Goal: Task Accomplishment & Management: Manage account settings

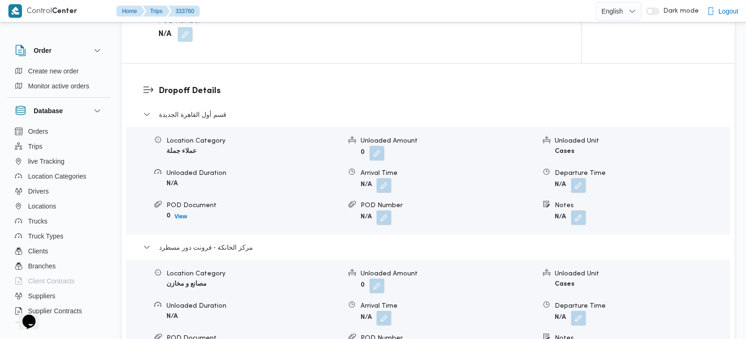
scroll to position [771, 0]
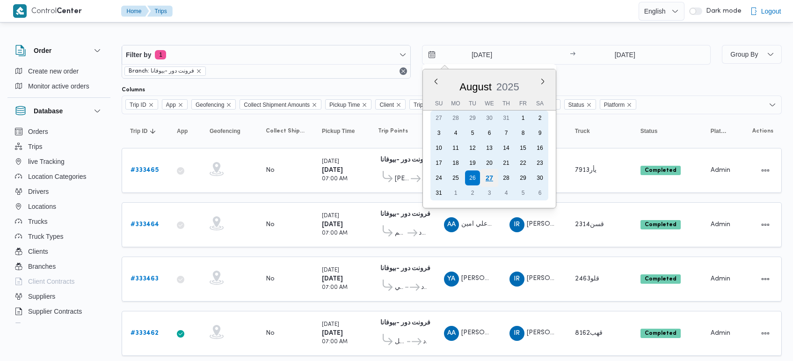
click at [489, 172] on div "27" at bounding box center [489, 178] width 18 height 18
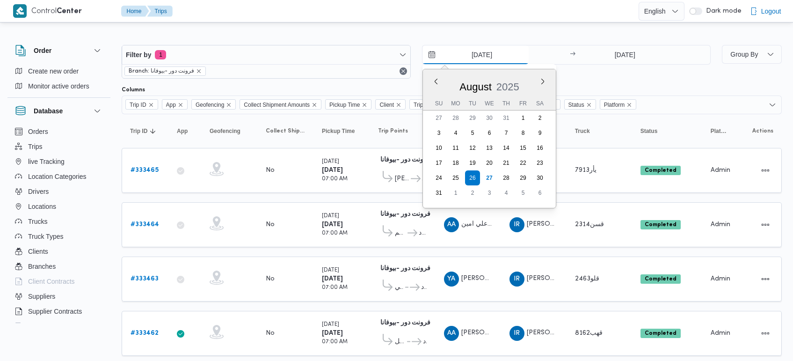
type input "27/8/2025"
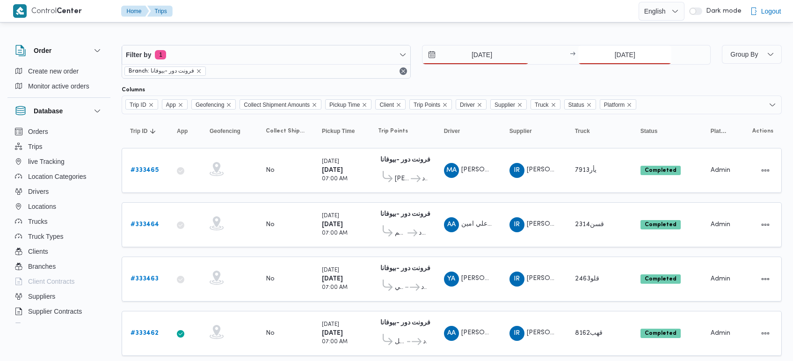
click at [621, 45] on input "26/8/2025" at bounding box center [624, 54] width 93 height 19
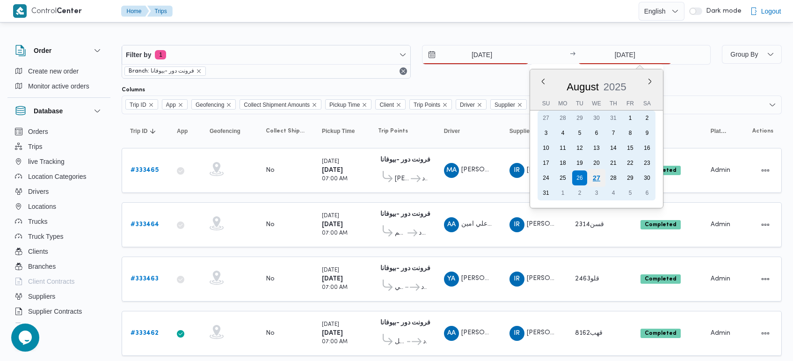
click at [595, 173] on div "27" at bounding box center [597, 178] width 18 height 18
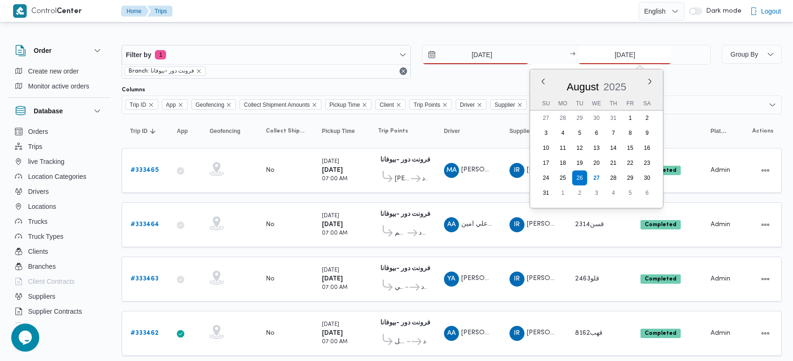
type input "27/8/2025"
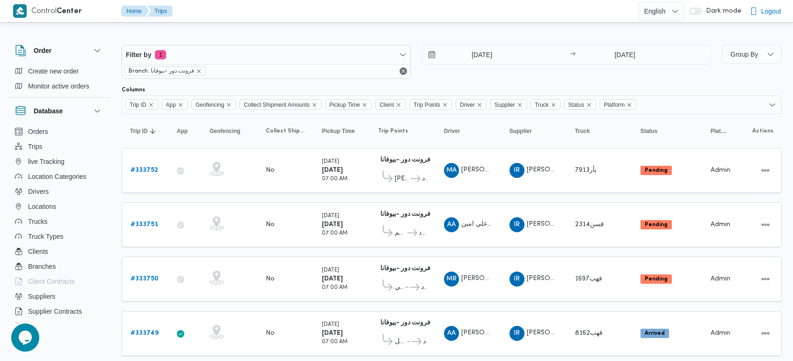
click at [442, 33] on div at bounding box center [452, 37] width 660 height 15
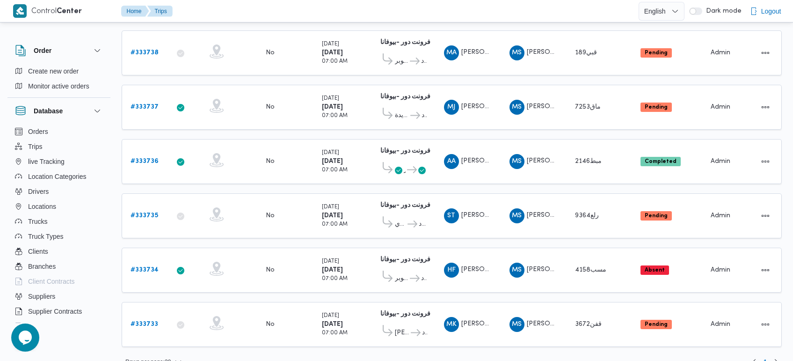
scroll to position [879, 0]
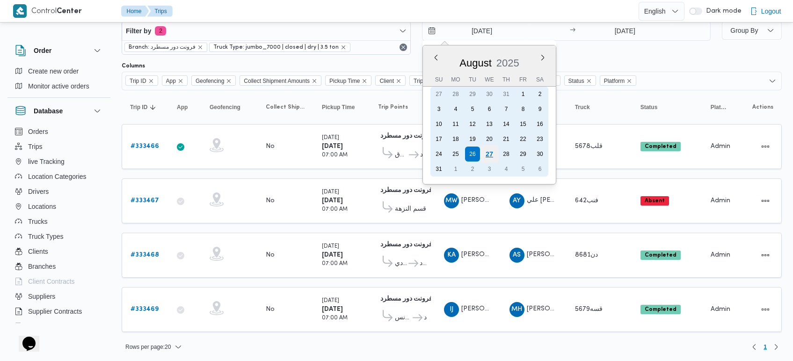
click at [485, 149] on div "27" at bounding box center [489, 154] width 18 height 18
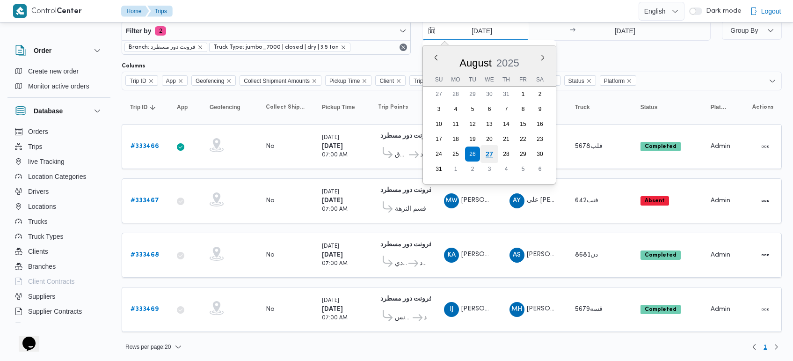
type input "27/8/2025"
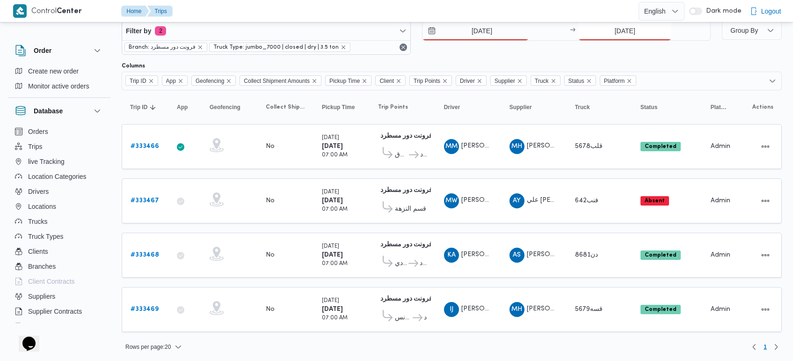
click at [636, 34] on input "26/8/2025" at bounding box center [624, 31] width 93 height 19
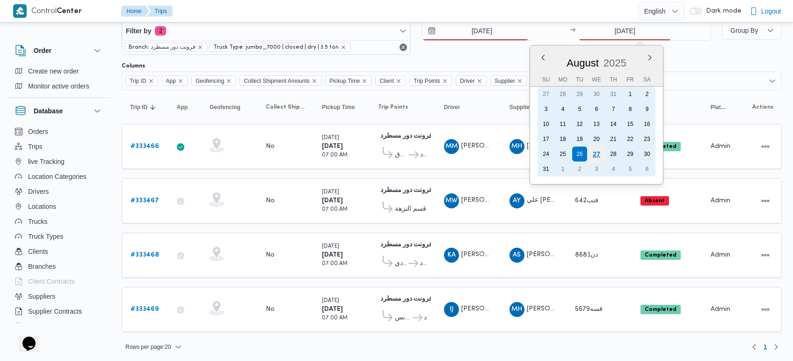
click at [597, 155] on div "27" at bounding box center [597, 154] width 18 height 18
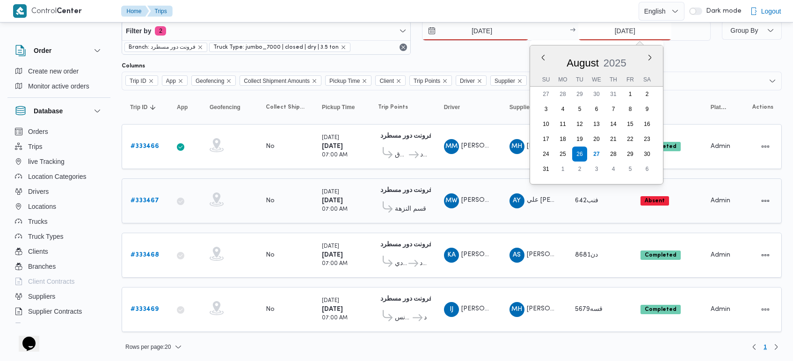
type input "27/8/2025"
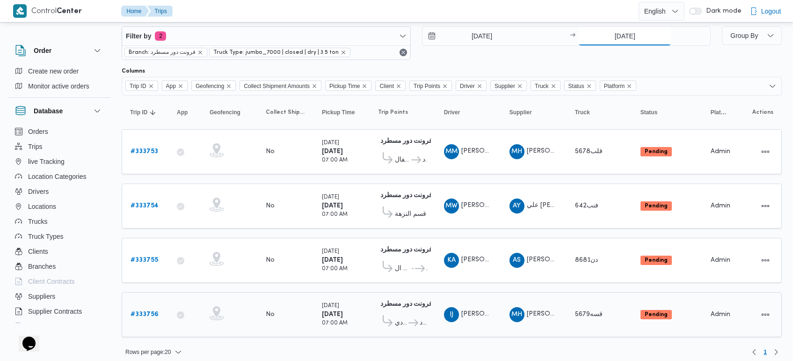
scroll to position [24, 0]
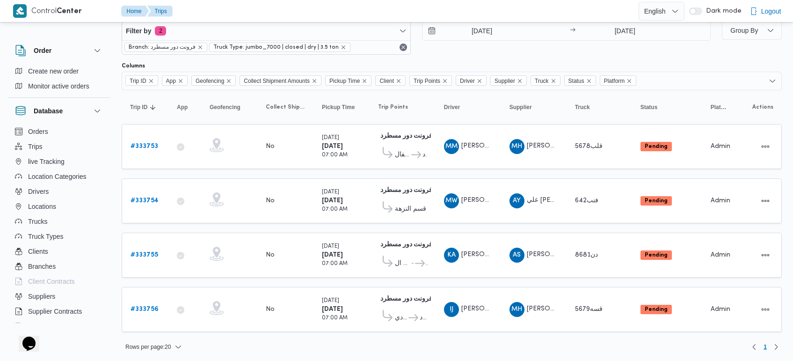
click at [474, 335] on div "Rows per page : 20 1" at bounding box center [451, 346] width 671 height 22
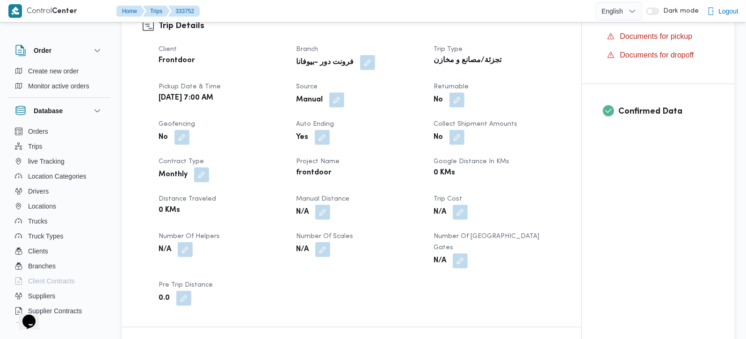
scroll to position [330, 0]
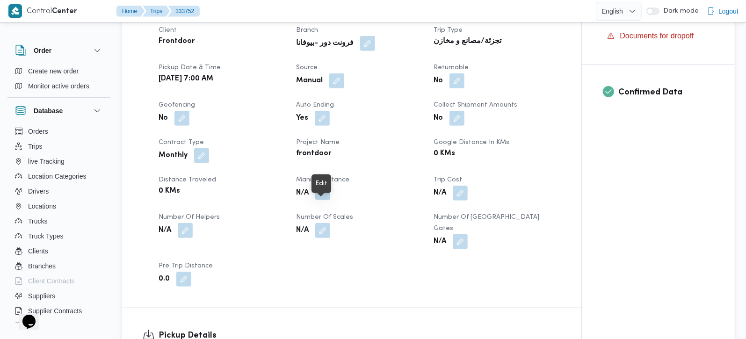
click at [322, 200] on button "button" at bounding box center [322, 192] width 15 height 15
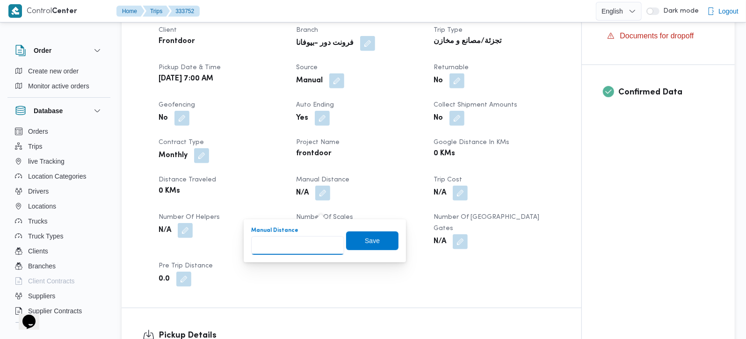
click at [278, 248] on input "Manual Distance" at bounding box center [297, 245] width 93 height 19
type input "105"
click at [353, 236] on span "Save" at bounding box center [372, 240] width 52 height 19
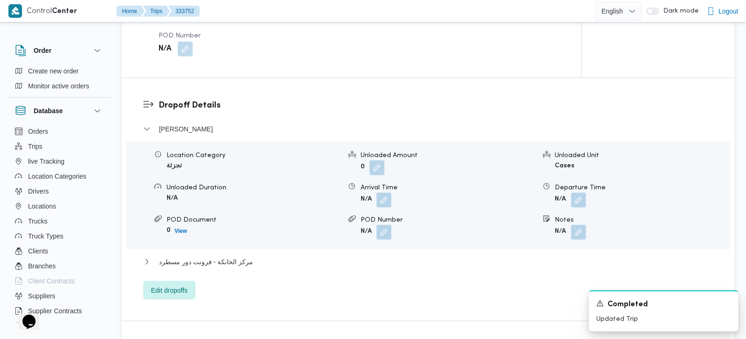
scroll to position [771, 0]
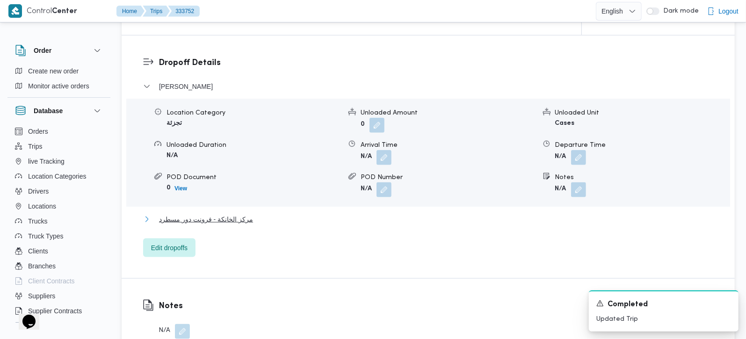
click at [196, 225] on span "مركز الخانكة - فرونت دور مسطرد" at bounding box center [206, 219] width 94 height 11
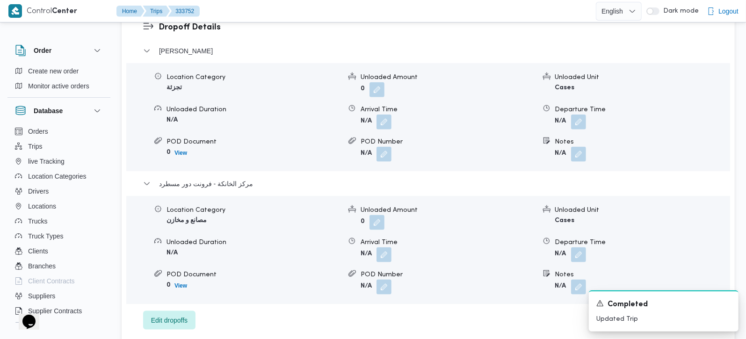
scroll to position [825, 0]
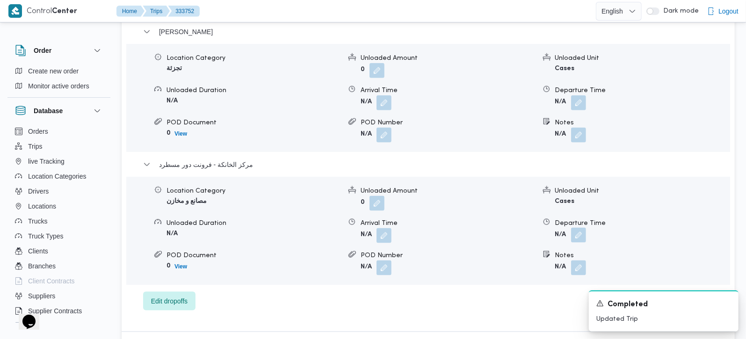
click at [578, 238] on button "button" at bounding box center [578, 235] width 15 height 15
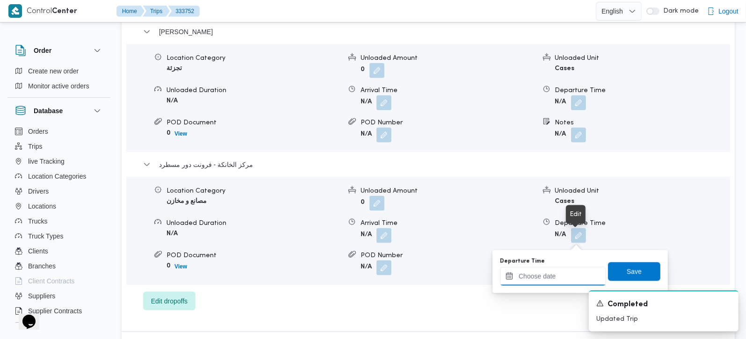
click at [564, 268] on input "Departure Time" at bounding box center [553, 276] width 106 height 19
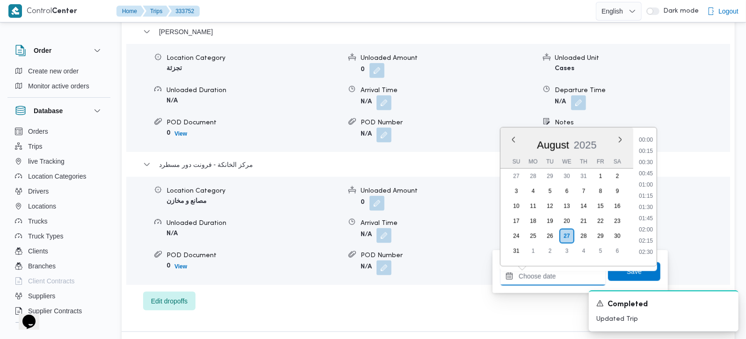
scroll to position [745, 0]
click at [648, 194] on li "17:45" at bounding box center [646, 192] width 22 height 9
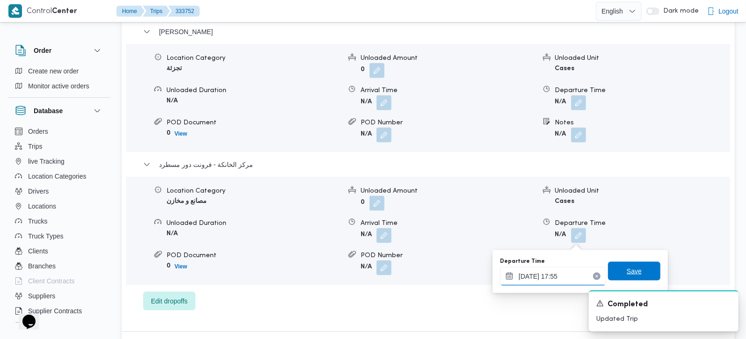
type input "27/08/2025 17:55"
click at [618, 268] on span "Save" at bounding box center [634, 271] width 52 height 19
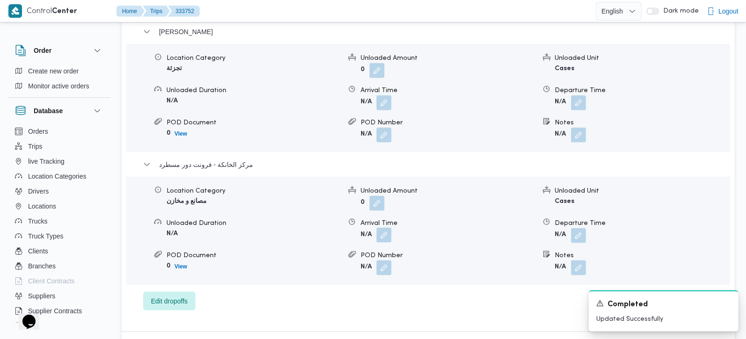
click at [385, 238] on button "button" at bounding box center [384, 235] width 15 height 15
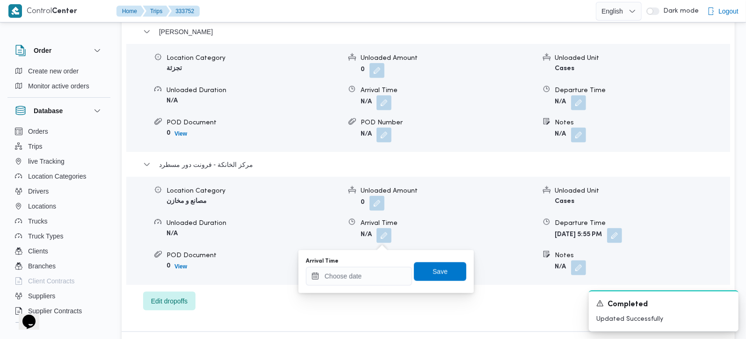
click at [373, 264] on div "Arrival Time" at bounding box center [359, 272] width 106 height 28
click at [373, 270] on input "Arrival Time" at bounding box center [359, 276] width 106 height 19
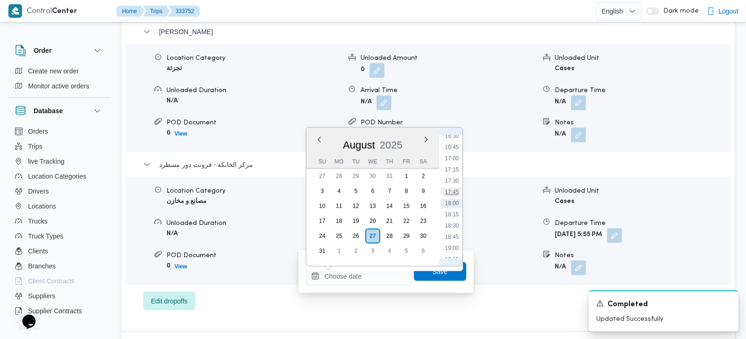
click at [457, 188] on li "17:45" at bounding box center [452, 192] width 22 height 9
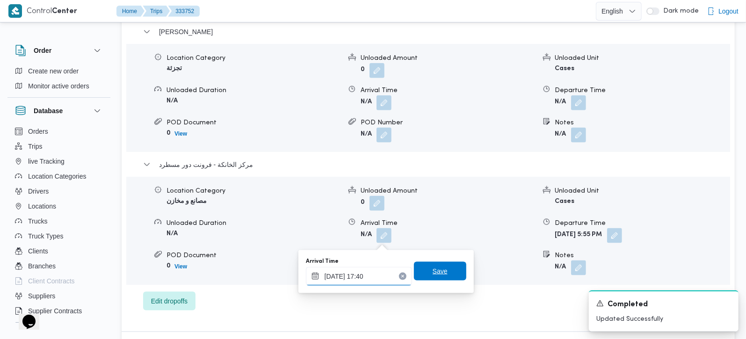
type input "27/08/2025 17:40"
click at [429, 266] on span "Save" at bounding box center [440, 271] width 52 height 19
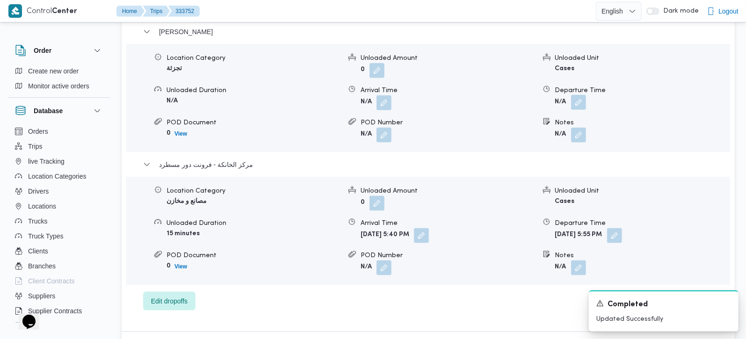
click at [581, 110] on button "button" at bounding box center [578, 102] width 15 height 15
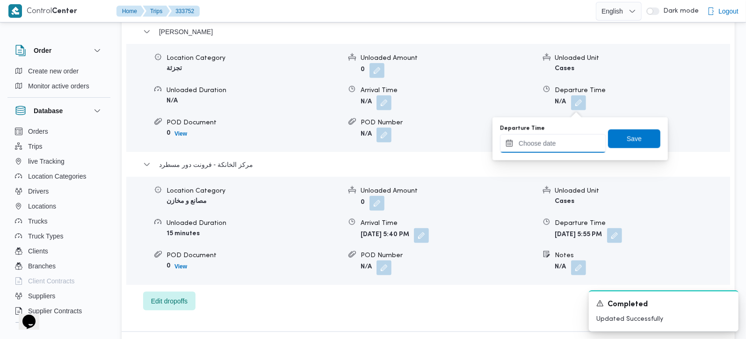
click at [568, 137] on input "Departure Time" at bounding box center [553, 143] width 106 height 19
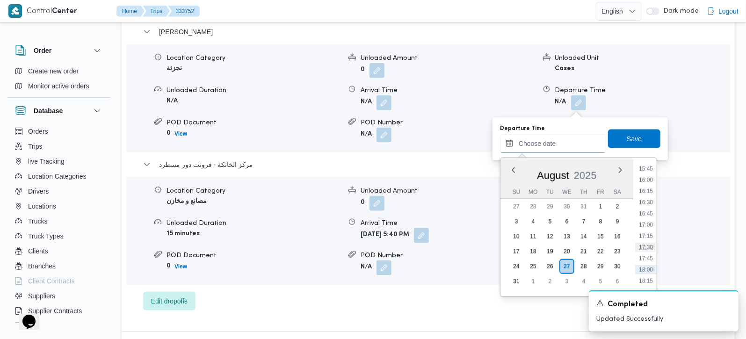
scroll to position [690, 0]
click at [648, 230] on li "16:45" at bounding box center [646, 232] width 22 height 9
type input "27/08/2025 16:45"
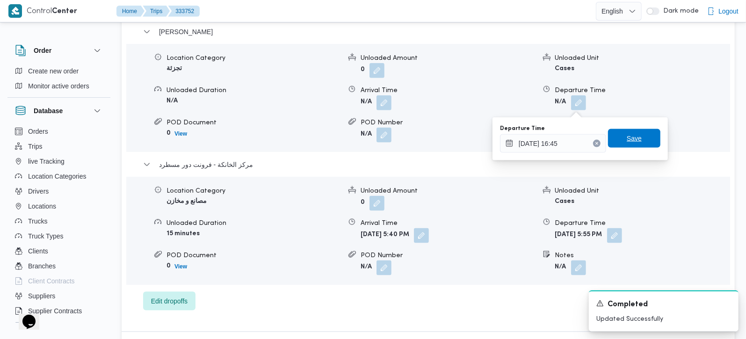
click at [627, 143] on span "Save" at bounding box center [634, 138] width 15 height 11
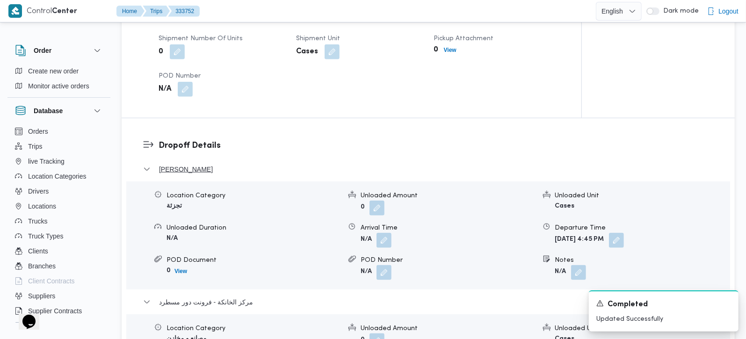
scroll to position [660, 0]
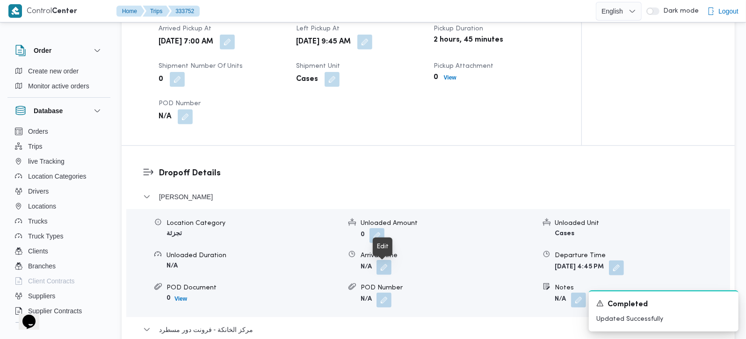
click at [379, 270] on button "button" at bounding box center [384, 267] width 15 height 15
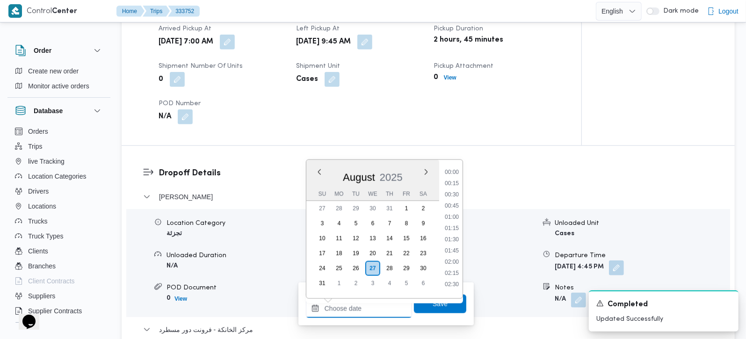
click at [369, 312] on input "Arrival Time" at bounding box center [359, 308] width 106 height 19
click at [457, 238] on li "10:45" at bounding box center [452, 239] width 22 height 9
type input "27/08/2025 10:45"
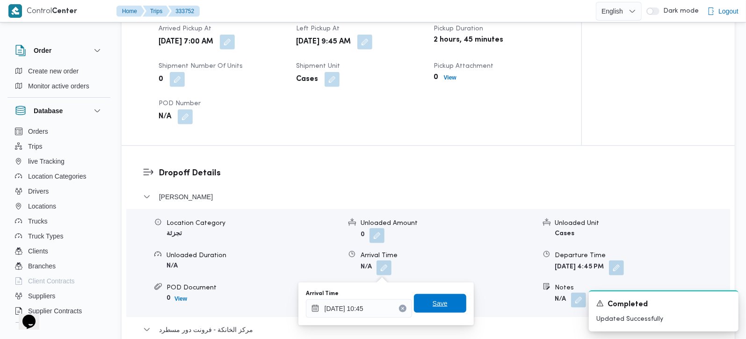
click at [435, 306] on span "Save" at bounding box center [440, 303] width 15 height 11
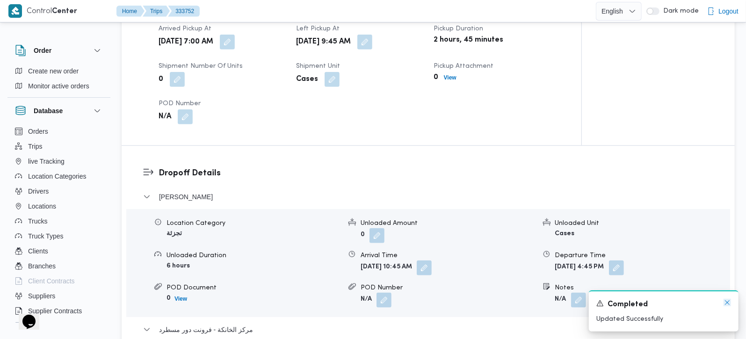
click at [729, 305] on icon "Dismiss toast" at bounding box center [727, 302] width 5 height 5
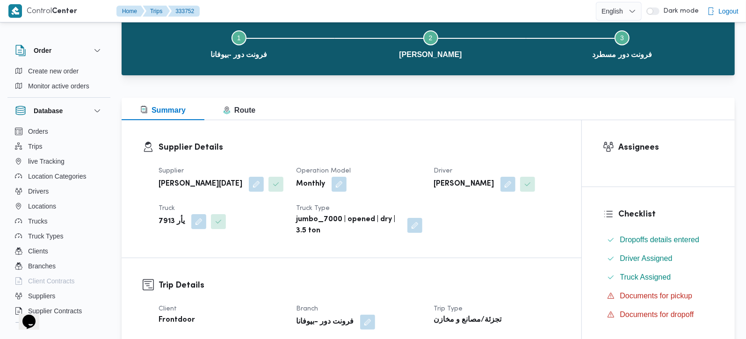
scroll to position [0, 0]
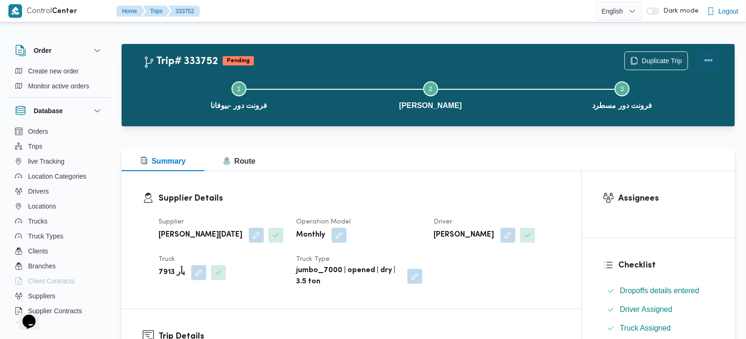
click at [716, 57] on button "Actions" at bounding box center [709, 60] width 19 height 19
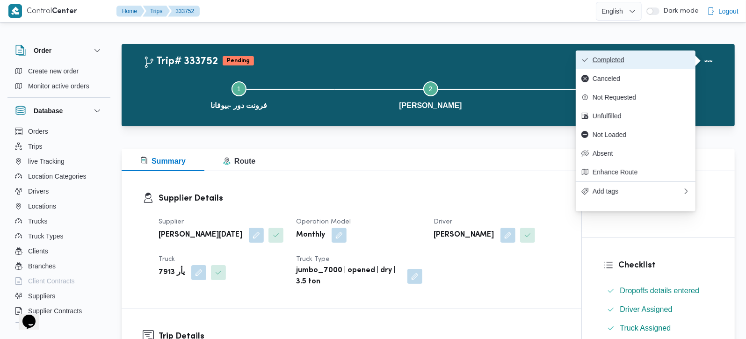
click at [634, 61] on span "Completed" at bounding box center [641, 59] width 97 height 7
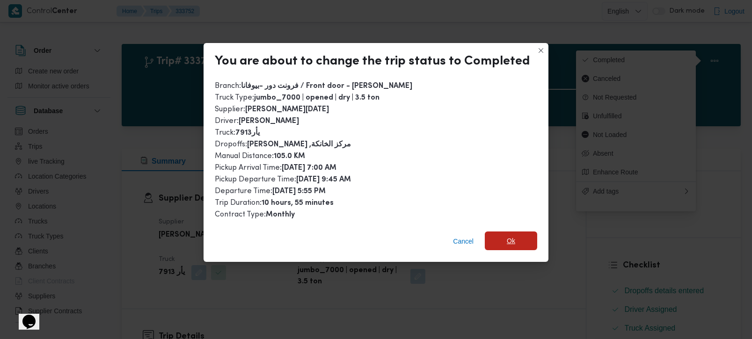
click at [495, 239] on span "Ok" at bounding box center [511, 241] width 52 height 19
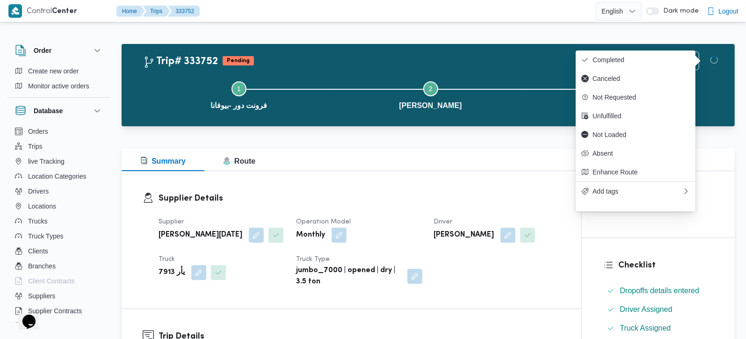
click at [487, 182] on div "Supplier Details Supplier ابراهيم رمضان ابراهيم عثمان ابوباشا Operation Model M…" at bounding box center [352, 240] width 460 height 138
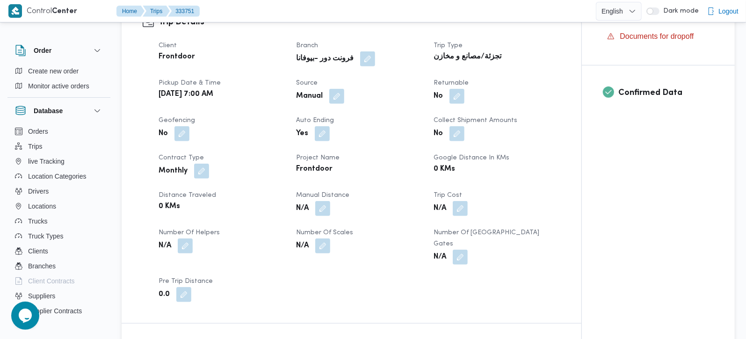
scroll to position [330, 0]
click at [329, 211] on button "button" at bounding box center [322, 207] width 15 height 15
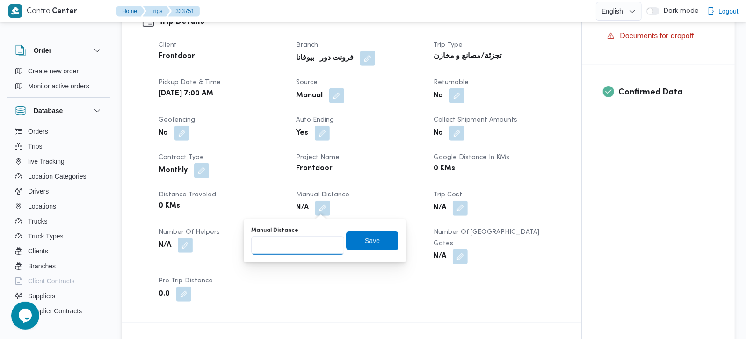
click at [292, 250] on input "Manual Distance" at bounding box center [297, 245] width 93 height 19
type input "127"
click at [385, 242] on span "Save" at bounding box center [372, 240] width 52 height 19
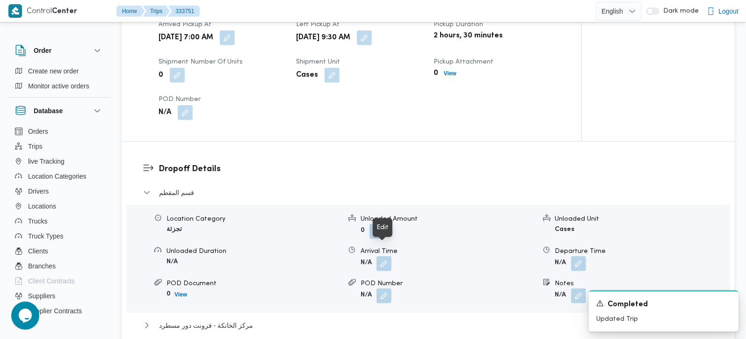
scroll to position [660, 0]
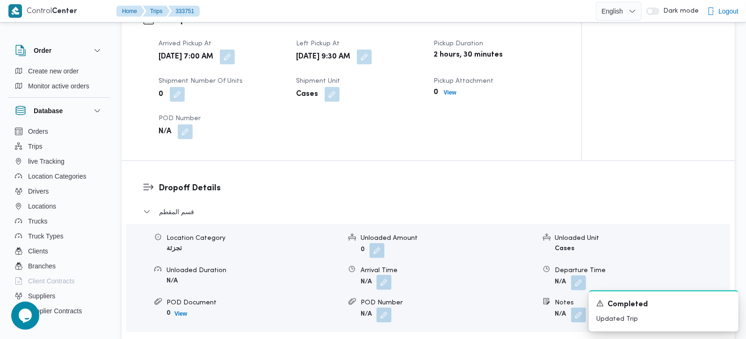
click at [385, 275] on button "button" at bounding box center [384, 282] width 15 height 15
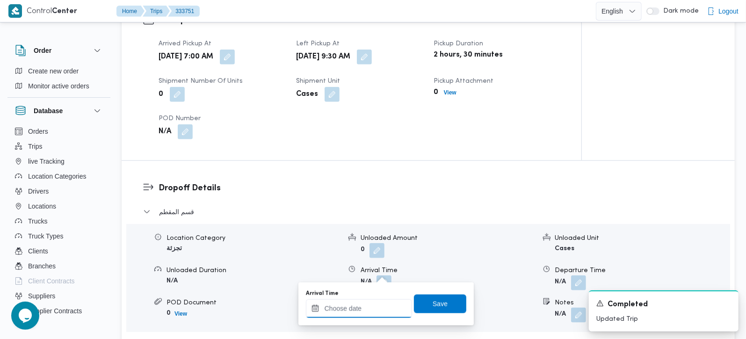
click at [370, 304] on input "Arrival Time" at bounding box center [359, 308] width 106 height 19
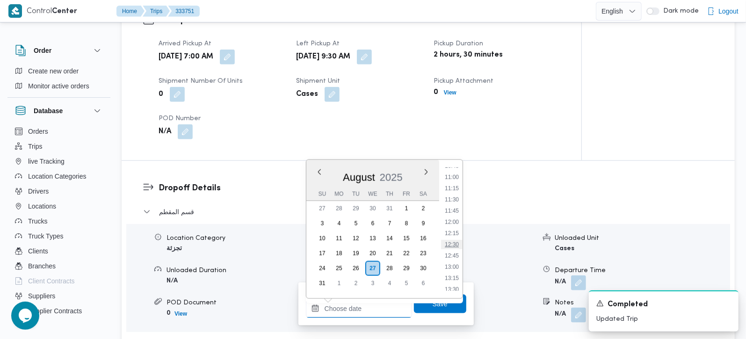
scroll to position [470, 0]
click at [454, 175] on li "10:30" at bounding box center [452, 173] width 22 height 9
type input "27/08/2025 10:30"
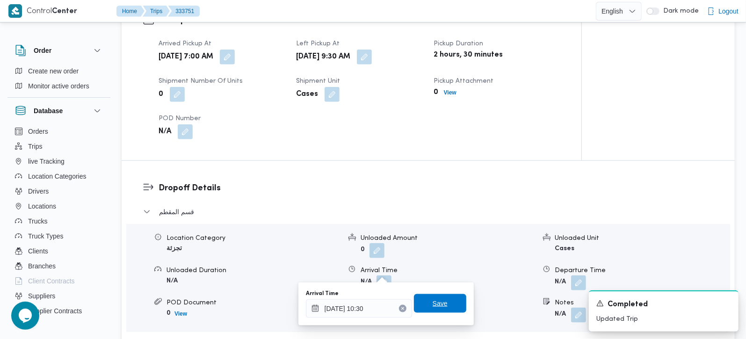
click at [442, 305] on span "Save" at bounding box center [440, 303] width 52 height 19
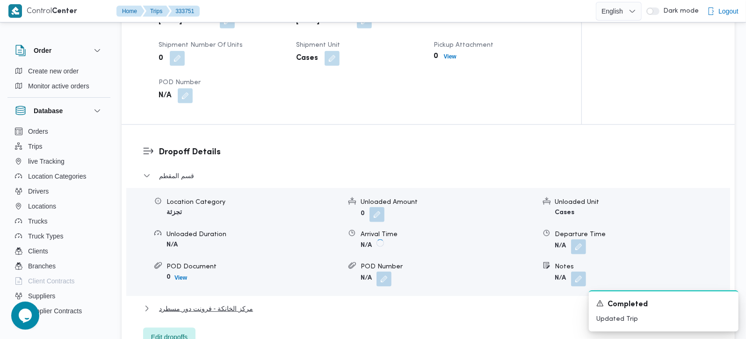
scroll to position [715, 0]
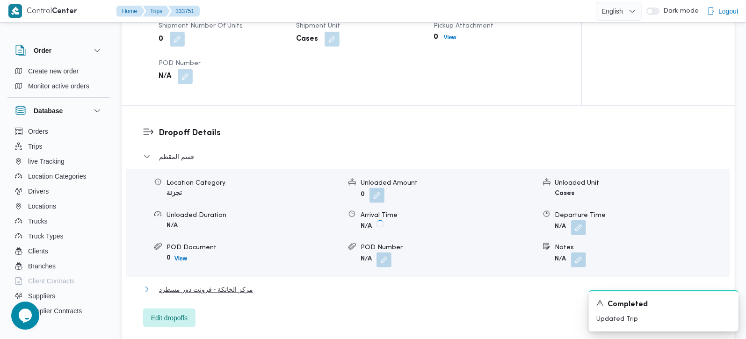
click at [239, 284] on span "مركز الخانكة - فرونت دور مسطرد" at bounding box center [206, 289] width 94 height 11
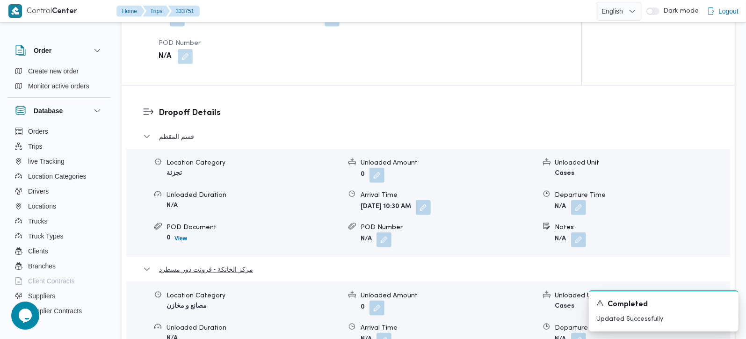
scroll to position [771, 0]
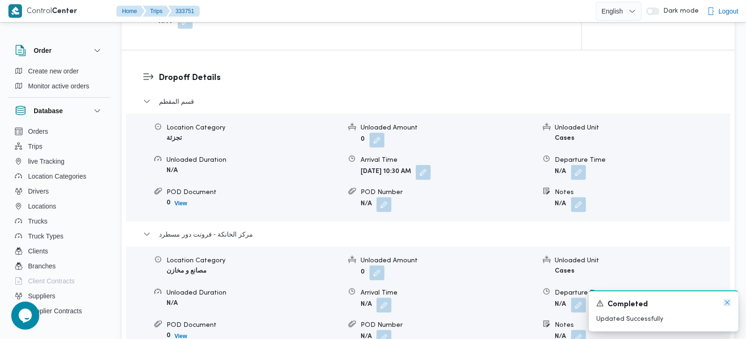
click at [728, 305] on icon "Dismiss toast" at bounding box center [727, 302] width 7 height 7
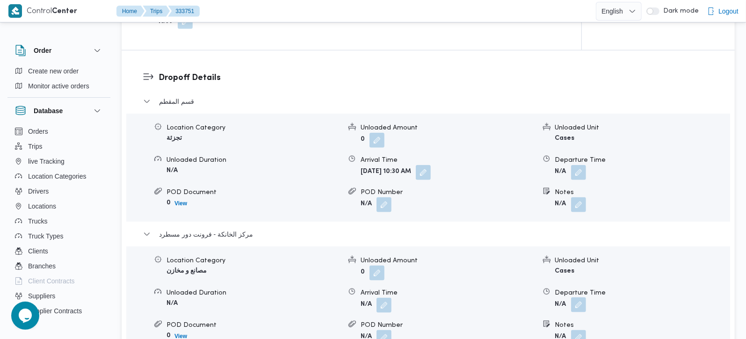
click at [577, 298] on button "button" at bounding box center [578, 305] width 15 height 15
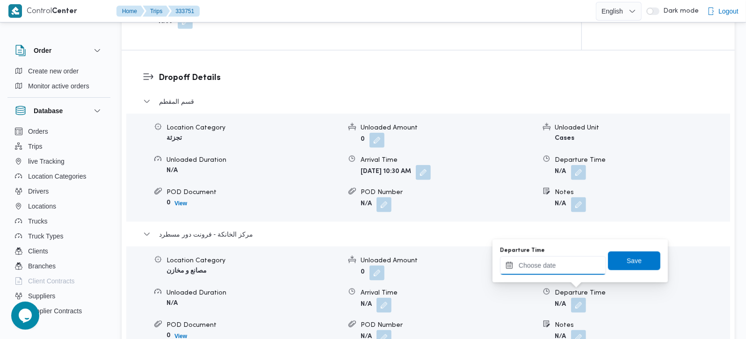
click at [552, 266] on input "Departure Time" at bounding box center [553, 265] width 106 height 19
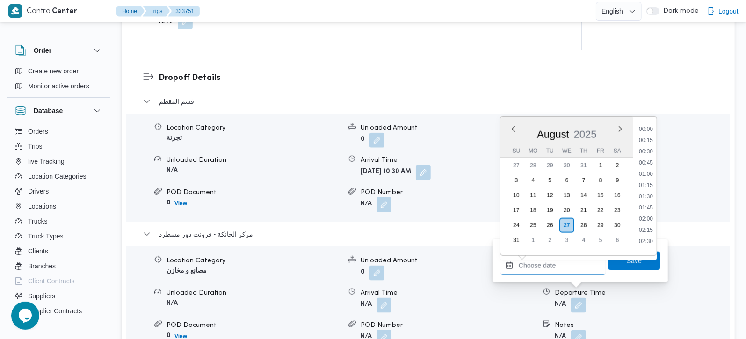
scroll to position [745, 0]
click at [653, 184] on li "17:45" at bounding box center [646, 181] width 22 height 9
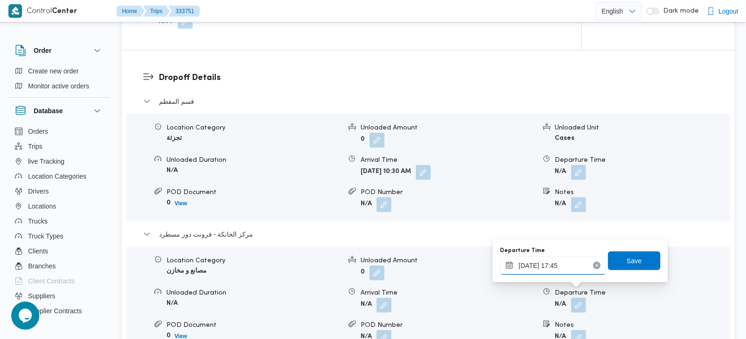
click at [571, 263] on input "[DATE] 17:45" at bounding box center [553, 265] width 106 height 19
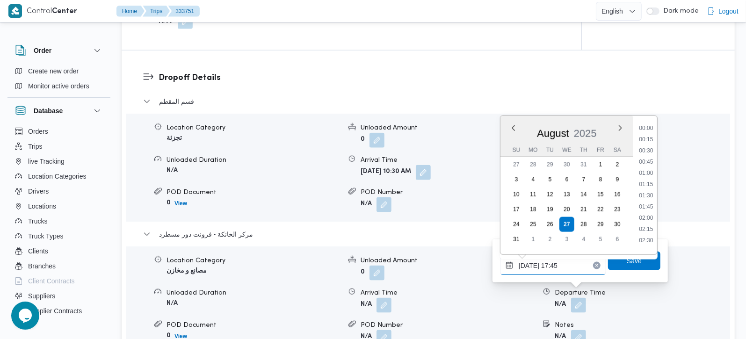
scroll to position [734, 0]
click at [650, 180] on li "17:30" at bounding box center [646, 180] width 22 height 9
type input "27/08/2025 17:30"
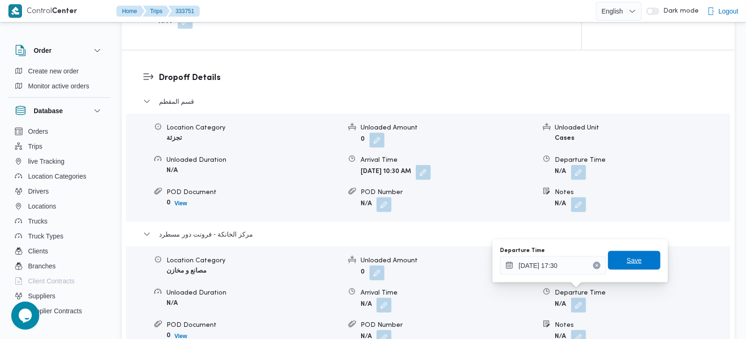
click at [628, 259] on span "Save" at bounding box center [634, 260] width 15 height 11
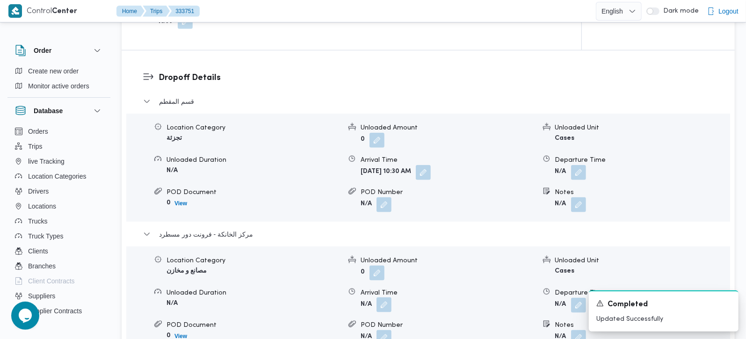
click at [387, 298] on button "button" at bounding box center [384, 305] width 15 height 15
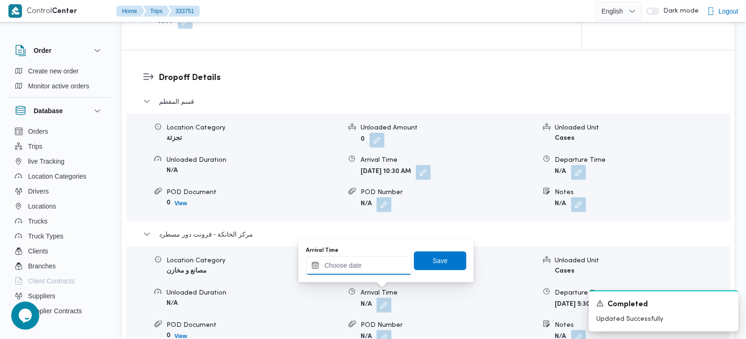
click at [346, 267] on input "Arrival Time" at bounding box center [359, 265] width 106 height 19
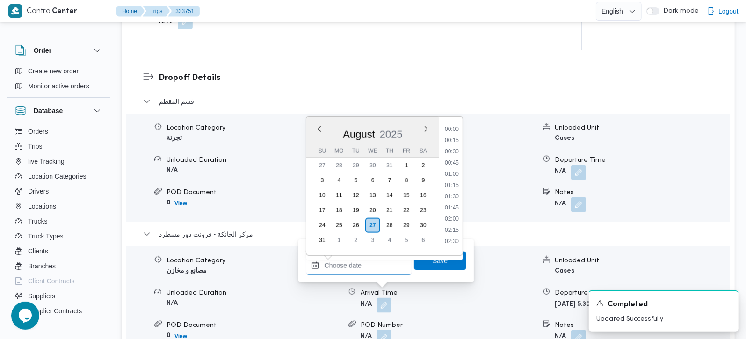
scroll to position [745, 0]
drag, startPoint x: 456, startPoint y: 161, endPoint x: 452, endPoint y: 171, distance: 10.9
click at [456, 161] on li "17:15" at bounding box center [452, 158] width 22 height 9
type input "27/08/2025 17:15"
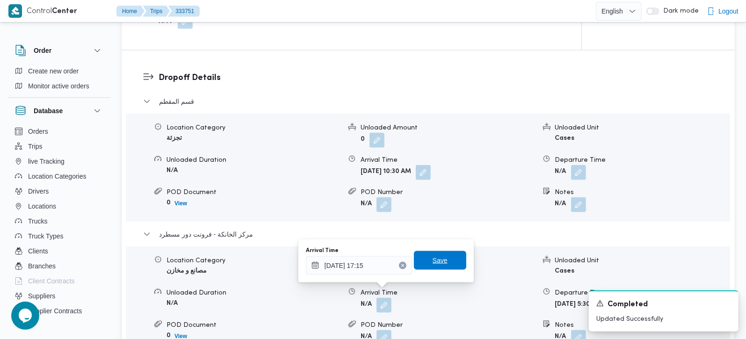
click at [440, 258] on span "Save" at bounding box center [440, 260] width 52 height 19
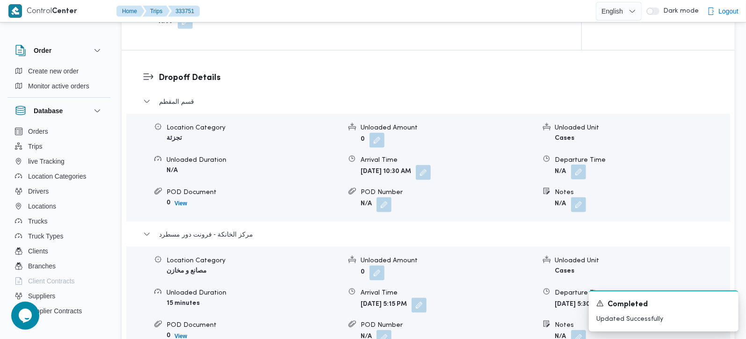
click at [582, 165] on button "button" at bounding box center [578, 172] width 15 height 15
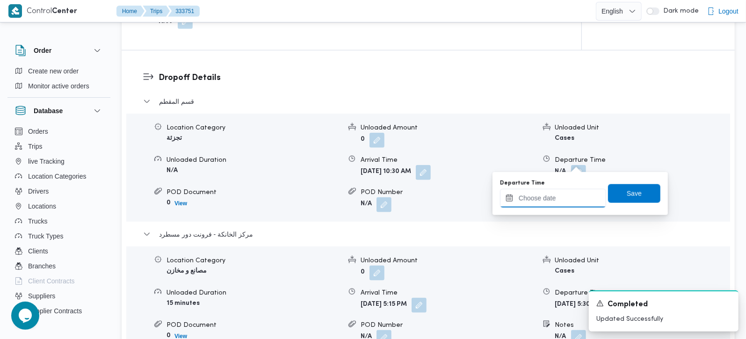
click at [547, 197] on input "Departure Time" at bounding box center [553, 198] width 106 height 19
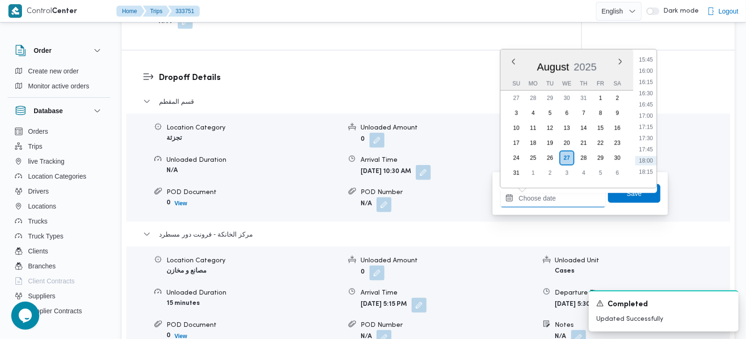
scroll to position [690, 0]
click at [654, 104] on li "16:15" at bounding box center [646, 101] width 22 height 9
type input "27/08/2025 16:15"
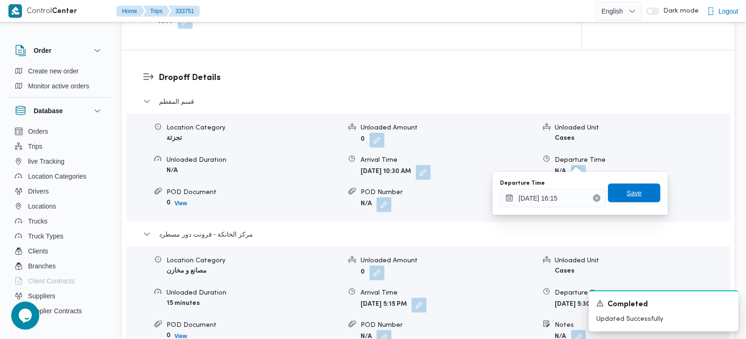
click at [650, 191] on span "Save" at bounding box center [634, 193] width 52 height 19
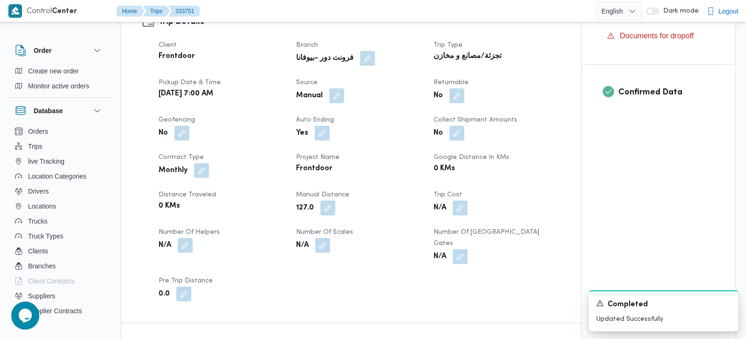
scroll to position [0, 0]
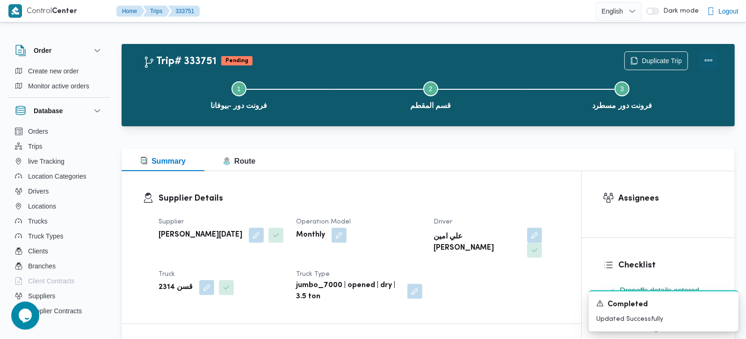
click at [716, 56] on button "Actions" at bounding box center [709, 60] width 19 height 19
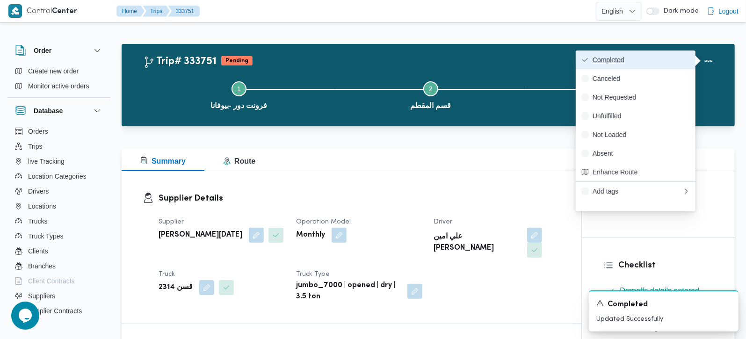
click at [659, 56] on span "Completed" at bounding box center [641, 59] width 97 height 7
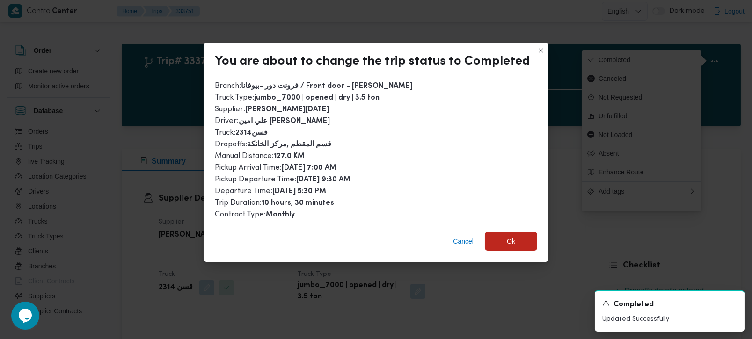
click at [517, 228] on div "Cancel Ok" at bounding box center [376, 243] width 345 height 37
click at [517, 232] on span "Ok" at bounding box center [511, 241] width 52 height 19
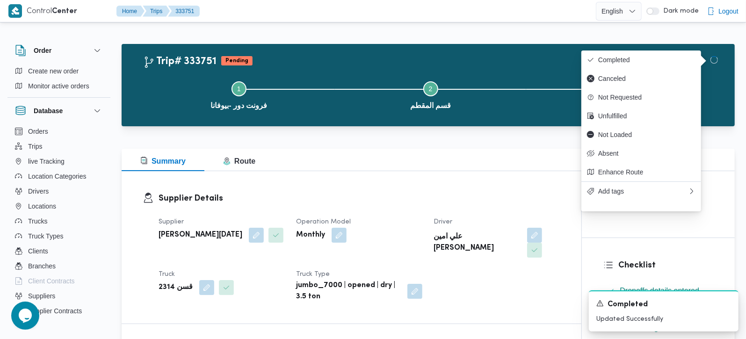
click at [510, 183] on div "Supplier Details Supplier ابراهيم رمضان ابراهيم عثمان ابوباشا Operation Model M…" at bounding box center [352, 247] width 460 height 153
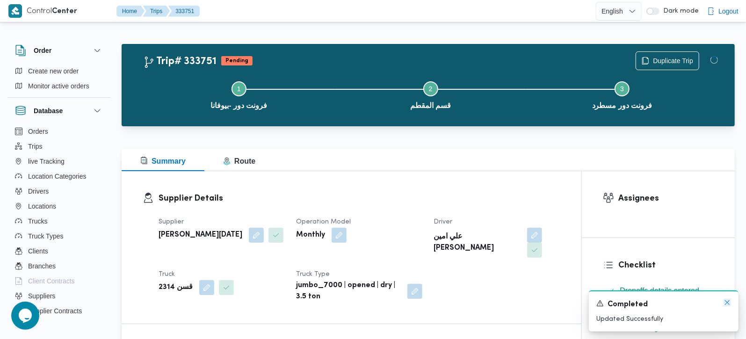
click at [725, 304] on icon "Dismiss toast" at bounding box center [727, 302] width 7 height 7
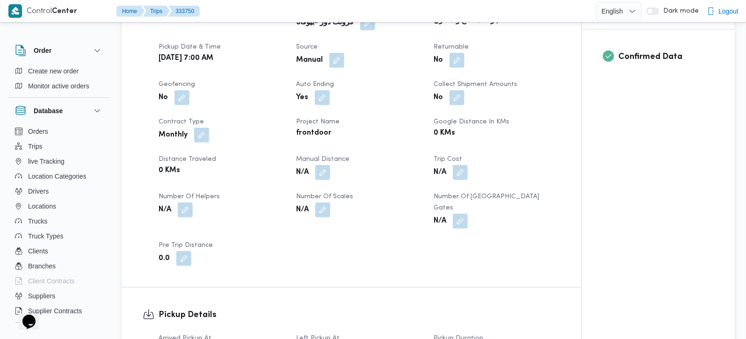
scroll to position [385, 0]
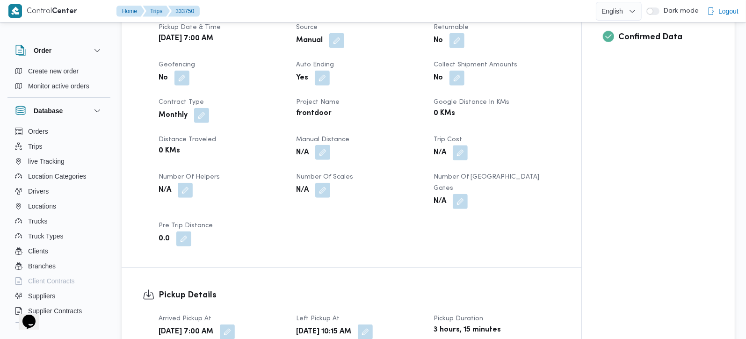
click at [326, 154] on button "button" at bounding box center [322, 152] width 15 height 15
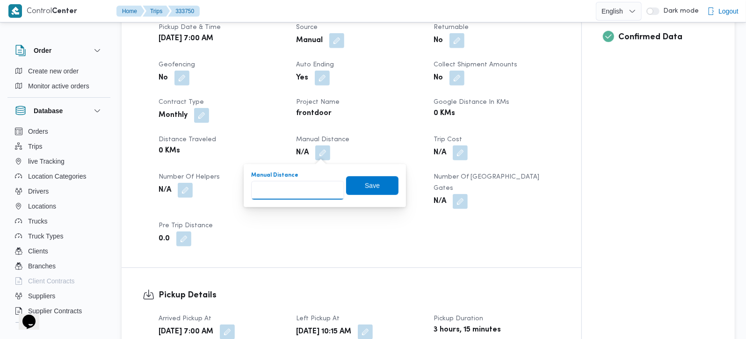
click at [301, 186] on input "Manual Distance" at bounding box center [297, 190] width 93 height 19
type input "90"
click at [349, 189] on span "Save" at bounding box center [372, 185] width 52 height 19
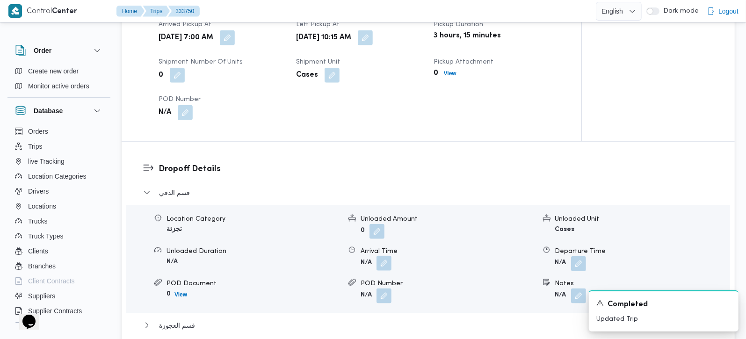
scroll to position [660, 0]
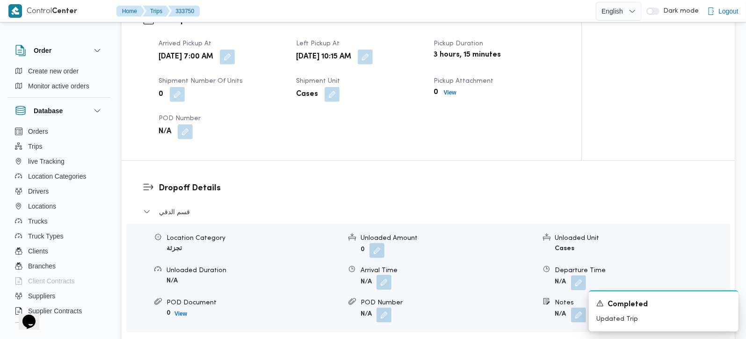
click at [383, 275] on button "button" at bounding box center [384, 282] width 15 height 15
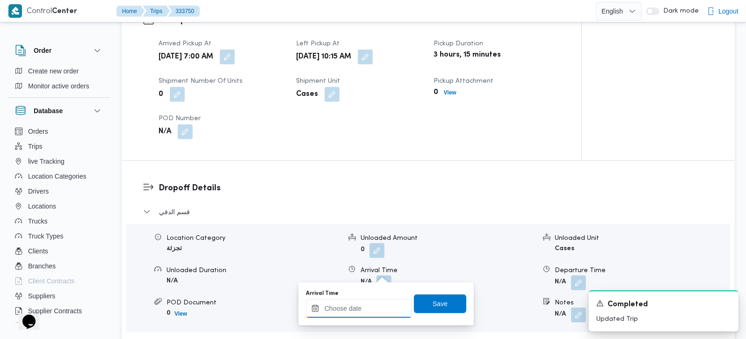
drag, startPoint x: 382, startPoint y: 313, endPoint x: 396, endPoint y: 301, distance: 18.6
click at [382, 313] on input "Arrival Time" at bounding box center [359, 308] width 106 height 19
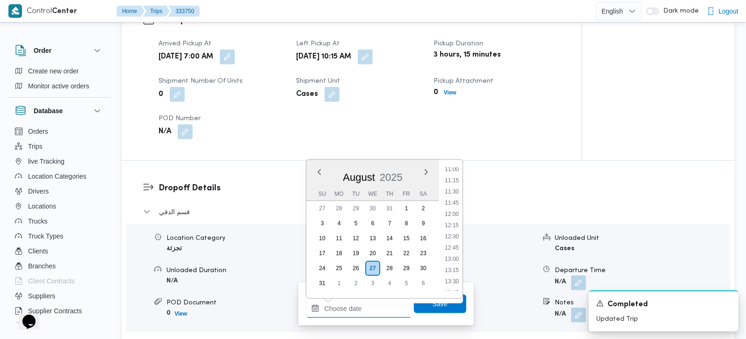
scroll to position [470, 0]
click at [451, 194] on li "11:00" at bounding box center [452, 196] width 22 height 9
type input "27/08/2025 11:00"
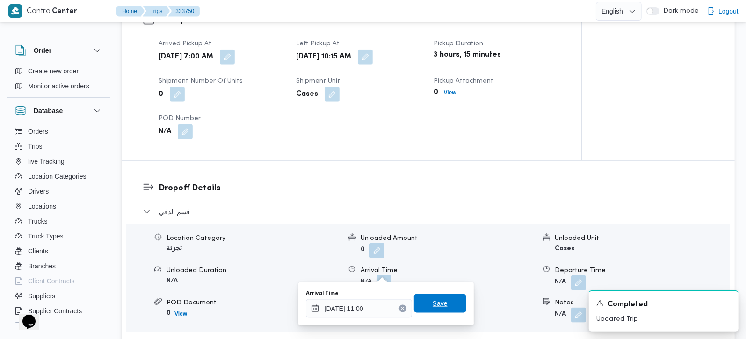
click at [423, 305] on span "Save" at bounding box center [440, 303] width 52 height 19
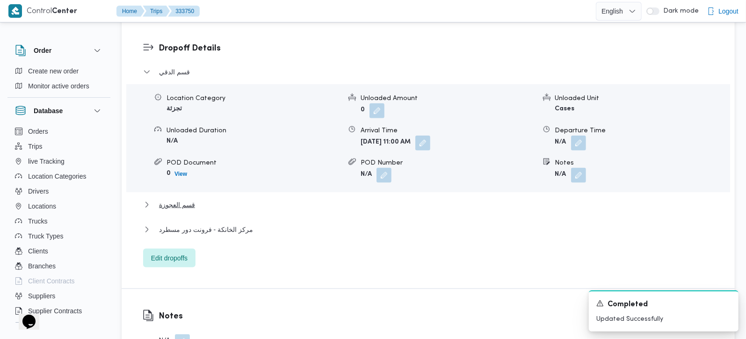
scroll to position [825, 0]
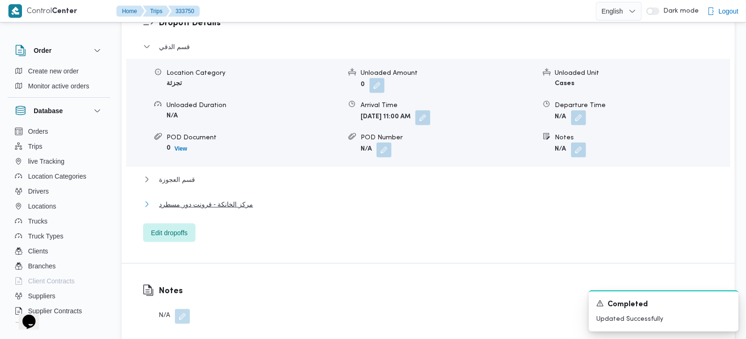
click at [193, 199] on span "مركز الخانكة - فرونت دور مسطرد" at bounding box center [206, 204] width 94 height 11
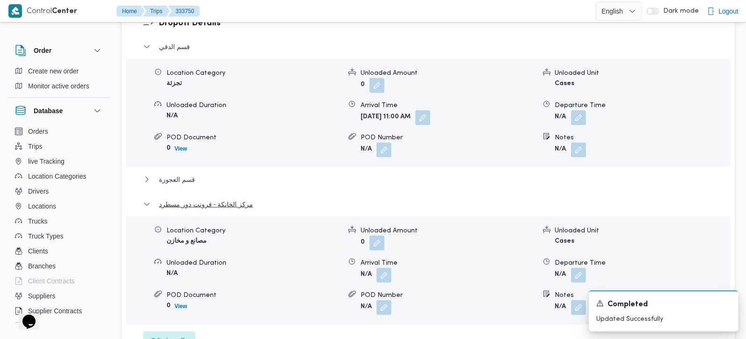
scroll to position [881, 0]
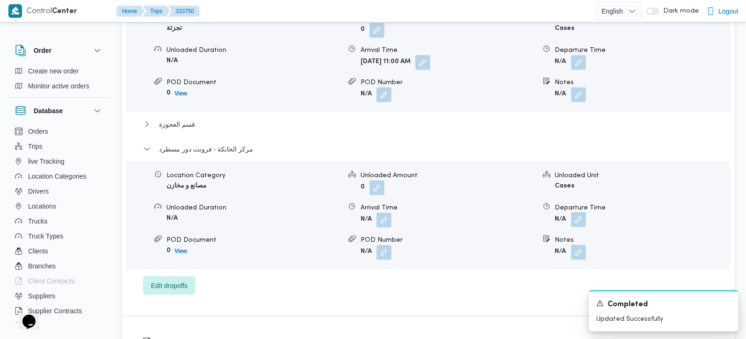
click at [576, 212] on button "button" at bounding box center [578, 219] width 15 height 15
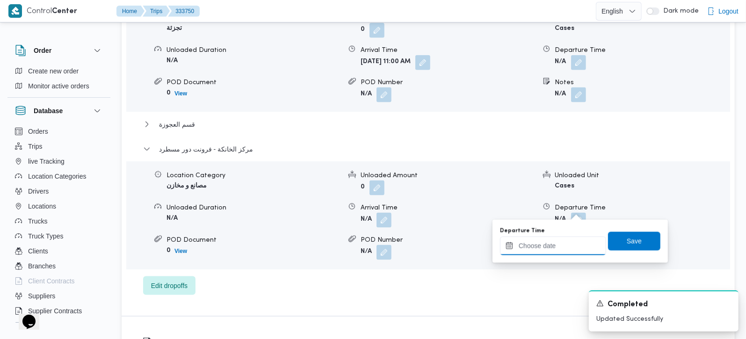
click at [559, 247] on input "Departure Time" at bounding box center [553, 246] width 106 height 19
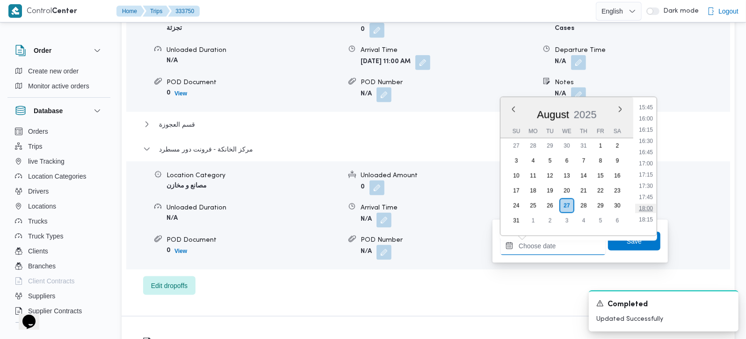
scroll to position [690, 0]
drag, startPoint x: 651, startPoint y: 194, endPoint x: 649, endPoint y: 211, distance: 17.4
click at [651, 194] on li "17:15" at bounding box center [646, 193] width 22 height 9
type input "27/08/2025 17:15"
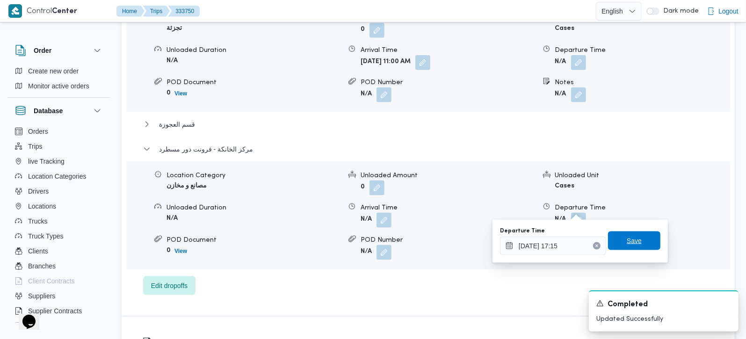
click at [630, 238] on span "Save" at bounding box center [634, 240] width 15 height 11
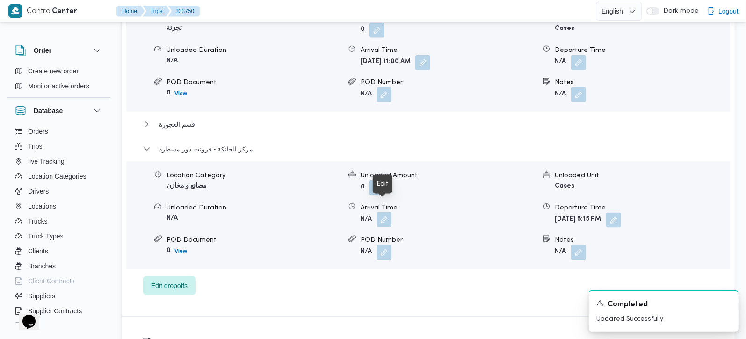
click at [383, 213] on button "button" at bounding box center [384, 219] width 15 height 15
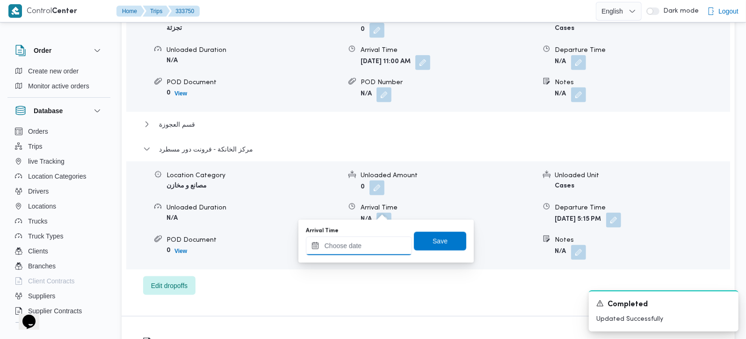
drag, startPoint x: 375, startPoint y: 239, endPoint x: 385, endPoint y: 238, distance: 9.5
click at [375, 239] on input "Arrival Time" at bounding box center [359, 246] width 106 height 19
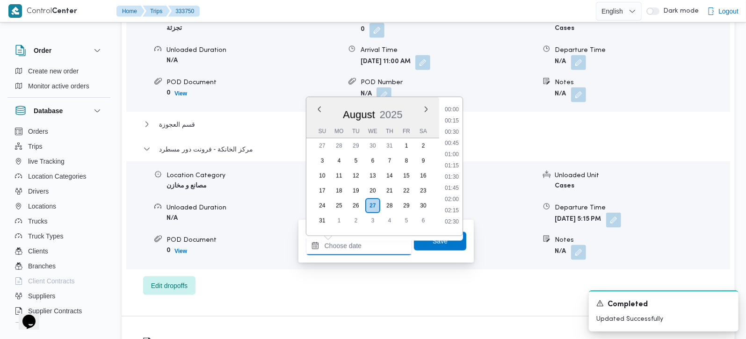
scroll to position [745, 0]
click at [453, 127] on li "17:00" at bounding box center [452, 128] width 22 height 9
type input "27/08/2025 17:00"
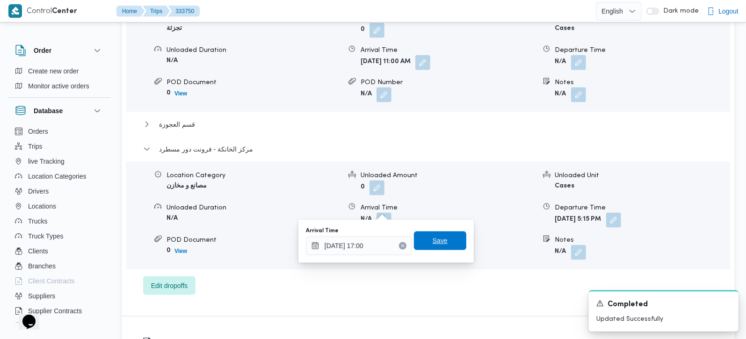
click at [441, 238] on span "Save" at bounding box center [440, 241] width 52 height 19
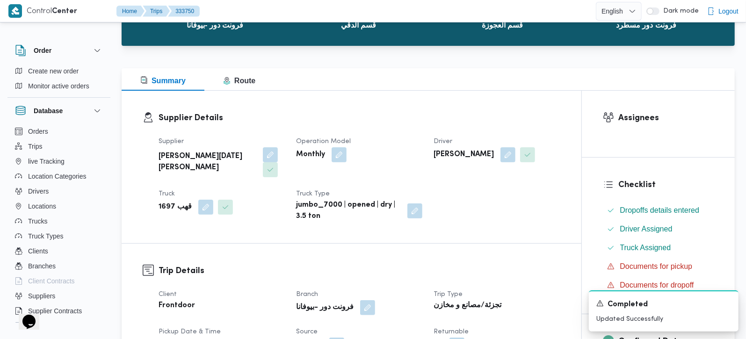
scroll to position [0, 0]
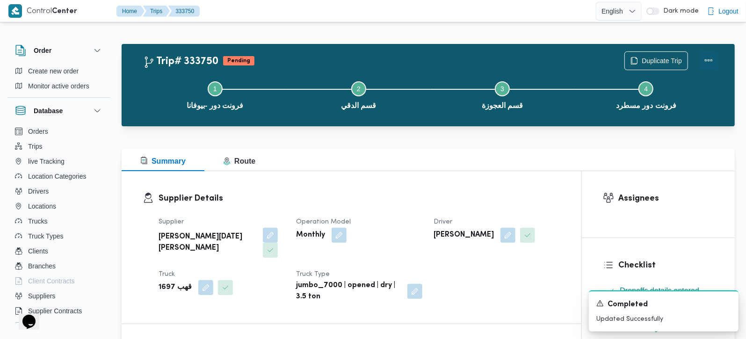
click at [710, 58] on button "Actions" at bounding box center [709, 60] width 19 height 19
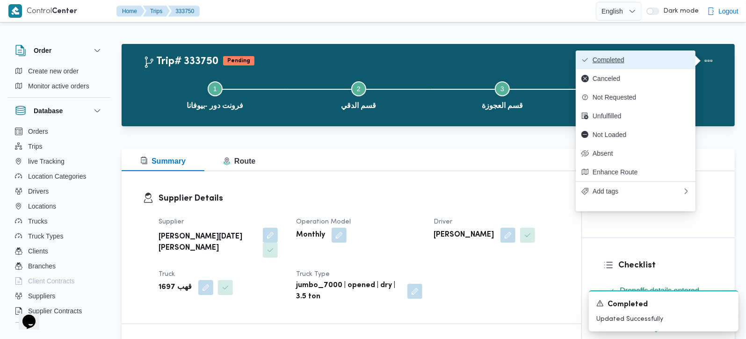
click at [631, 57] on span "Completed" at bounding box center [641, 59] width 97 height 7
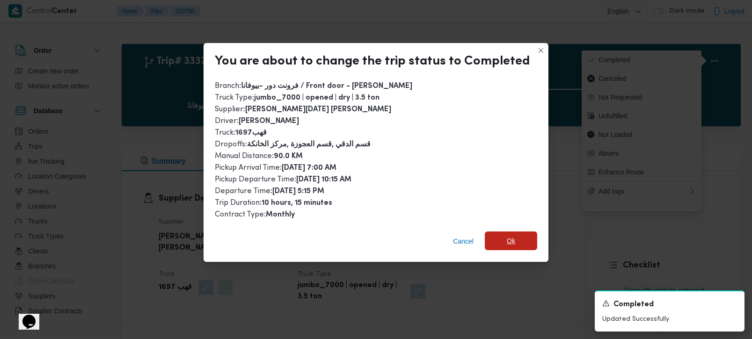
click at [522, 235] on span "Ok" at bounding box center [511, 241] width 52 height 19
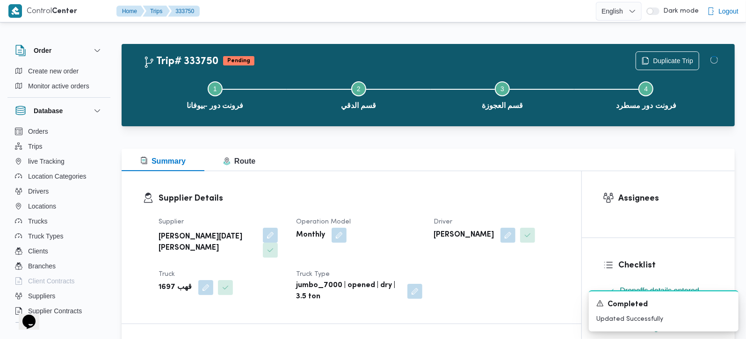
click at [501, 178] on div "Supplier Details Supplier ابراهيم رمضان ابراهيم عثمان ابوباشا Operation Model M…" at bounding box center [352, 247] width 460 height 153
click at [729, 305] on icon "Dismiss toast" at bounding box center [727, 302] width 7 height 7
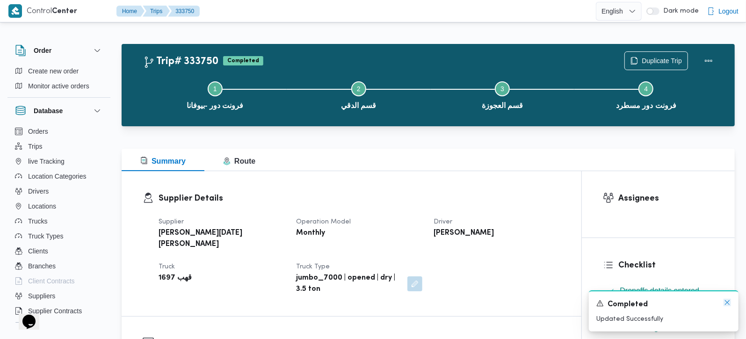
click at [728, 305] on icon "Dismiss toast" at bounding box center [727, 302] width 7 height 7
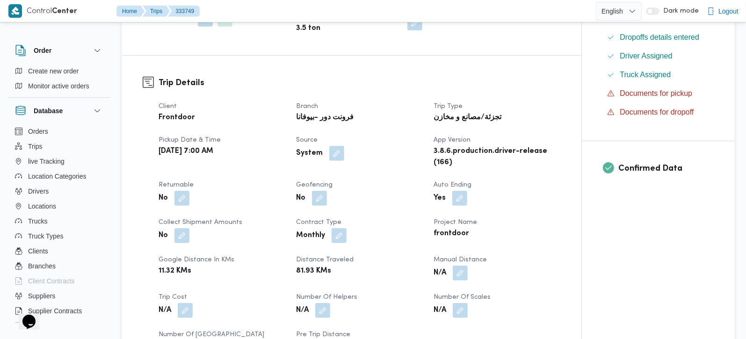
scroll to position [330, 0]
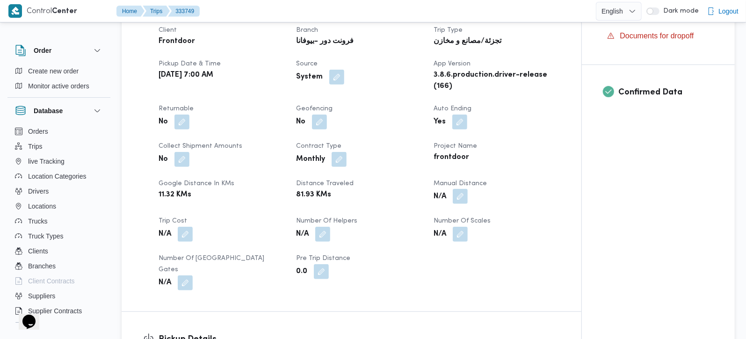
click at [463, 204] on button "button" at bounding box center [460, 196] width 15 height 15
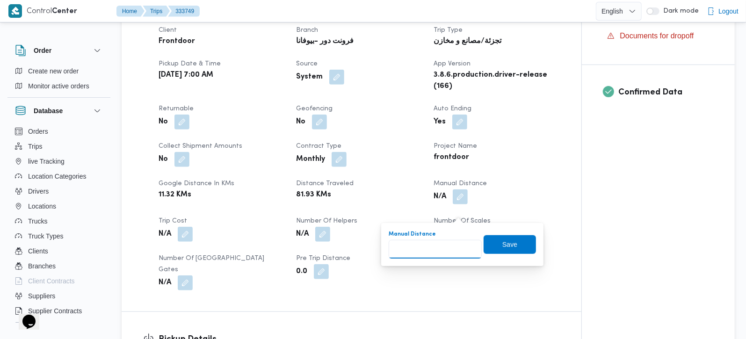
click at [440, 244] on input "Manual Distance" at bounding box center [435, 249] width 93 height 19
type input "86"
click at [495, 250] on span "Save" at bounding box center [510, 244] width 52 height 19
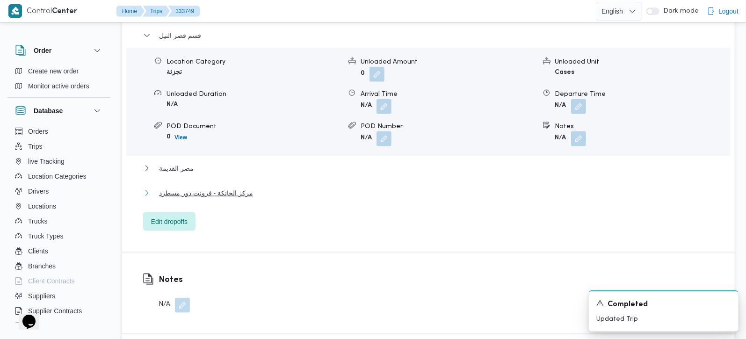
click at [179, 199] on span "مركز الخانكة - فرونت دور مسطرد" at bounding box center [206, 193] width 94 height 11
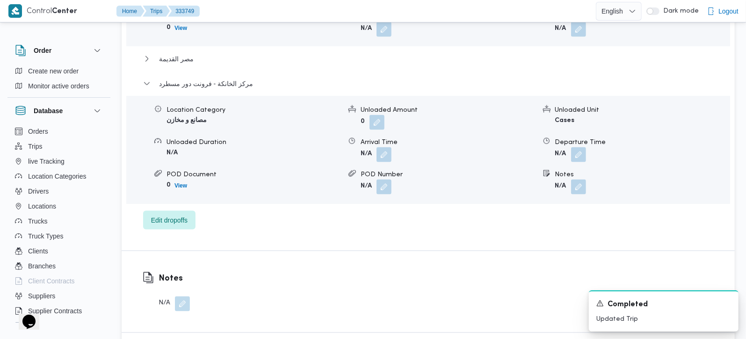
scroll to position [936, 0]
click at [584, 159] on button "button" at bounding box center [578, 153] width 15 height 15
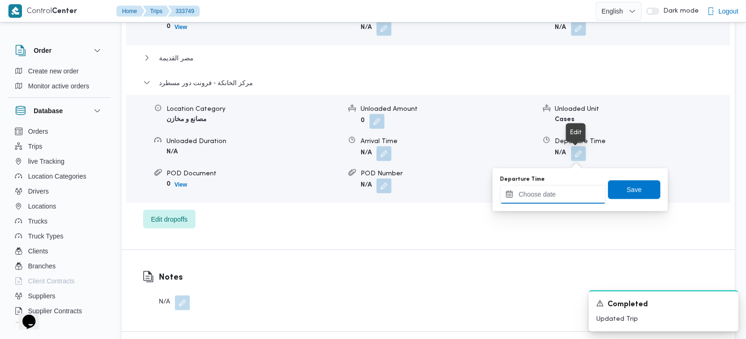
click at [566, 193] on input "Departure Time" at bounding box center [553, 194] width 106 height 19
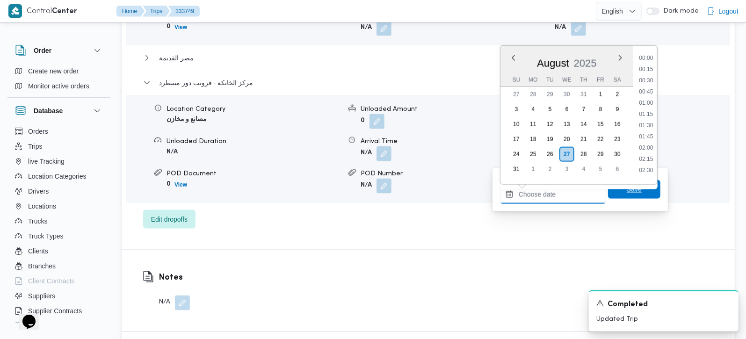
scroll to position [756, 0]
click at [649, 62] on li "17:00" at bounding box center [646, 65] width 22 height 9
type input "27/08/2025 17:00"
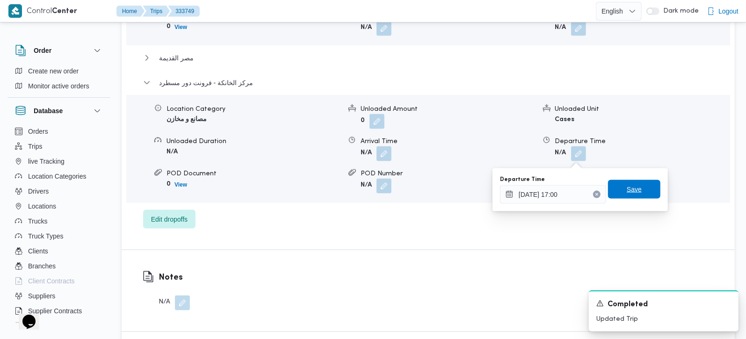
click at [627, 186] on span "Save" at bounding box center [634, 189] width 15 height 11
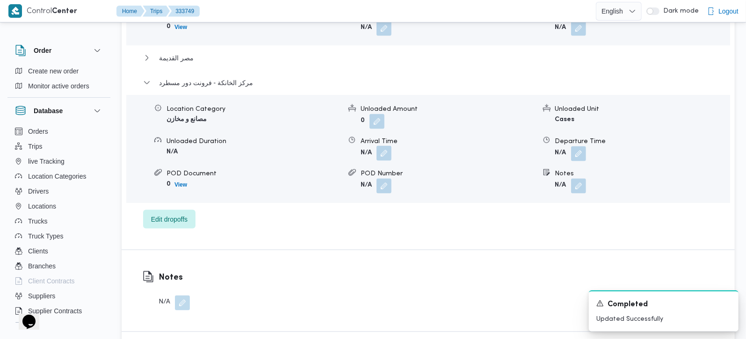
click at [387, 155] on button "button" at bounding box center [384, 153] width 15 height 15
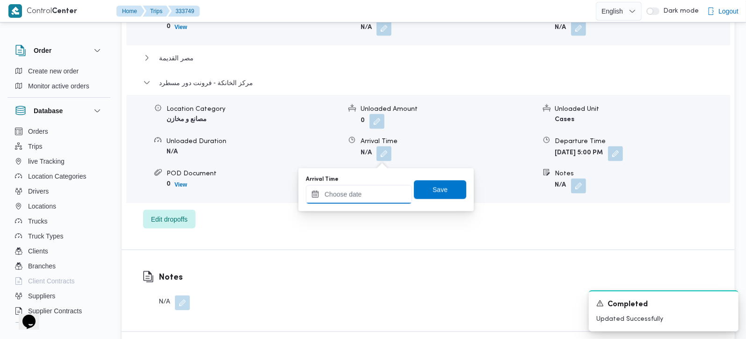
click at [379, 186] on input "Arrival Time" at bounding box center [359, 194] width 106 height 19
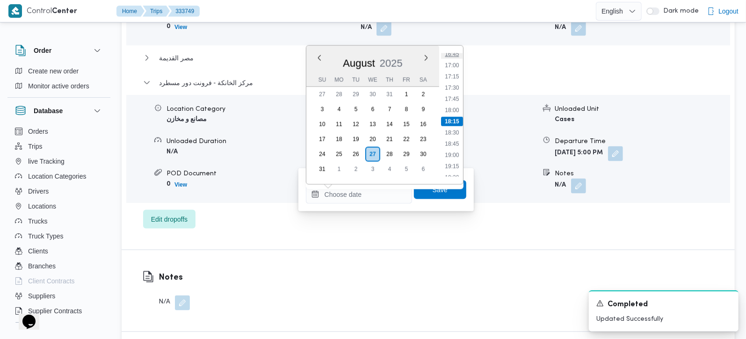
click at [454, 55] on li "16:45" at bounding box center [452, 54] width 22 height 9
type input "27/08/2025 16:45"
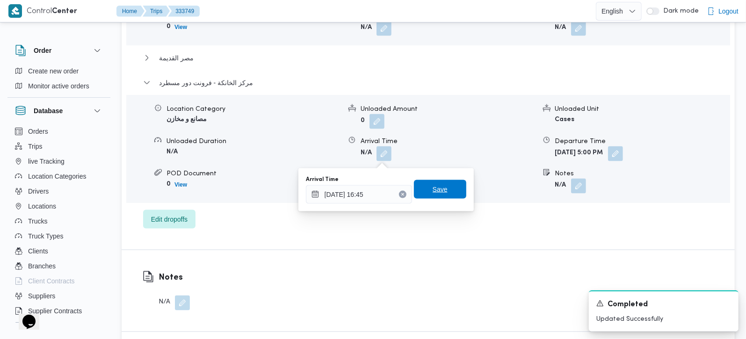
click at [435, 187] on span "Save" at bounding box center [440, 189] width 15 height 11
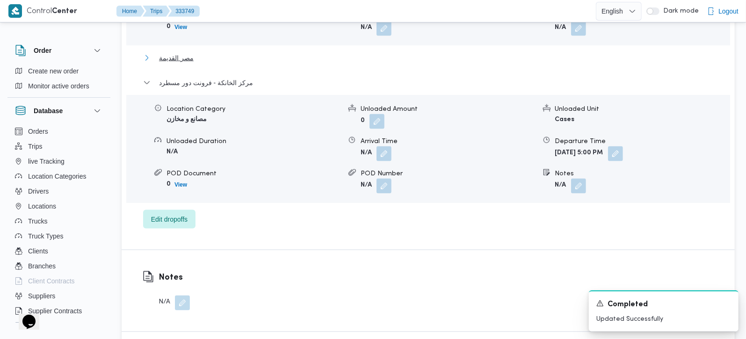
click at [191, 64] on span "مصر القديمة" at bounding box center [176, 57] width 35 height 11
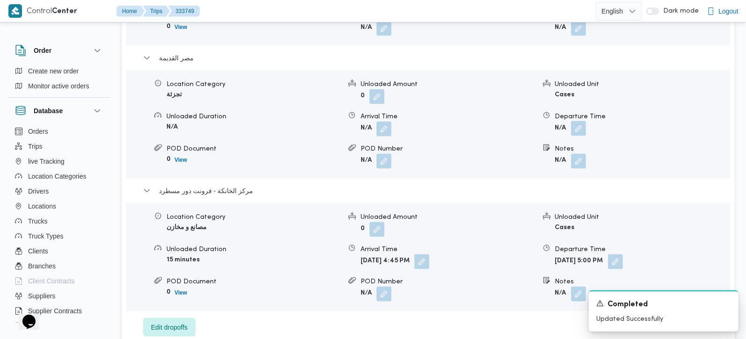
click at [583, 134] on button "button" at bounding box center [578, 128] width 15 height 15
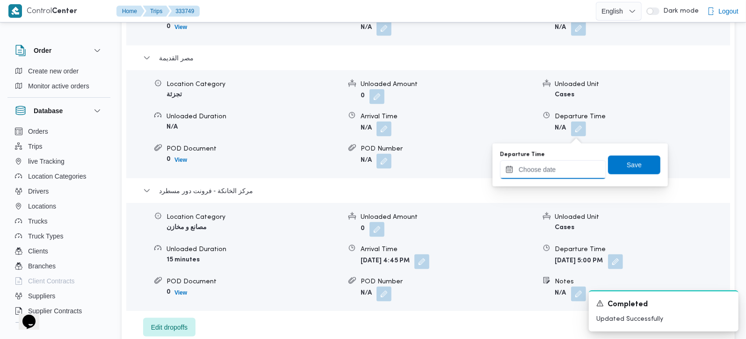
click at [559, 163] on input "Departure Time" at bounding box center [553, 169] width 106 height 19
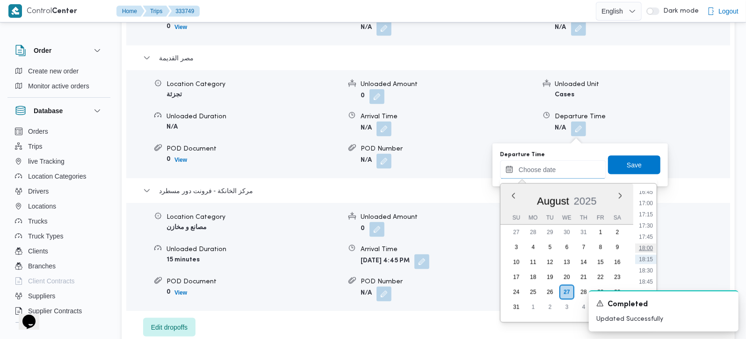
scroll to position [701, 0]
click at [649, 204] on li "15:45" at bounding box center [646, 202] width 22 height 9
type input "27/08/2025 15:45"
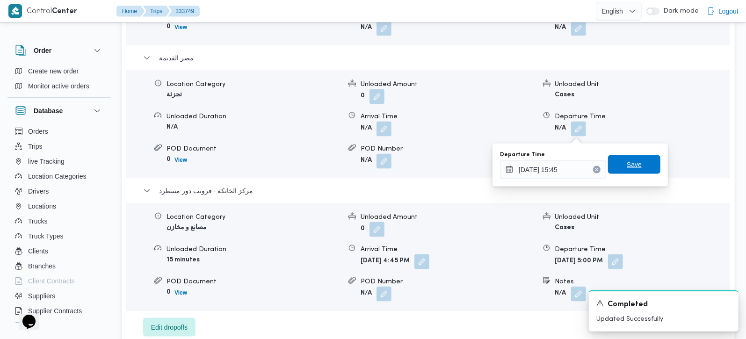
click at [634, 160] on span "Save" at bounding box center [634, 164] width 52 height 19
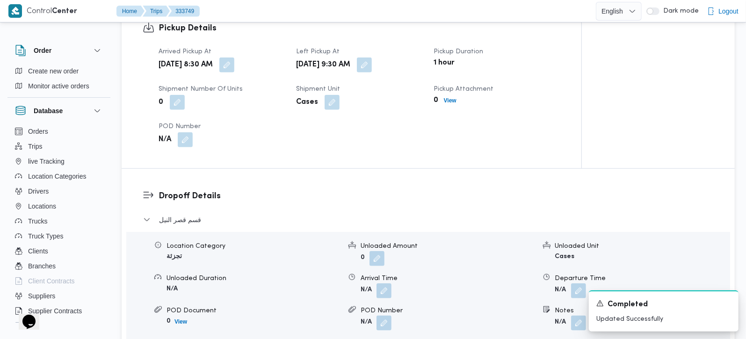
scroll to position [660, 0]
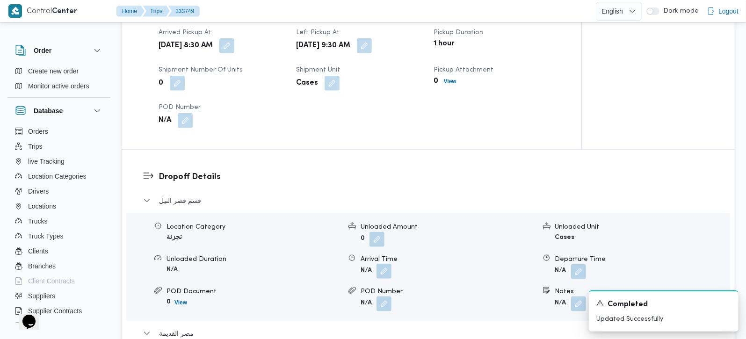
click at [385, 273] on button "button" at bounding box center [384, 271] width 15 height 15
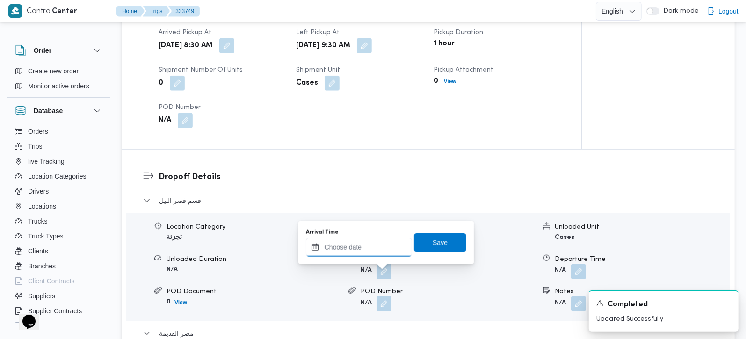
click at [368, 247] on input "Arrival Time" at bounding box center [359, 247] width 106 height 19
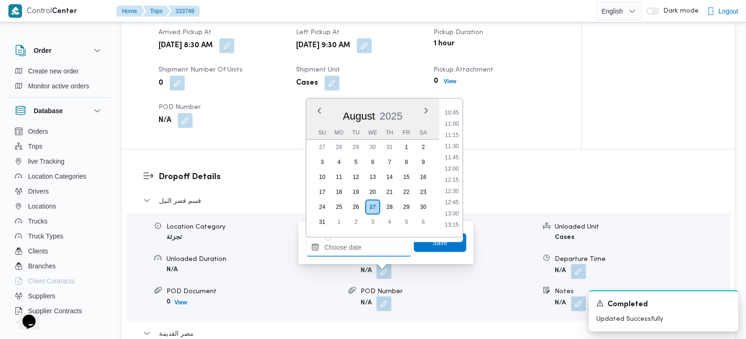
scroll to position [426, 0]
click at [457, 153] on li "10:30" at bounding box center [452, 156] width 22 height 9
type input "27/08/2025 10:30"
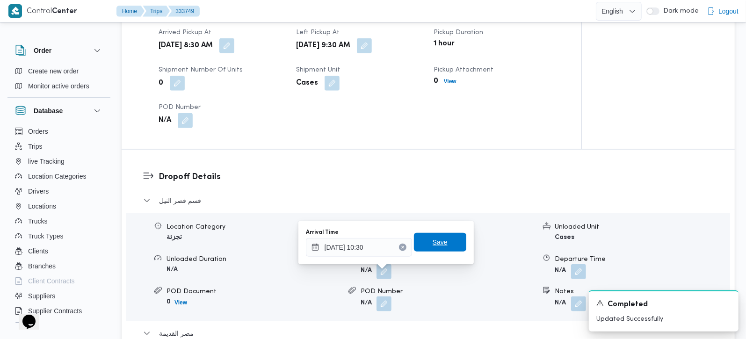
click at [433, 246] on span "Save" at bounding box center [440, 242] width 15 height 11
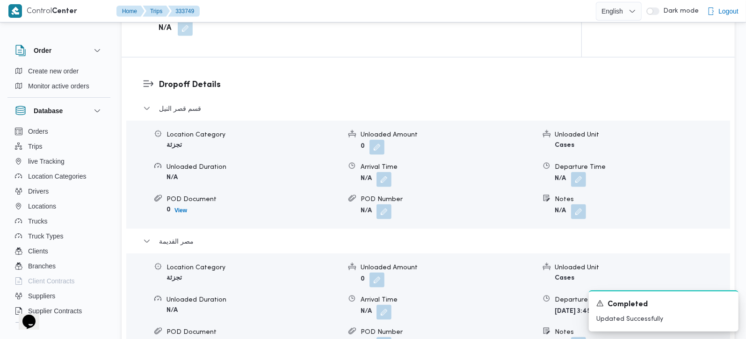
scroll to position [771, 0]
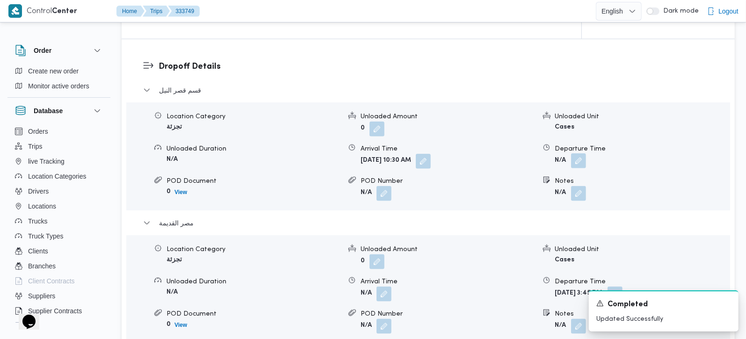
click at [584, 166] on button "button" at bounding box center [578, 160] width 15 height 15
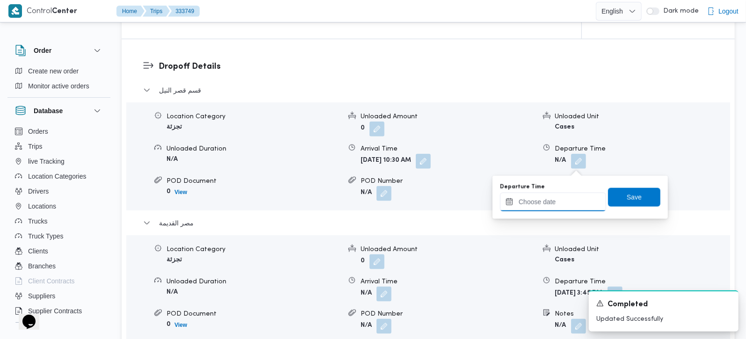
drag, startPoint x: 567, startPoint y: 195, endPoint x: 598, endPoint y: 194, distance: 31.8
click at [567, 195] on input "Departure Time" at bounding box center [553, 202] width 106 height 19
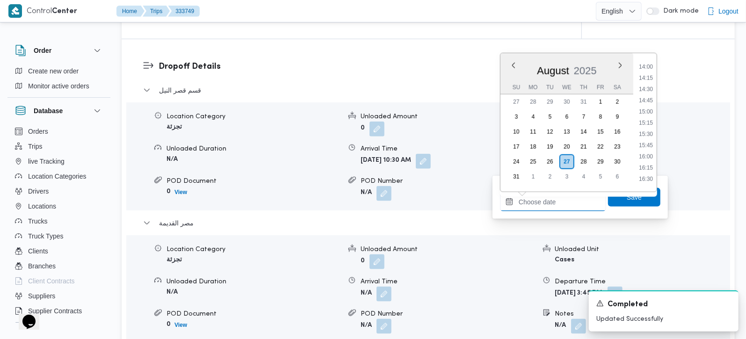
scroll to position [591, 0]
drag, startPoint x: 649, startPoint y: 71, endPoint x: 648, endPoint y: 82, distance: 11.3
click at [649, 71] on li "13:15" at bounding box center [646, 69] width 22 height 9
type input "27/08/2025 13:15"
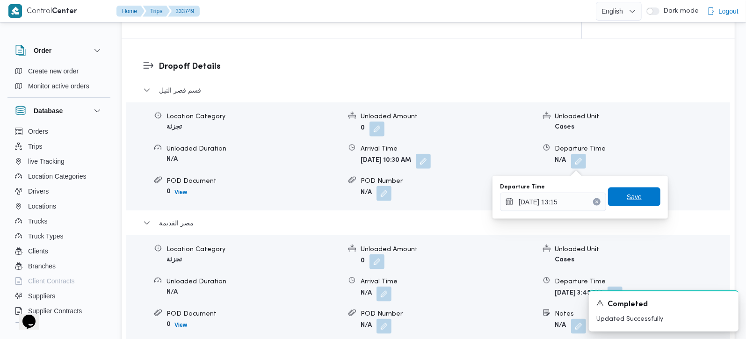
click at [627, 197] on span "Save" at bounding box center [634, 196] width 15 height 11
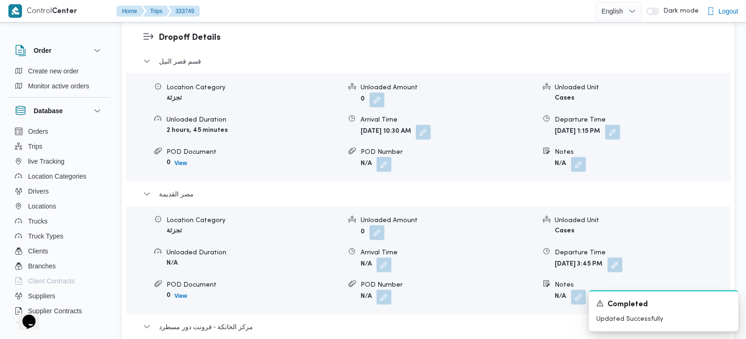
scroll to position [825, 0]
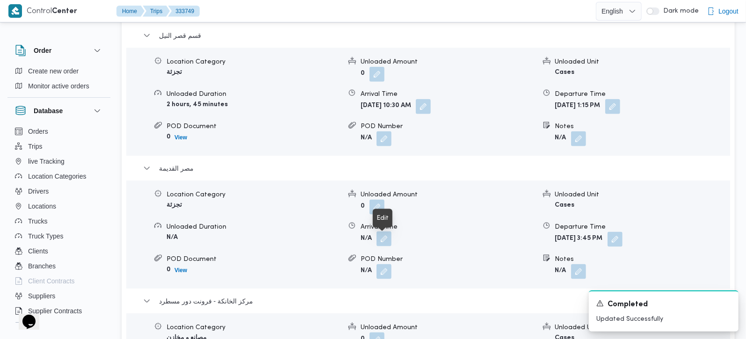
click at [378, 239] on button "button" at bounding box center [384, 239] width 15 height 15
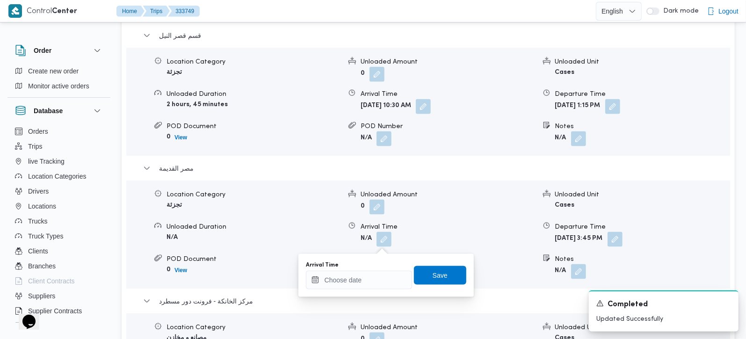
click at [371, 271] on div at bounding box center [359, 280] width 106 height 19
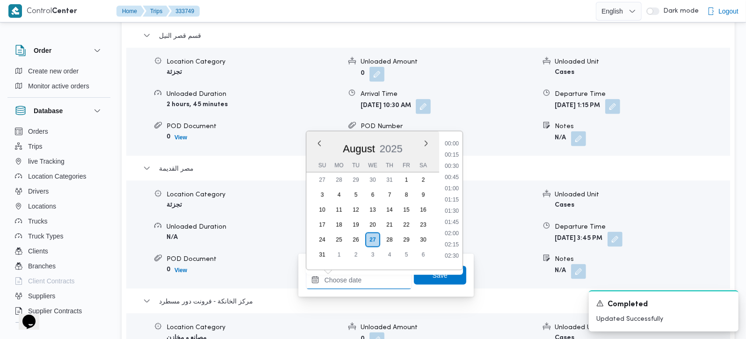
drag, startPoint x: 375, startPoint y: 273, endPoint x: 442, endPoint y: 248, distance: 71.6
click at [375, 273] on input "Arrival Time" at bounding box center [359, 280] width 106 height 19
click at [453, 161] on li "13:30" at bounding box center [452, 158] width 22 height 9
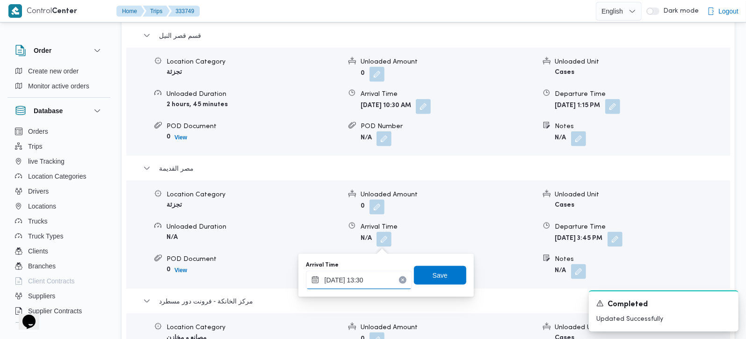
click at [359, 276] on input "27/08/2025 13:30" at bounding box center [359, 280] width 106 height 19
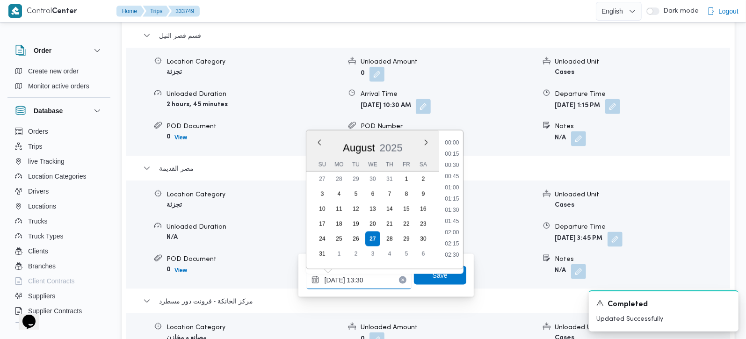
scroll to position [543, 0]
click at [455, 214] on li "13:45" at bounding box center [452, 217] width 22 height 9
type input "27/08/2025 13:45"
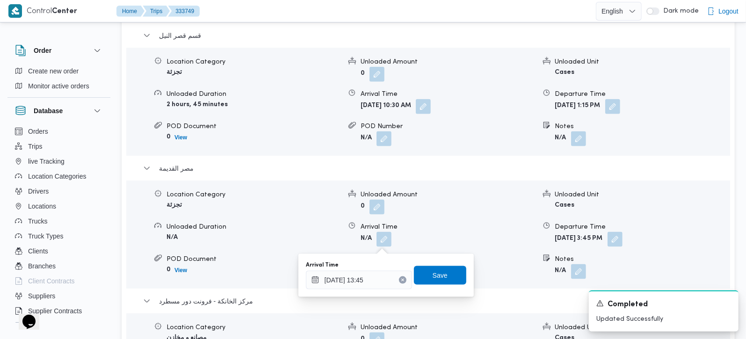
click at [448, 256] on div "You are in a dialog. To close this dialog, hit escape. Arrival Time 27/08/2025 …" at bounding box center [386, 275] width 175 height 43
click at [447, 266] on span "Save" at bounding box center [440, 275] width 52 height 19
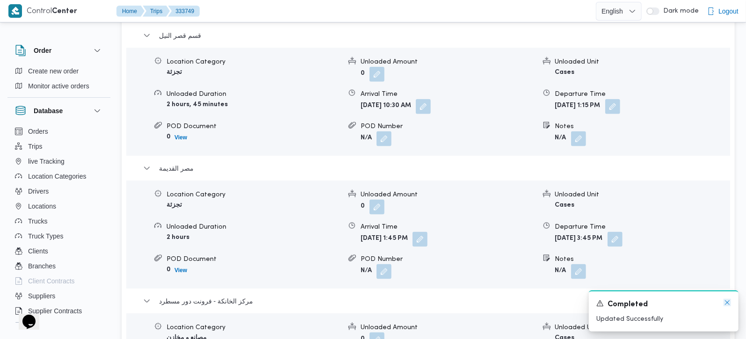
click at [729, 304] on icon "Dismiss toast" at bounding box center [727, 302] width 7 height 7
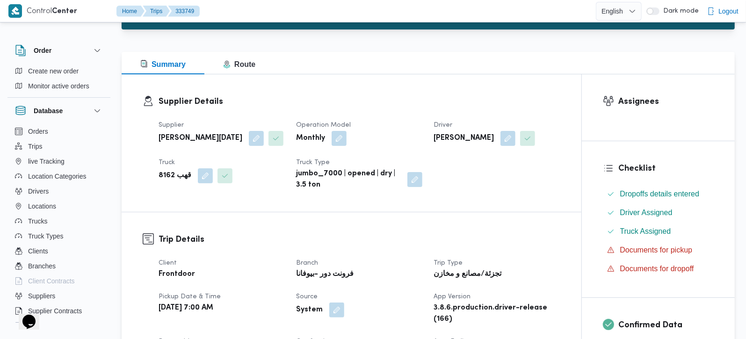
scroll to position [0, 0]
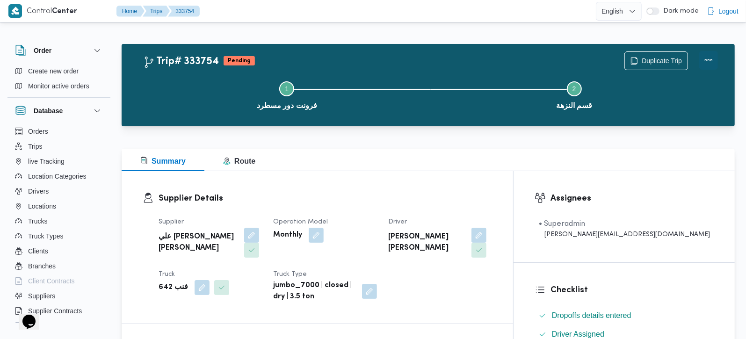
click at [702, 58] on button "Actions" at bounding box center [709, 60] width 19 height 19
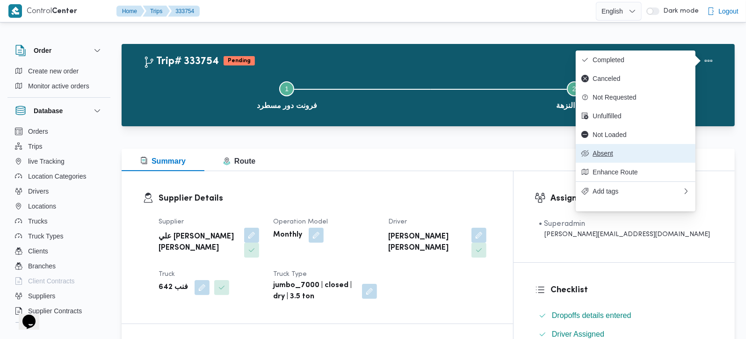
click at [604, 157] on span "Absent" at bounding box center [641, 153] width 97 height 7
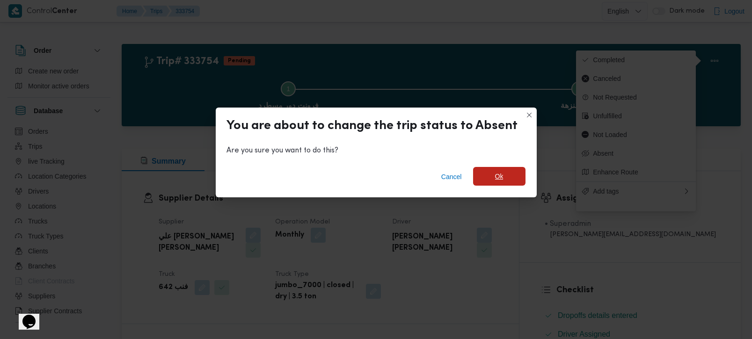
click at [506, 173] on span "Ok" at bounding box center [499, 176] width 52 height 19
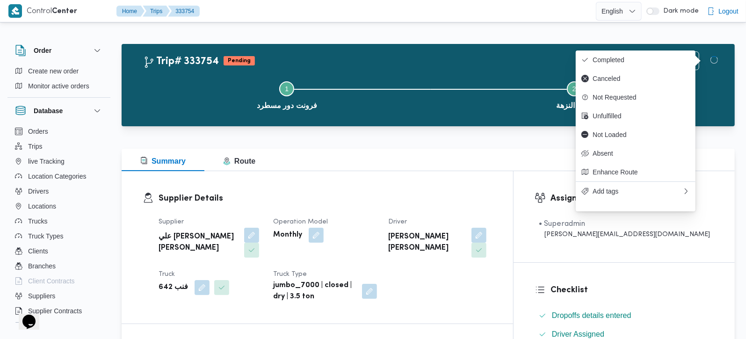
click at [506, 173] on div "Supplier Details Supplier علي [PERSON_NAME] [PERSON_NAME] Operation Model Month…" at bounding box center [318, 247] width 392 height 153
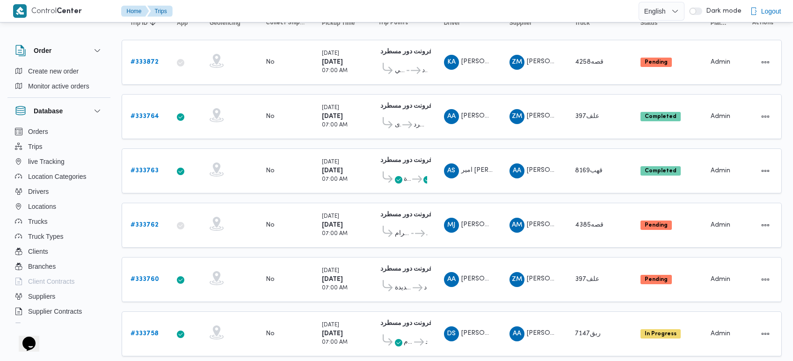
scroll to position [8, 0]
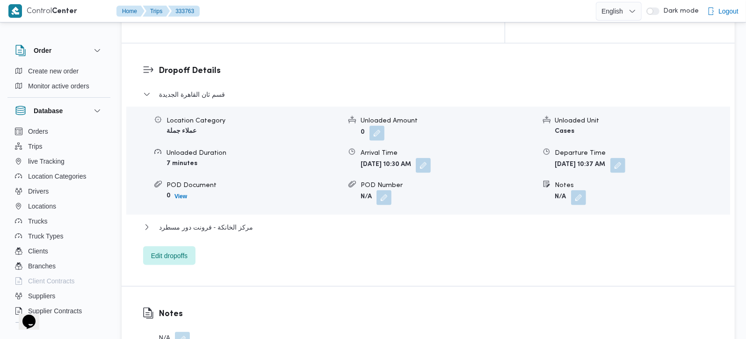
scroll to position [936, 0]
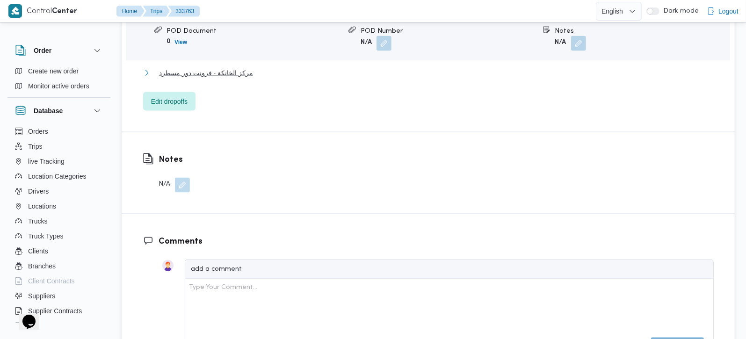
click at [228, 67] on span "مركز الخانكة - فرونت دور مسطرد" at bounding box center [206, 72] width 94 height 11
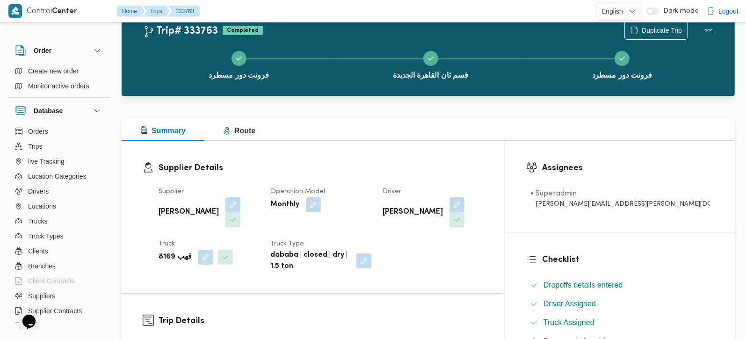
scroll to position [0, 0]
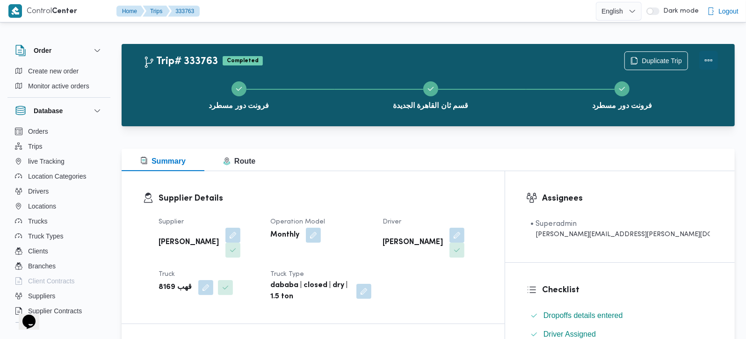
click at [709, 60] on button "Actions" at bounding box center [709, 60] width 19 height 19
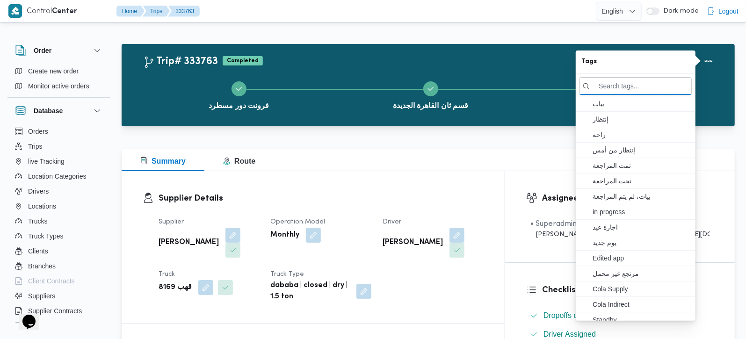
click at [395, 70] on button "قسم ثان القاهرة الجديدة" at bounding box center [431, 94] width 192 height 49
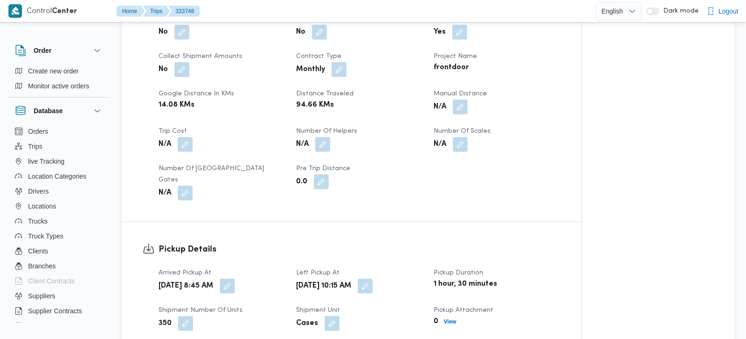
scroll to position [385, 0]
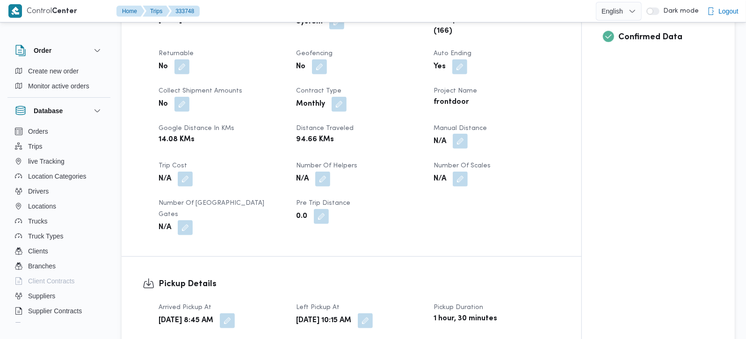
click at [456, 149] on button "button" at bounding box center [460, 141] width 15 height 15
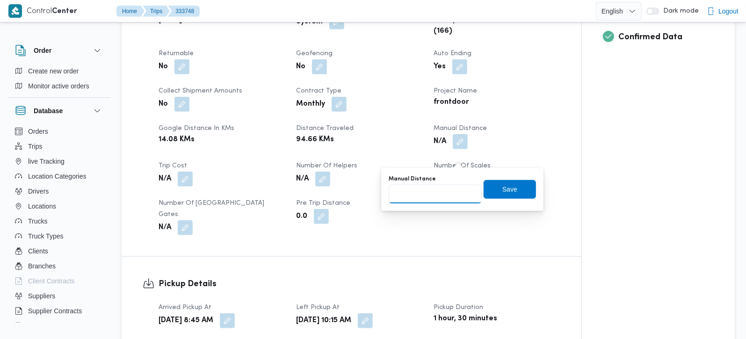
click at [416, 189] on input "Manual Distance" at bounding box center [435, 194] width 93 height 19
type input "101"
click at [490, 195] on span "Save" at bounding box center [510, 189] width 52 height 19
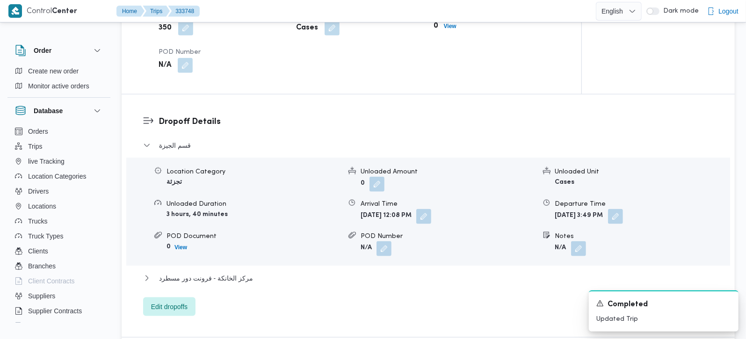
scroll to position [771, 0]
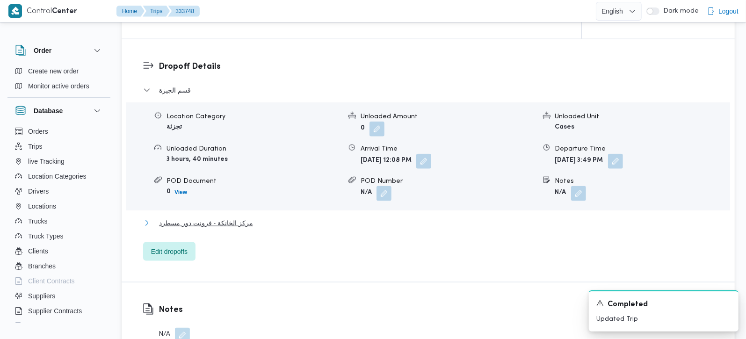
click at [210, 226] on span "مركز الخانكة - فرونت دور مسطرد" at bounding box center [206, 223] width 94 height 11
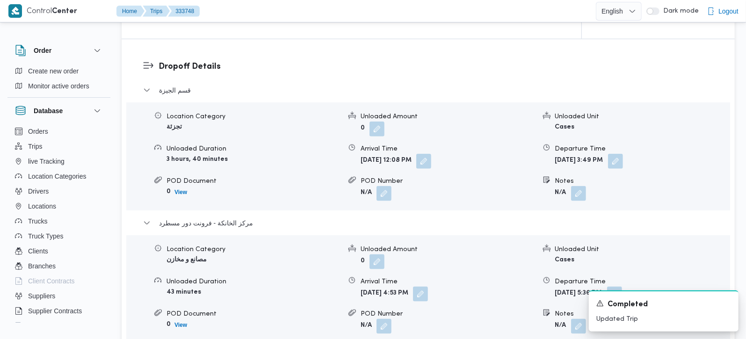
scroll to position [825, 0]
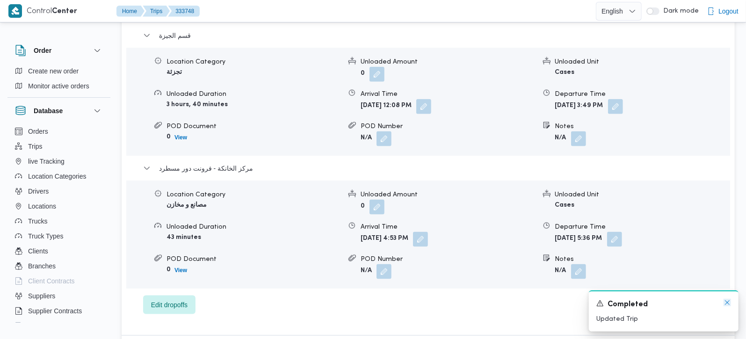
click at [727, 306] on icon "Dismiss toast" at bounding box center [727, 302] width 7 height 7
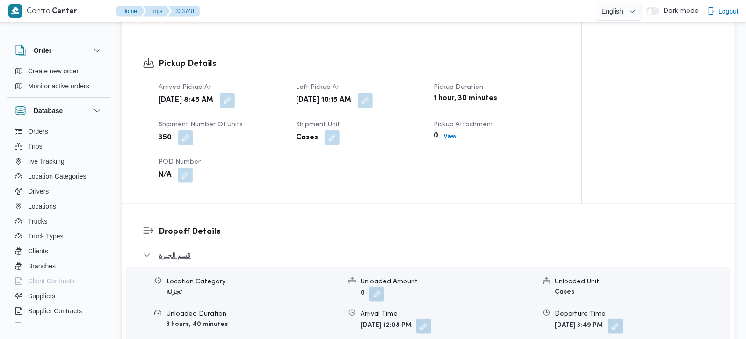
scroll to position [660, 0]
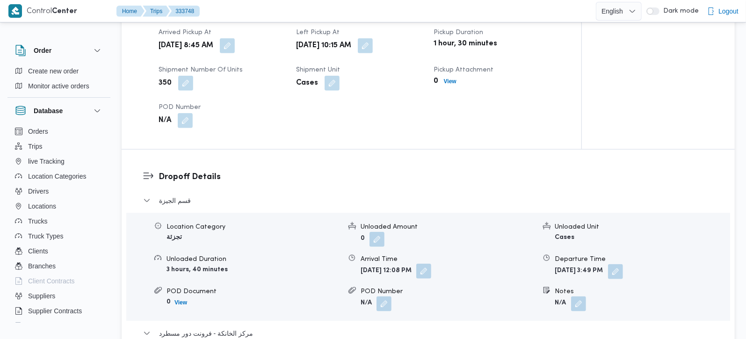
click at [431, 279] on button "button" at bounding box center [423, 271] width 15 height 15
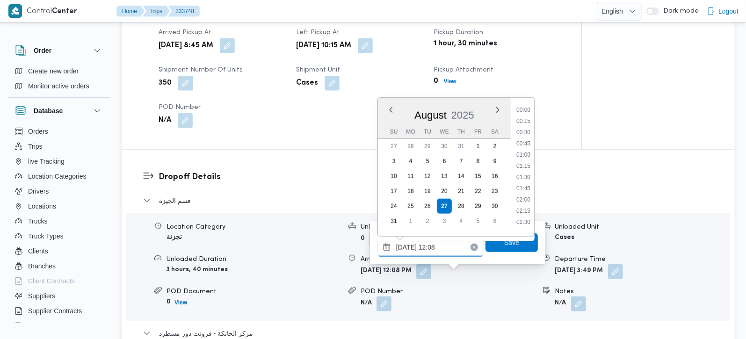
click at [413, 248] on input "27/08/2025 12:08" at bounding box center [431, 247] width 106 height 19
click at [532, 141] on li "11:15" at bounding box center [524, 139] width 22 height 9
type input "27/08/2025 11:15"
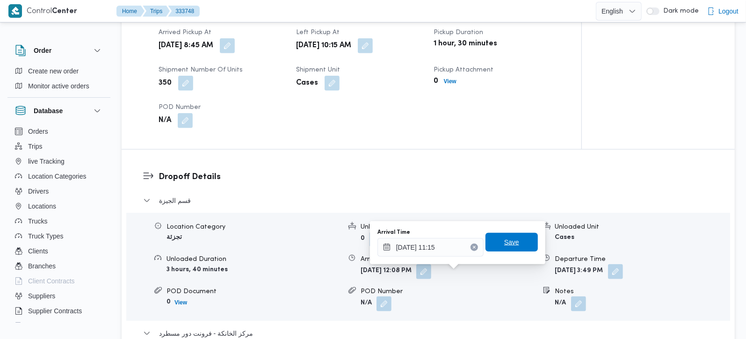
click at [519, 238] on span "Save" at bounding box center [512, 242] width 52 height 19
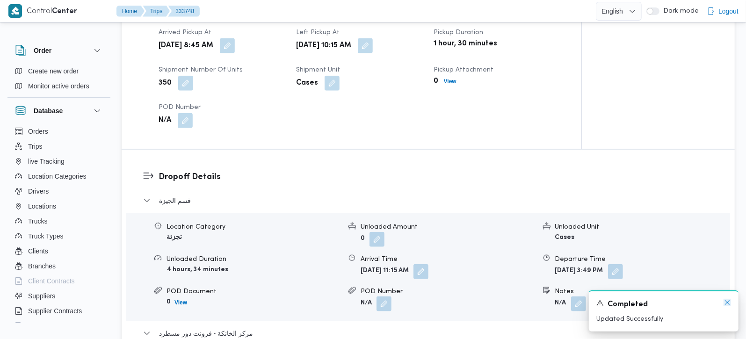
click at [726, 301] on icon "Dismiss toast" at bounding box center [727, 302] width 7 height 7
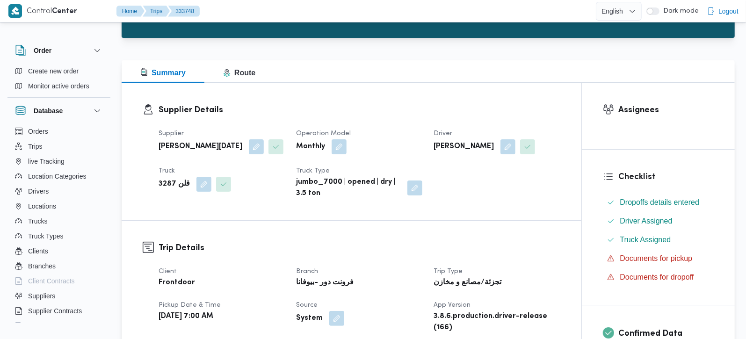
scroll to position [0, 0]
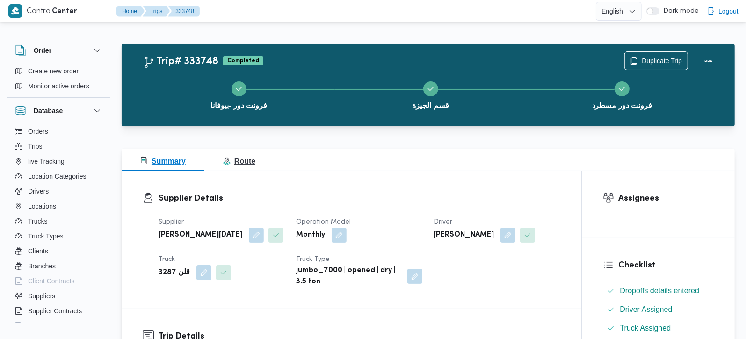
click at [258, 164] on button "Route" at bounding box center [239, 160] width 70 height 22
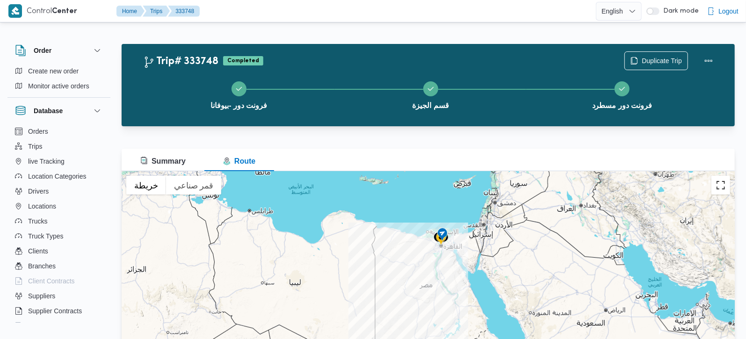
click at [717, 190] on button "تبديل إلى العرض ملء الشاشة" at bounding box center [721, 185] width 19 height 19
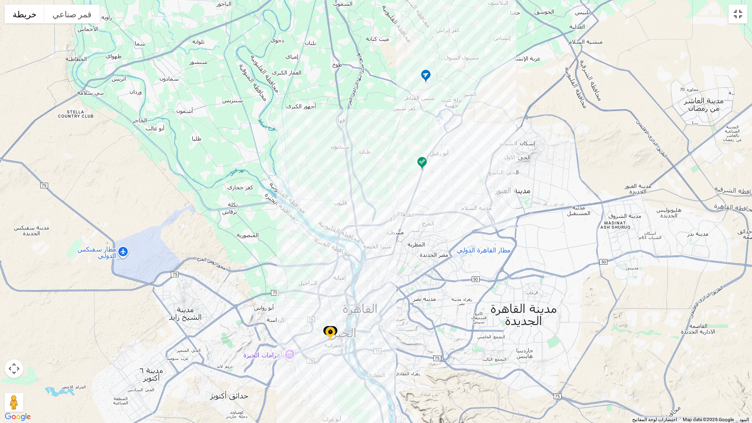
click at [746, 14] on button "تبديل إلى العرض ملء الشاشة" at bounding box center [738, 14] width 19 height 19
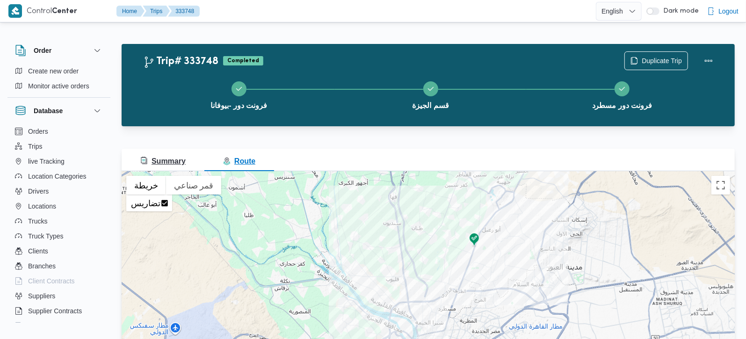
click at [152, 161] on span "Summary" at bounding box center [162, 161] width 45 height 8
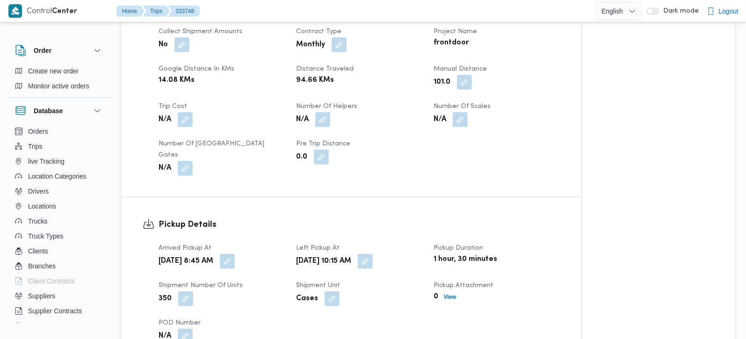
scroll to position [275, 0]
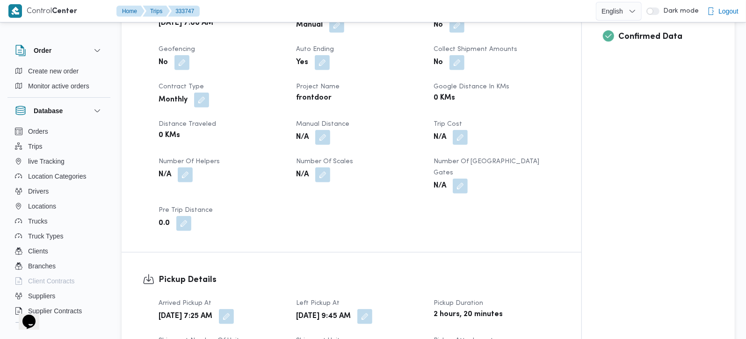
scroll to position [385, 0]
click at [322, 145] on button "button" at bounding box center [322, 137] width 15 height 15
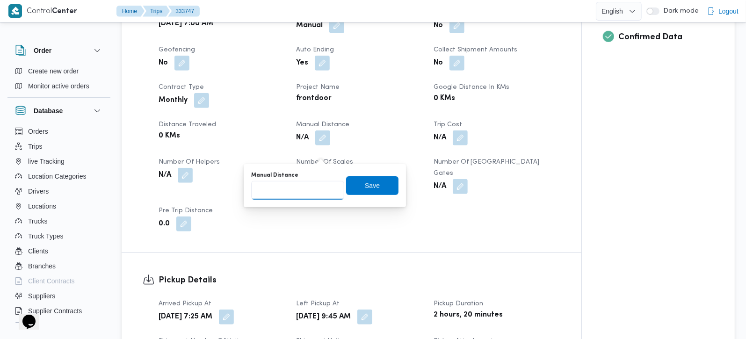
click at [265, 191] on input "Manual Distance" at bounding box center [297, 190] width 93 height 19
type input "120"
click at [354, 188] on span "Save" at bounding box center [372, 185] width 52 height 19
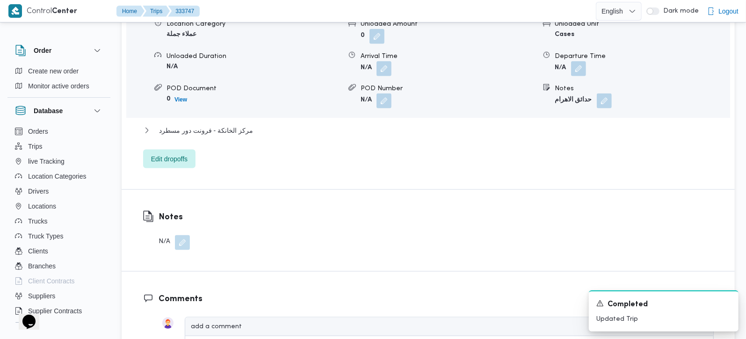
scroll to position [936, 0]
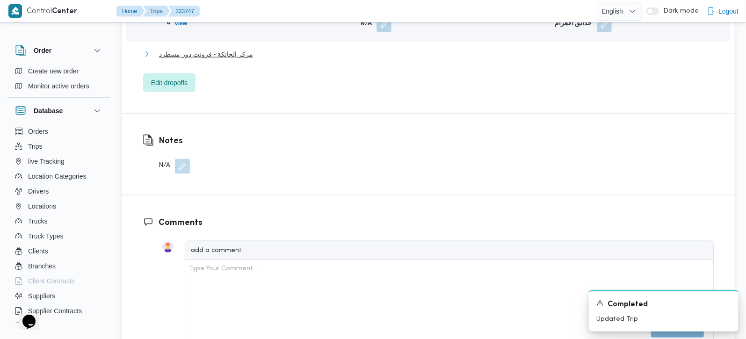
click at [219, 56] on span "مركز الخانكة - فرونت دور مسطرد" at bounding box center [206, 54] width 94 height 11
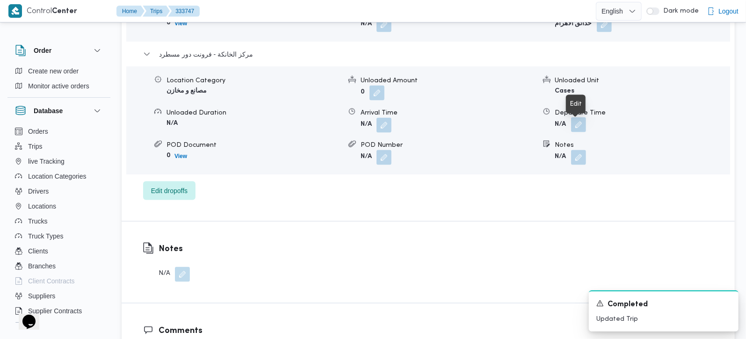
scroll to position [881, 0]
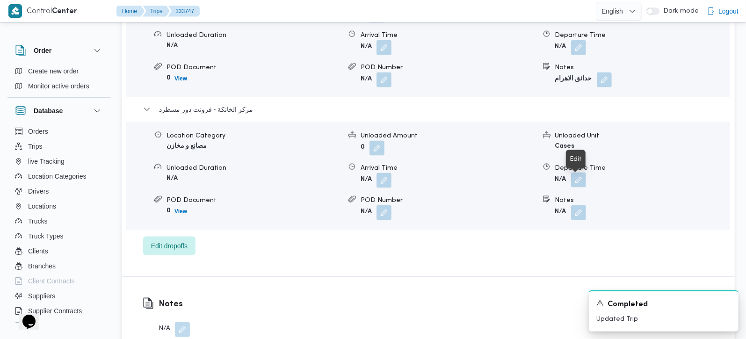
click at [584, 183] on button "button" at bounding box center [578, 180] width 15 height 15
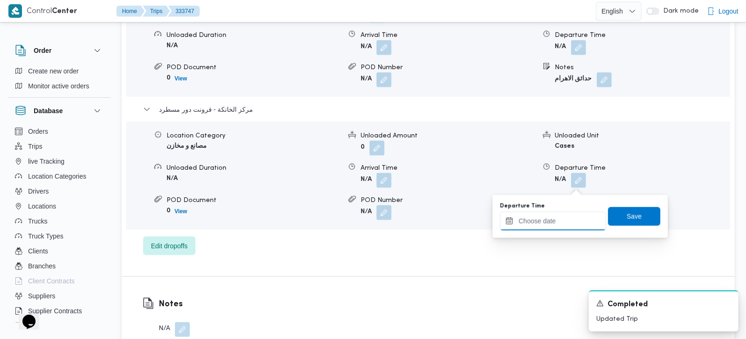
click at [576, 219] on input "Departure Time" at bounding box center [553, 221] width 106 height 19
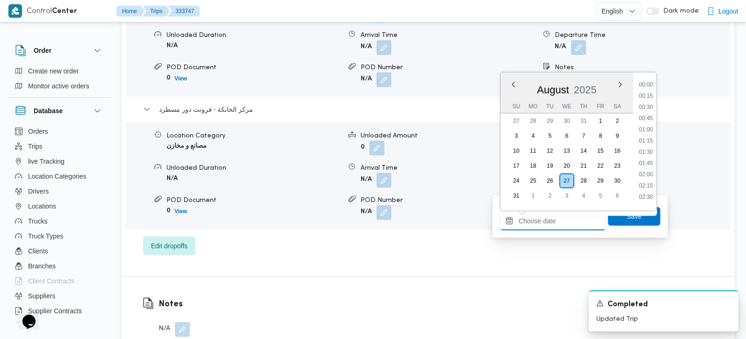
scroll to position [756, 0]
click at [649, 110] on li "17:30" at bounding box center [646, 114] width 22 height 9
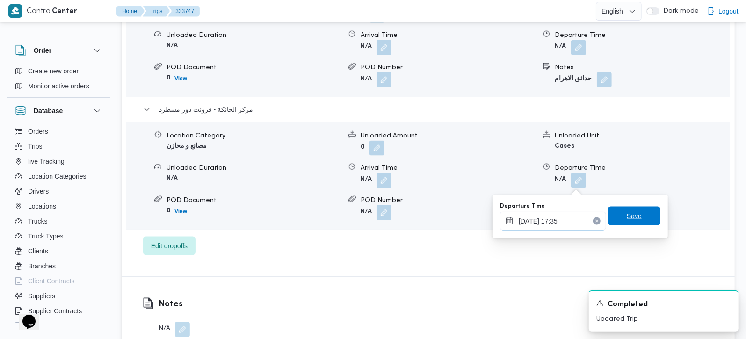
type input "27/08/2025 17:35"
click at [641, 221] on span "Save" at bounding box center [634, 216] width 52 height 19
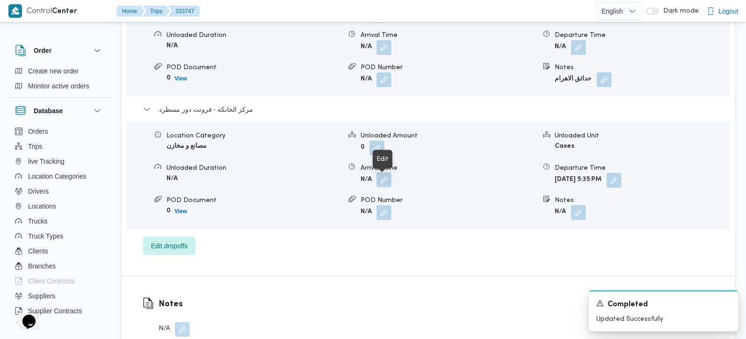
click at [383, 183] on button "button" at bounding box center [384, 180] width 15 height 15
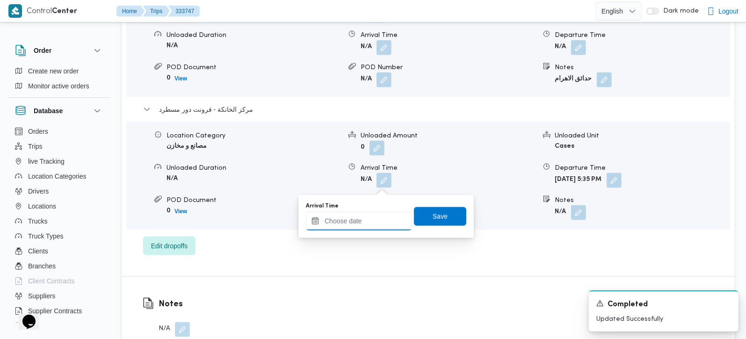
click at [359, 229] on input "Arrival Time" at bounding box center [359, 221] width 106 height 19
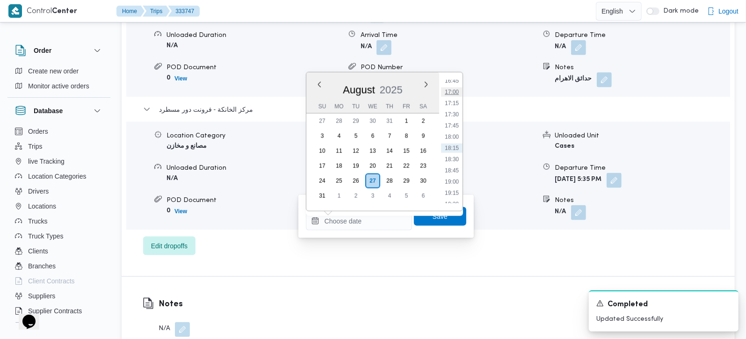
click at [458, 89] on li "17:00" at bounding box center [452, 91] width 22 height 9
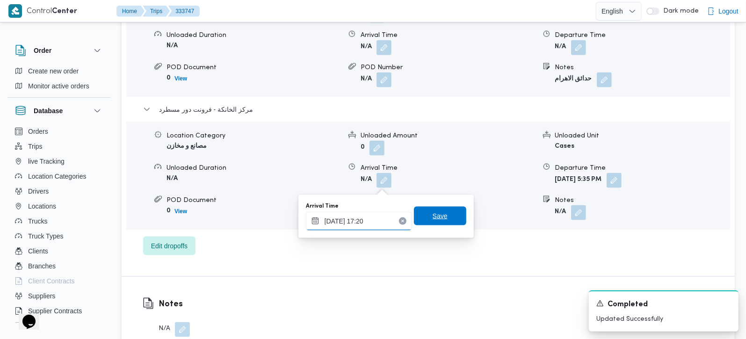
type input "27/08/2025 17:20"
click at [418, 220] on span "Save" at bounding box center [440, 216] width 52 height 19
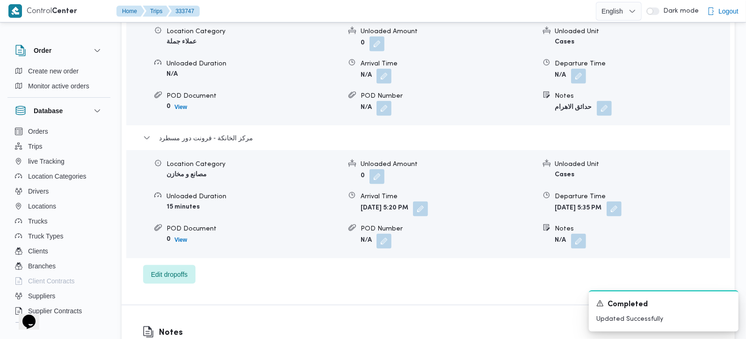
scroll to position [825, 0]
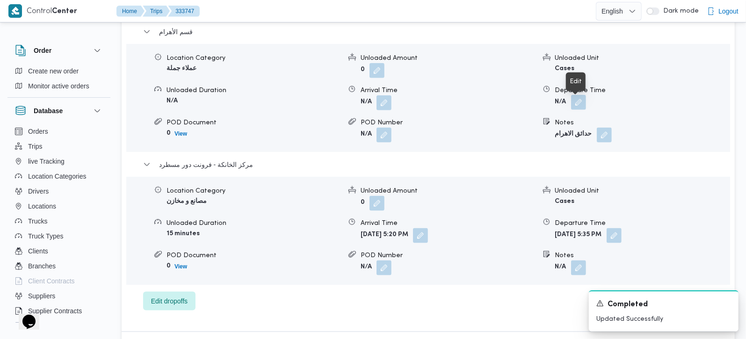
click at [575, 105] on button "button" at bounding box center [578, 102] width 15 height 15
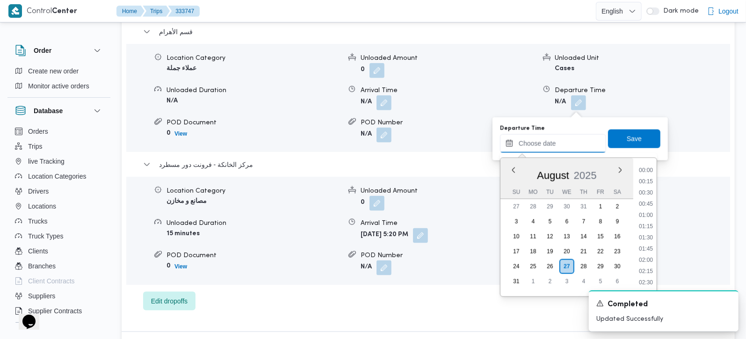
drag, startPoint x: 553, startPoint y: 144, endPoint x: 568, endPoint y: 152, distance: 18.0
click at [553, 144] on input "Departure Time" at bounding box center [553, 143] width 106 height 19
click at [654, 200] on li "16:15" at bounding box center [646, 199] width 22 height 9
type input "27/08/2025 16:15"
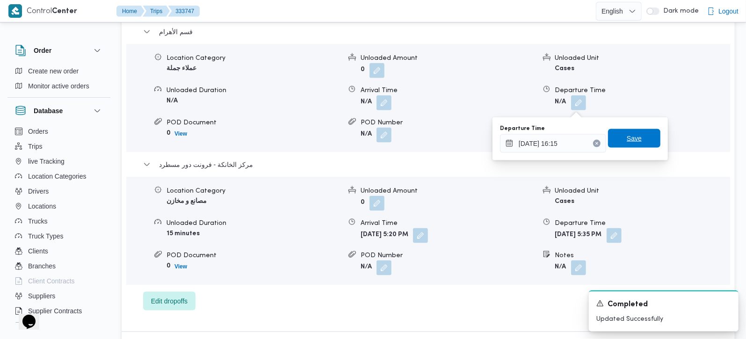
click at [630, 141] on span "Save" at bounding box center [634, 138] width 15 height 11
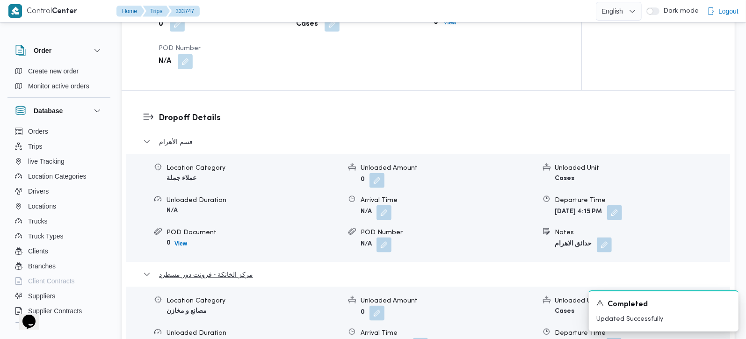
scroll to position [660, 0]
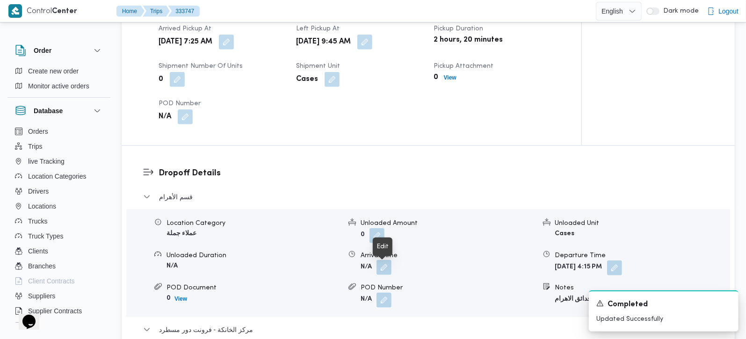
click at [392, 272] on button "button" at bounding box center [384, 267] width 15 height 15
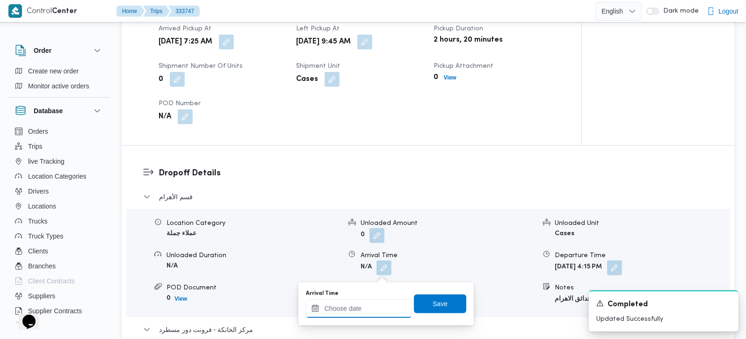
drag, startPoint x: 367, startPoint y: 305, endPoint x: 474, endPoint y: 255, distance: 118.5
click at [367, 305] on input "Arrival Time" at bounding box center [359, 308] width 106 height 19
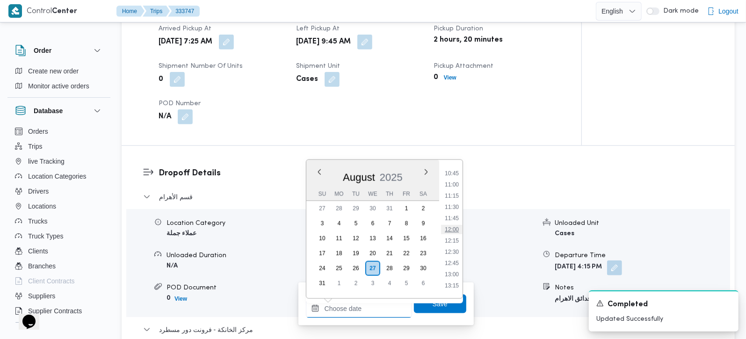
scroll to position [481, 0]
click at [456, 174] on li "10:45" at bounding box center [452, 173] width 22 height 9
type input "[DATE] 10:45"
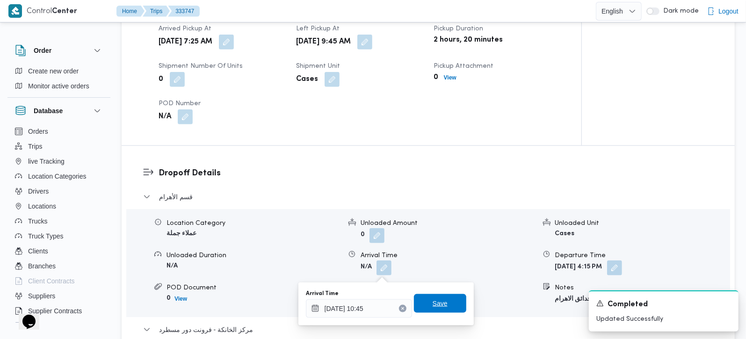
click at [428, 313] on span "Save" at bounding box center [440, 303] width 52 height 19
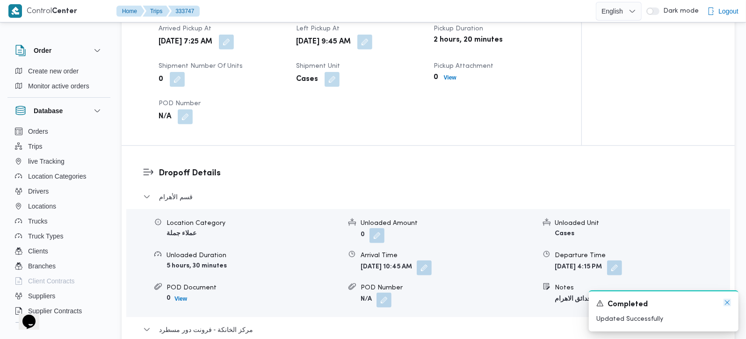
click at [724, 305] on icon "Dismiss toast" at bounding box center [727, 302] width 7 height 7
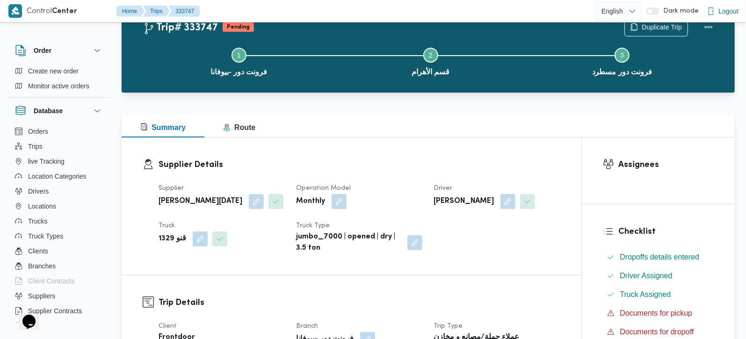
scroll to position [0, 0]
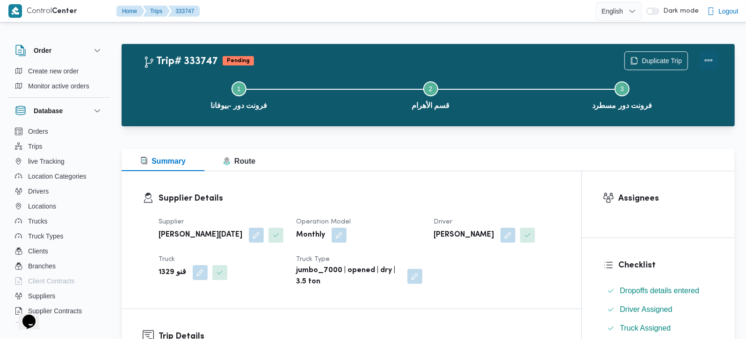
click at [714, 55] on button "Actions" at bounding box center [709, 60] width 19 height 19
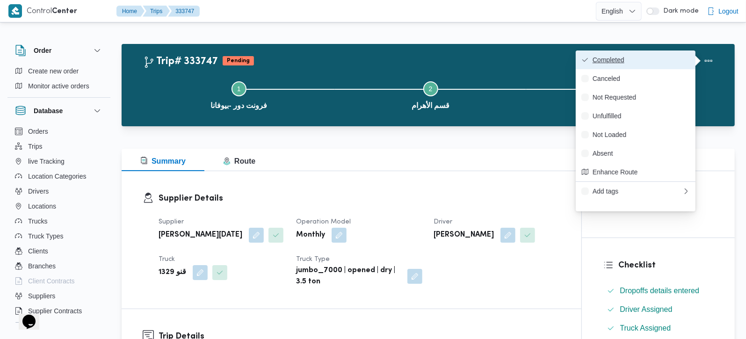
click at [672, 56] on span "Completed" at bounding box center [641, 59] width 97 height 7
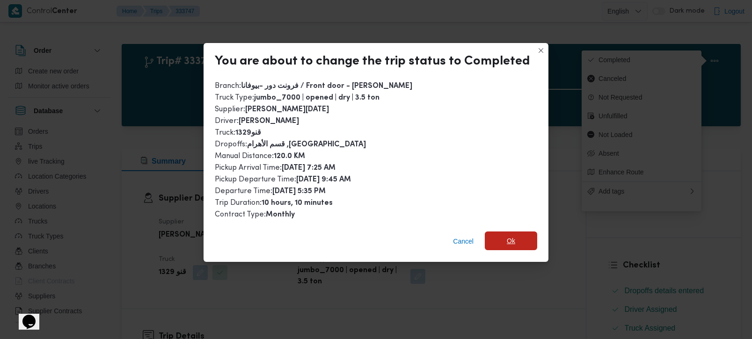
click at [531, 242] on span "Ok" at bounding box center [511, 241] width 52 height 19
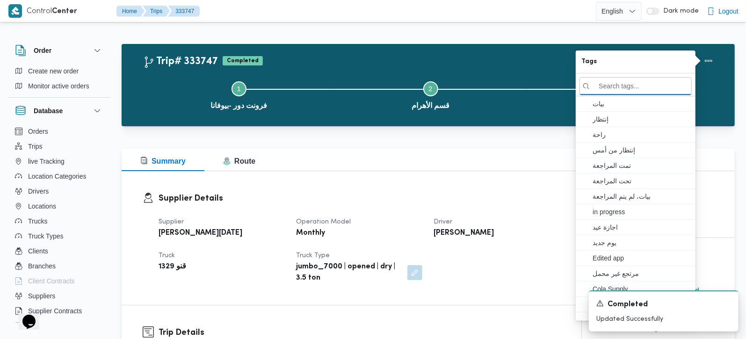
click at [447, 108] on span "قسم الأهرام" at bounding box center [431, 105] width 38 height 11
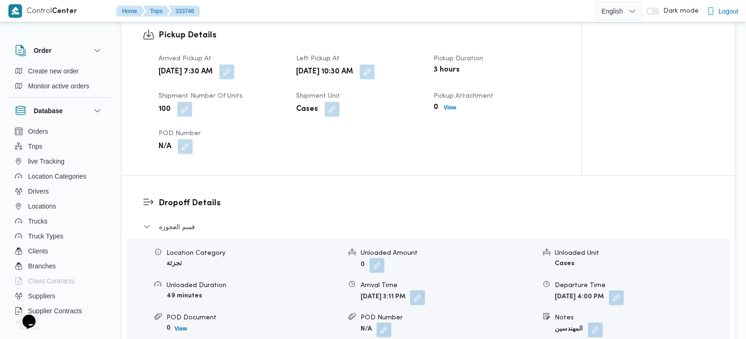
scroll to position [385, 0]
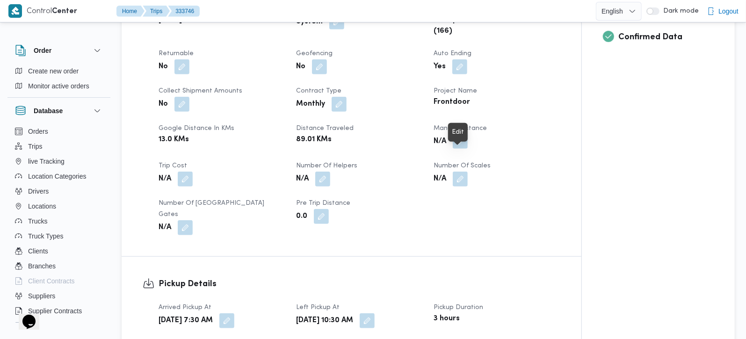
click at [463, 149] on button "button" at bounding box center [460, 141] width 15 height 15
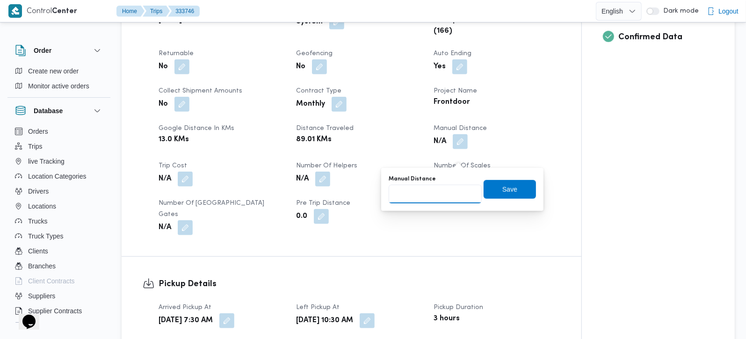
click at [434, 198] on input "Manual Distance" at bounding box center [435, 194] width 93 height 19
type input "100"
click at [517, 189] on span "Save" at bounding box center [510, 189] width 52 height 19
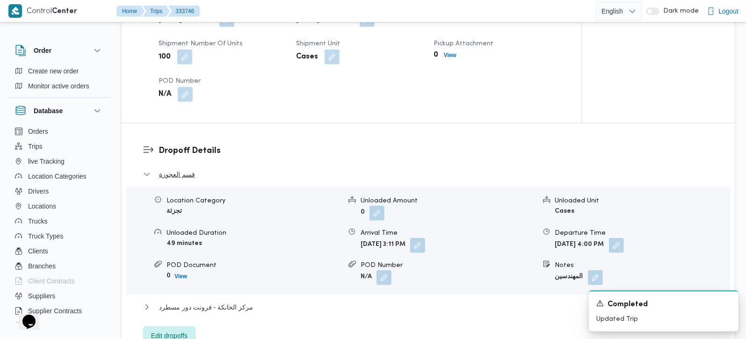
scroll to position [660, 0]
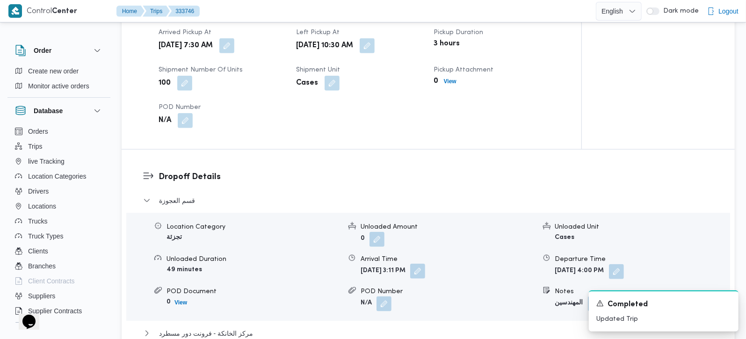
click at [425, 277] on button "button" at bounding box center [417, 271] width 15 height 15
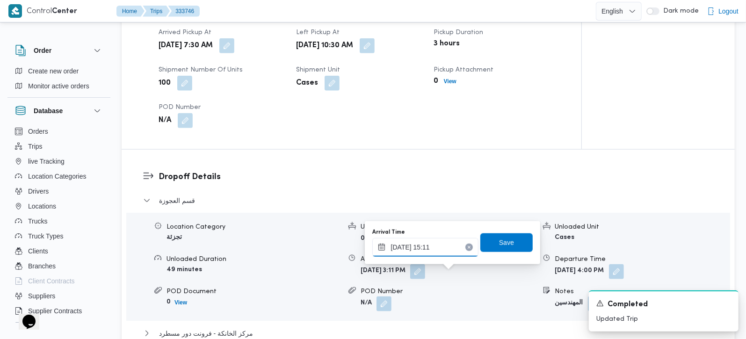
click at [430, 247] on input "[DATE] 15:11" at bounding box center [425, 247] width 106 height 19
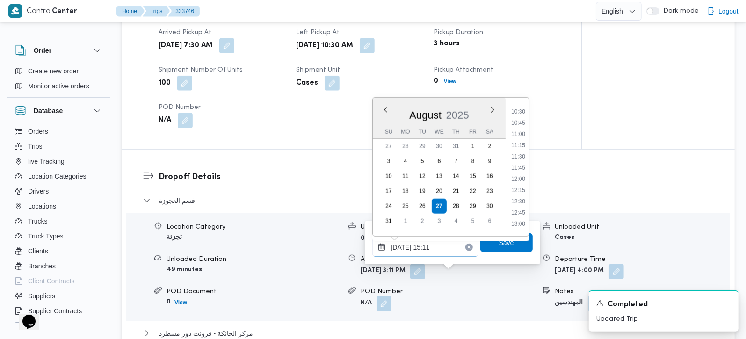
scroll to position [445, 0]
click at [518, 172] on li "11:15" at bounding box center [519, 170] width 22 height 9
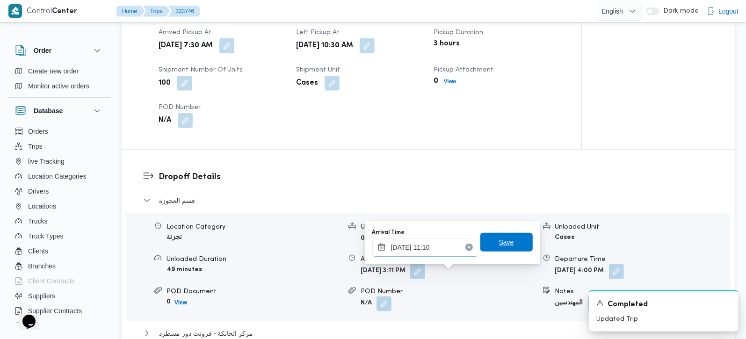
type input "[DATE] 11:10"
click at [520, 238] on span "Save" at bounding box center [507, 242] width 52 height 19
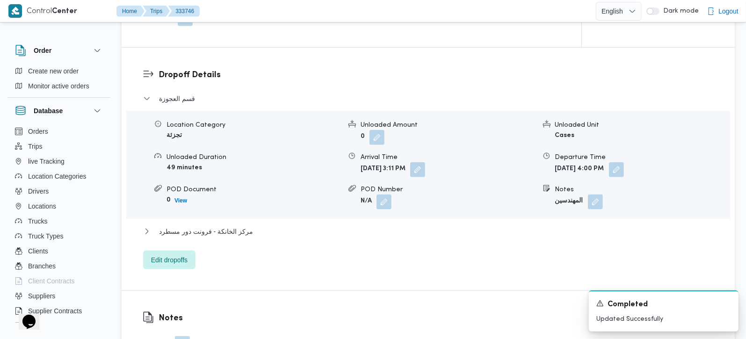
scroll to position [825, 0]
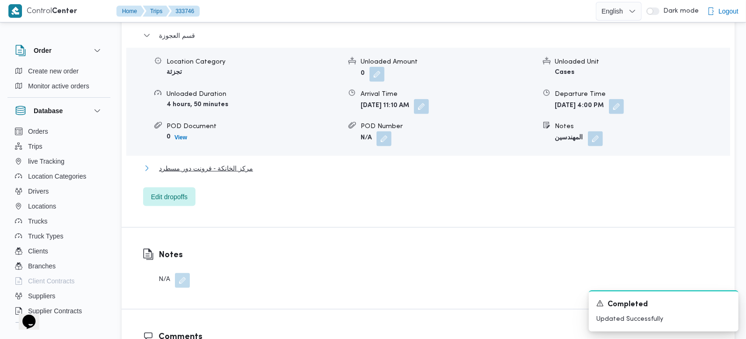
click at [208, 169] on span "مركز الخانكة - فرونت دور مسطرد" at bounding box center [206, 168] width 94 height 11
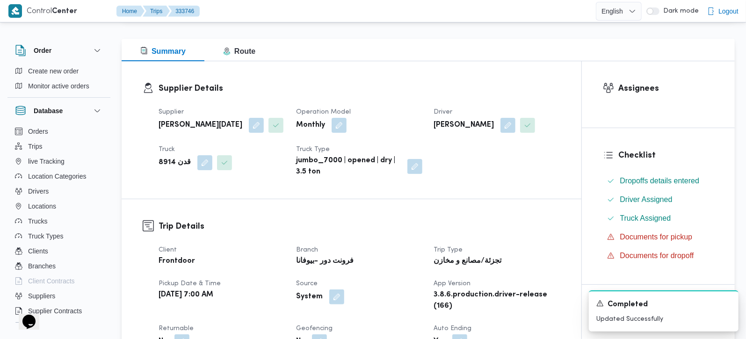
scroll to position [0, 0]
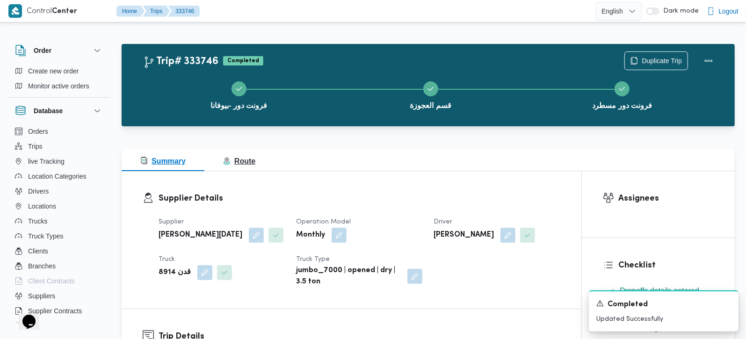
click at [250, 164] on span "Route" at bounding box center [239, 161] width 32 height 8
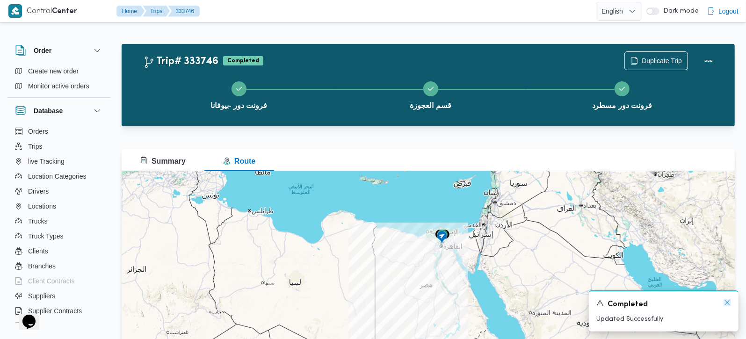
click at [729, 303] on icon "Dismiss toast" at bounding box center [727, 302] width 5 height 5
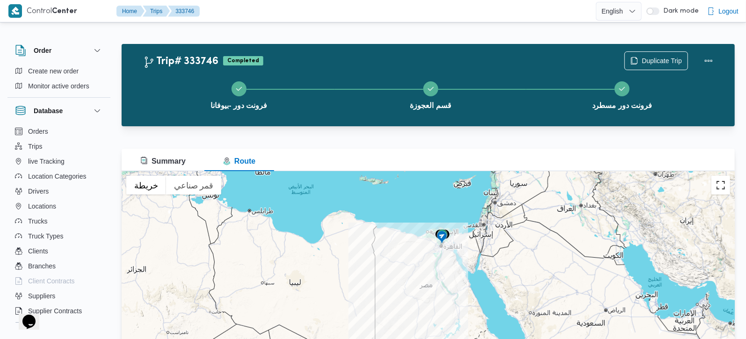
click at [718, 187] on button "تبديل إلى العرض ملء الشاشة" at bounding box center [721, 185] width 19 height 19
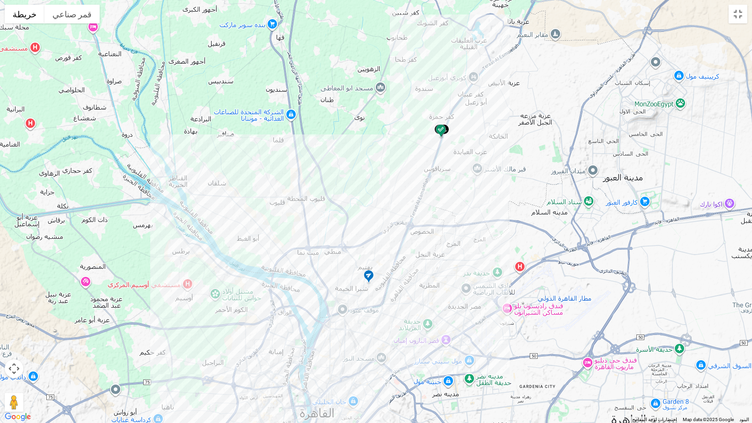
drag, startPoint x: 381, startPoint y: 279, endPoint x: 391, endPoint y: 291, distance: 14.6
click at [391, 291] on div at bounding box center [376, 211] width 752 height 423
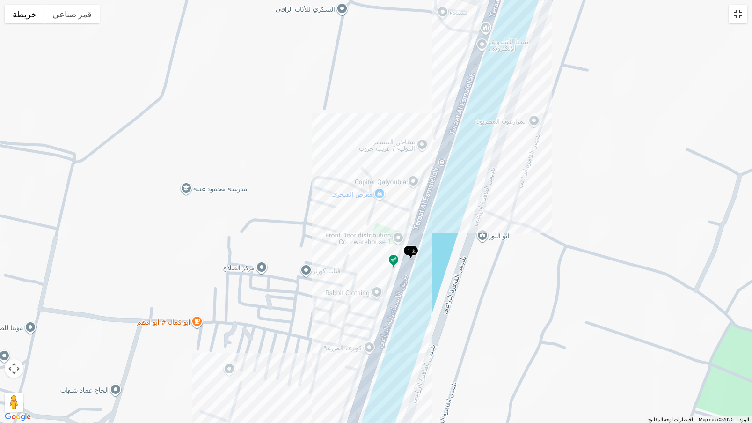
click at [743, 5] on button "تبديل إلى العرض ملء الشاشة" at bounding box center [738, 14] width 19 height 19
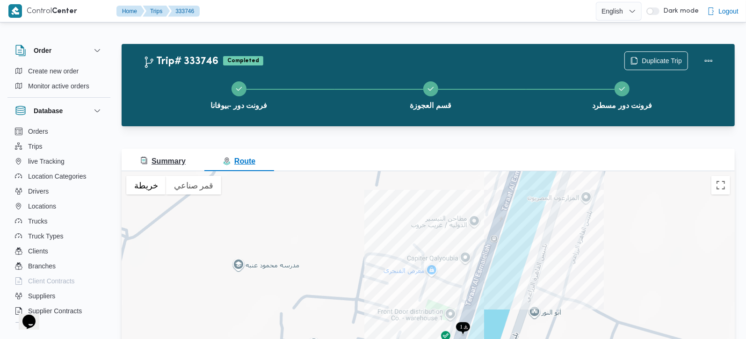
click at [172, 169] on button "Summary" at bounding box center [163, 160] width 83 height 22
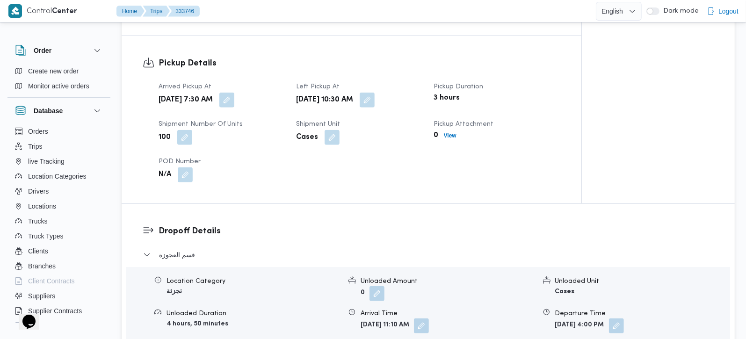
scroll to position [605, 0]
click at [234, 105] on button "button" at bounding box center [226, 100] width 15 height 15
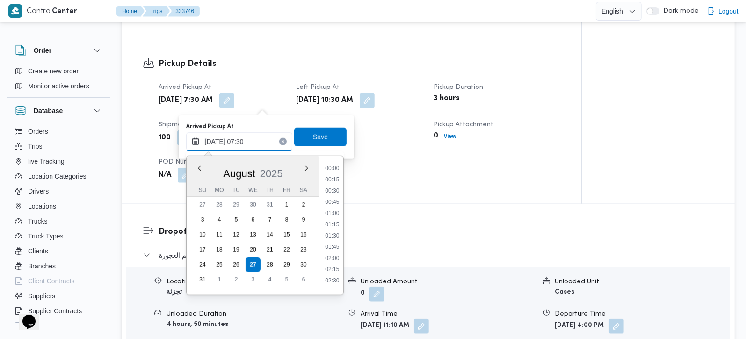
click at [245, 137] on input "[DATE] 07:30" at bounding box center [239, 141] width 106 height 19
click at [337, 256] on li "08:00" at bounding box center [332, 254] width 22 height 9
type input "[DATE] 08:00"
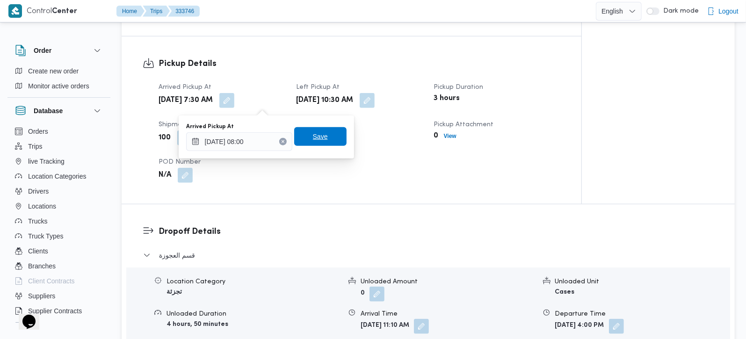
click at [321, 140] on span "Save" at bounding box center [320, 136] width 52 height 19
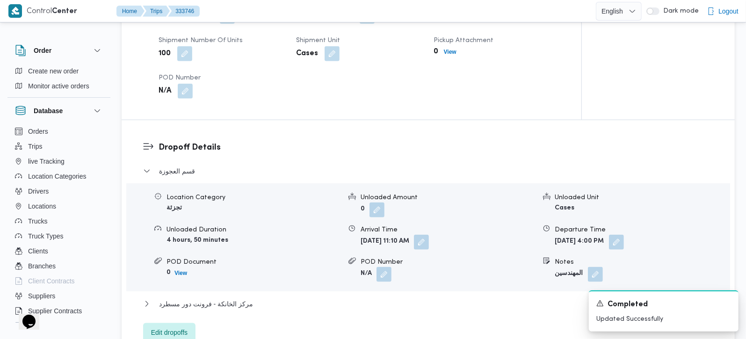
scroll to position [715, 0]
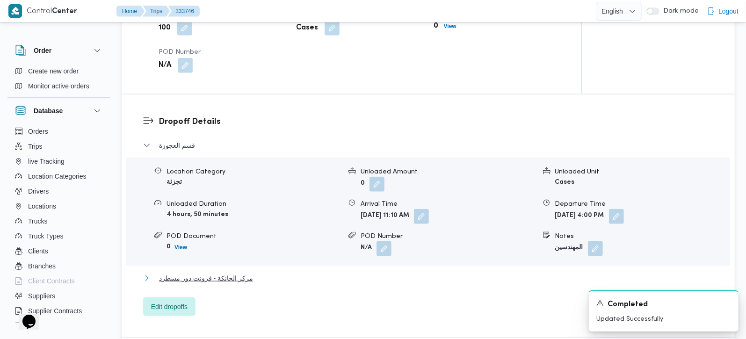
click at [239, 279] on span "مركز الخانكة - فرونت دور مسطرد" at bounding box center [206, 278] width 94 height 11
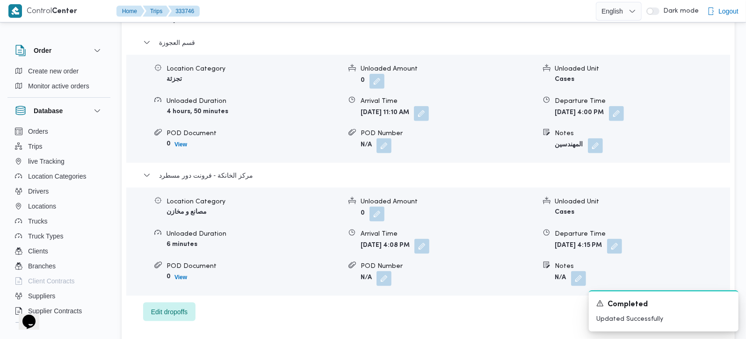
scroll to position [825, 0]
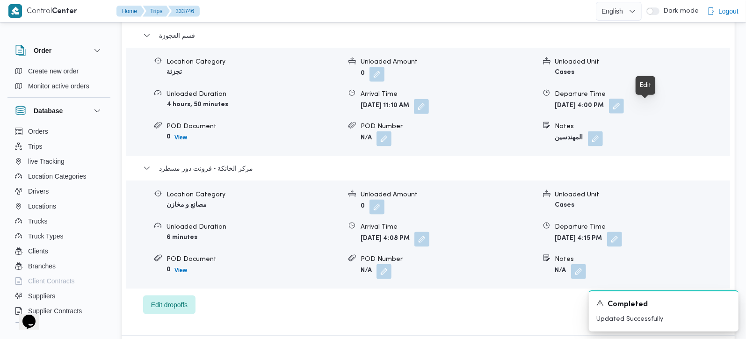
click at [624, 109] on button "button" at bounding box center [616, 106] width 15 height 15
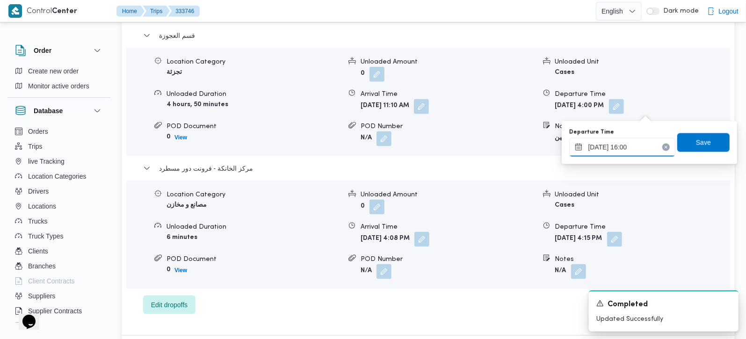
click at [629, 145] on input "[DATE] 16:00" at bounding box center [622, 147] width 106 height 19
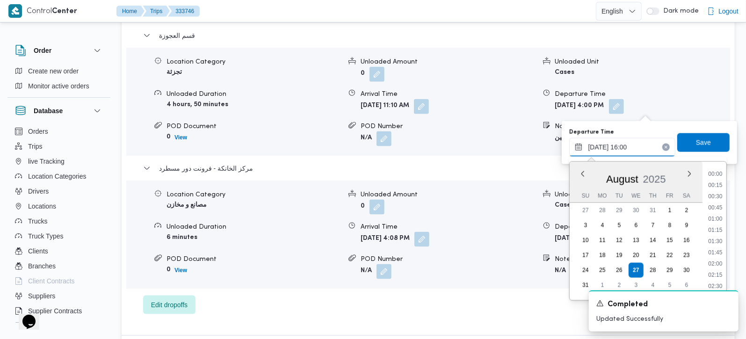
scroll to position [655, 0]
click at [723, 216] on li "15:30" at bounding box center [716, 215] width 22 height 9
type input "[DATE] 15:30"
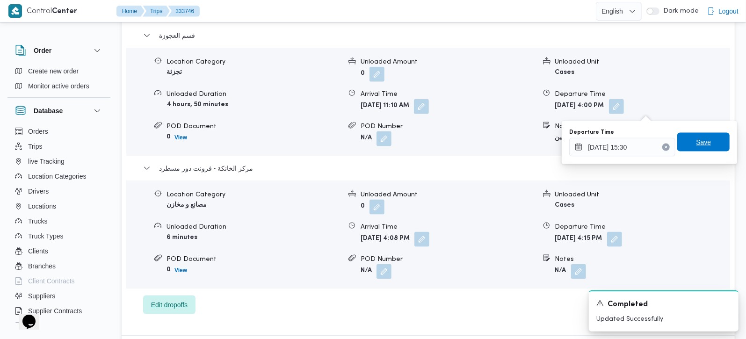
click at [703, 148] on span "Save" at bounding box center [704, 142] width 52 height 19
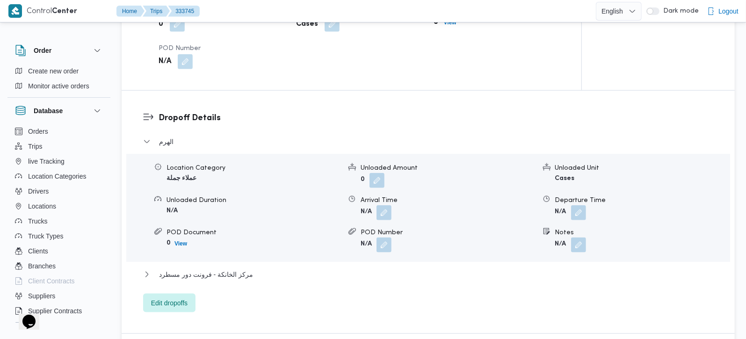
scroll to position [330, 0]
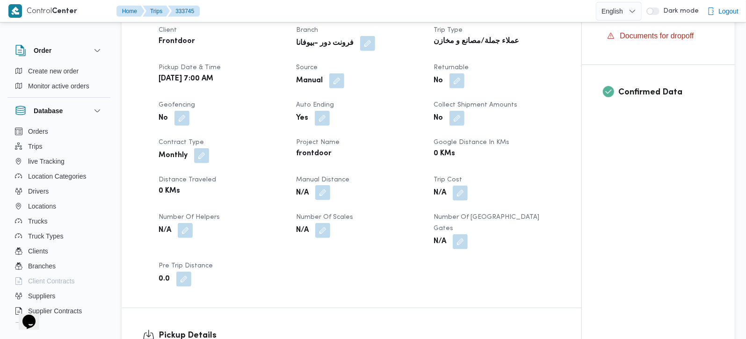
click at [316, 188] on button "button" at bounding box center [322, 192] width 15 height 15
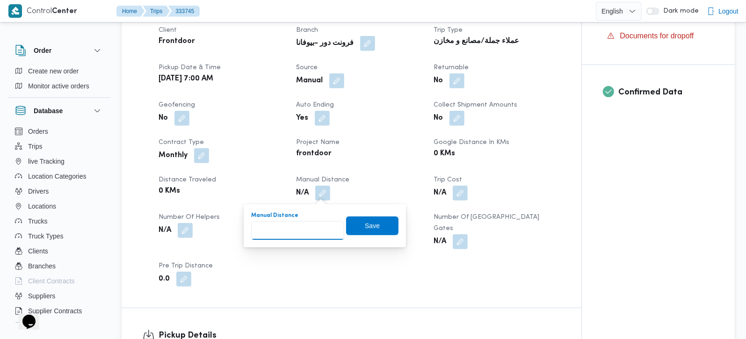
click at [310, 224] on input "Manual Distance" at bounding box center [297, 230] width 93 height 19
type input "105"
click at [370, 224] on span "Save" at bounding box center [372, 225] width 15 height 11
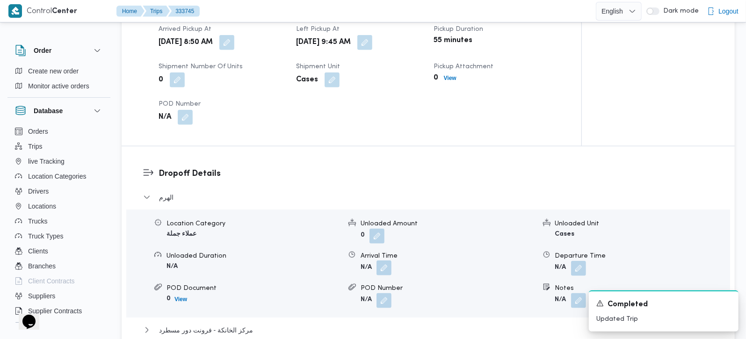
scroll to position [660, 0]
click at [380, 260] on button "button" at bounding box center [384, 267] width 15 height 15
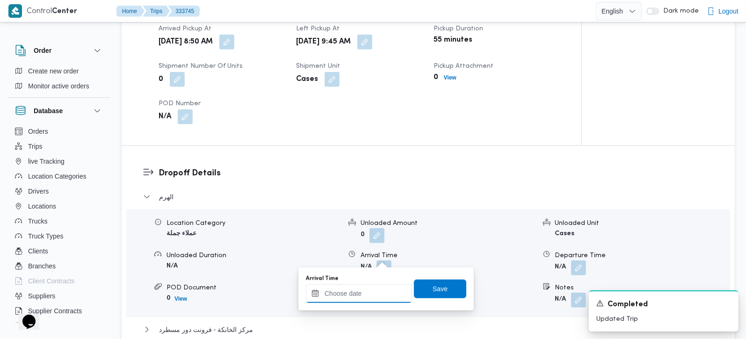
click at [378, 289] on input "Arrival Time" at bounding box center [359, 293] width 106 height 19
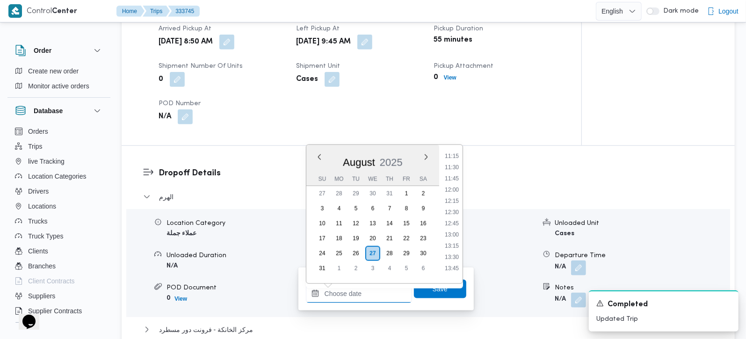
scroll to position [481, 0]
click at [454, 157] on li "10:45" at bounding box center [452, 158] width 22 height 9
type input "27/08/2025 10:45"
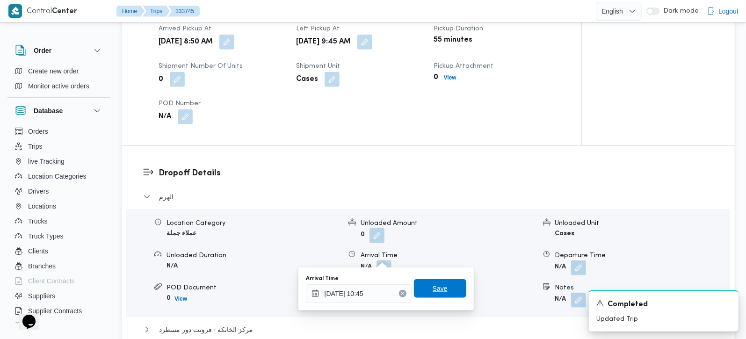
click at [435, 282] on span "Save" at bounding box center [440, 288] width 52 height 19
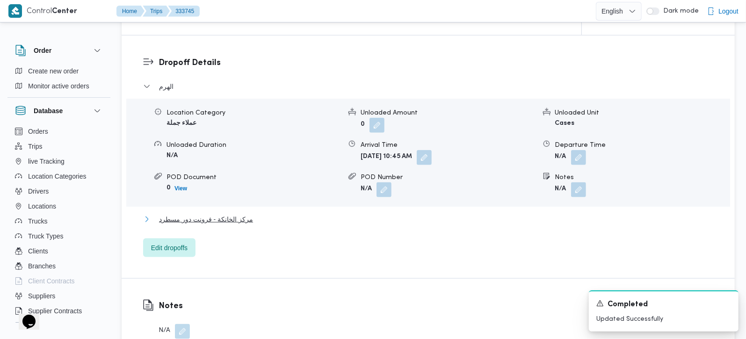
click at [223, 214] on span "مركز الخانكة - فرونت دور مسطرد" at bounding box center [206, 219] width 94 height 11
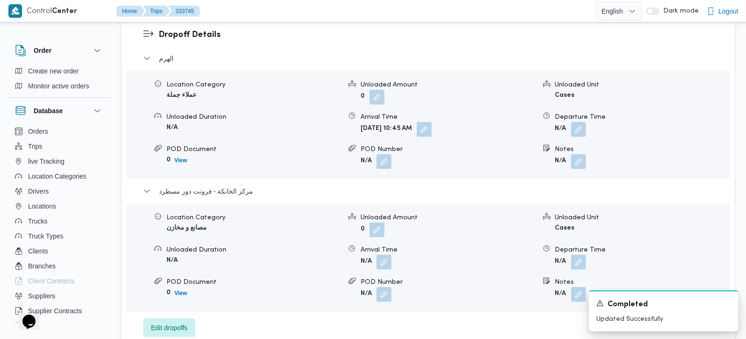
scroll to position [825, 0]
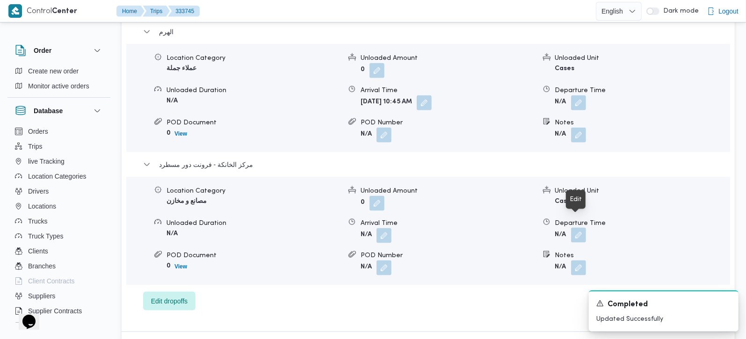
click at [573, 228] on button "button" at bounding box center [578, 235] width 15 height 15
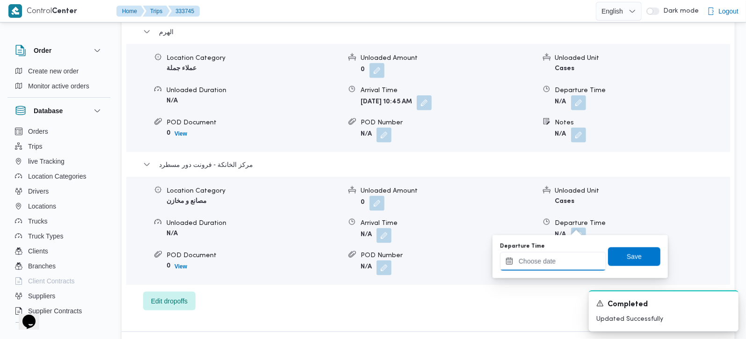
click at [554, 265] on input "Departure Time" at bounding box center [553, 261] width 106 height 19
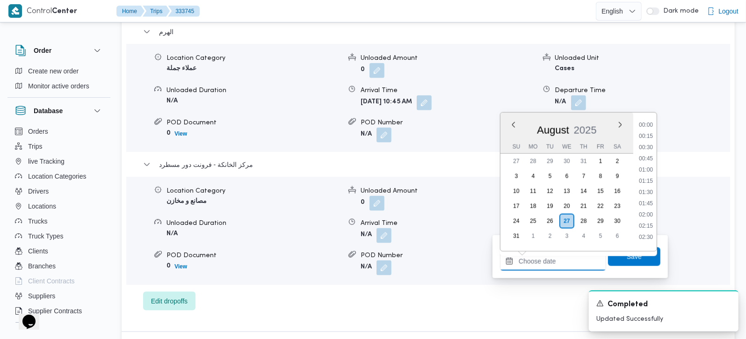
scroll to position [756, 0]
click at [646, 146] on li "17:15" at bounding box center [646, 143] width 22 height 9
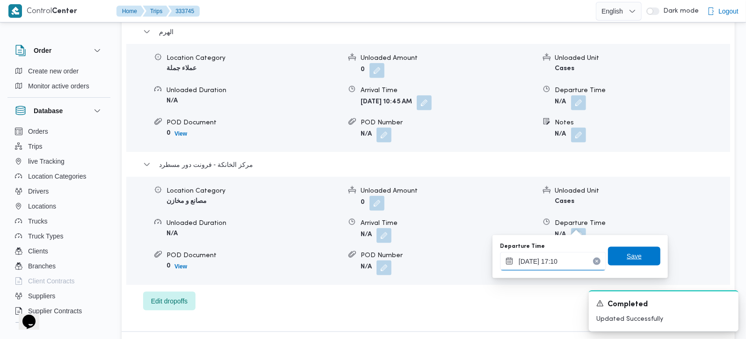
type input "[DATE] 17:10"
click at [635, 250] on span "Save" at bounding box center [634, 256] width 52 height 19
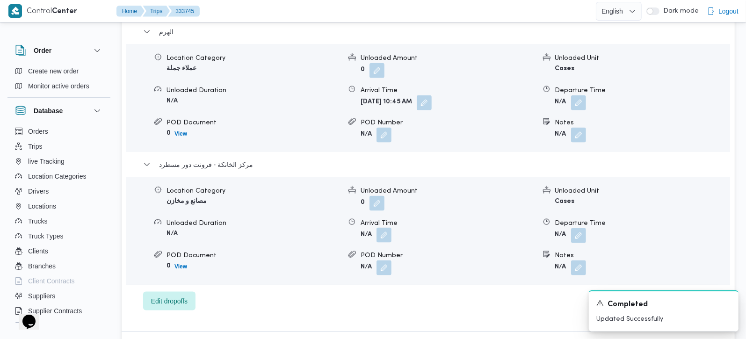
click at [386, 228] on button "button" at bounding box center [384, 235] width 15 height 15
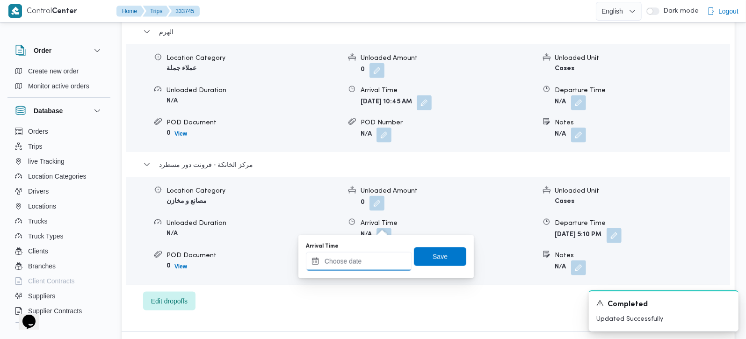
click at [373, 254] on input "Arrival Time" at bounding box center [359, 261] width 106 height 19
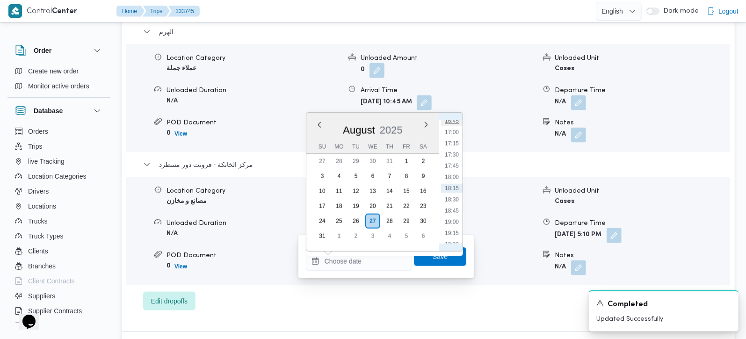
click at [455, 121] on li "16:45" at bounding box center [452, 121] width 22 height 9
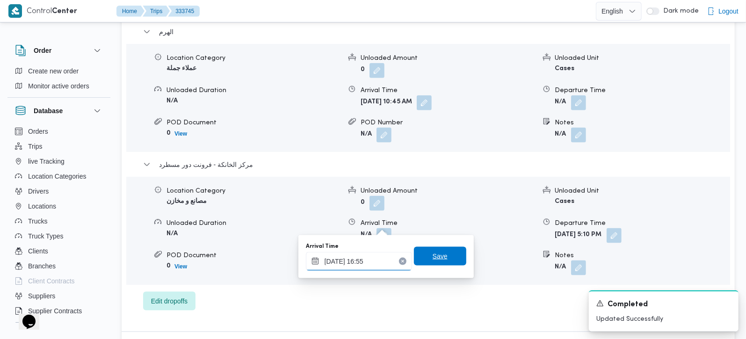
type input "27/08/2025 16:55"
click at [452, 248] on span "Save" at bounding box center [440, 256] width 52 height 19
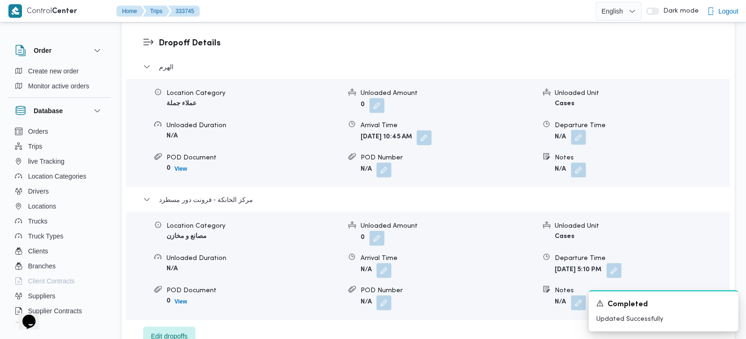
scroll to position [771, 0]
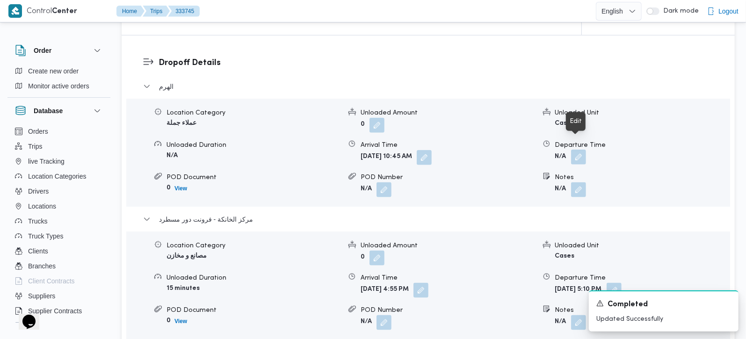
click at [580, 150] on button "button" at bounding box center [578, 157] width 15 height 15
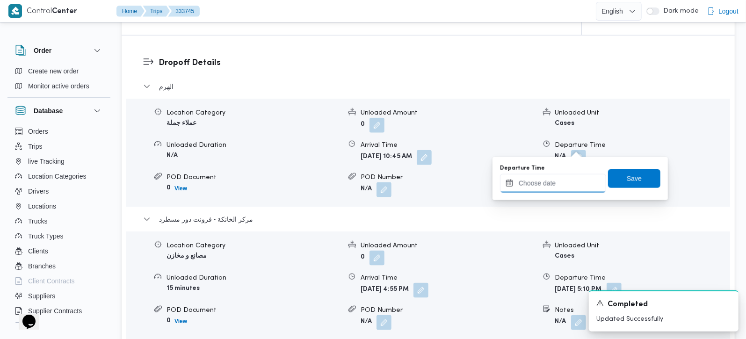
click at [568, 179] on input "Departure Time" at bounding box center [553, 183] width 106 height 19
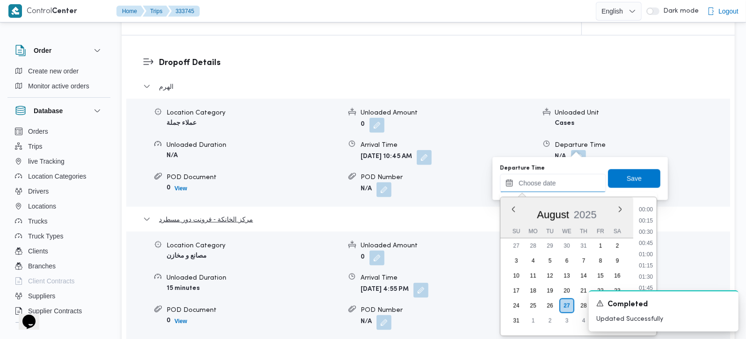
scroll to position [756, 0]
click at [529, 203] on div "[DATE]" at bounding box center [567, 213] width 133 height 24
click at [648, 228] on li "16:00" at bounding box center [646, 227] width 22 height 9
type input "27/08/2025 16:00"
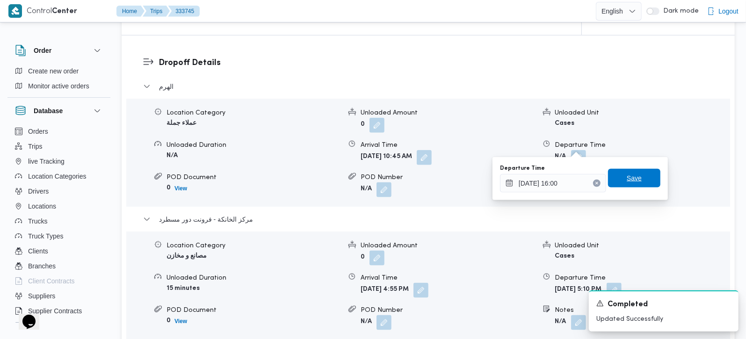
click at [629, 179] on span "Save" at bounding box center [634, 178] width 15 height 11
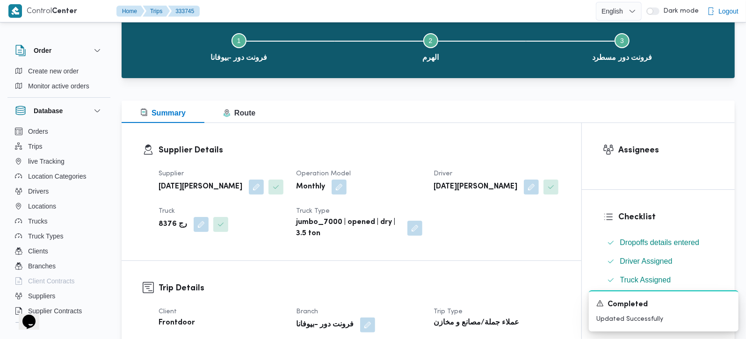
scroll to position [0, 0]
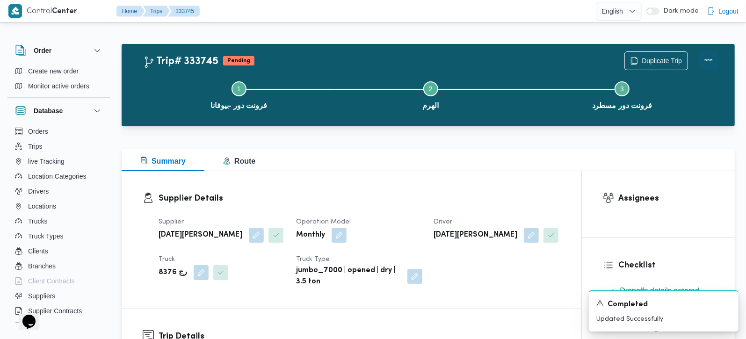
click at [713, 51] on button "Actions" at bounding box center [709, 60] width 19 height 19
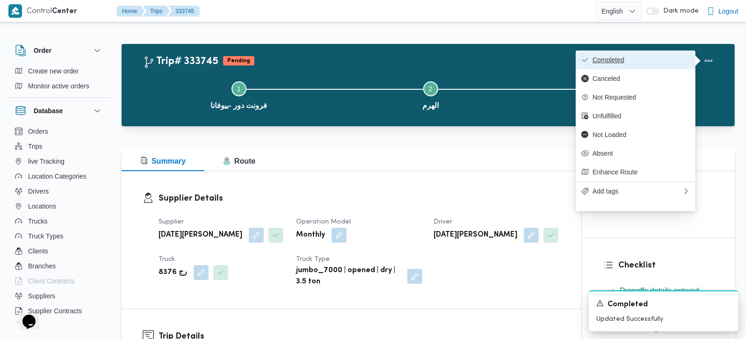
click at [678, 52] on button "Completed" at bounding box center [636, 60] width 120 height 19
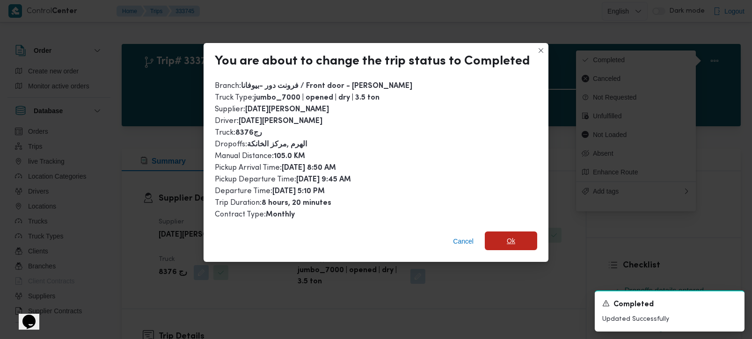
click at [507, 240] on span "Ok" at bounding box center [511, 240] width 8 height 11
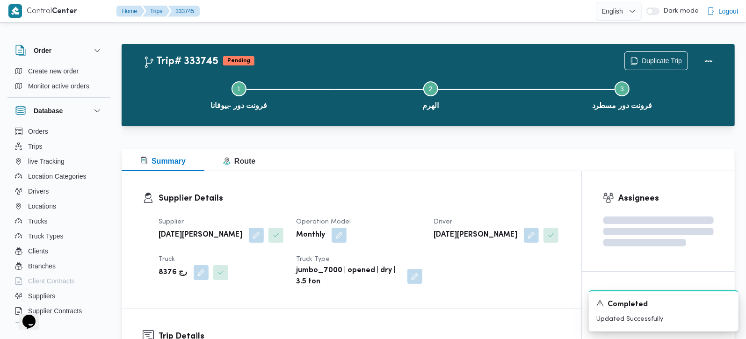
click at [505, 204] on h3 "Supplier Details" at bounding box center [360, 198] width 402 height 13
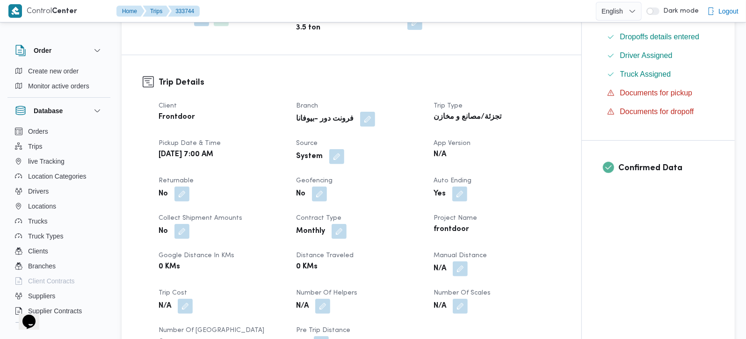
scroll to position [275, 0]
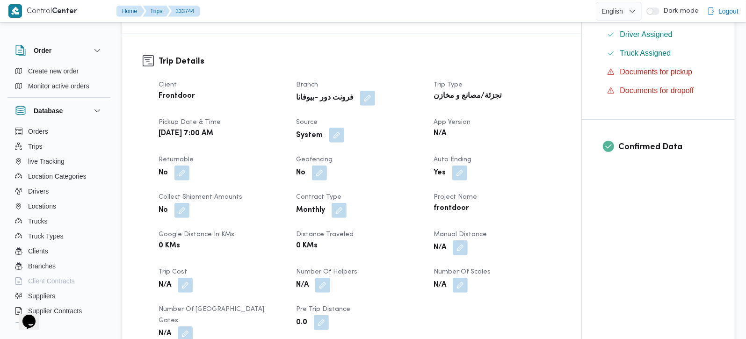
click at [341, 132] on button "button" at bounding box center [336, 135] width 15 height 15
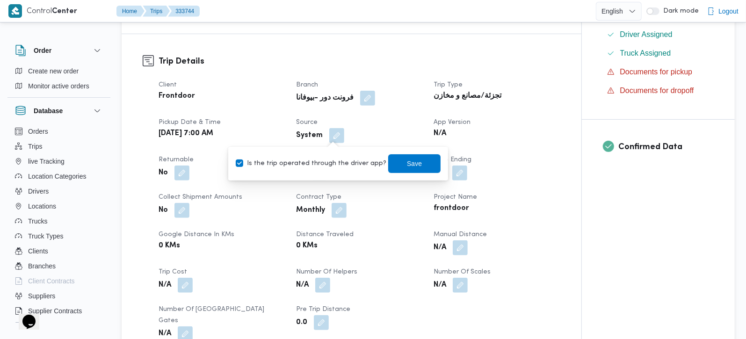
click at [328, 159] on label "Is the trip operated through the driver app?" at bounding box center [311, 163] width 151 height 11
checkbox input "false"
click at [419, 160] on span "Save" at bounding box center [414, 163] width 52 height 19
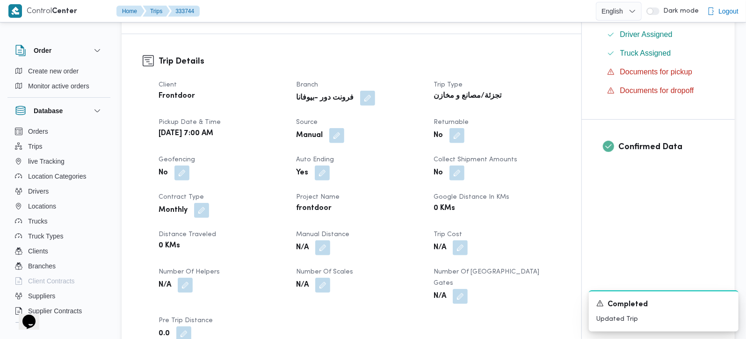
click at [331, 253] on div "N/A" at bounding box center [359, 248] width 128 height 17
click at [326, 250] on button "button" at bounding box center [322, 247] width 15 height 15
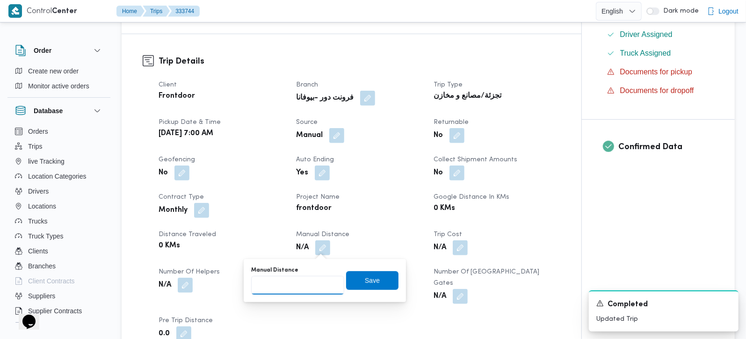
click at [297, 293] on input "Manual Distance" at bounding box center [297, 285] width 93 height 19
type input "126"
click at [365, 283] on span "Save" at bounding box center [372, 280] width 15 height 11
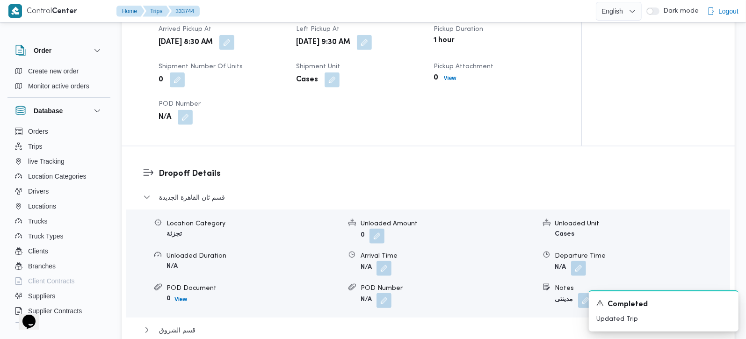
scroll to position [660, 0]
click at [389, 260] on button "button" at bounding box center [384, 267] width 15 height 15
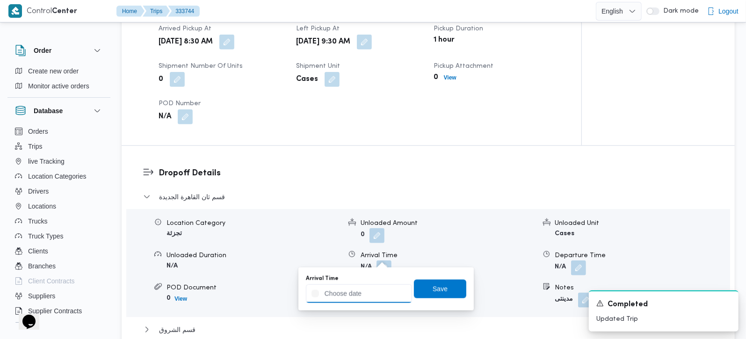
click at [379, 294] on input "Arrival Time" at bounding box center [359, 293] width 106 height 19
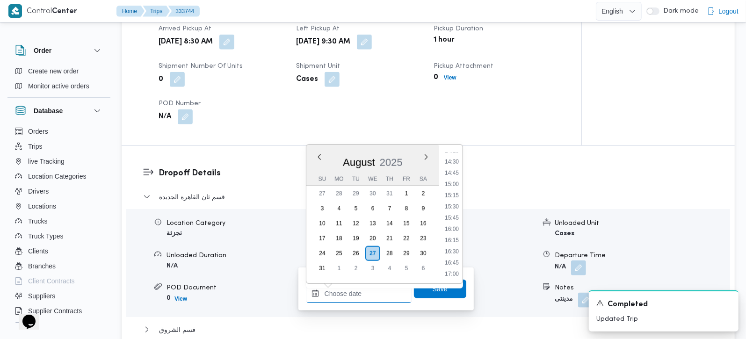
scroll to position [646, 0]
click at [450, 182] on li "15:00" at bounding box center [452, 184] width 22 height 9
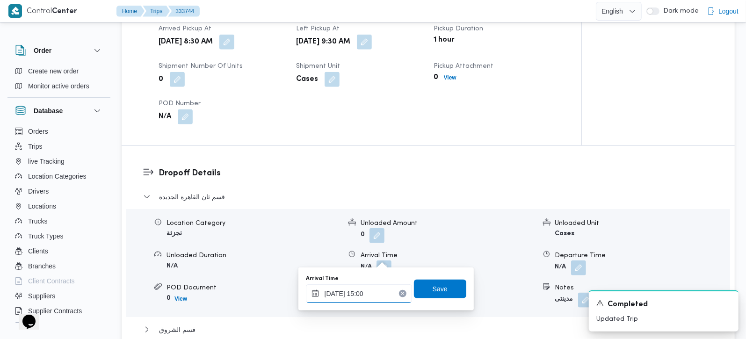
click at [366, 288] on input "[DATE] 15:00" at bounding box center [359, 293] width 106 height 19
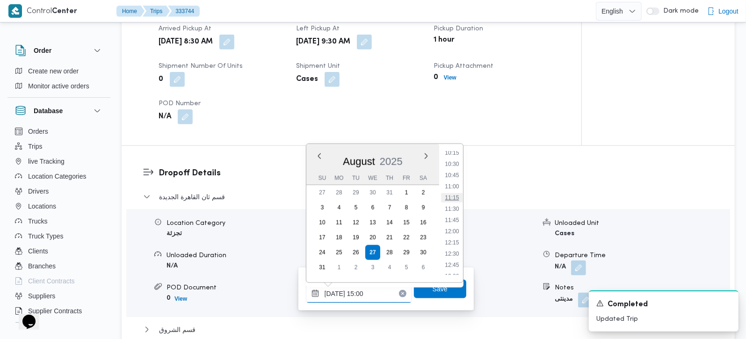
scroll to position [445, 0]
click at [451, 164] on ul "00:00 00:15 00:30 00:45 01:00 01:15 01:30 01:45 02:00 02:15 02:30 02:45 03:00 0…" at bounding box center [452, 214] width 22 height 124
click at [451, 162] on li "10:00" at bounding box center [452, 160] width 22 height 9
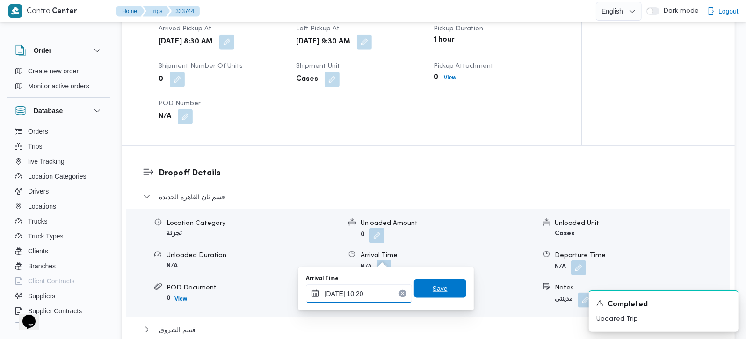
type input "[DATE] 10:20"
click at [437, 285] on span "Save" at bounding box center [440, 288] width 15 height 11
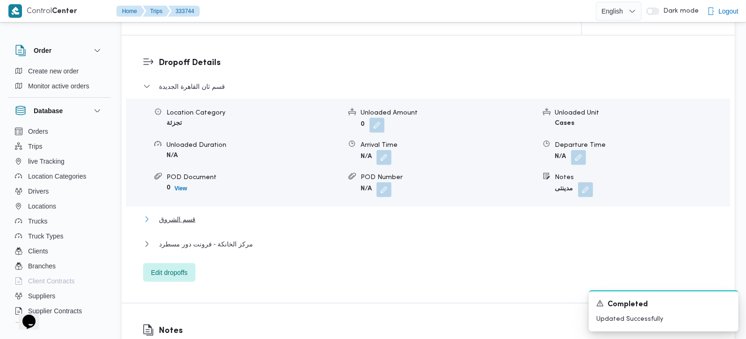
click at [189, 214] on span "قسم الشروق" at bounding box center [177, 219] width 36 height 11
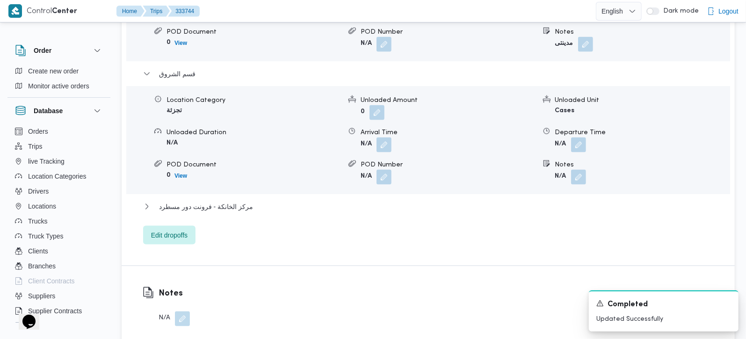
scroll to position [936, 0]
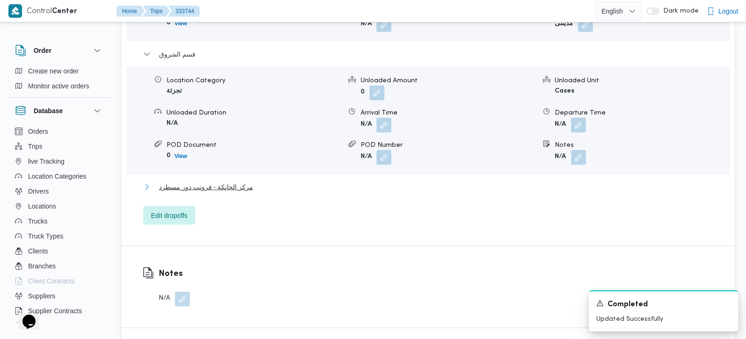
click at [233, 182] on span "مركز الخانكة - فرونت دور مسطرد" at bounding box center [206, 187] width 94 height 11
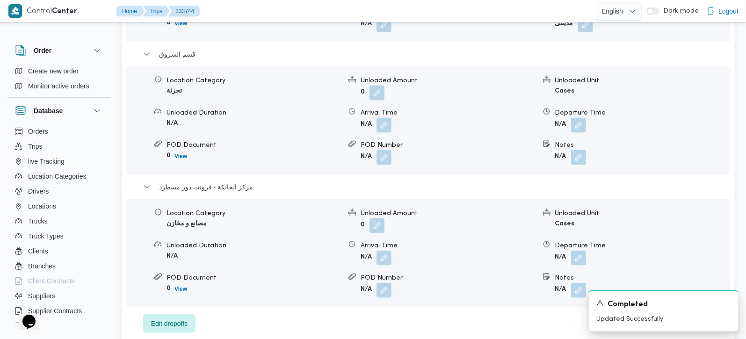
scroll to position [991, 0]
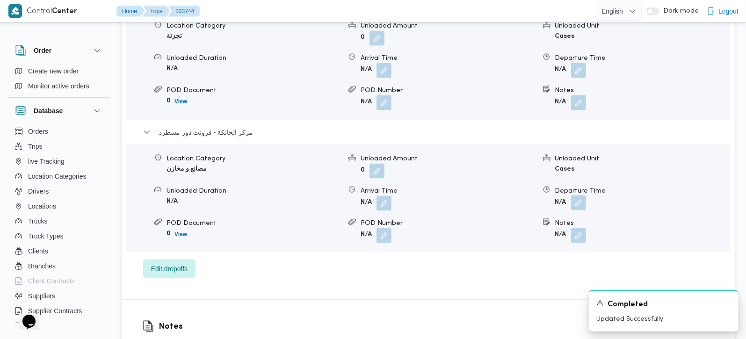
click at [571, 196] on button "button" at bounding box center [578, 203] width 15 height 15
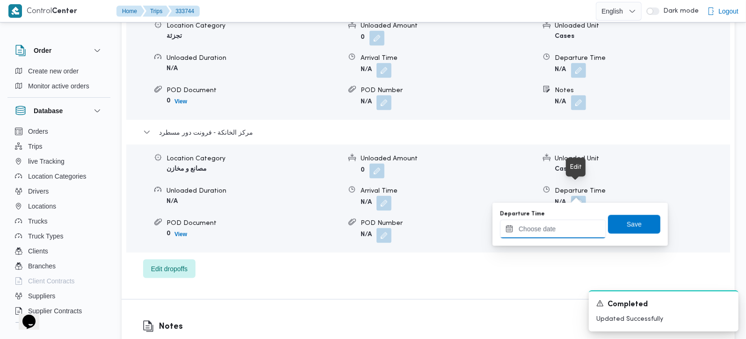
click at [562, 228] on input "Departure Time" at bounding box center [553, 229] width 106 height 19
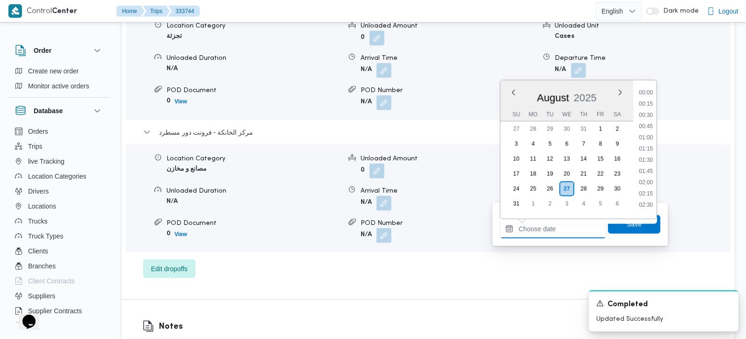
scroll to position [756, 0]
click at [645, 110] on li "17:15" at bounding box center [646, 111] width 22 height 9
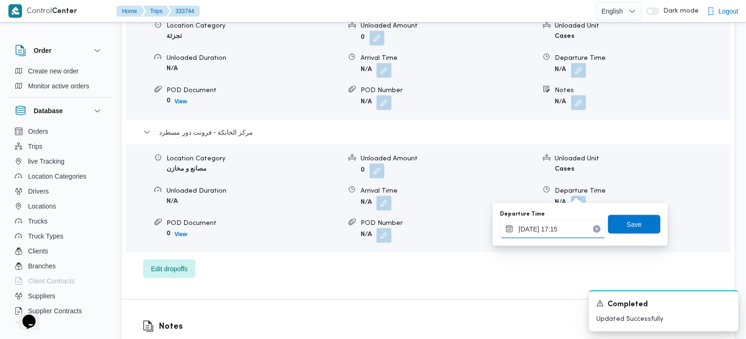
click at [562, 224] on input "[DATE] 17:15" at bounding box center [553, 229] width 106 height 19
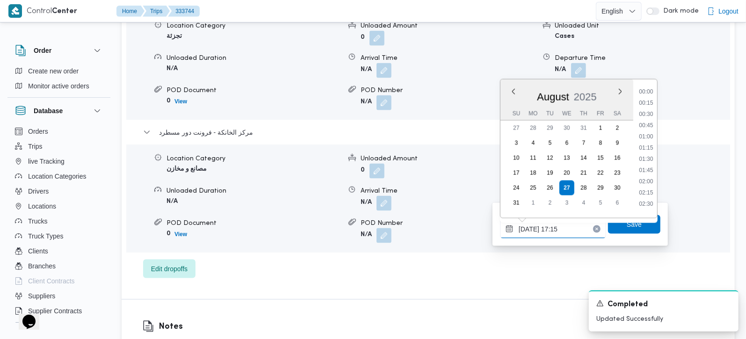
scroll to position [711, 0]
click at [649, 139] on li "17:00" at bounding box center [646, 143] width 22 height 9
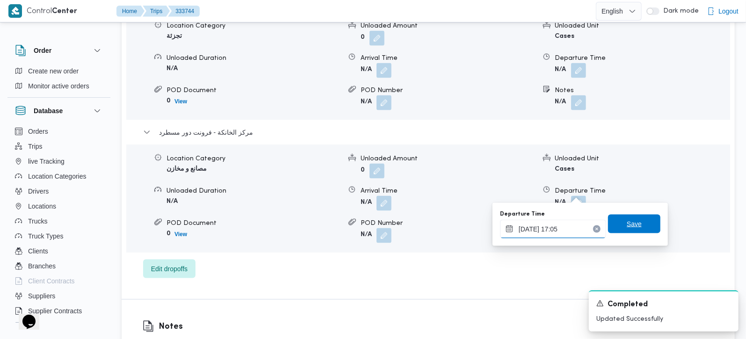
type input "[DATE] 17:05"
click at [641, 221] on span "Save" at bounding box center [634, 224] width 52 height 19
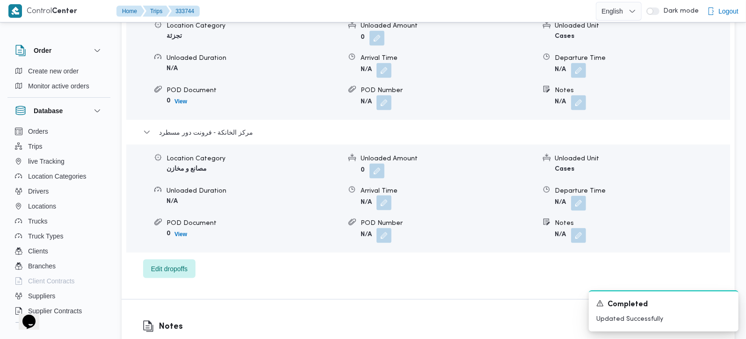
click at [385, 196] on button "button" at bounding box center [384, 203] width 15 height 15
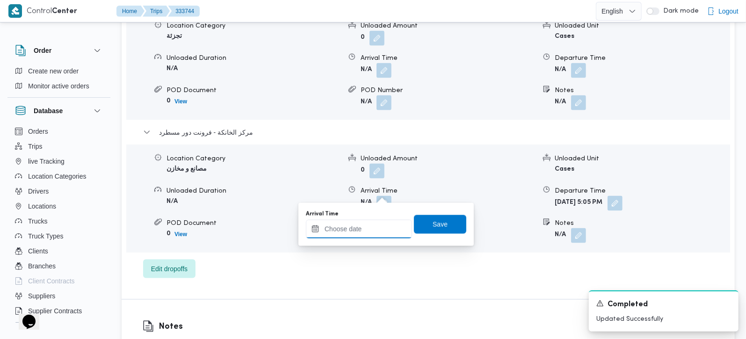
drag, startPoint x: 385, startPoint y: 193, endPoint x: 375, endPoint y: 220, distance: 28.9
click at [373, 224] on input "Arrival Time" at bounding box center [359, 229] width 106 height 19
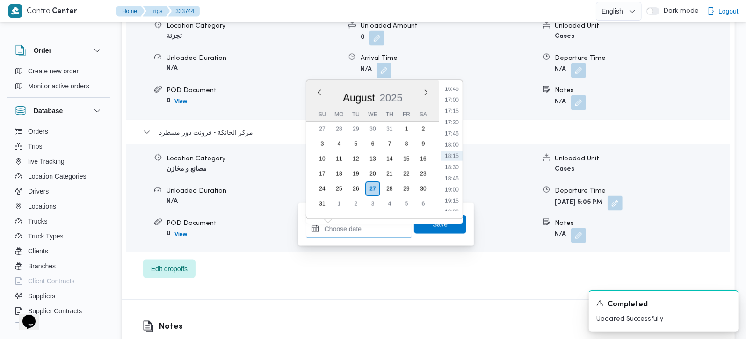
scroll to position [701, 0]
click at [452, 140] on li "16:45" at bounding box center [452, 143] width 22 height 9
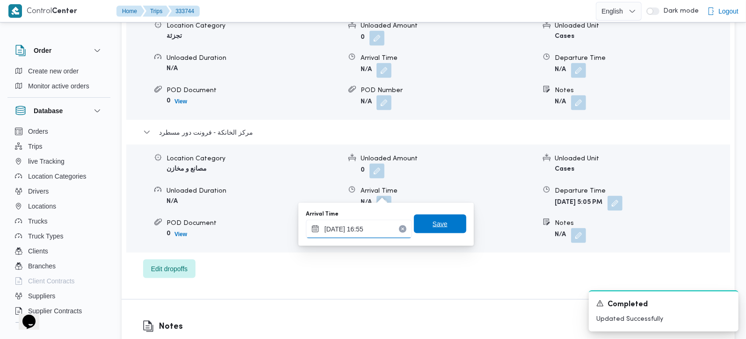
type input "[DATE] 16:55"
click at [444, 222] on span "Save" at bounding box center [440, 224] width 52 height 19
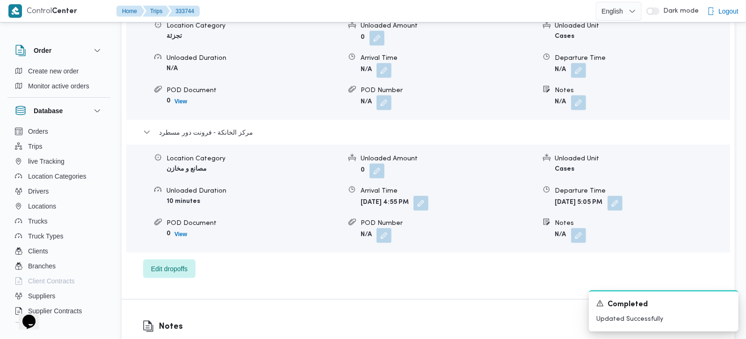
scroll to position [936, 0]
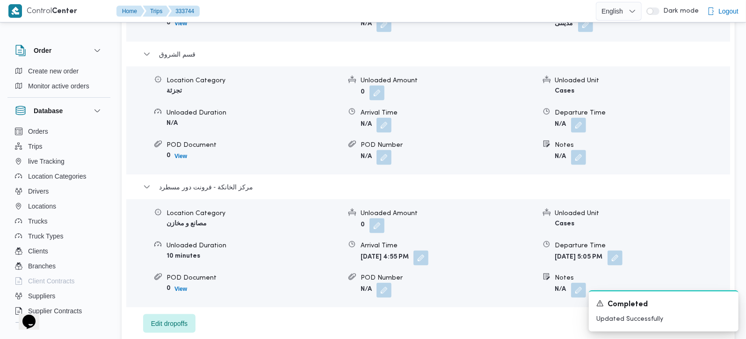
click at [570, 118] on span at bounding box center [577, 125] width 20 height 15
click at [572, 117] on button "button" at bounding box center [578, 124] width 15 height 15
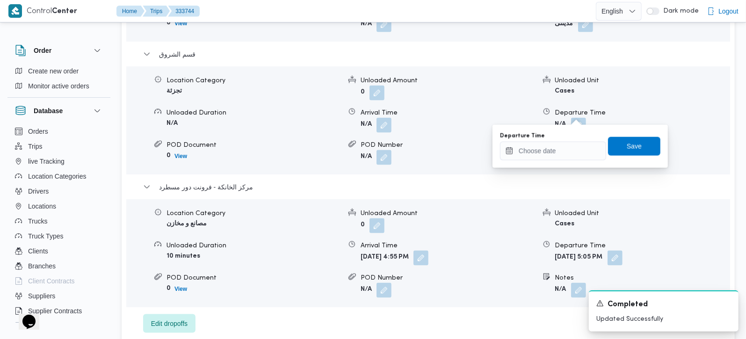
click at [570, 160] on div "Departure Time Save" at bounding box center [580, 146] width 162 height 30
click at [564, 155] on input "Departure Time" at bounding box center [553, 151] width 106 height 19
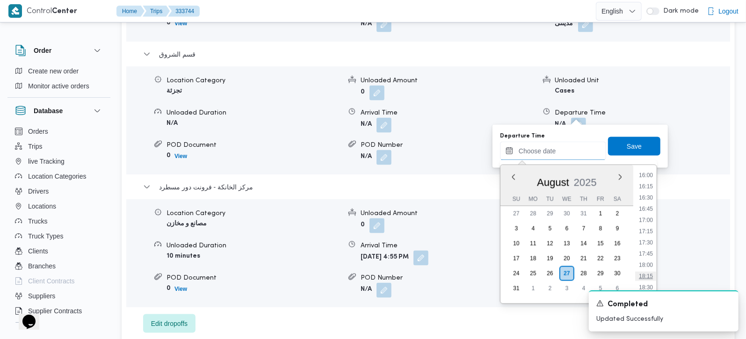
scroll to position [701, 0]
click at [649, 196] on li "16:00" at bounding box center [646, 194] width 22 height 9
type input "[DATE] 16:00"
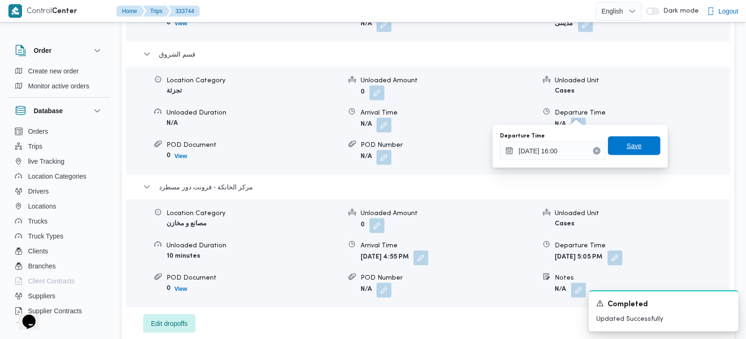
click at [641, 149] on span "Save" at bounding box center [634, 146] width 52 height 19
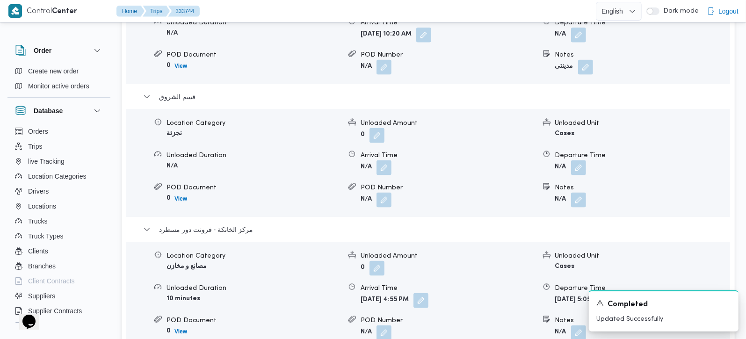
scroll to position [881, 0]
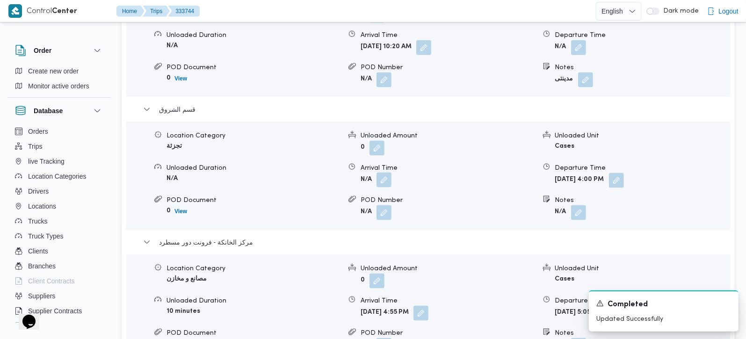
click at [382, 173] on button "button" at bounding box center [384, 180] width 15 height 15
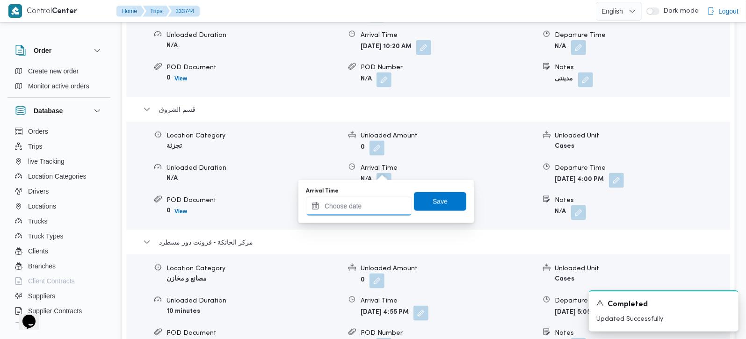
click at [367, 205] on input "Arrival Time" at bounding box center [359, 206] width 106 height 19
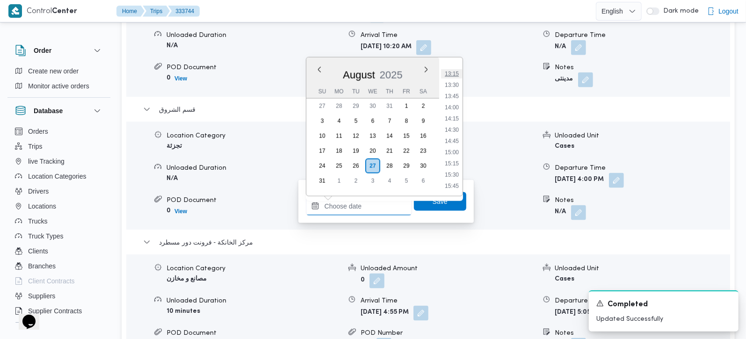
scroll to position [536, 0]
click at [453, 105] on li "12:45" at bounding box center [452, 106] width 22 height 9
type input "[DATE] 12:45"
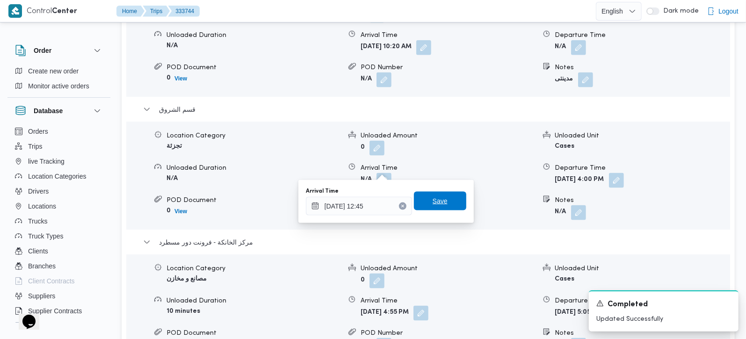
click at [436, 196] on span "Save" at bounding box center [440, 201] width 15 height 11
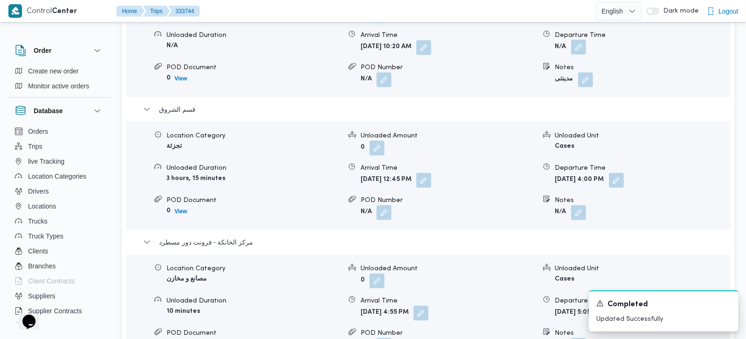
click at [580, 41] on button "button" at bounding box center [578, 47] width 15 height 15
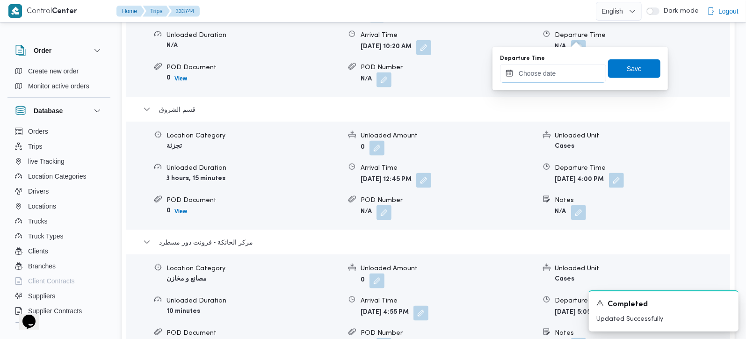
click at [554, 79] on input "Departure Time" at bounding box center [553, 73] width 106 height 19
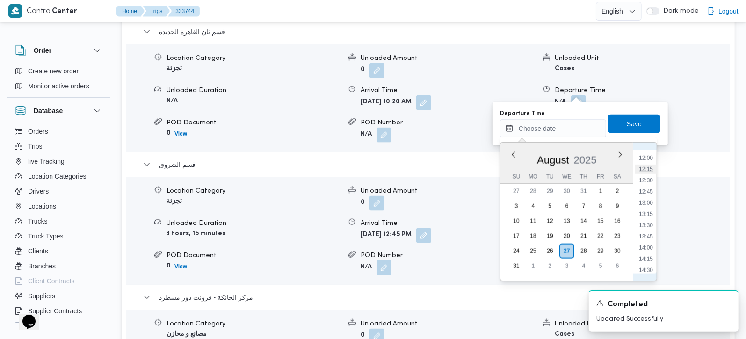
click at [650, 169] on li "12:15" at bounding box center [646, 169] width 22 height 9
type input "[DATE] 12:15"
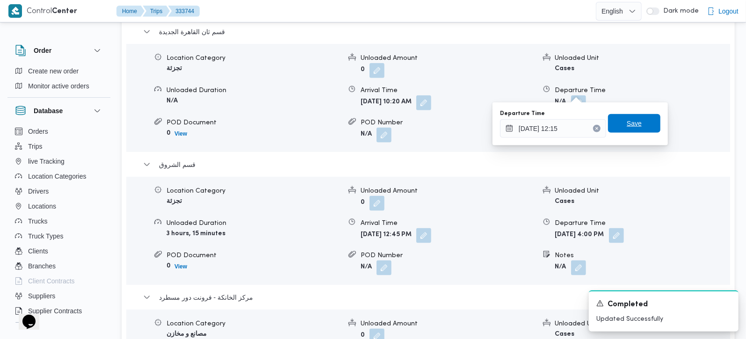
click at [633, 126] on span "Save" at bounding box center [634, 123] width 15 height 11
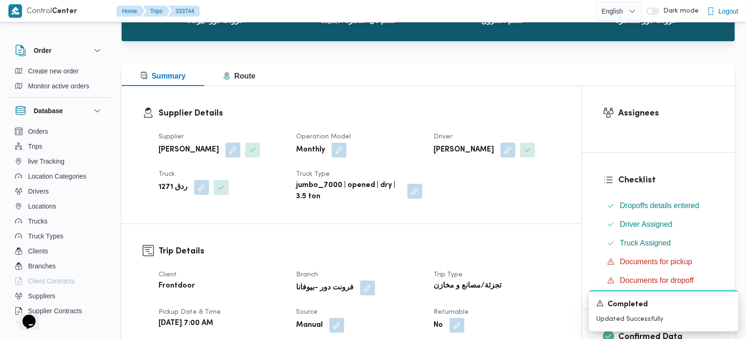
scroll to position [0, 0]
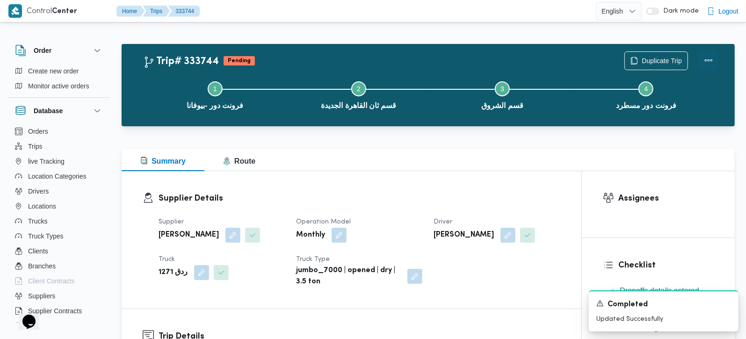
click at [710, 57] on button "Actions" at bounding box center [709, 60] width 19 height 19
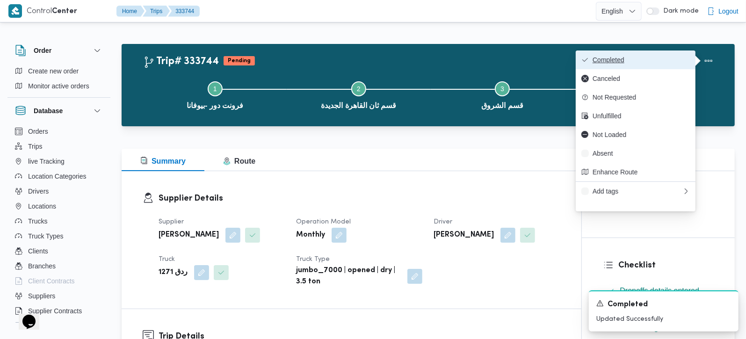
click at [589, 57] on icon "button" at bounding box center [585, 59] width 7 height 7
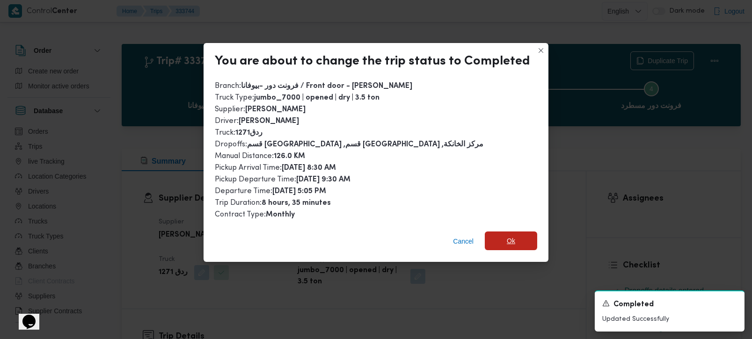
click at [491, 233] on span "Ok" at bounding box center [511, 241] width 52 height 19
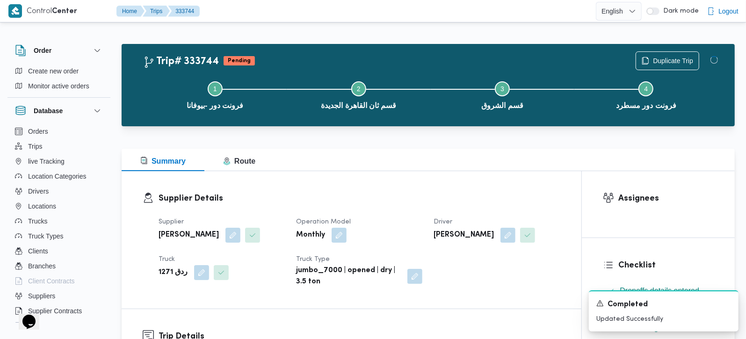
click at [491, 182] on div "Supplier Details Supplier [PERSON_NAME] Operation Model Monthly Driver [PERSON_…" at bounding box center [352, 240] width 460 height 138
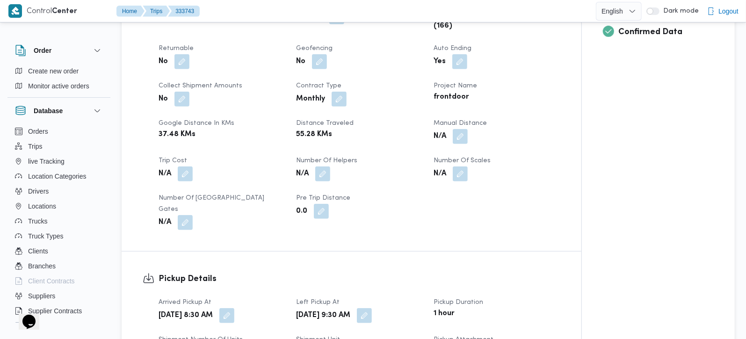
scroll to position [440, 0]
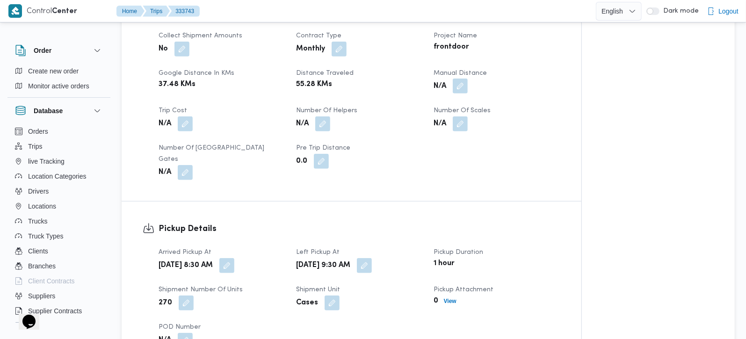
click at [454, 85] on button "button" at bounding box center [460, 86] width 15 height 15
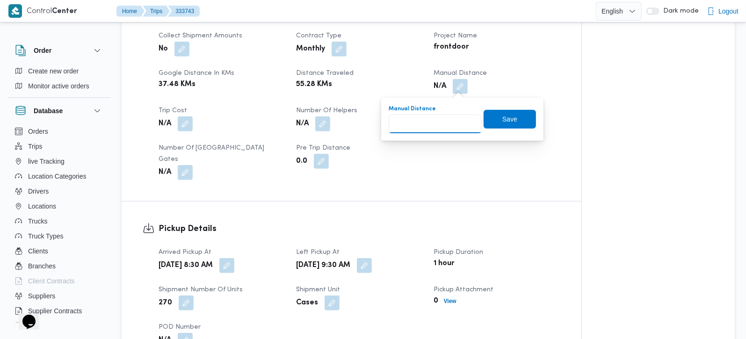
click at [413, 123] on input "Manual Distance" at bounding box center [435, 124] width 93 height 19
type input "131"
click at [490, 119] on span "Save" at bounding box center [510, 118] width 52 height 19
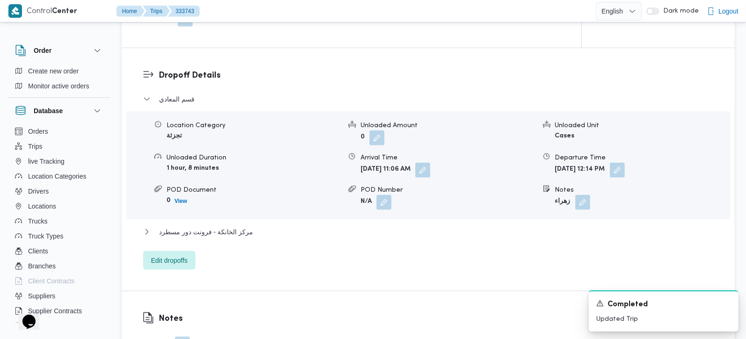
scroll to position [771, 0]
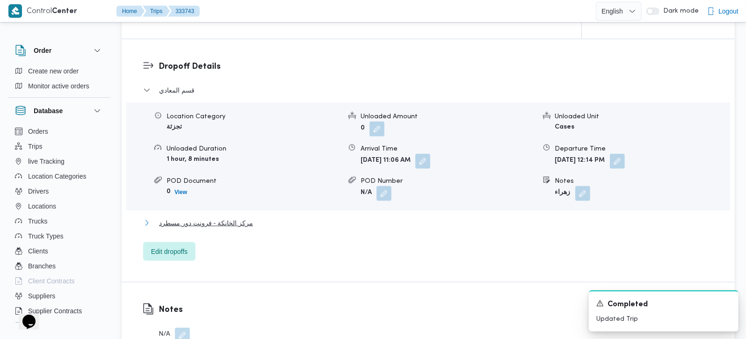
click at [224, 218] on span "مركز الخانكة - فرونت دور مسطرد" at bounding box center [206, 223] width 94 height 11
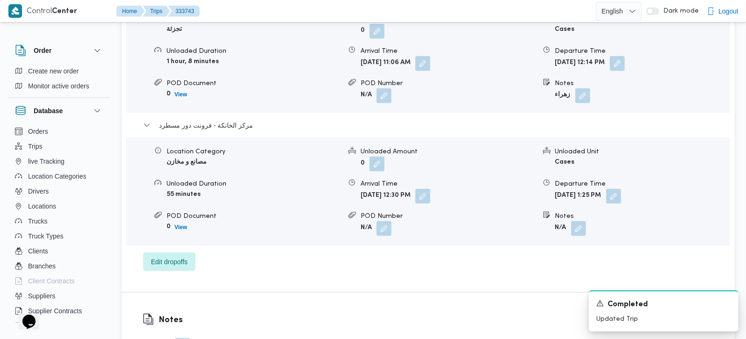
scroll to position [881, 0]
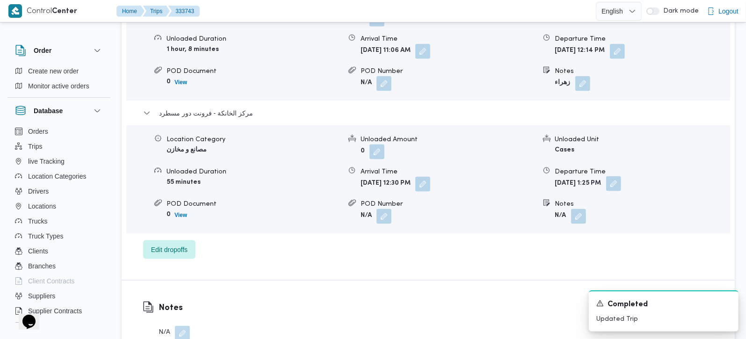
click at [621, 176] on button "button" at bounding box center [613, 183] width 15 height 15
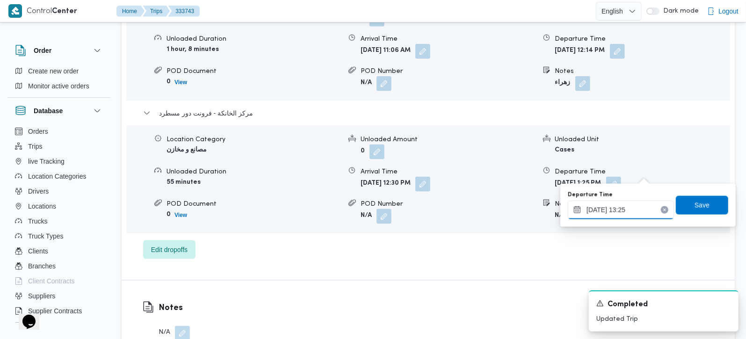
click at [625, 210] on input "[DATE] 13:25" at bounding box center [621, 210] width 106 height 19
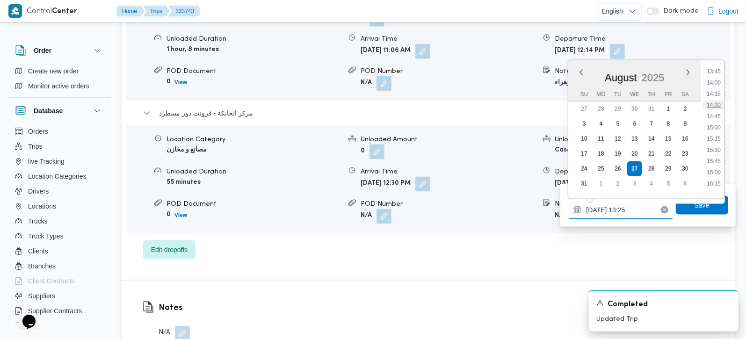
scroll to position [641, 0]
click at [719, 180] on li "16:45" at bounding box center [714, 183] width 22 height 9
type input "[DATE] 16:45"
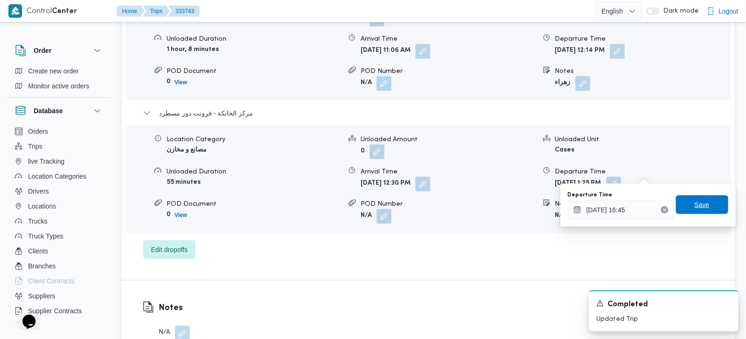
click at [711, 200] on span "Save" at bounding box center [702, 205] width 52 height 19
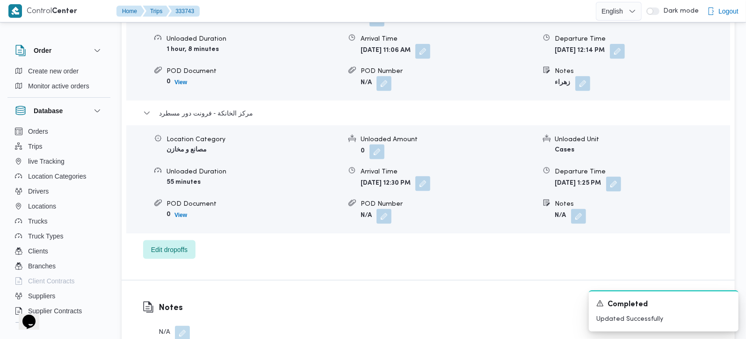
click at [430, 176] on button "button" at bounding box center [422, 183] width 15 height 15
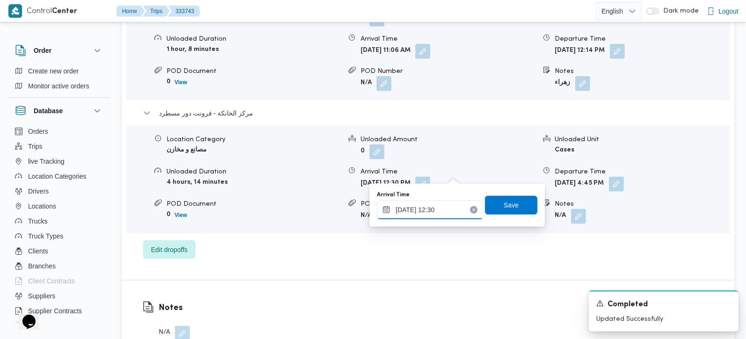
click at [442, 210] on input "[DATE] 12:30" at bounding box center [430, 210] width 106 height 19
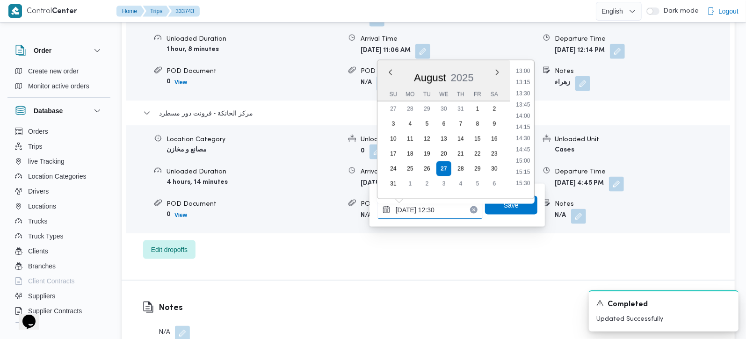
scroll to position [718, 0]
click at [523, 92] on li "16:30" at bounding box center [523, 95] width 22 height 9
type input "[DATE] 16:30"
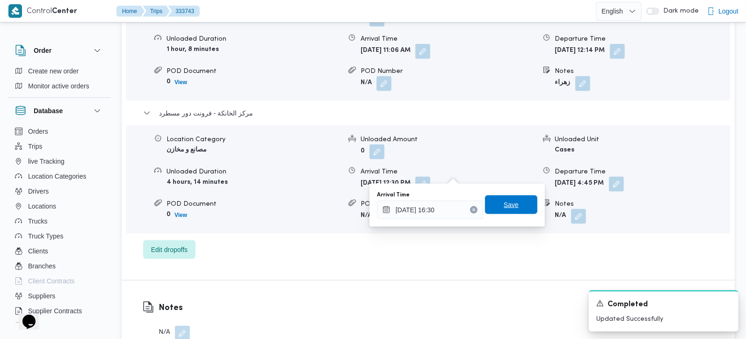
click at [503, 198] on span "Save" at bounding box center [511, 205] width 52 height 19
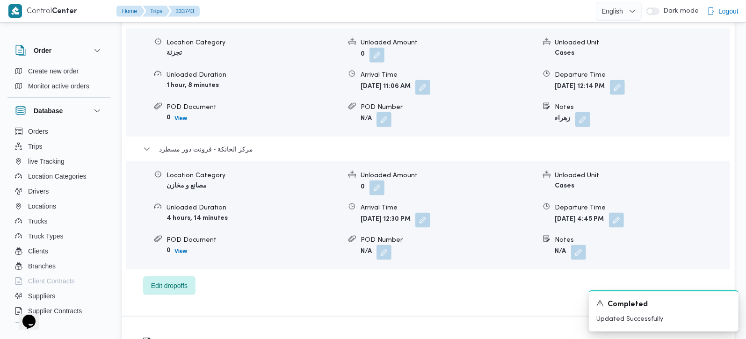
scroll to position [825, 0]
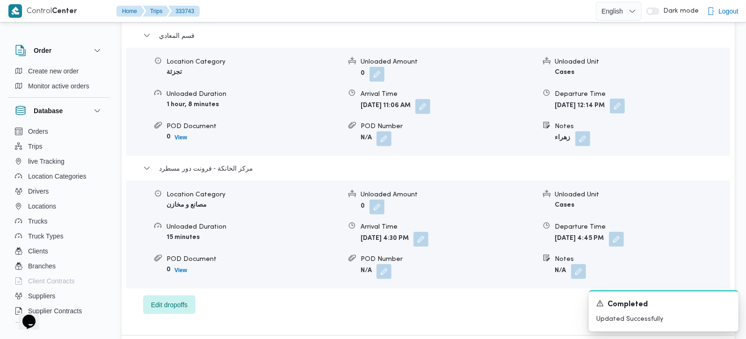
click at [625, 99] on button "button" at bounding box center [617, 106] width 15 height 15
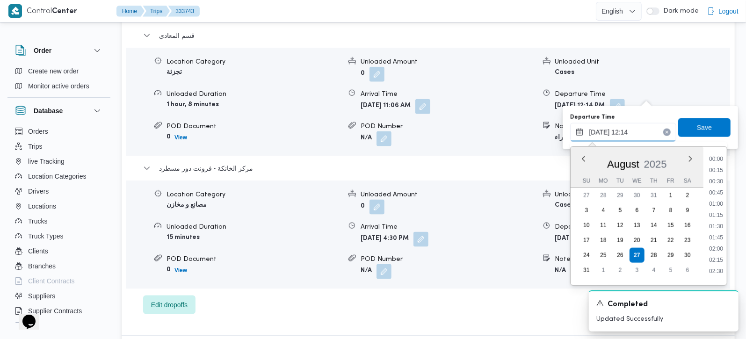
click at [621, 125] on input "[DATE] 12:14" at bounding box center [623, 132] width 106 height 19
click at [718, 217] on li "15:30" at bounding box center [717, 214] width 22 height 9
type input "[DATE] 15:30"
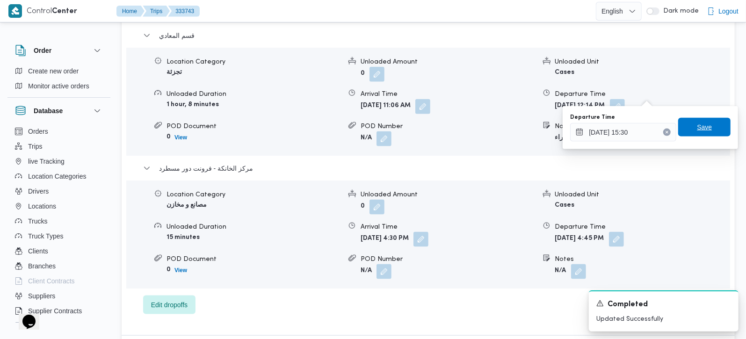
click at [705, 133] on span "Save" at bounding box center [704, 127] width 52 height 19
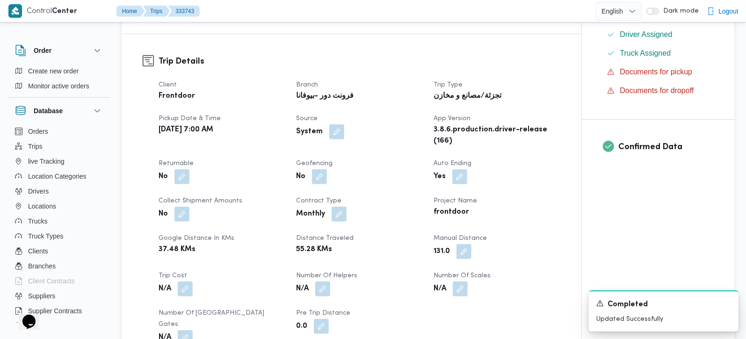
scroll to position [0, 0]
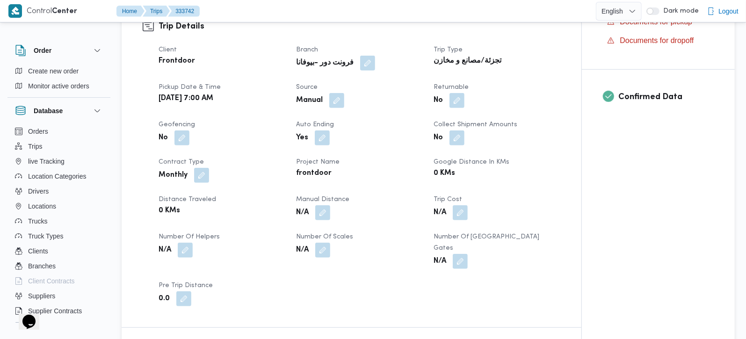
scroll to position [330, 0]
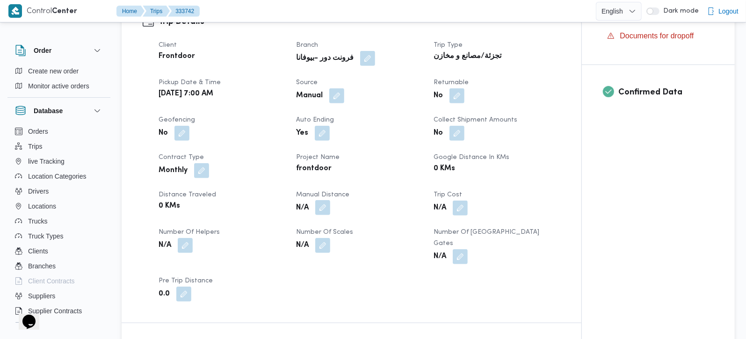
click at [324, 200] on button "button" at bounding box center [322, 207] width 15 height 15
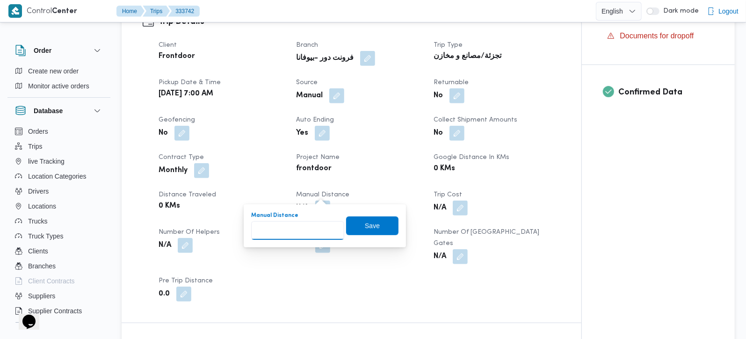
click at [307, 221] on input "Manual Distance" at bounding box center [297, 230] width 93 height 19
type input "114"
click at [379, 232] on span "Save" at bounding box center [372, 225] width 52 height 19
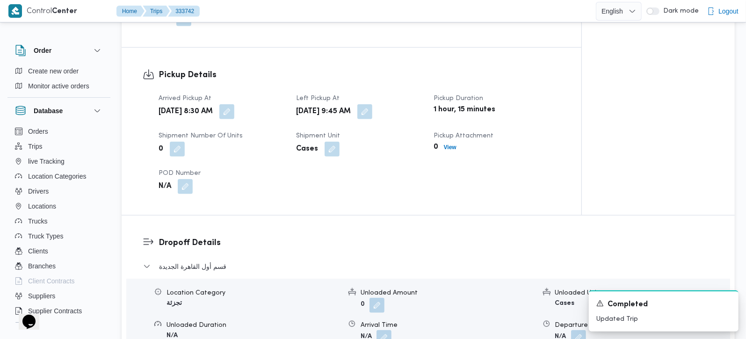
scroll to position [660, 0]
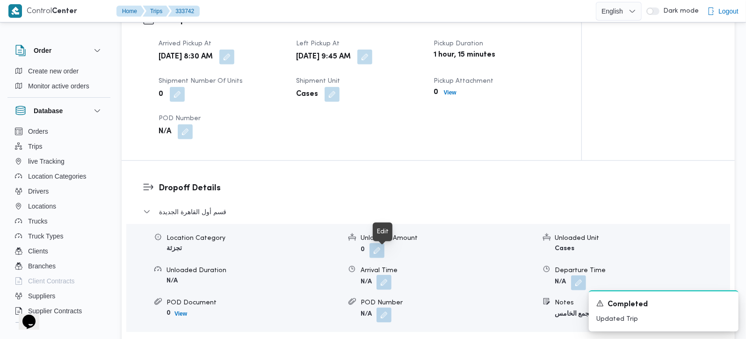
click at [385, 275] on button "button" at bounding box center [384, 282] width 15 height 15
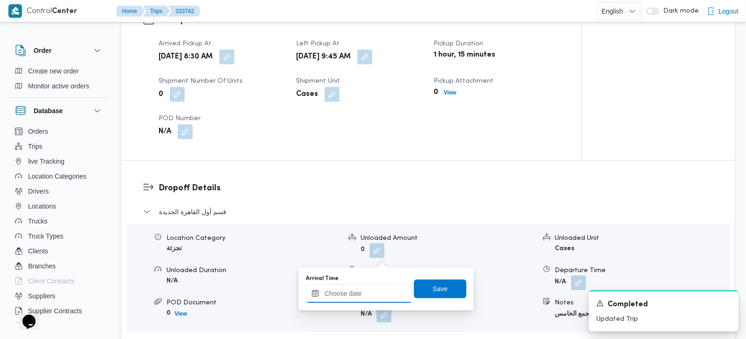
click at [386, 294] on input "Arrival Time" at bounding box center [359, 293] width 106 height 19
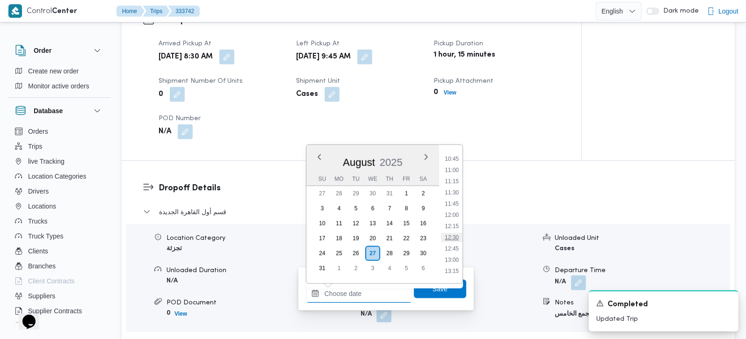
scroll to position [426, 0]
click at [455, 217] on li "10:45" at bounding box center [452, 214] width 22 height 9
type input "[DATE] 10:45"
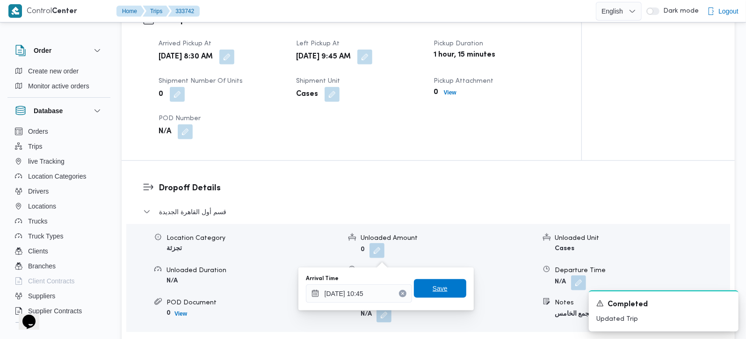
click at [423, 291] on span "Save" at bounding box center [440, 288] width 52 height 19
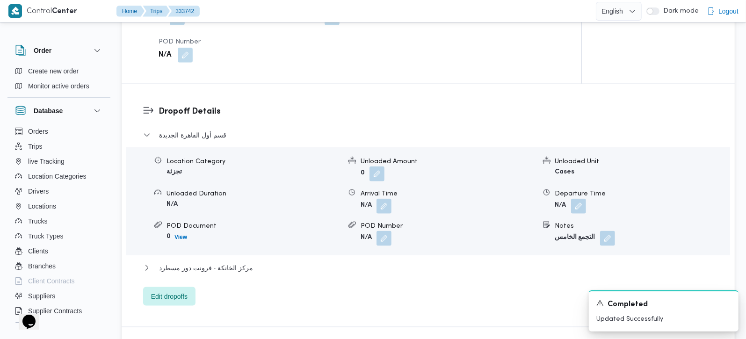
scroll to position [771, 0]
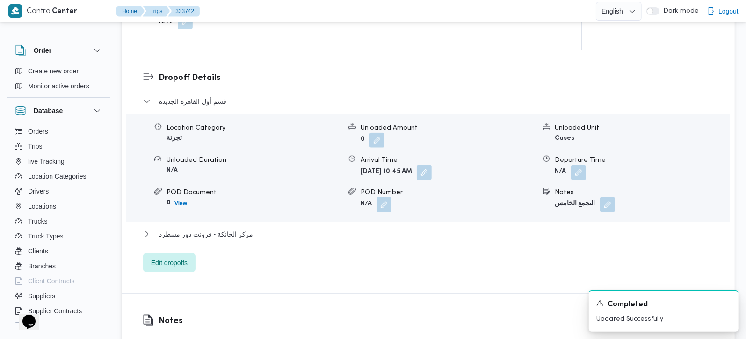
click at [227, 229] on div "مركز الخانكة - فرونت دور مسطرد" at bounding box center [428, 238] width 571 height 18
click at [175, 229] on span "مركز الخانكة - فرونت دور مسطرد" at bounding box center [206, 234] width 94 height 11
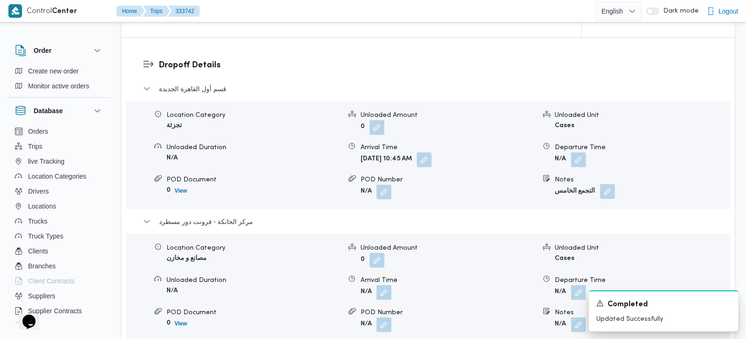
scroll to position [825, 0]
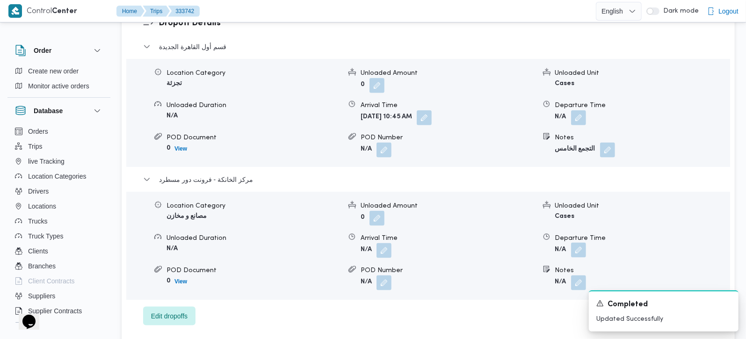
click at [575, 243] on button "button" at bounding box center [578, 250] width 15 height 15
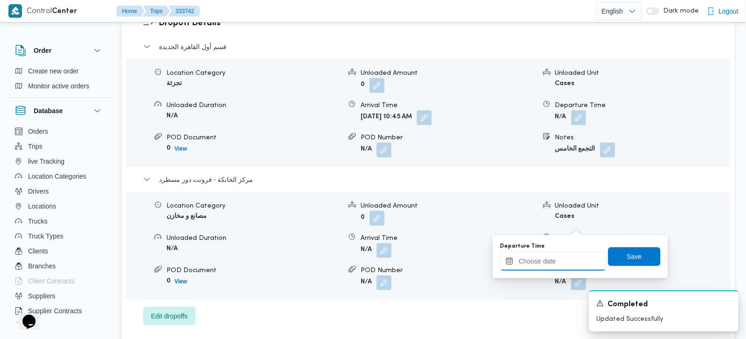
drag, startPoint x: 566, startPoint y: 267, endPoint x: 572, endPoint y: 261, distance: 8.3
click at [566, 267] on input "Departure Time" at bounding box center [553, 261] width 106 height 19
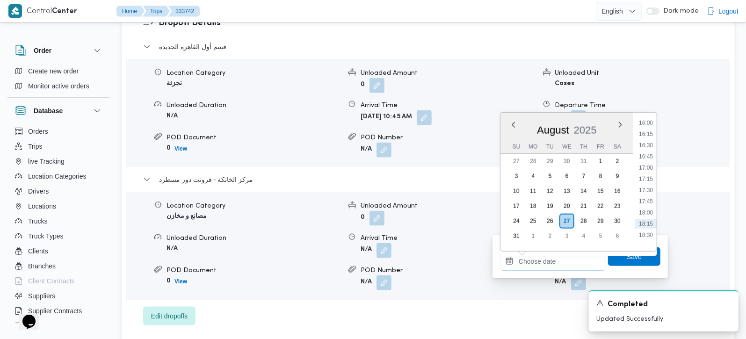
scroll to position [701, 0]
click at [651, 175] on li "16:45" at bounding box center [646, 176] width 22 height 9
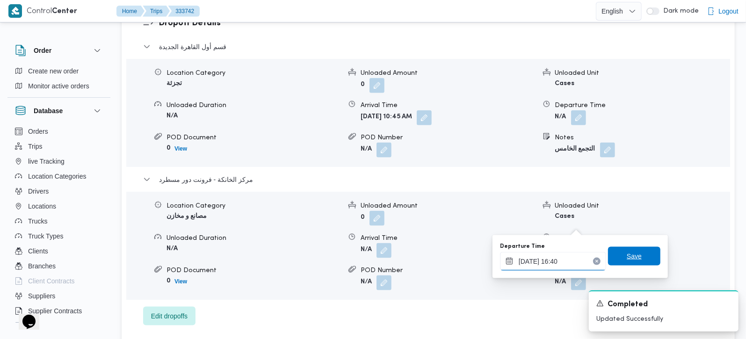
type input "[DATE] 16:40"
click at [627, 259] on span "Save" at bounding box center [634, 256] width 15 height 11
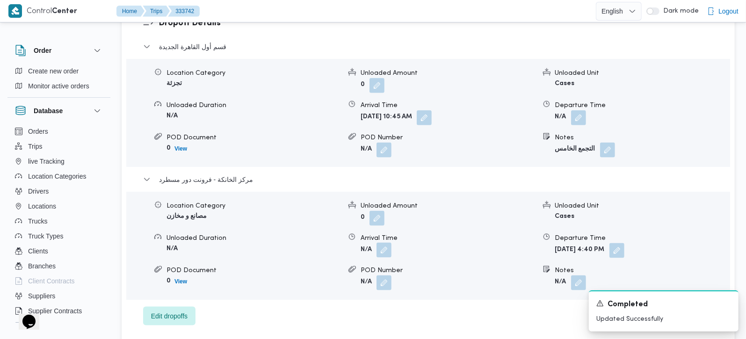
click at [379, 243] on button "button" at bounding box center [384, 250] width 15 height 15
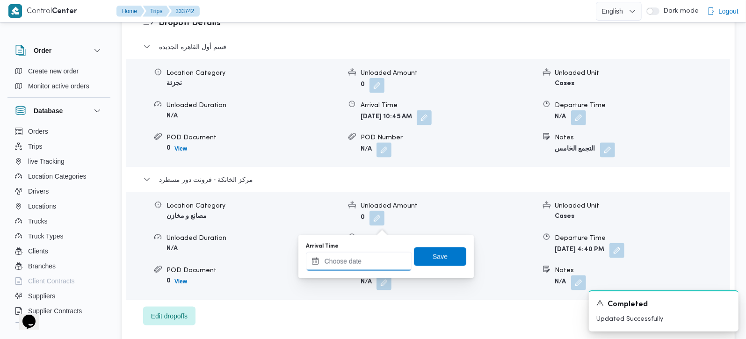
click at [370, 254] on input "Arrival Time" at bounding box center [359, 261] width 106 height 19
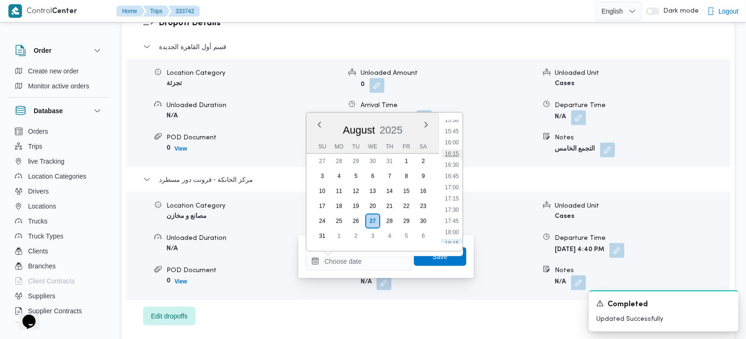
click at [453, 152] on li "16:15" at bounding box center [452, 153] width 22 height 9
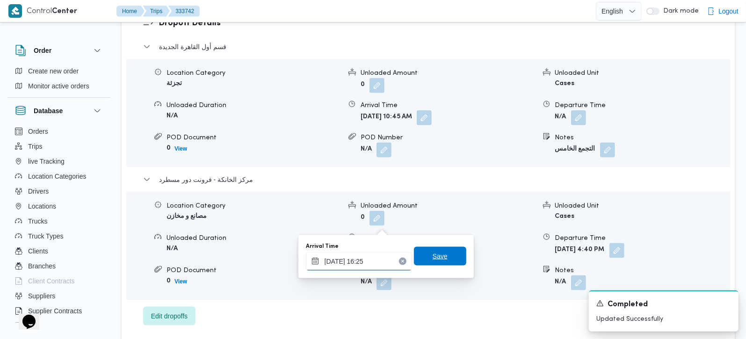
type input "[DATE] 16:25"
click at [450, 249] on span "Save" at bounding box center [440, 256] width 52 height 19
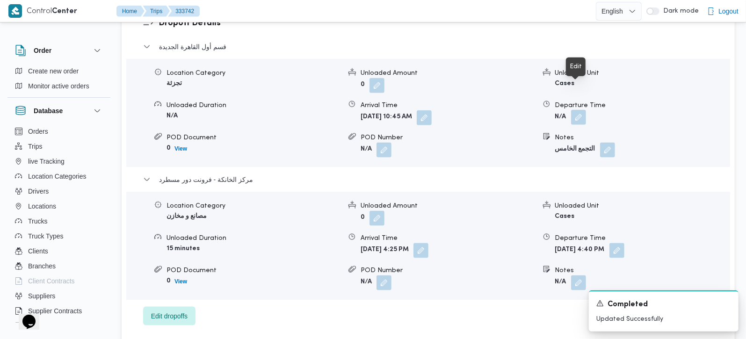
click at [579, 110] on button "button" at bounding box center [578, 117] width 15 height 15
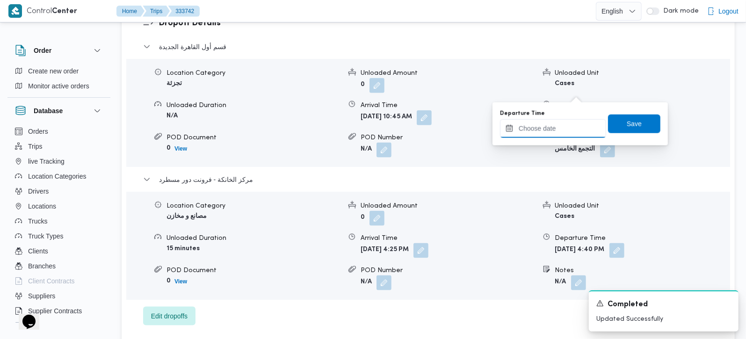
click at [569, 129] on input "Departure Time" at bounding box center [553, 128] width 106 height 19
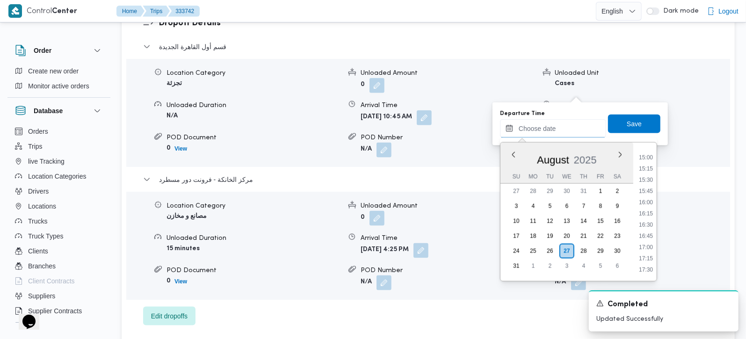
scroll to position [646, 0]
click at [648, 219] on li "15:45" at bounding box center [646, 215] width 22 height 9
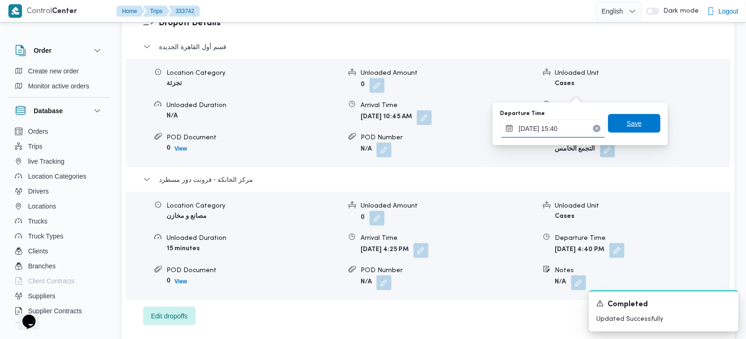
type input "[DATE] 15:40"
click at [612, 118] on span "Save" at bounding box center [634, 123] width 52 height 19
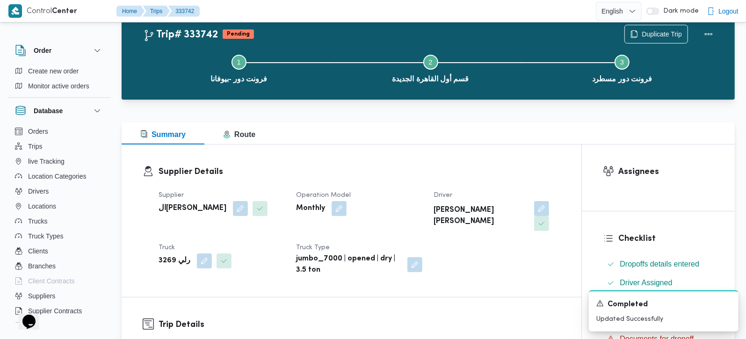
scroll to position [0, 0]
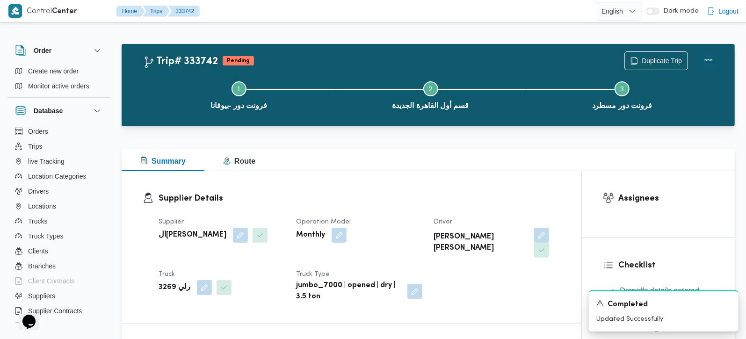
click at [717, 58] on button "Actions" at bounding box center [709, 60] width 19 height 19
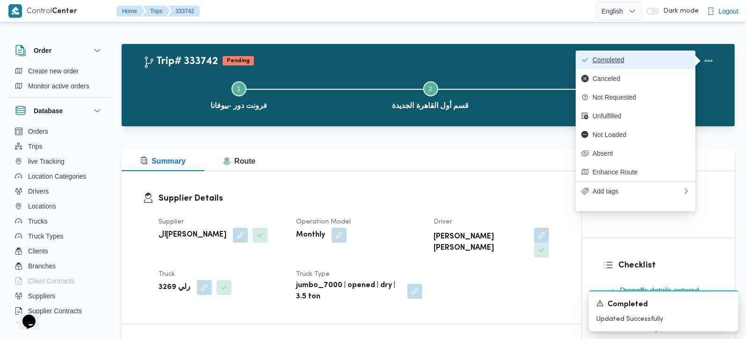
click at [655, 57] on span "Completed" at bounding box center [641, 59] width 97 height 7
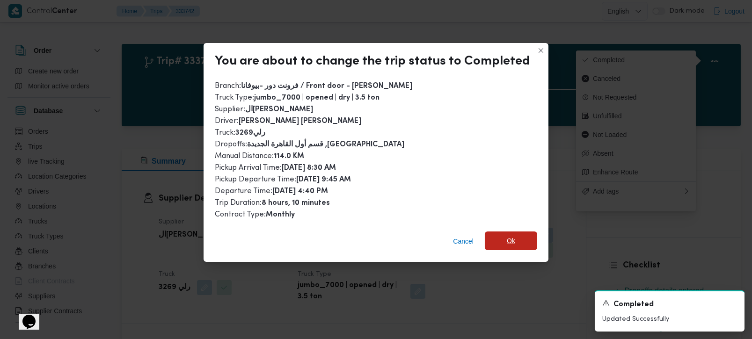
click at [520, 235] on span "Ok" at bounding box center [511, 241] width 52 height 19
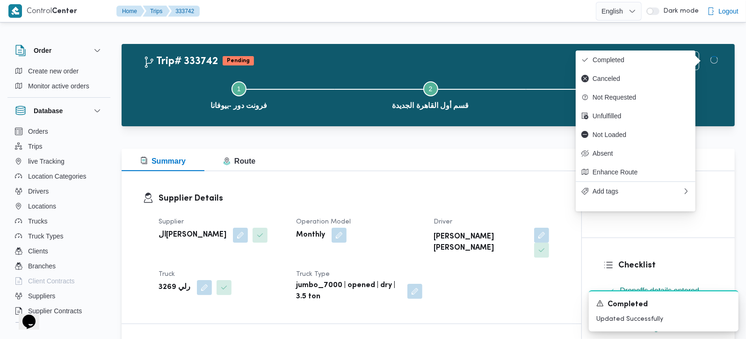
click at [507, 147] on div at bounding box center [428, 143] width 613 height 11
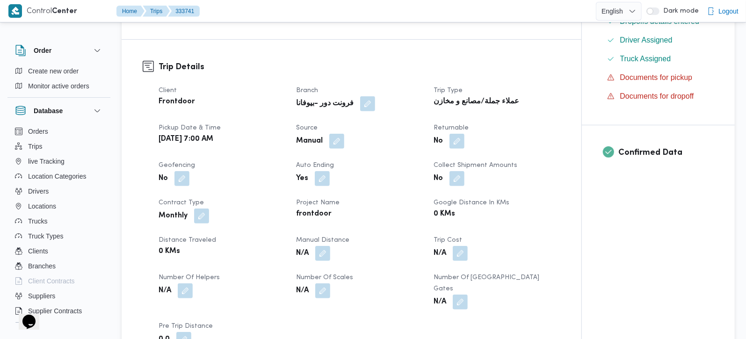
scroll to position [275, 0]
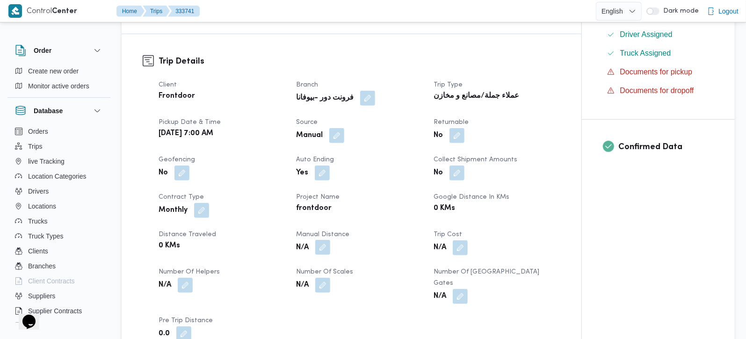
click at [326, 246] on button "button" at bounding box center [322, 247] width 15 height 15
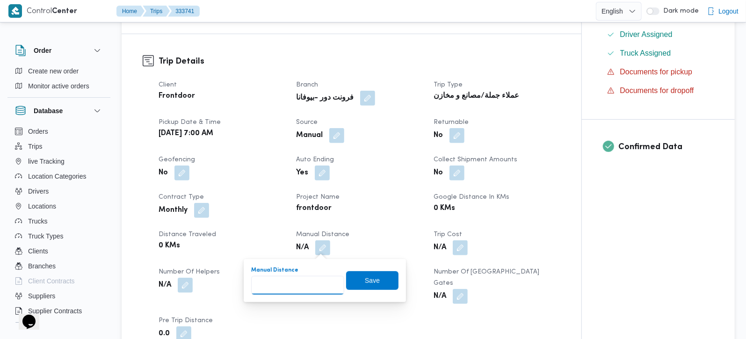
click at [305, 282] on input "Manual Distance" at bounding box center [297, 285] width 93 height 19
type input "135"
click at [365, 276] on span "Save" at bounding box center [372, 280] width 15 height 11
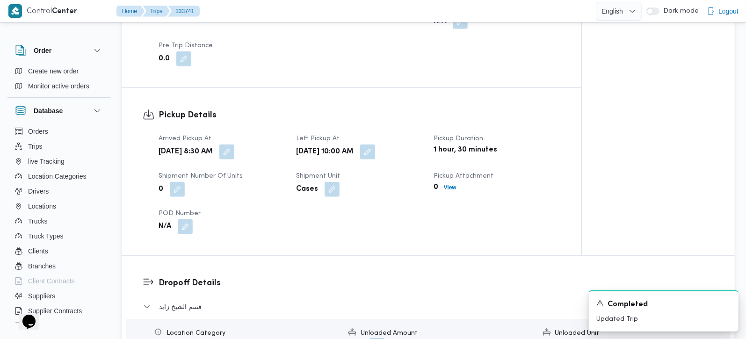
scroll to position [605, 0]
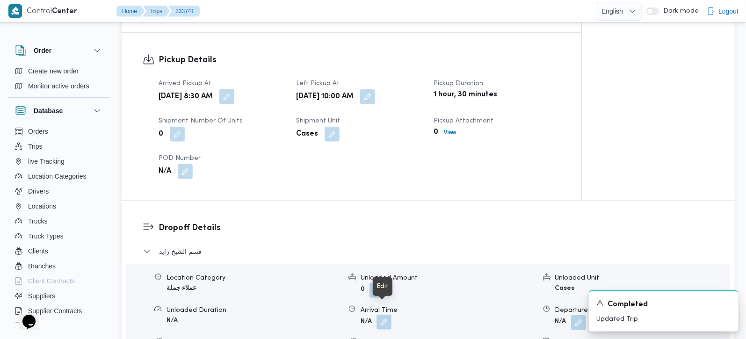
click at [387, 315] on button "button" at bounding box center [384, 322] width 15 height 15
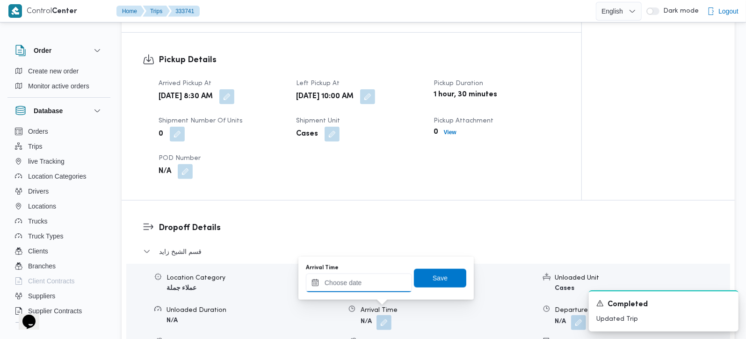
click at [383, 278] on input "Arrival Time" at bounding box center [359, 283] width 106 height 19
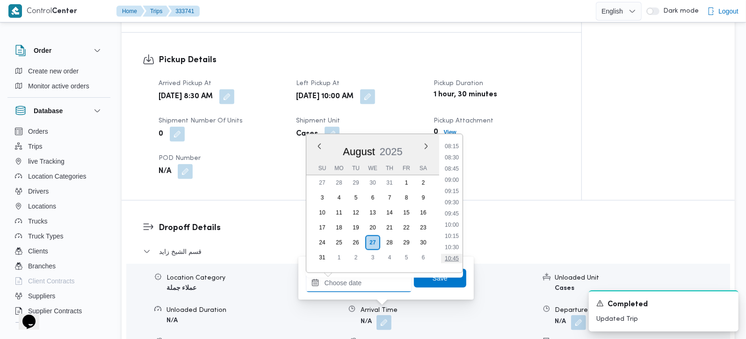
scroll to position [426, 0]
click at [458, 214] on li "11:00" at bounding box center [452, 214] width 22 height 9
type input "[DATE] 11:00"
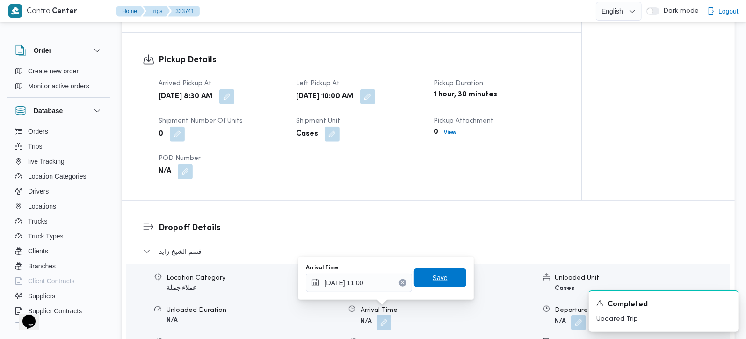
click at [451, 279] on span "Save" at bounding box center [440, 278] width 52 height 19
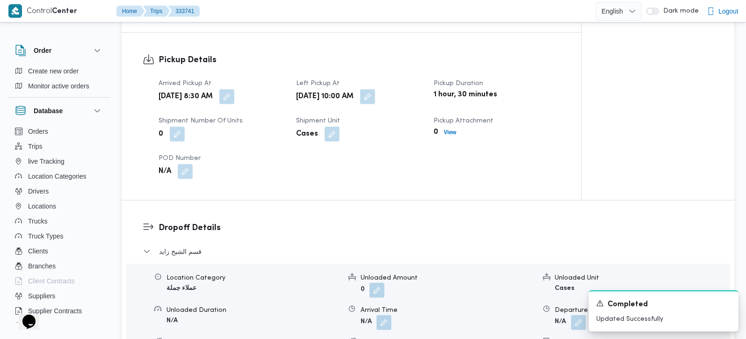
scroll to position [825, 0]
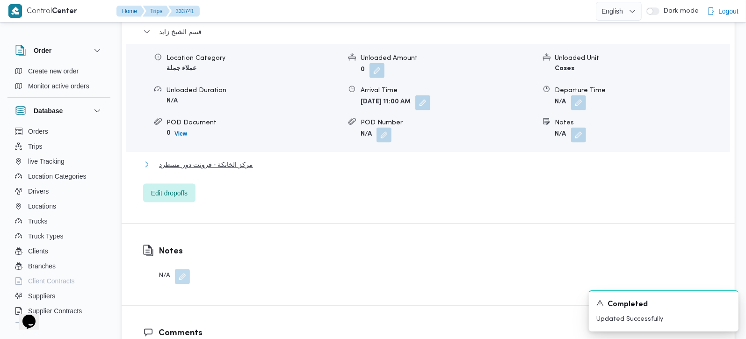
click at [182, 159] on span "مركز الخانكة - فرونت دور مسطرد" at bounding box center [206, 164] width 94 height 11
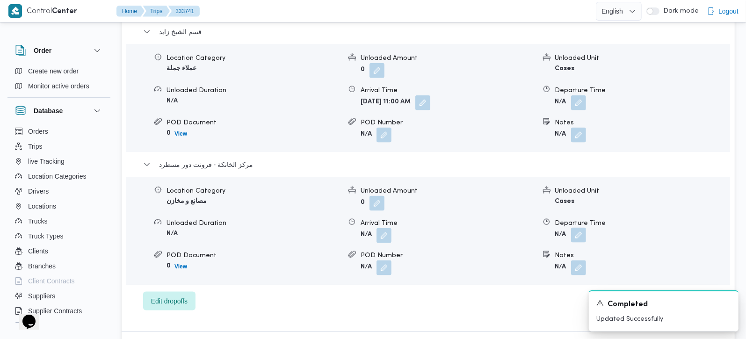
click at [584, 228] on button "button" at bounding box center [578, 235] width 15 height 15
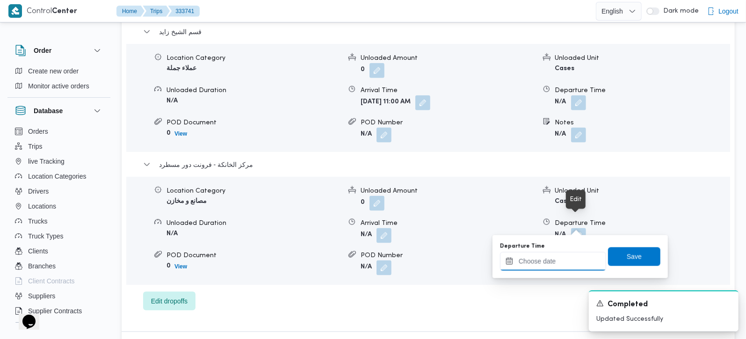
click at [570, 259] on input "Departure Time" at bounding box center [553, 261] width 106 height 19
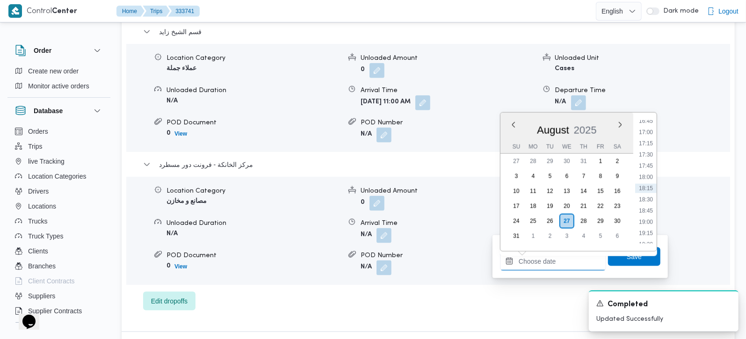
scroll to position [701, 0]
click at [651, 207] on li "17:30" at bounding box center [646, 209] width 22 height 9
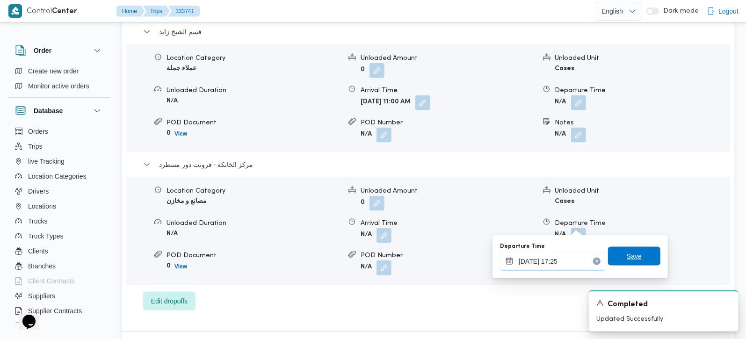
type input "[DATE] 17:25"
click at [636, 253] on span "Save" at bounding box center [634, 256] width 52 height 19
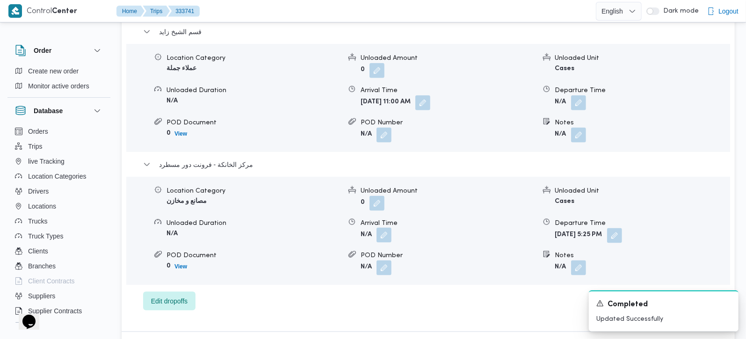
click at [385, 230] on button "button" at bounding box center [384, 235] width 15 height 15
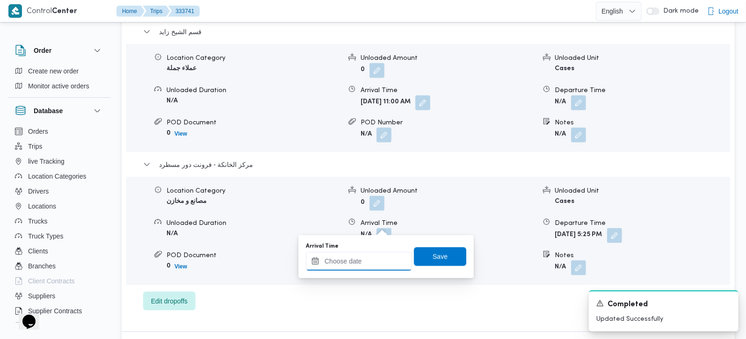
click at [374, 256] on input "Arrival Time" at bounding box center [359, 261] width 106 height 19
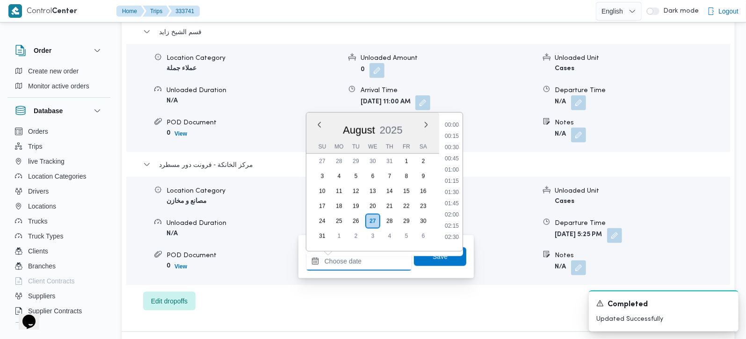
scroll to position [756, 0]
click at [448, 144] on li "17:15" at bounding box center [452, 143] width 22 height 9
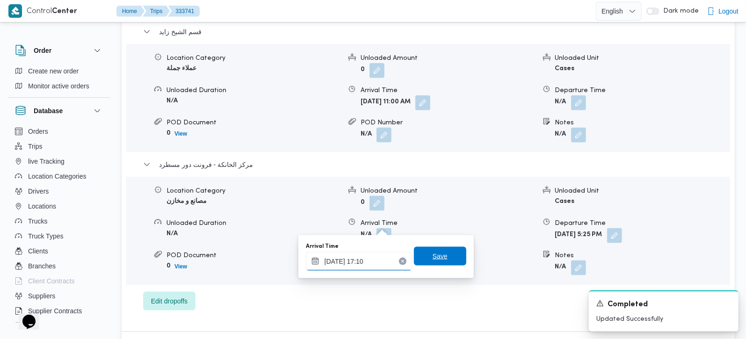
type input "[DATE] 17:10"
click at [446, 250] on span "Save" at bounding box center [440, 256] width 52 height 19
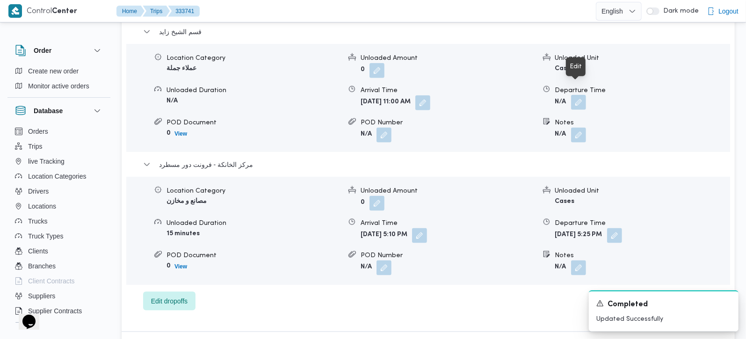
click at [584, 95] on button "button" at bounding box center [578, 102] width 15 height 15
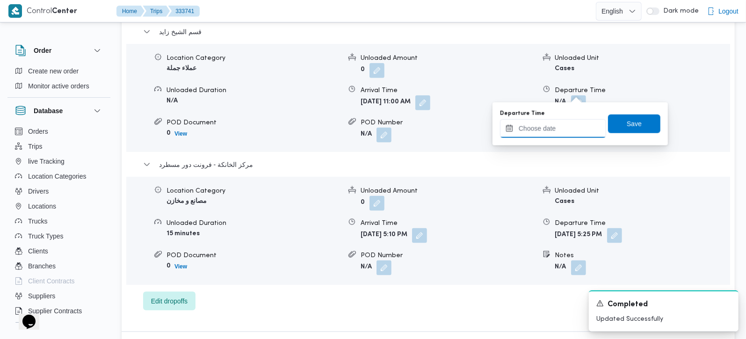
click at [564, 124] on input "Departure Time" at bounding box center [553, 128] width 106 height 19
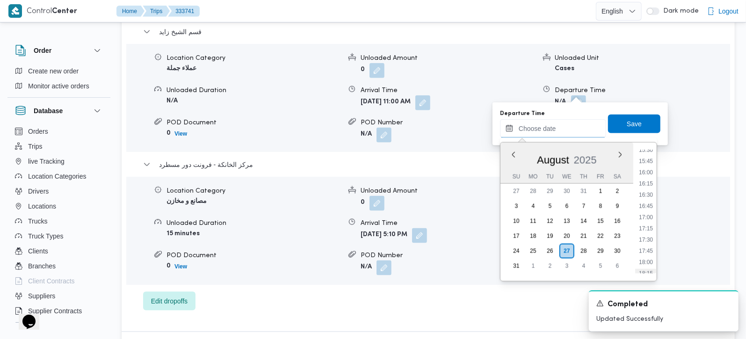
scroll to position [646, 0]
click at [650, 241] on li "16:15" at bounding box center [646, 238] width 22 height 9
type input "[DATE] 16:15"
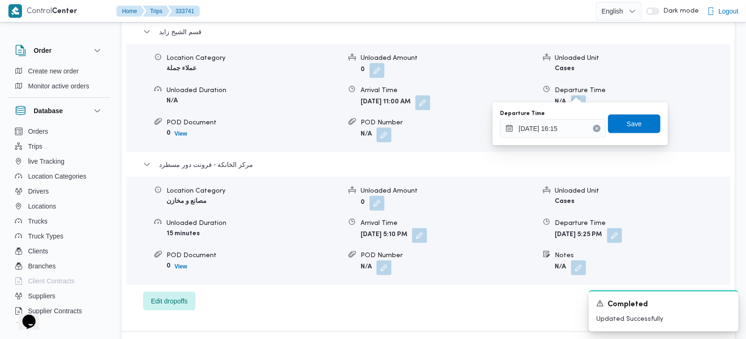
click at [632, 135] on div "Departure Time [DATE] 16:15 Save" at bounding box center [580, 124] width 162 height 30
click at [630, 133] on div "Departure Time [DATE] 16:15 Save" at bounding box center [580, 124] width 162 height 30
click at [627, 120] on span "Save" at bounding box center [634, 123] width 15 height 11
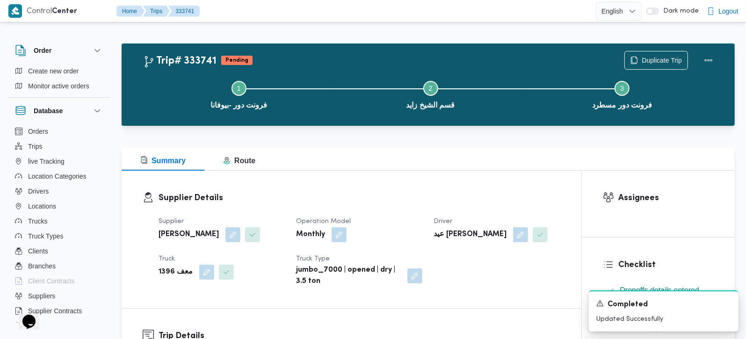
scroll to position [0, 0]
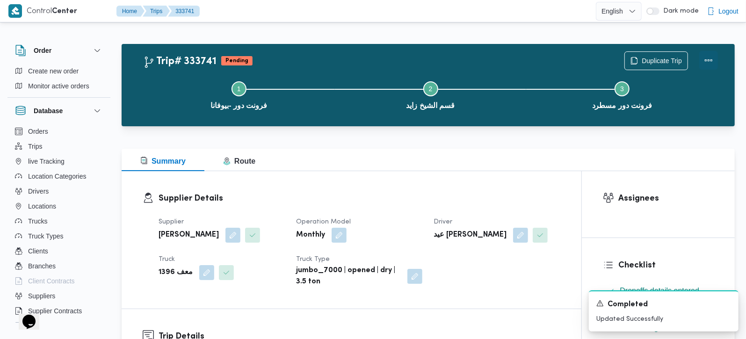
click at [709, 54] on button "Actions" at bounding box center [709, 60] width 19 height 19
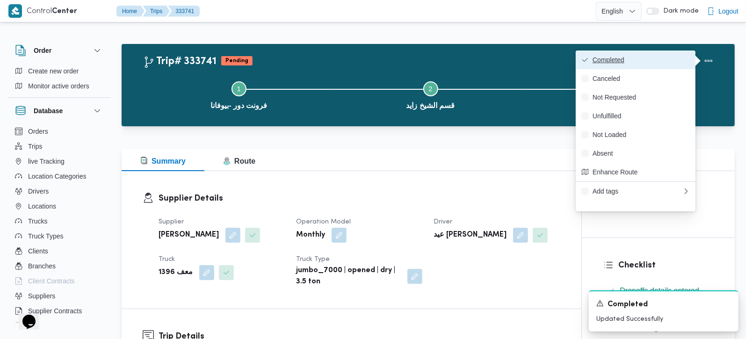
click at [646, 51] on button "Completed" at bounding box center [636, 60] width 120 height 19
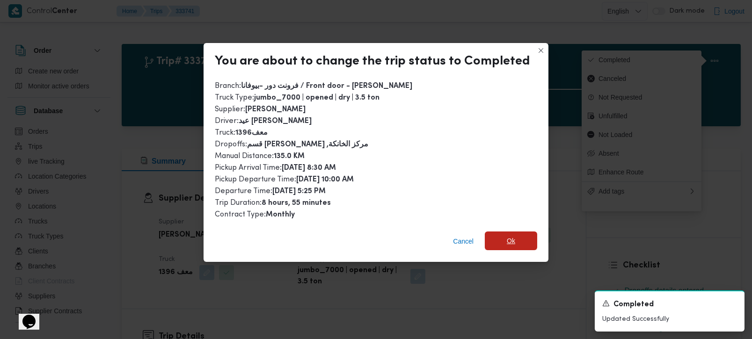
click at [519, 235] on span "Ok" at bounding box center [511, 241] width 52 height 19
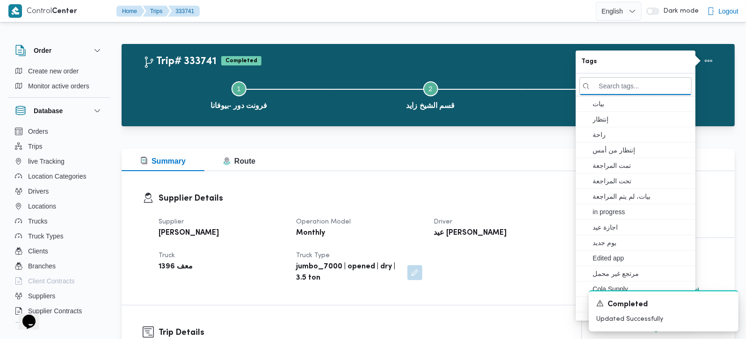
click at [490, 164] on div "Summary Route" at bounding box center [428, 160] width 613 height 22
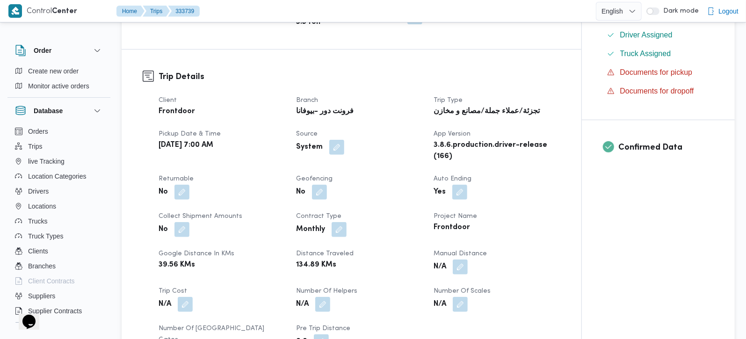
scroll to position [275, 0]
click at [468, 258] on div "N/A" at bounding box center [497, 266] width 128 height 17
click at [463, 259] on button "button" at bounding box center [460, 266] width 15 height 15
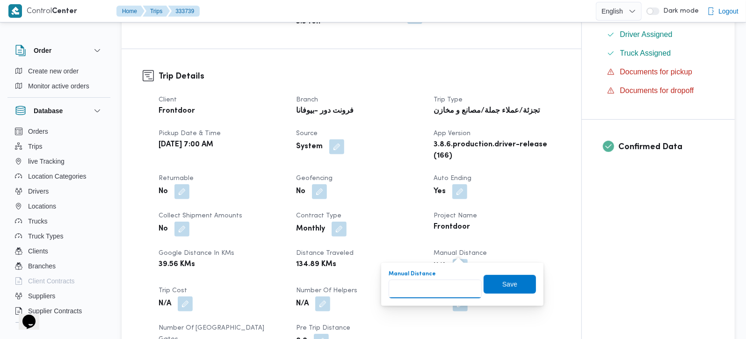
click at [450, 285] on input "Manual Distance" at bounding box center [435, 289] width 93 height 19
type input "130"
click at [507, 282] on span "Save" at bounding box center [510, 283] width 15 height 11
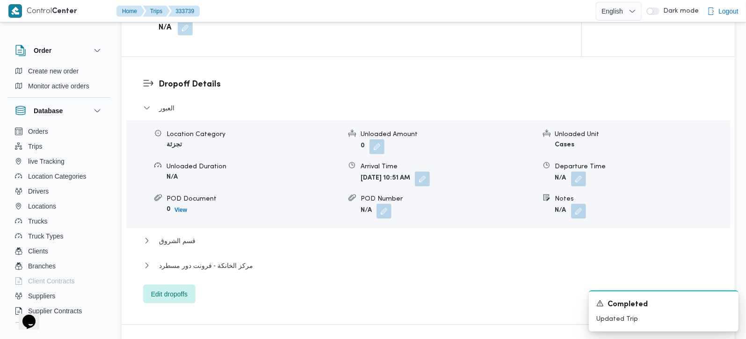
scroll to position [771, 0]
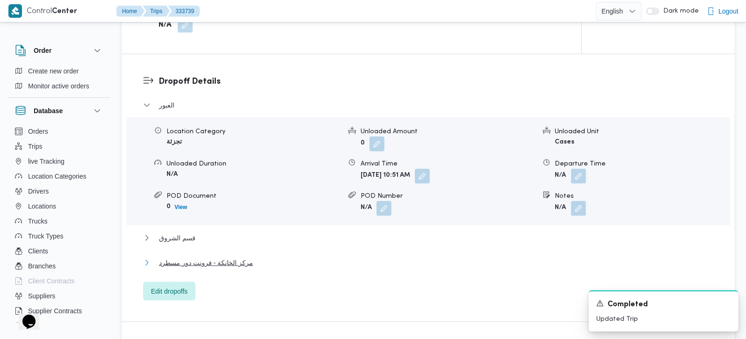
click at [214, 257] on span "مركز الخانكة - فرونت دور مسطرد" at bounding box center [206, 262] width 94 height 11
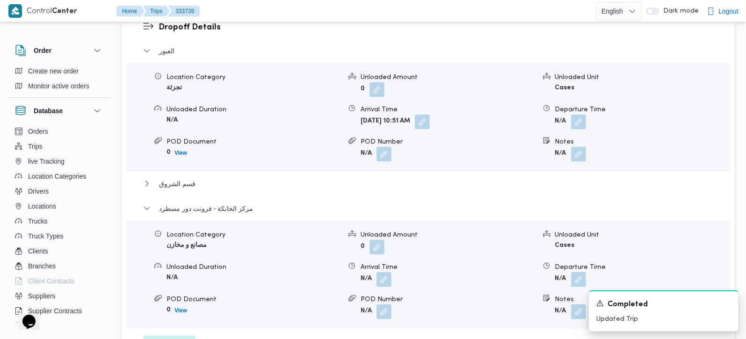
scroll to position [825, 0]
click at [578, 271] on button "button" at bounding box center [578, 278] width 15 height 15
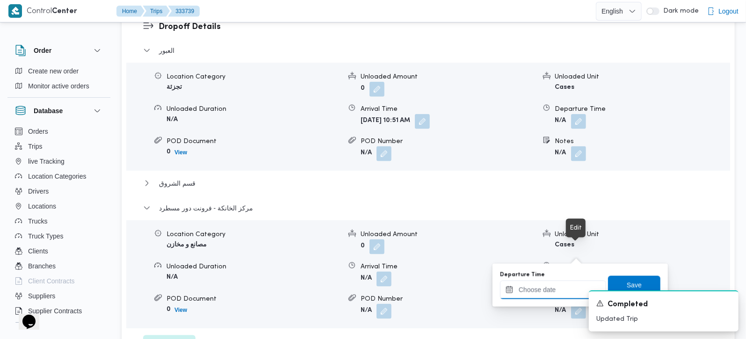
click at [562, 282] on div at bounding box center [553, 290] width 106 height 19
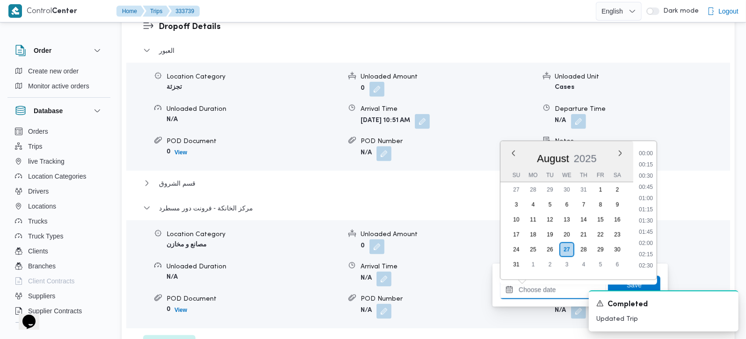
scroll to position [756, 0]
click at [650, 170] on li "17:15" at bounding box center [646, 172] width 22 height 9
type input "[DATE] 17:15"
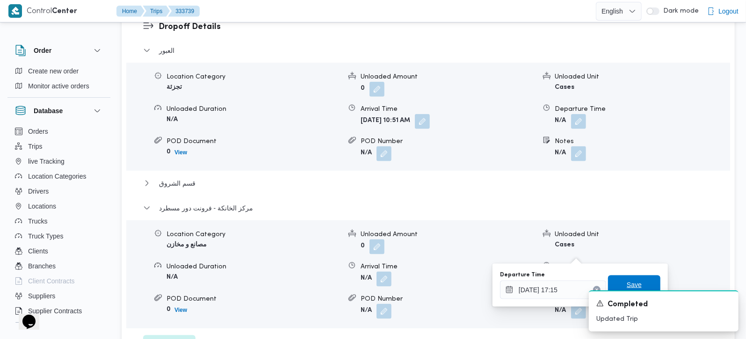
click at [635, 282] on span "Save" at bounding box center [634, 285] width 52 height 19
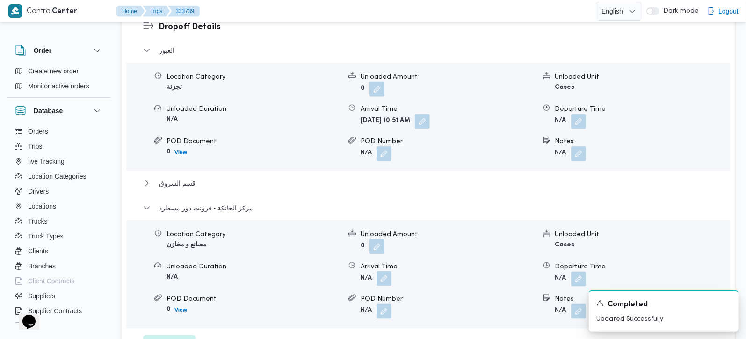
click at [387, 271] on button "button" at bounding box center [384, 278] width 15 height 15
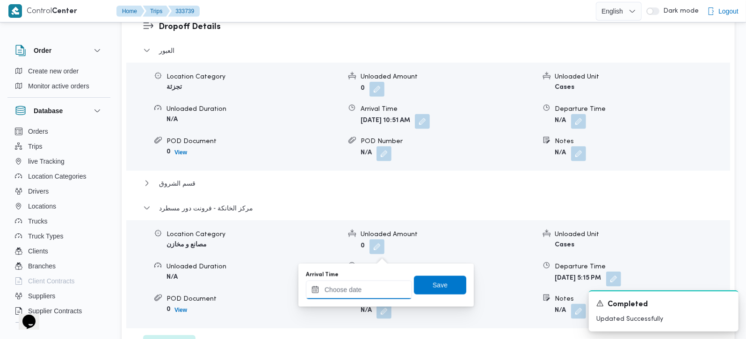
click at [370, 286] on input "Arrival Time" at bounding box center [359, 290] width 106 height 19
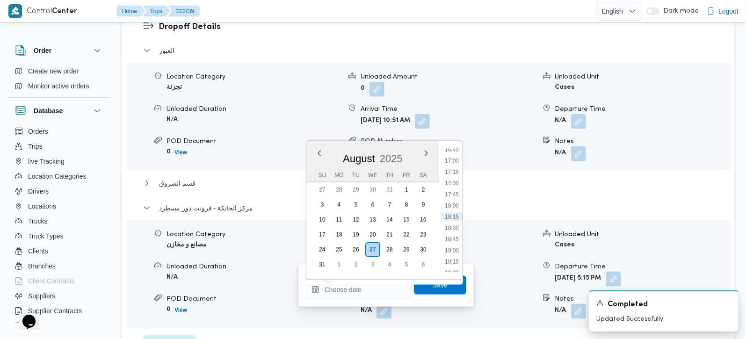
drag, startPoint x: 450, startPoint y: 159, endPoint x: 450, endPoint y: 191, distance: 32.8
click at [450, 159] on li "17:00" at bounding box center [452, 160] width 22 height 9
type input "[DATE] 17:00"
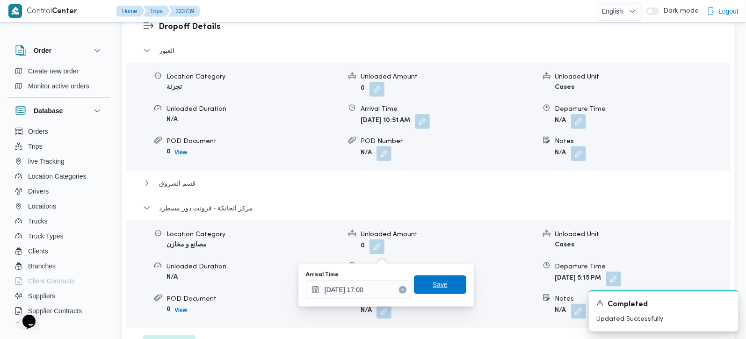
click at [439, 280] on span "Save" at bounding box center [440, 284] width 15 height 11
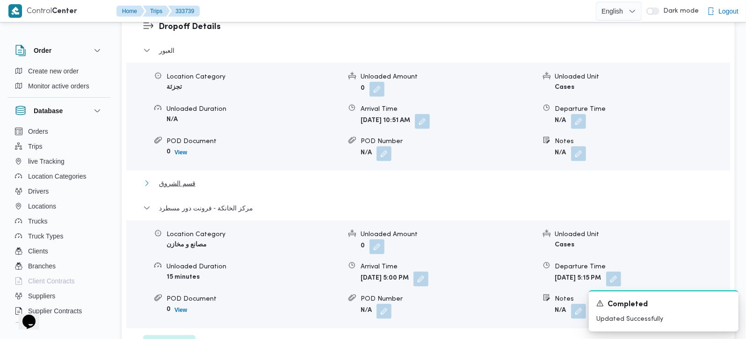
click at [173, 178] on span "قسم الشروق" at bounding box center [177, 183] width 36 height 11
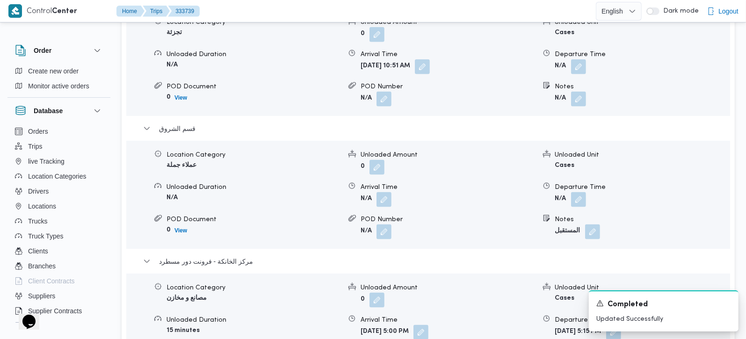
scroll to position [881, 0]
click at [581, 191] on button "button" at bounding box center [578, 198] width 15 height 15
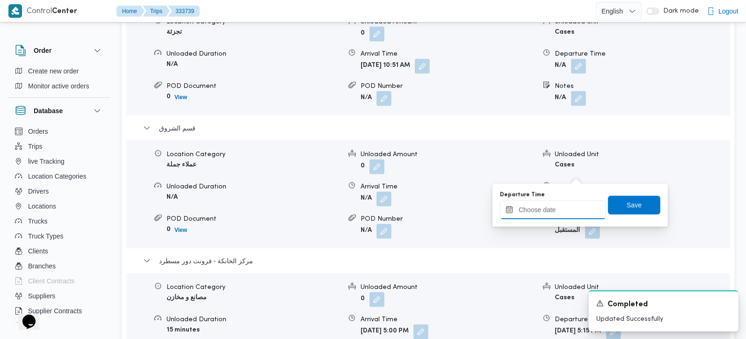
click at [568, 215] on input "Departure Time" at bounding box center [553, 210] width 106 height 19
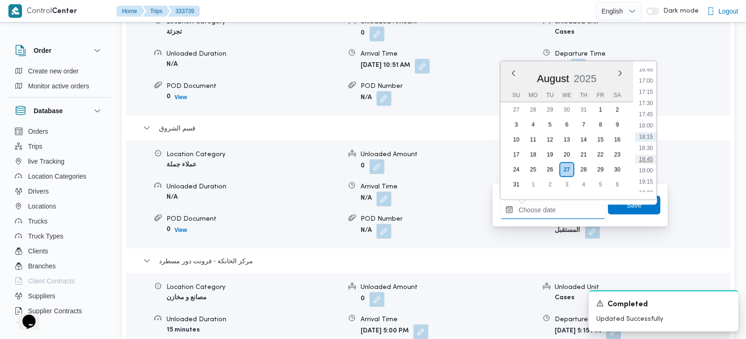
scroll to position [701, 0]
click at [644, 103] on li "16:15" at bounding box center [646, 102] width 22 height 9
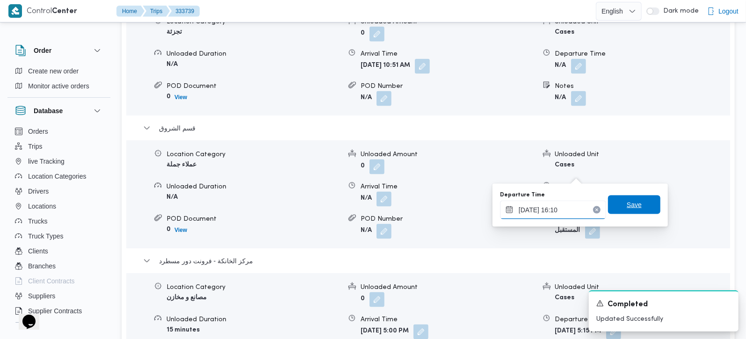
type input "[DATE] 16:10"
click at [627, 207] on span "Save" at bounding box center [634, 204] width 15 height 11
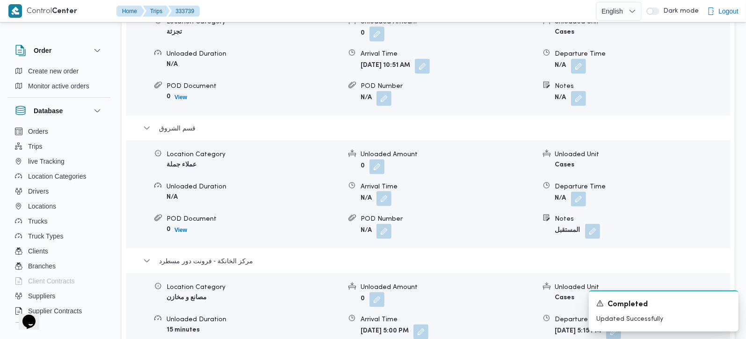
click at [386, 191] on button "button" at bounding box center [384, 198] width 15 height 15
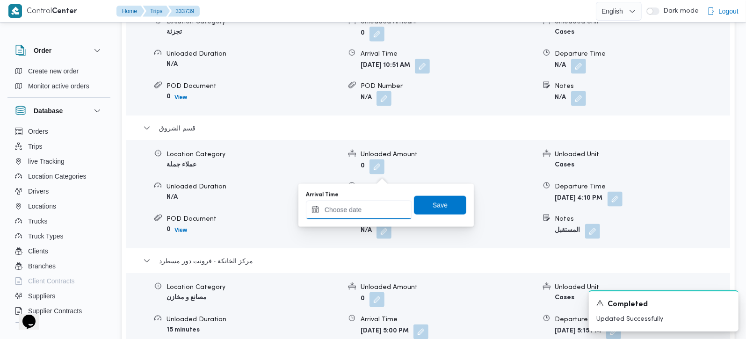
drag, startPoint x: 364, startPoint y: 211, endPoint x: 381, endPoint y: 203, distance: 18.8
click at [364, 211] on input "Arrival Time" at bounding box center [359, 210] width 106 height 19
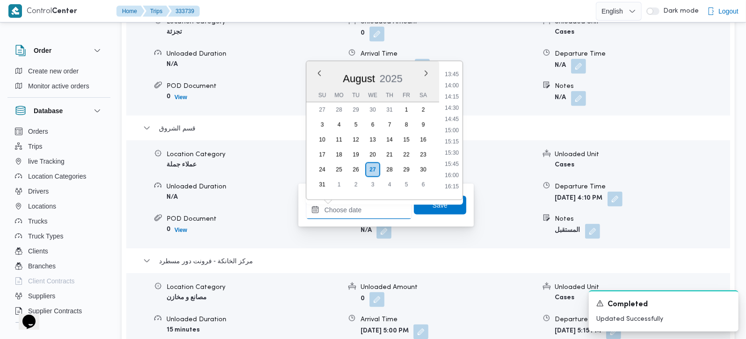
scroll to position [591, 0]
click at [451, 79] on li "13:15" at bounding box center [452, 77] width 22 height 9
type input "[DATE] 13:15"
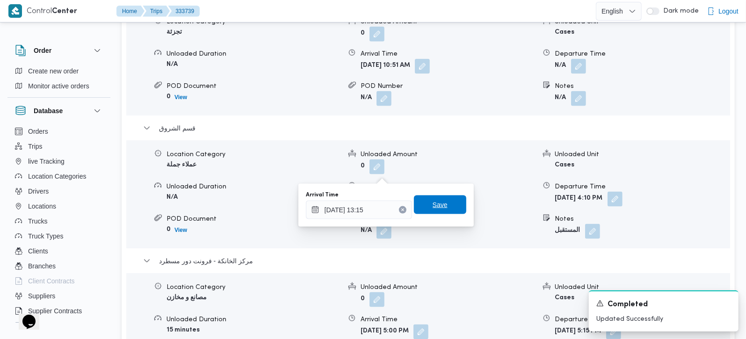
click at [419, 206] on span "Save" at bounding box center [440, 205] width 52 height 19
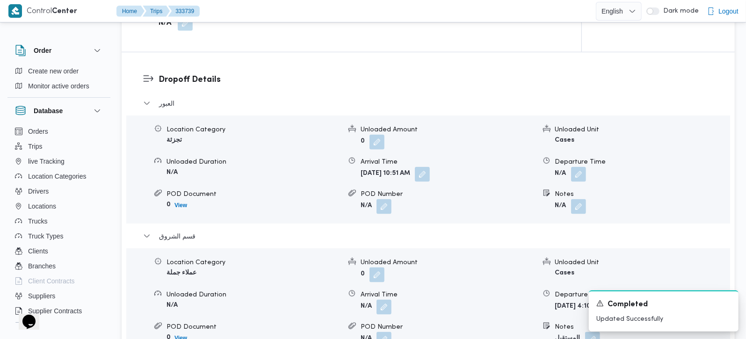
scroll to position [771, 0]
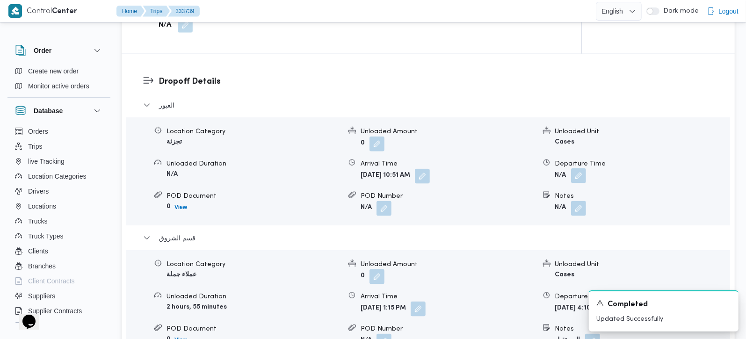
click at [582, 168] on button "button" at bounding box center [578, 175] width 15 height 15
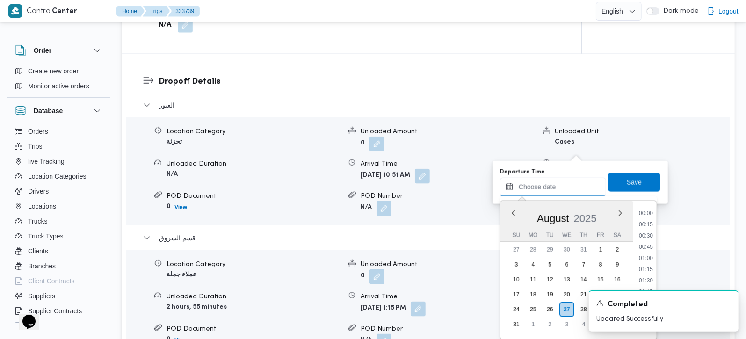
click at [568, 195] on input "Departure Time" at bounding box center [553, 187] width 106 height 19
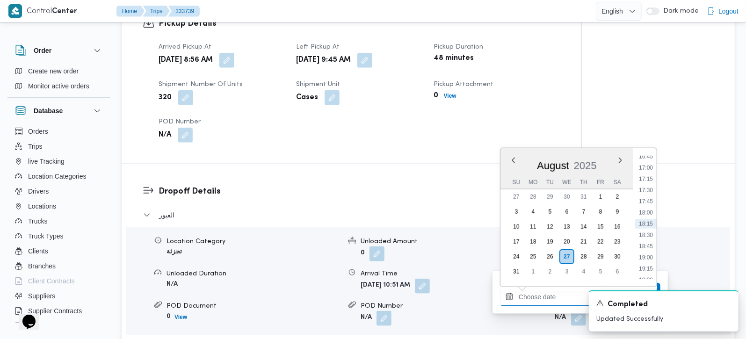
scroll to position [660, 0]
click at [451, 105] on div "Arrived Pickup At [DATE] 8:56 AM Left Pickup At [DATE] 9:45 AM Pickup Duration …" at bounding box center [359, 92] width 413 height 112
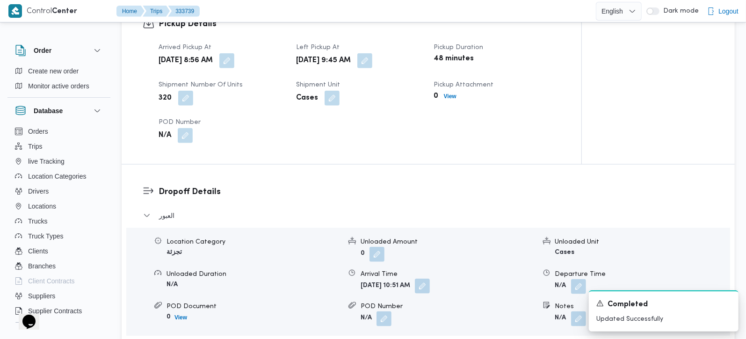
click at [430, 279] on button "button" at bounding box center [422, 286] width 15 height 15
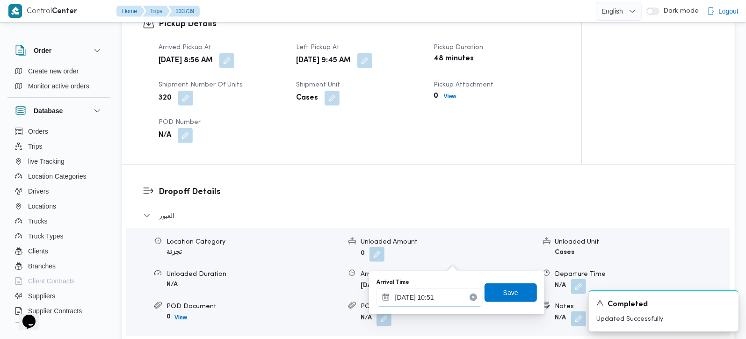
click at [423, 300] on input "[DATE] 10:51" at bounding box center [430, 297] width 106 height 19
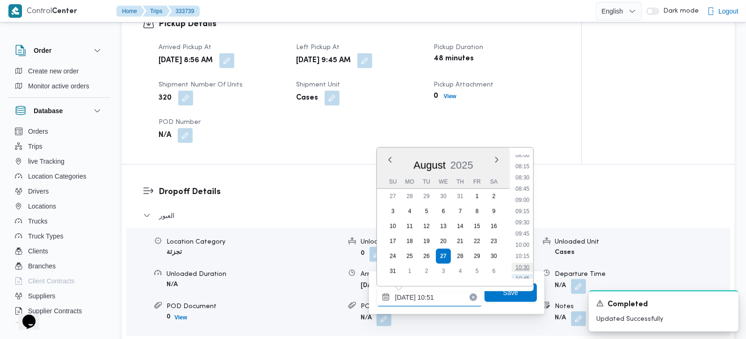
scroll to position [309, 0]
click at [501, 119] on div "Arrived Pickup At [DATE] 8:56 AM Left Pickup At [DATE] 9:45 AM Pickup Duration …" at bounding box center [359, 92] width 413 height 112
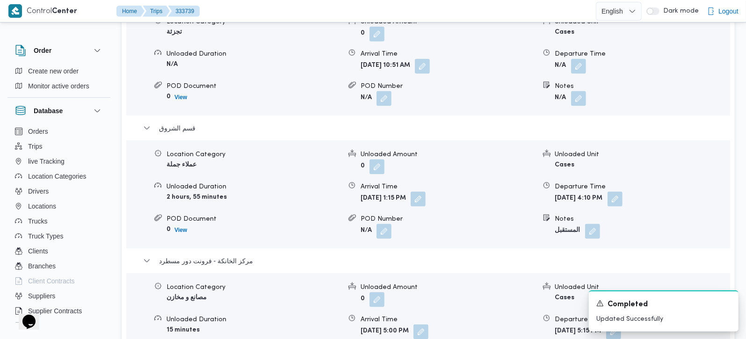
scroll to position [825, 0]
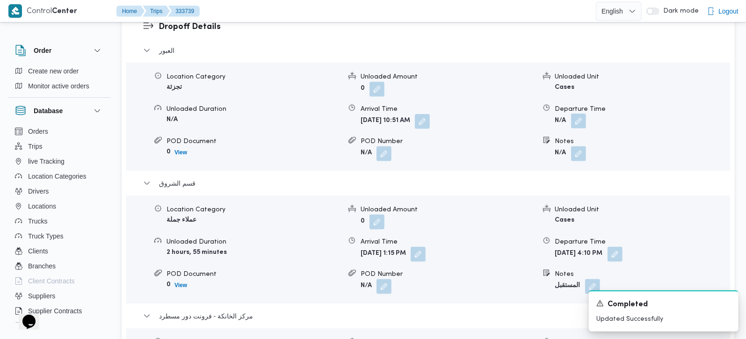
click at [575, 114] on button "button" at bounding box center [578, 121] width 15 height 15
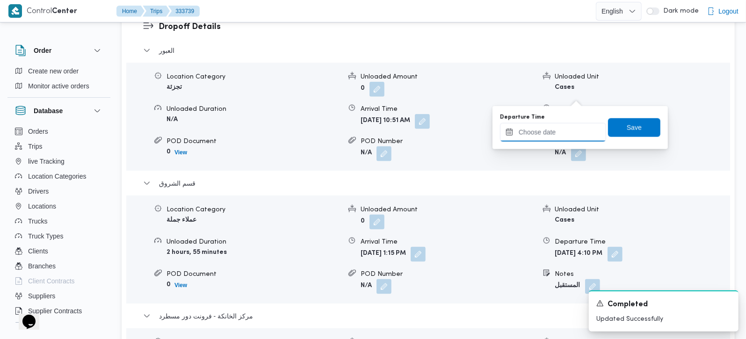
click at [555, 138] on input "Departure Time" at bounding box center [553, 132] width 106 height 19
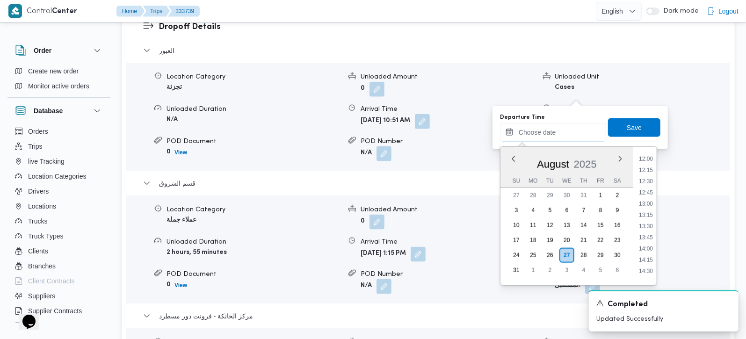
scroll to position [536, 0]
drag, startPoint x: 650, startPoint y: 194, endPoint x: 649, endPoint y: 173, distance: 20.6
click at [650, 194] on li "12:45" at bounding box center [646, 195] width 22 height 9
type input "[DATE] 12:45"
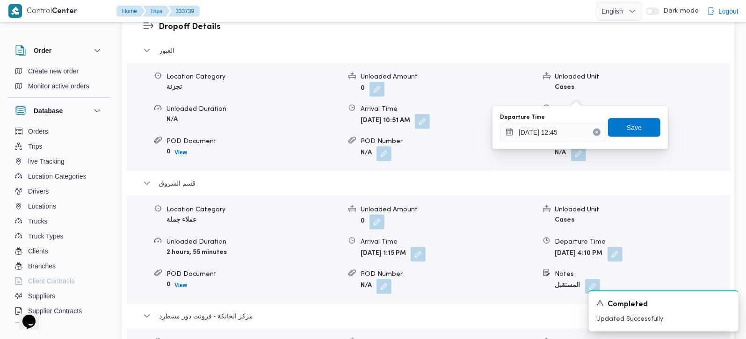
click at [642, 137] on div "Departure Time [DATE] 12:45 Save" at bounding box center [580, 128] width 162 height 30
click at [637, 132] on span "Save" at bounding box center [634, 127] width 52 height 19
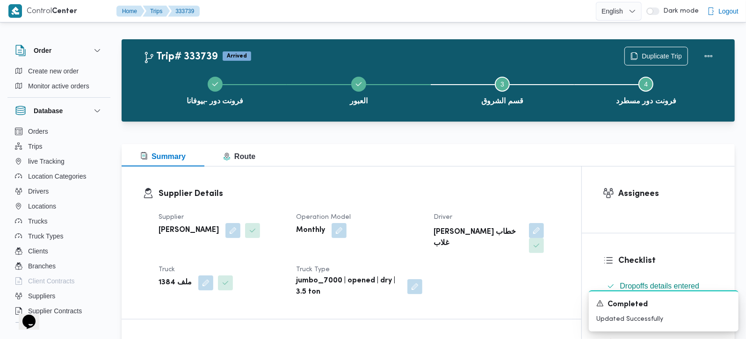
scroll to position [0, 0]
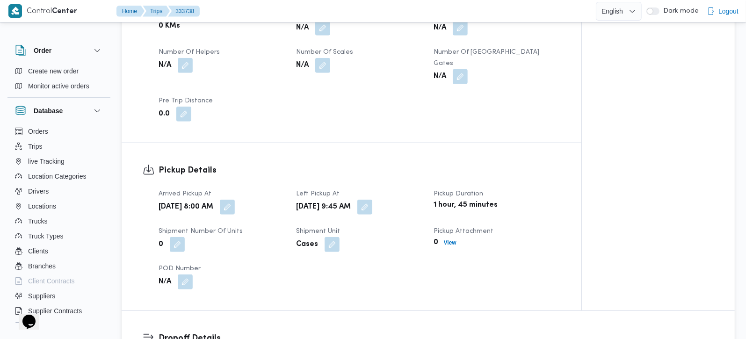
scroll to position [330, 0]
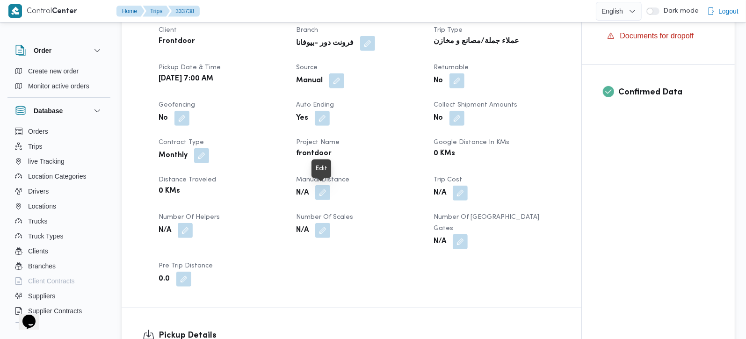
click at [322, 191] on button "button" at bounding box center [322, 192] width 15 height 15
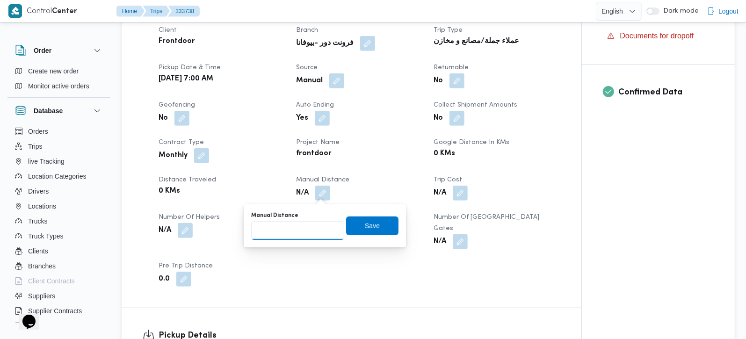
click at [305, 221] on input "Manual Distance" at bounding box center [297, 230] width 93 height 19
type input "140"
click at [378, 220] on span "Save" at bounding box center [372, 225] width 52 height 19
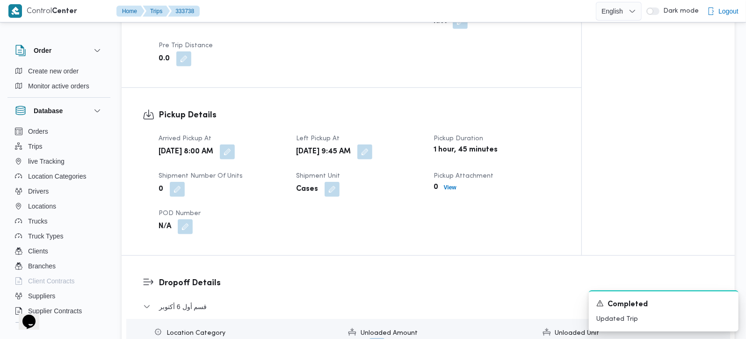
scroll to position [605, 0]
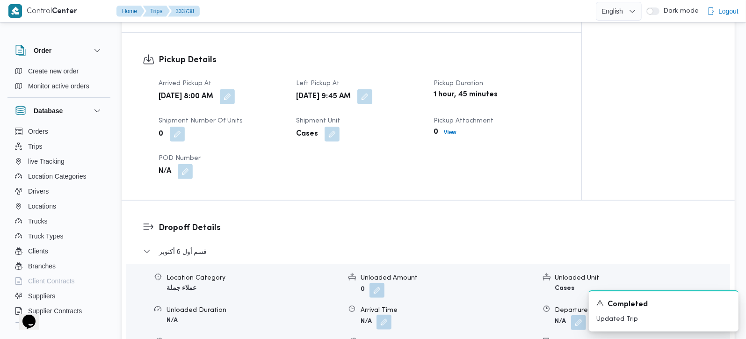
click at [390, 315] on button "button" at bounding box center [384, 322] width 15 height 15
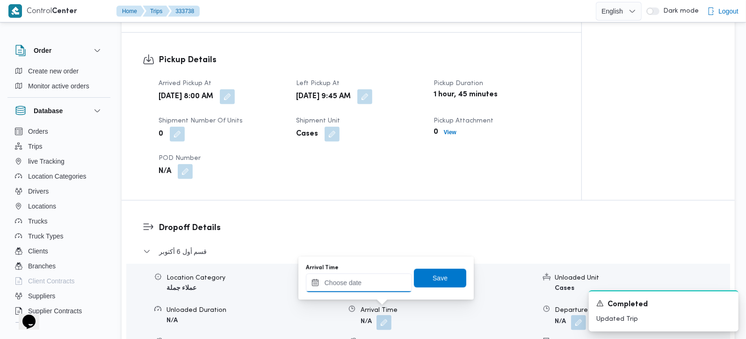
click at [387, 274] on input "Arrival Time" at bounding box center [359, 283] width 106 height 19
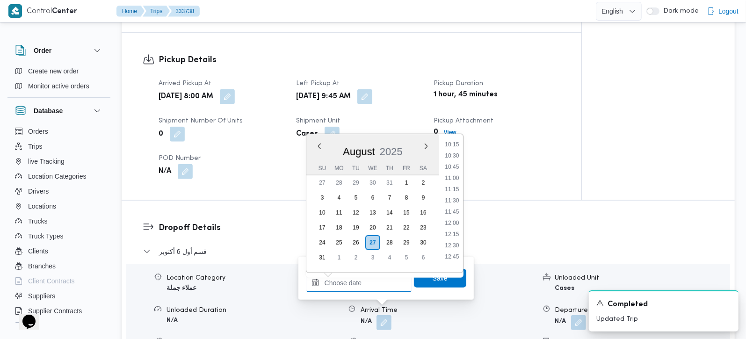
scroll to position [437, 0]
click at [456, 192] on li "10:45" at bounding box center [452, 192] width 22 height 9
type input "[DATE] 10:45"
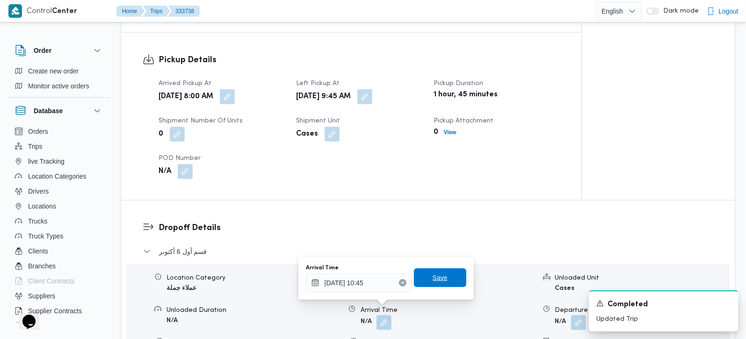
click at [438, 274] on span "Save" at bounding box center [440, 277] width 15 height 11
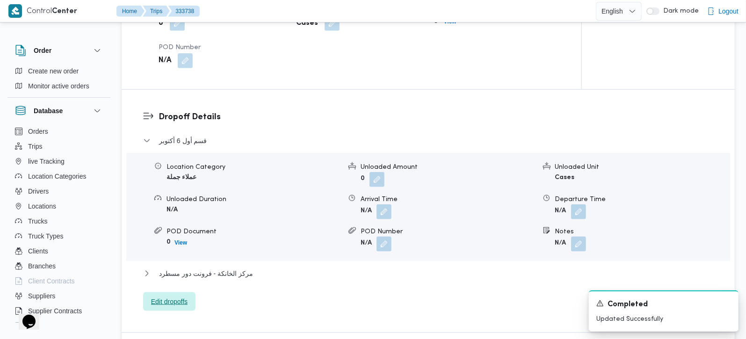
scroll to position [771, 0]
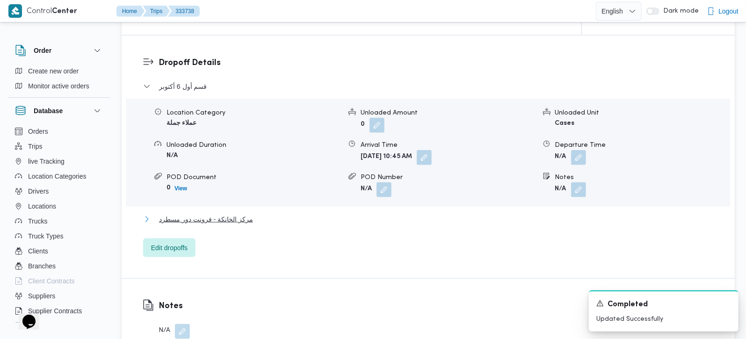
click at [169, 214] on span "مركز الخانكة - فرونت دور مسطرد" at bounding box center [206, 219] width 94 height 11
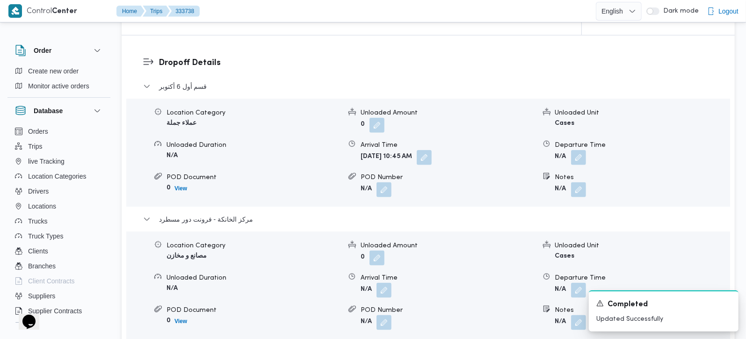
scroll to position [825, 0]
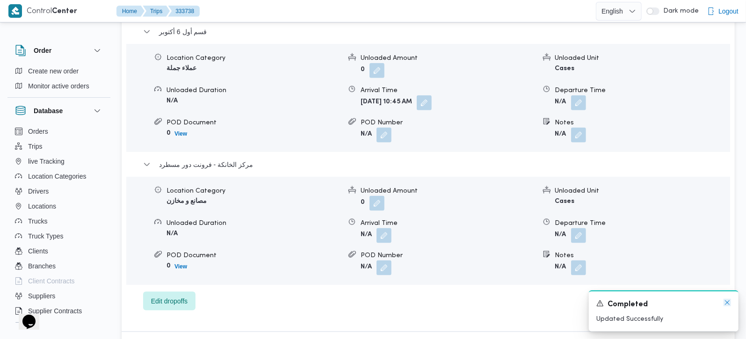
click at [727, 304] on icon "Dismiss toast" at bounding box center [727, 302] width 5 height 5
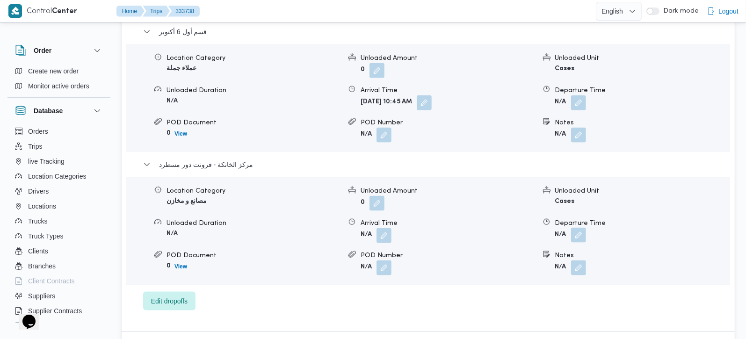
click at [576, 228] on button "button" at bounding box center [578, 235] width 15 height 15
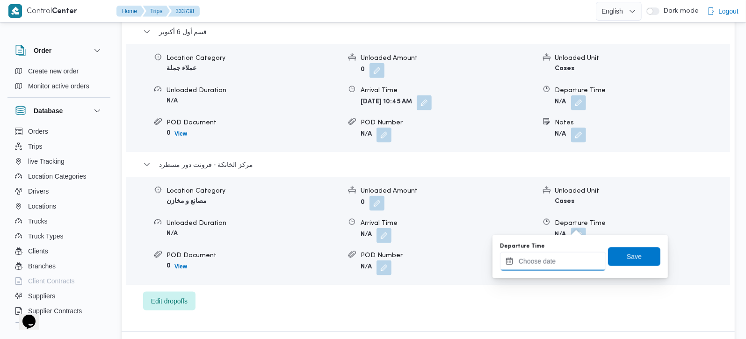
drag, startPoint x: 576, startPoint y: 228, endPoint x: 559, endPoint y: 263, distance: 38.9
click at [559, 263] on input "Departure Time" at bounding box center [553, 261] width 106 height 19
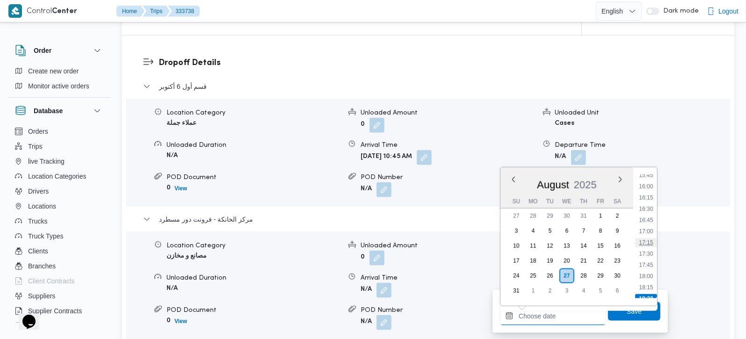
scroll to position [712, 0]
click at [648, 229] on li "17:00" at bounding box center [646, 230] width 22 height 9
type input "[DATE] 17:00"
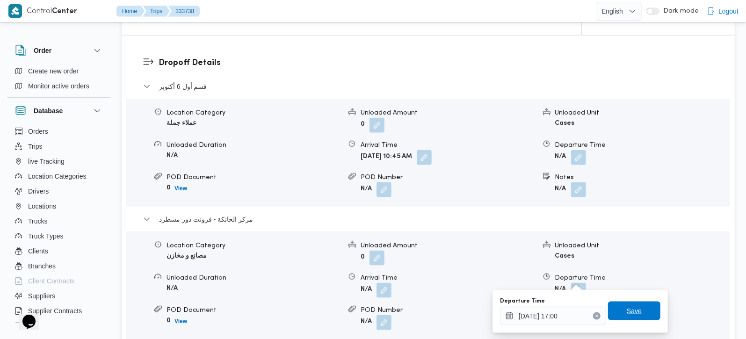
click at [627, 307] on span "Save" at bounding box center [634, 311] width 15 height 11
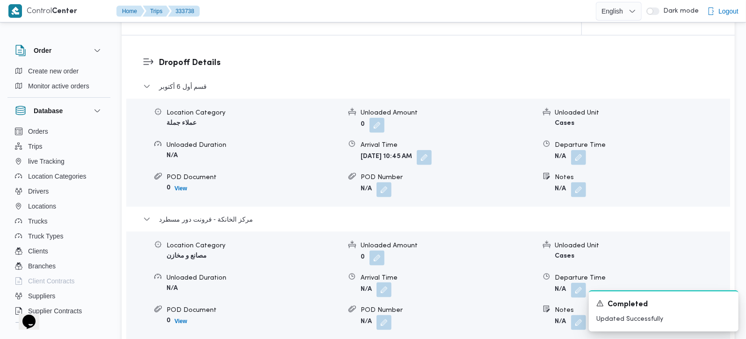
click at [383, 283] on button "button" at bounding box center [384, 290] width 15 height 15
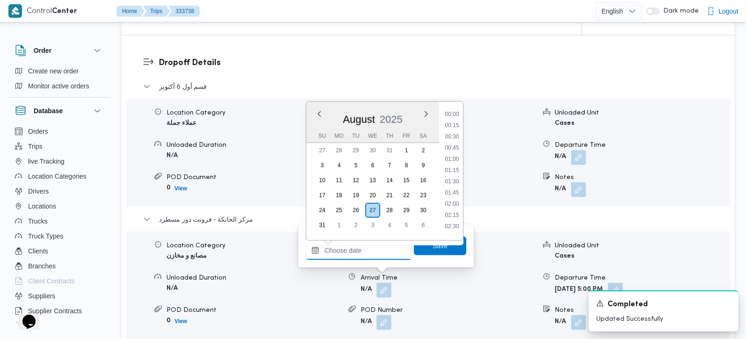
click at [357, 260] on input "Arrival Time" at bounding box center [359, 250] width 106 height 19
click at [455, 155] on li "16:45" at bounding box center [452, 154] width 22 height 9
type input "[DATE] 16:45"
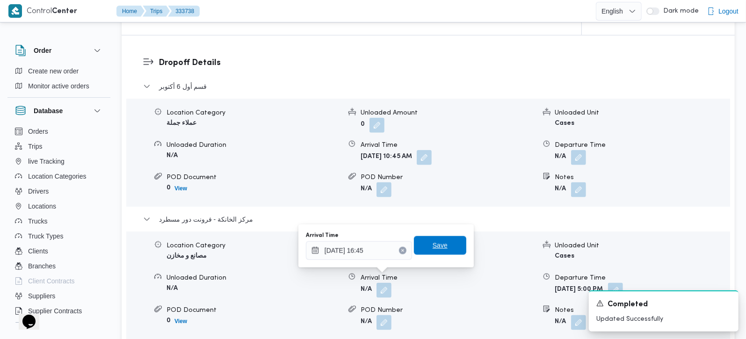
click at [439, 246] on span "Save" at bounding box center [440, 245] width 52 height 19
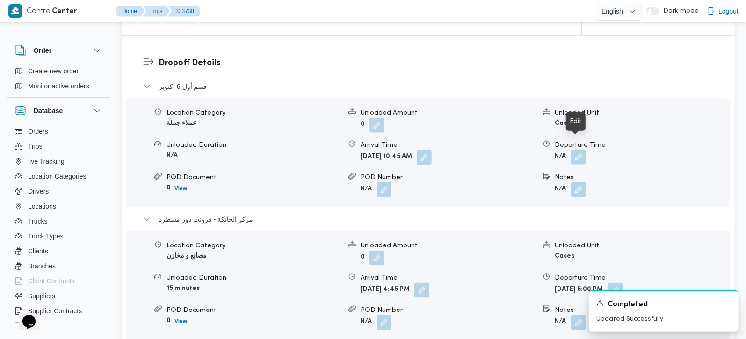
click at [576, 150] on button "button" at bounding box center [578, 157] width 15 height 15
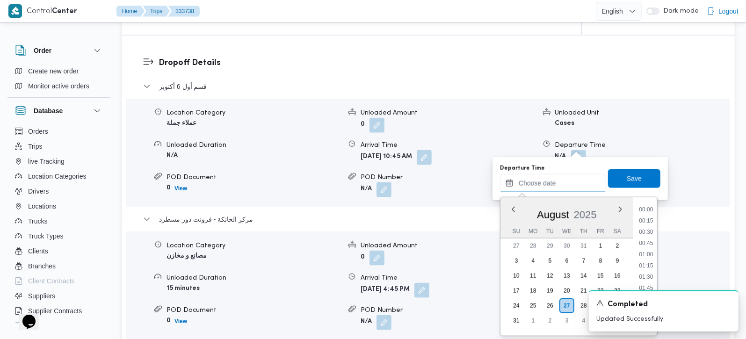
click at [552, 177] on input "Departure Time" at bounding box center [553, 183] width 106 height 19
click at [651, 258] on li "15:45" at bounding box center [646, 259] width 22 height 9
type input "[DATE] 15:45"
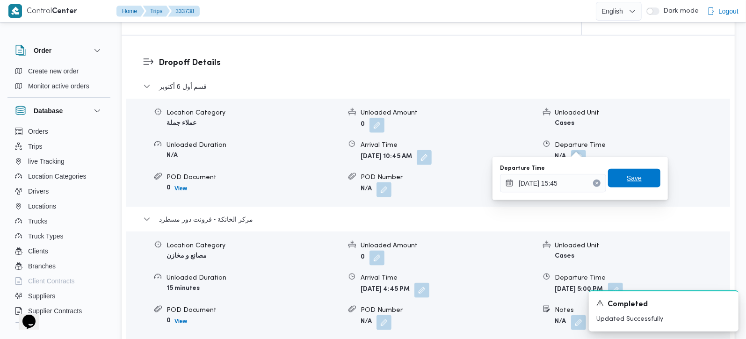
click at [643, 182] on span "Save" at bounding box center [634, 178] width 52 height 19
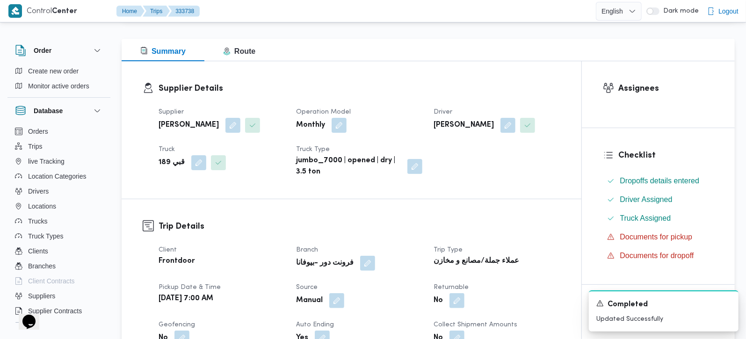
scroll to position [0, 0]
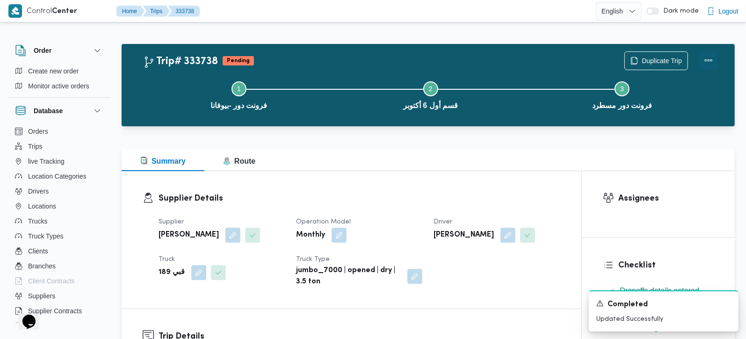
click at [714, 55] on button "Actions" at bounding box center [709, 60] width 19 height 19
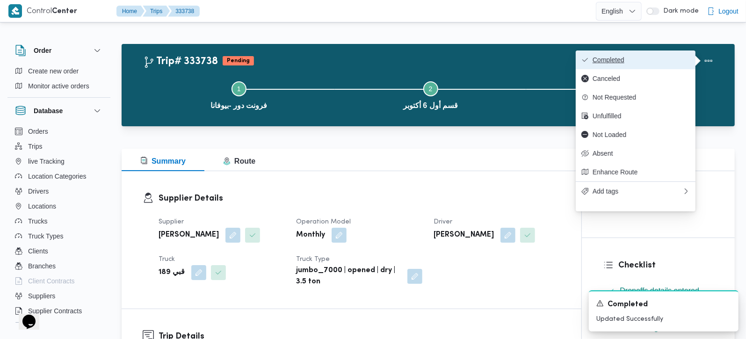
click at [641, 57] on span "Completed" at bounding box center [641, 59] width 97 height 7
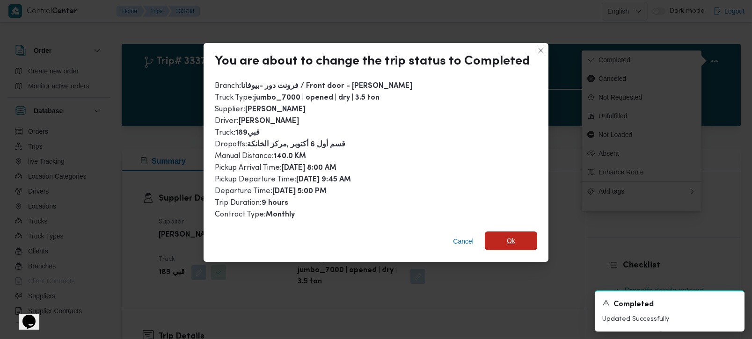
click at [507, 235] on span "Ok" at bounding box center [511, 240] width 8 height 11
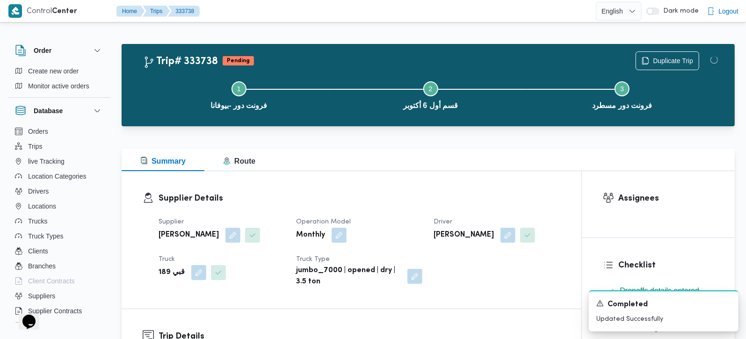
click at [457, 153] on div "Summary Route" at bounding box center [428, 160] width 613 height 22
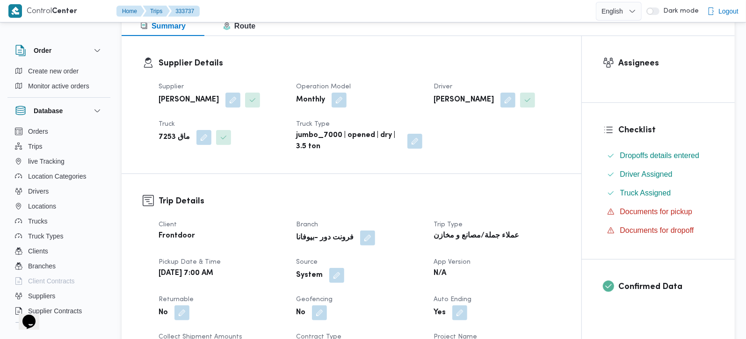
scroll to position [165, 0]
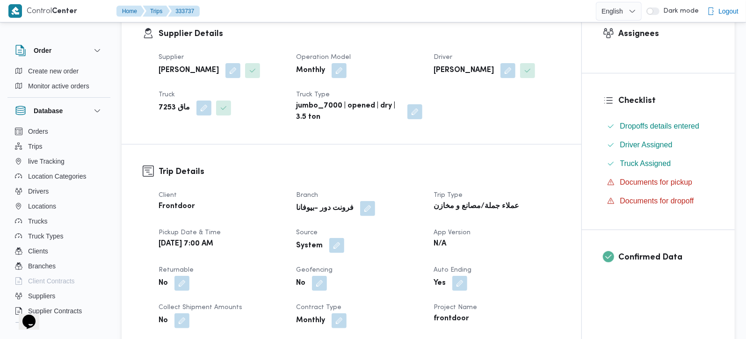
click at [335, 244] on button "button" at bounding box center [336, 245] width 15 height 15
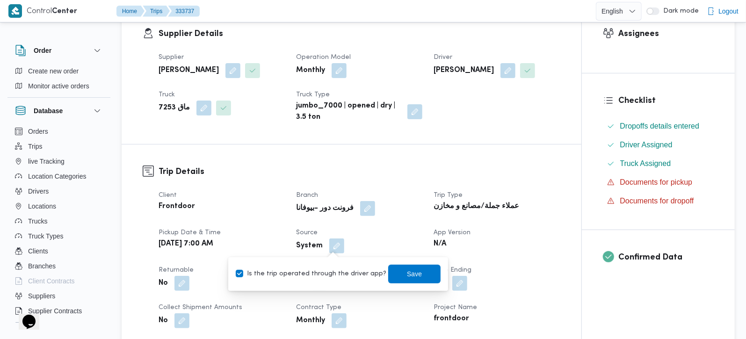
click at [329, 274] on label "Is the trip operated through the driver app?" at bounding box center [311, 274] width 151 height 11
checkbox input "false"
click at [420, 274] on span "Save" at bounding box center [414, 273] width 52 height 19
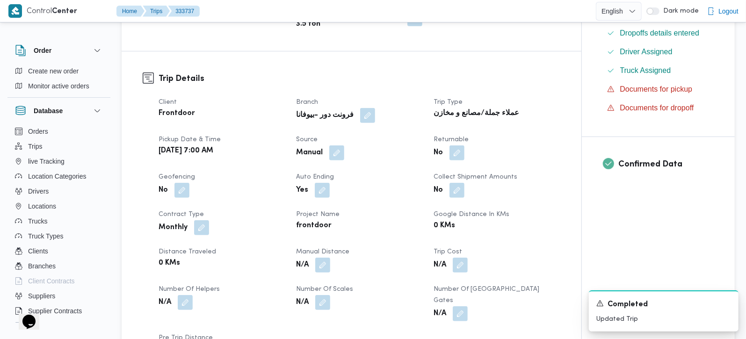
scroll to position [275, 0]
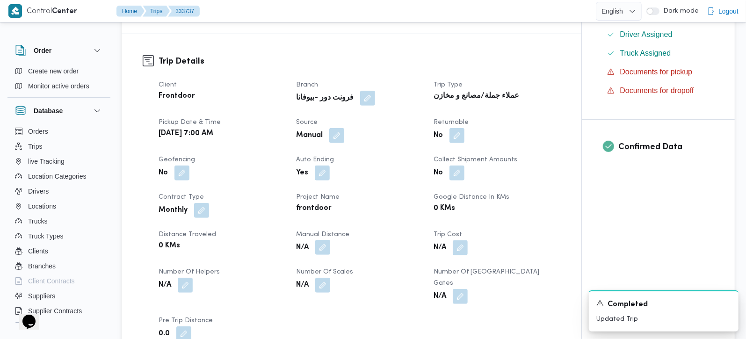
click at [324, 248] on button "button" at bounding box center [322, 247] width 15 height 15
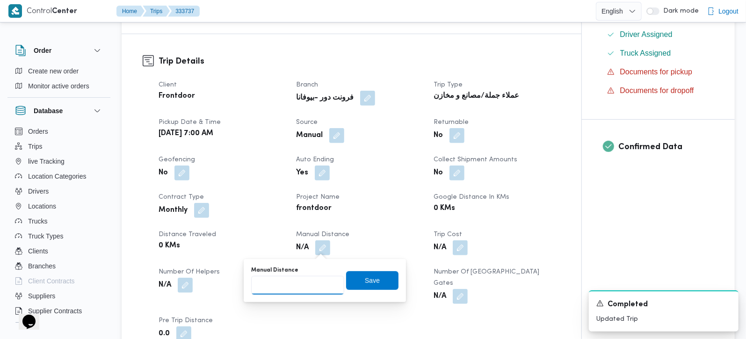
click at [305, 278] on input "Manual Distance" at bounding box center [297, 285] width 93 height 19
type input "65"
click at [376, 287] on span "Save" at bounding box center [372, 280] width 52 height 19
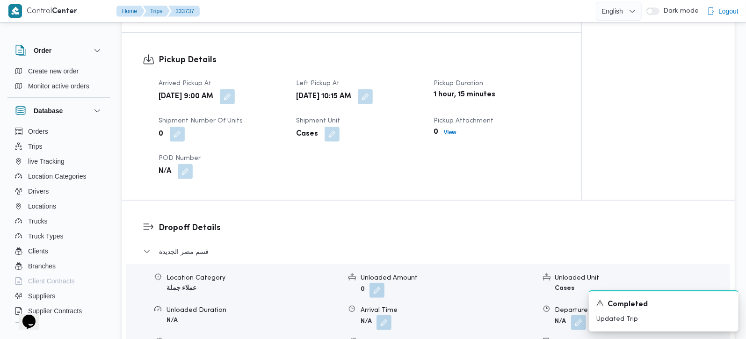
scroll to position [660, 0]
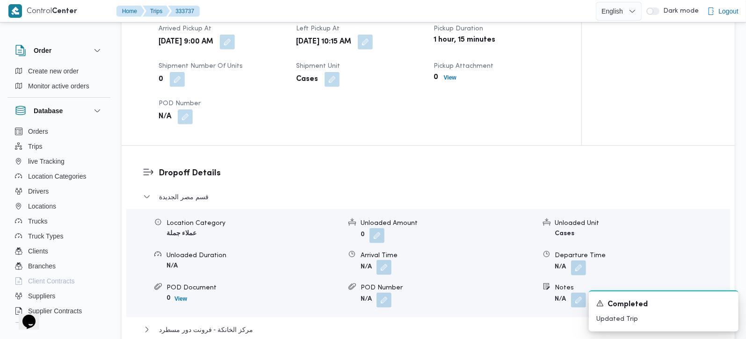
click at [387, 261] on button "button" at bounding box center [384, 267] width 15 height 15
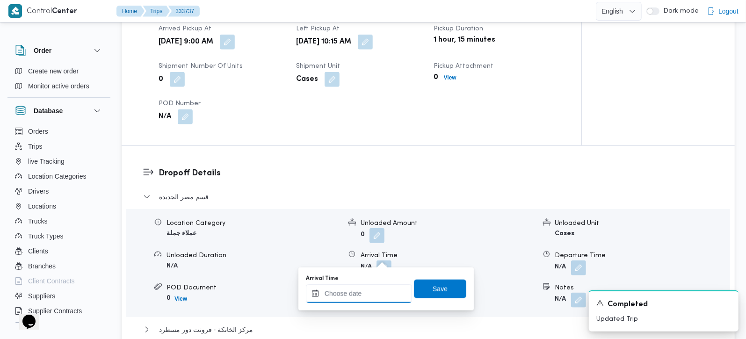
click at [379, 286] on input "Arrival Time" at bounding box center [359, 293] width 106 height 19
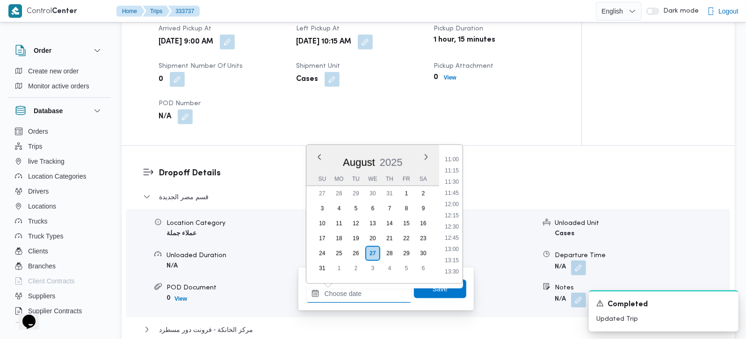
scroll to position [437, 0]
click at [459, 189] on li "10:30" at bounding box center [452, 191] width 22 height 9
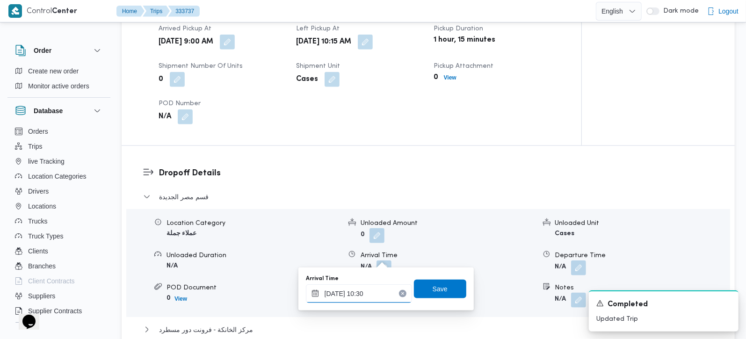
click at [363, 300] on input "[DATE] 10:30" at bounding box center [359, 293] width 106 height 19
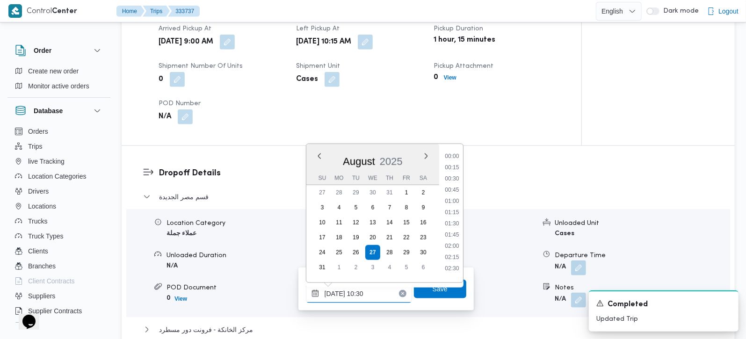
scroll to position [408, 0]
click at [451, 233] on li "10:45" at bounding box center [452, 230] width 22 height 9
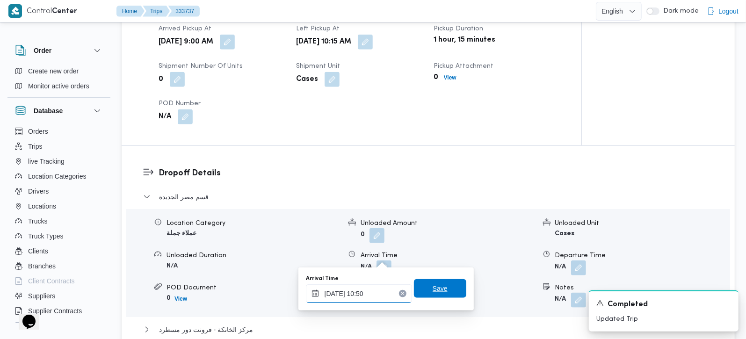
type input "27/08/2025 10:50"
click at [447, 280] on span "Save" at bounding box center [440, 288] width 52 height 19
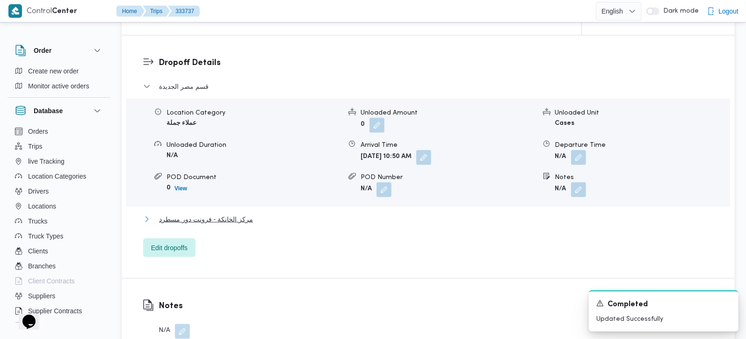
click at [216, 214] on span "مركز الخانكة - فرونت دور مسطرد" at bounding box center [206, 219] width 94 height 11
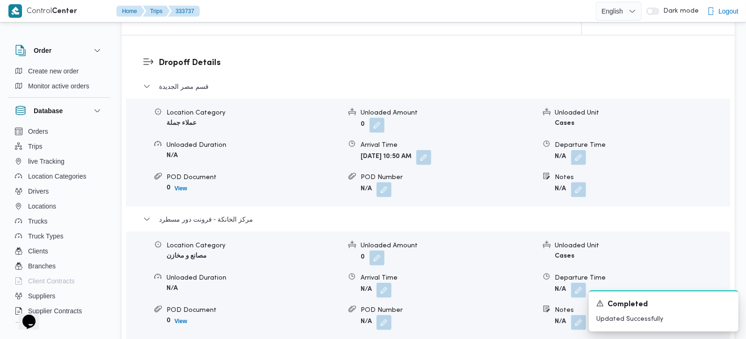
scroll to position [825, 0]
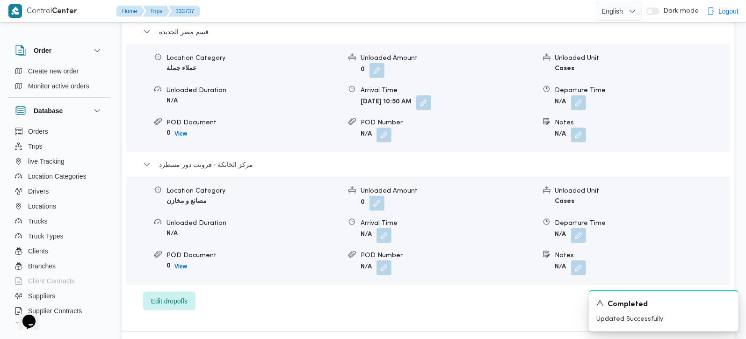
click at [576, 232] on div "Location Category مصانع و مخازن Unloaded Amount 0 Unloaded Unit Cases Unloaded …" at bounding box center [429, 231] width 612 height 106
click at [576, 228] on button "button" at bounding box center [578, 235] width 15 height 15
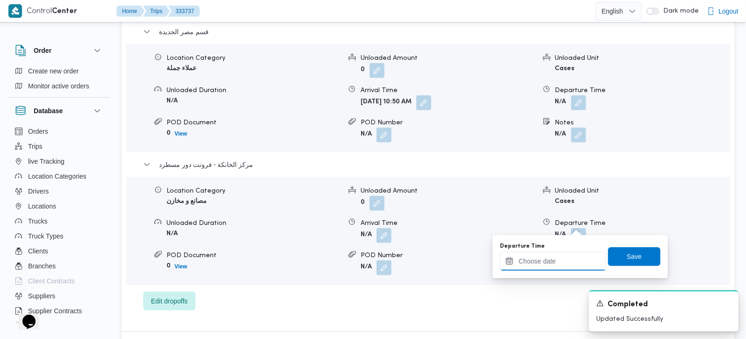
click at [548, 259] on input "Departure Time" at bounding box center [553, 261] width 106 height 19
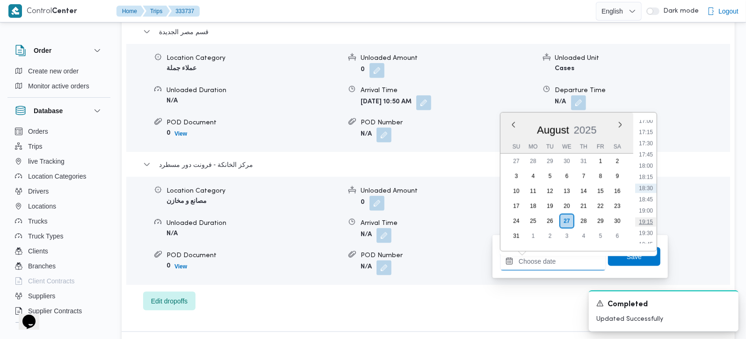
scroll to position [712, 0]
click at [651, 177] on li "17:00" at bounding box center [646, 176] width 22 height 9
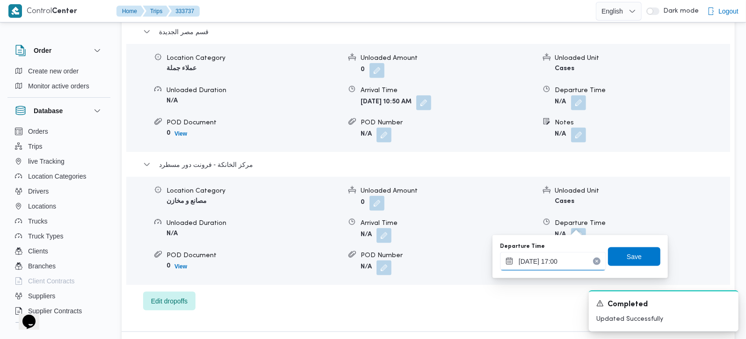
click at [567, 256] on input "27/08/2025 17:00" at bounding box center [553, 261] width 106 height 19
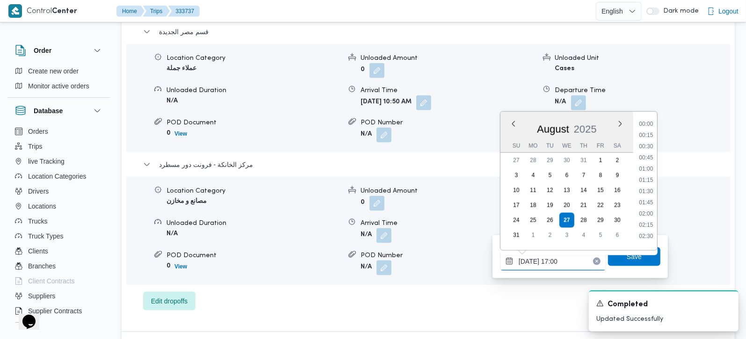
scroll to position [700, 0]
click at [651, 164] on li "16:30" at bounding box center [646, 164] width 22 height 9
type input "27/08/2025 16:30"
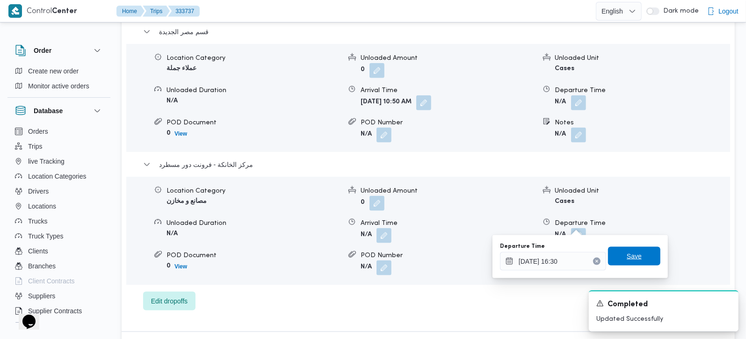
click at [618, 255] on span "Save" at bounding box center [634, 256] width 52 height 19
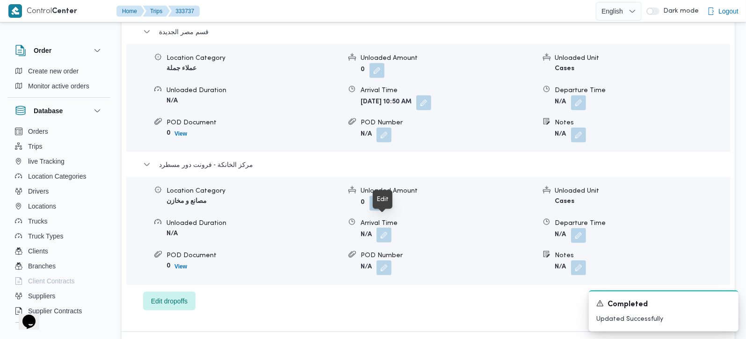
click at [381, 228] on button "button" at bounding box center [384, 235] width 15 height 15
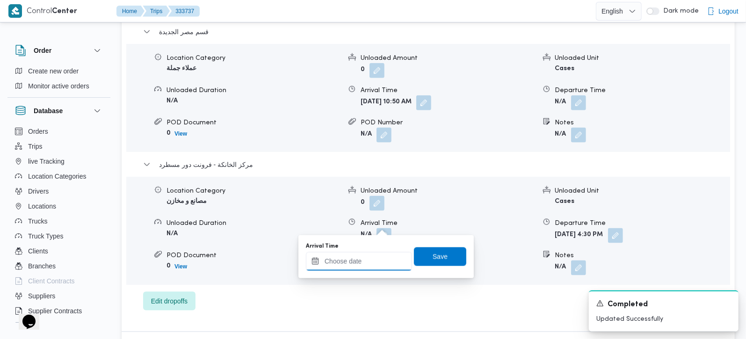
drag, startPoint x: 381, startPoint y: 231, endPoint x: 376, endPoint y: 257, distance: 26.2
click at [376, 257] on input "Arrival Time" at bounding box center [359, 261] width 106 height 19
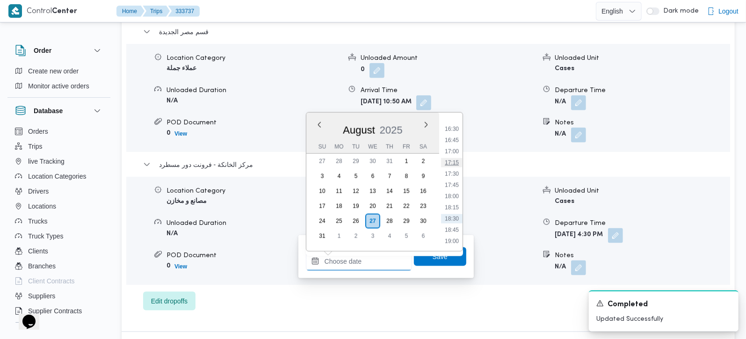
scroll to position [712, 0]
click at [452, 146] on li "16:15" at bounding box center [452, 142] width 22 height 9
type input "27/08/2025 16:15"
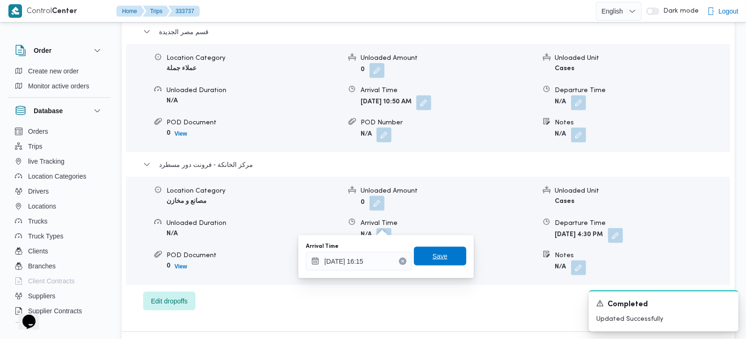
click at [433, 256] on span "Save" at bounding box center [440, 256] width 15 height 11
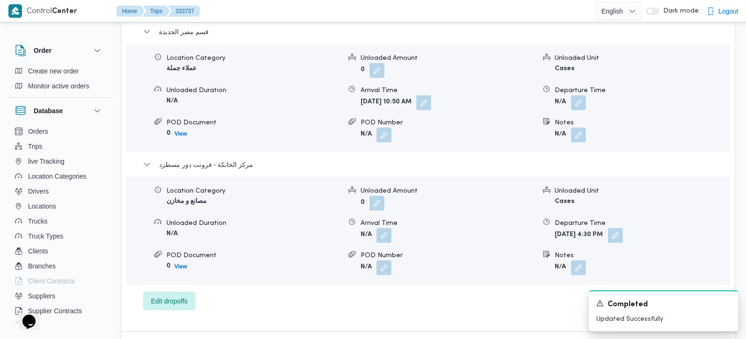
click at [576, 95] on button "button" at bounding box center [578, 102] width 15 height 15
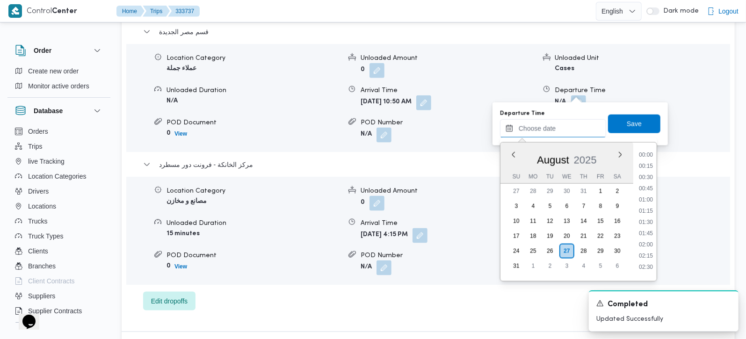
drag, startPoint x: 560, startPoint y: 131, endPoint x: 571, endPoint y: 138, distance: 13.2
click at [560, 131] on input "Departure Time" at bounding box center [553, 128] width 106 height 19
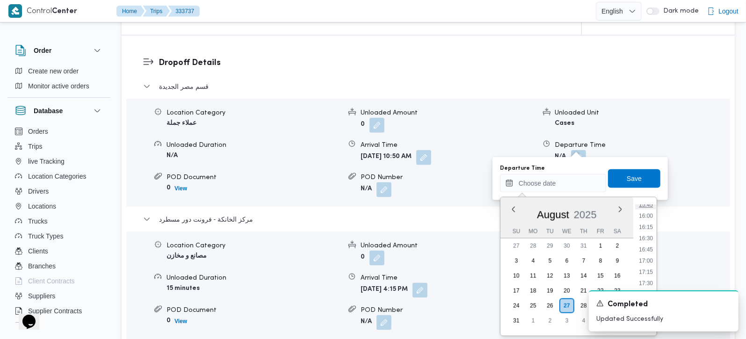
click at [649, 205] on li "15:45" at bounding box center [646, 204] width 22 height 9
type input "27/08/2025 15:45"
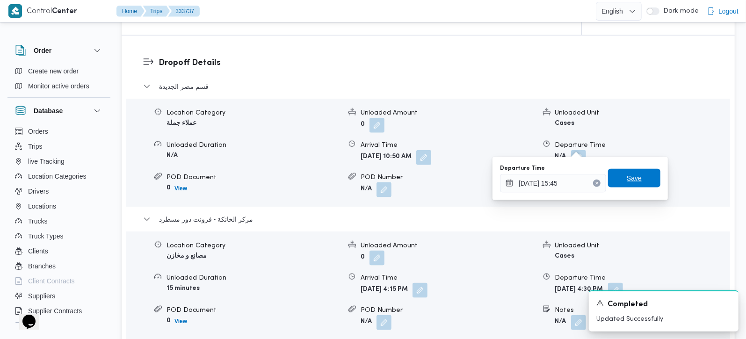
click at [641, 183] on span "Save" at bounding box center [634, 178] width 52 height 19
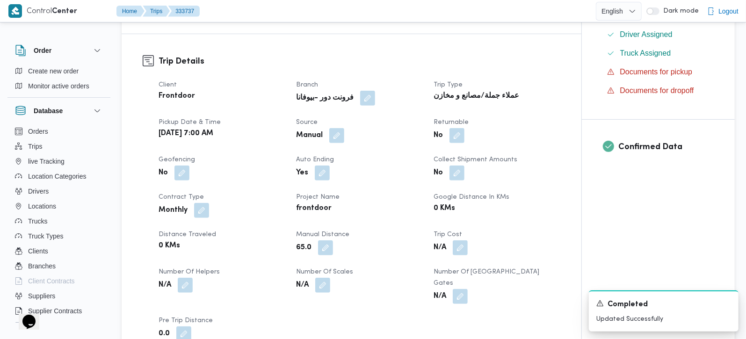
scroll to position [0, 0]
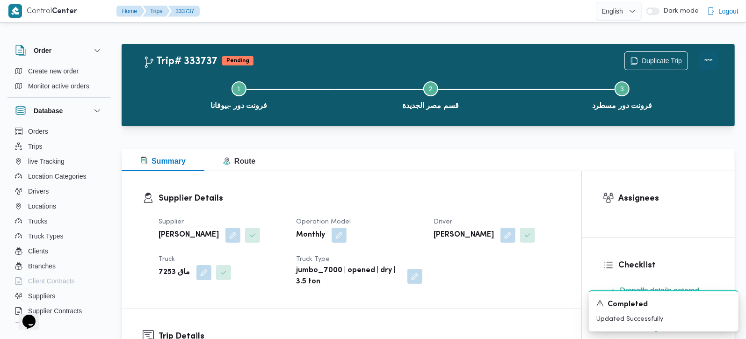
click at [703, 58] on button "Actions" at bounding box center [709, 60] width 19 height 19
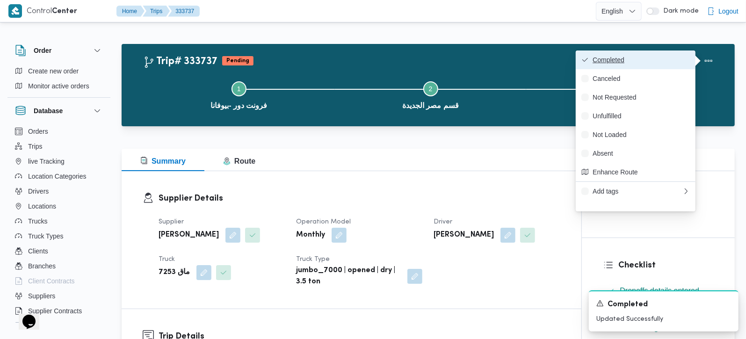
click at [632, 52] on button "Completed" at bounding box center [636, 60] width 120 height 19
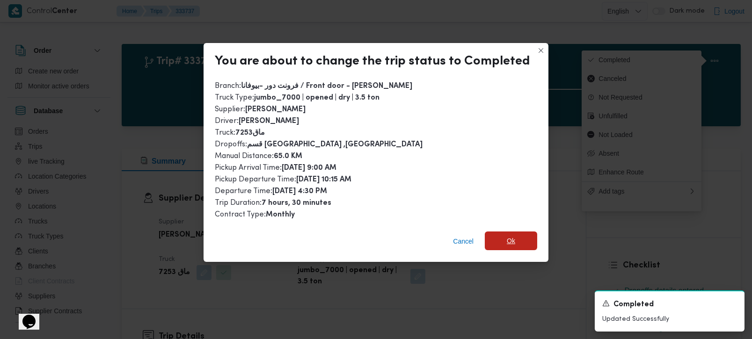
click at [512, 236] on span "Ok" at bounding box center [511, 240] width 8 height 11
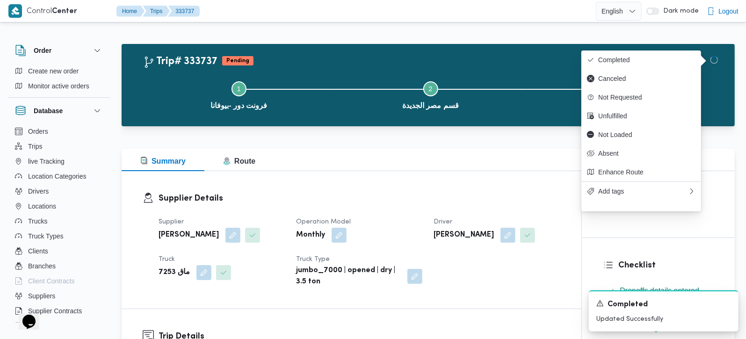
click at [488, 157] on div "Summary Route" at bounding box center [428, 160] width 613 height 22
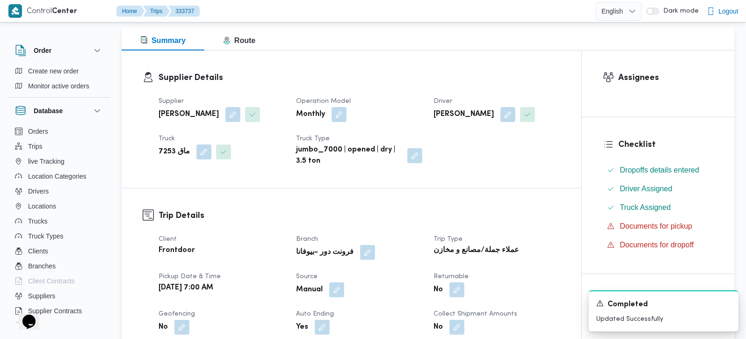
scroll to position [165, 0]
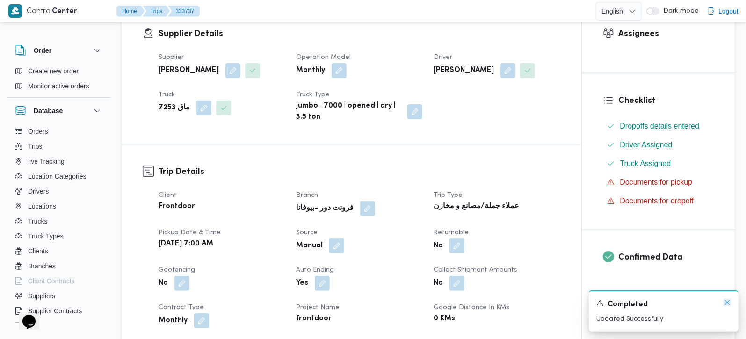
click at [726, 304] on icon "Dismiss toast" at bounding box center [727, 302] width 5 height 5
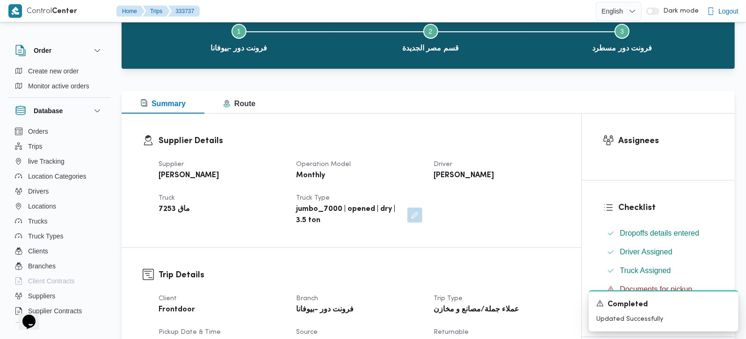
scroll to position [0, 0]
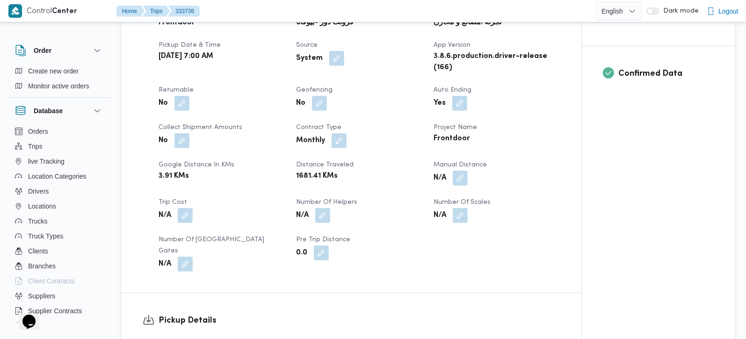
scroll to position [385, 0]
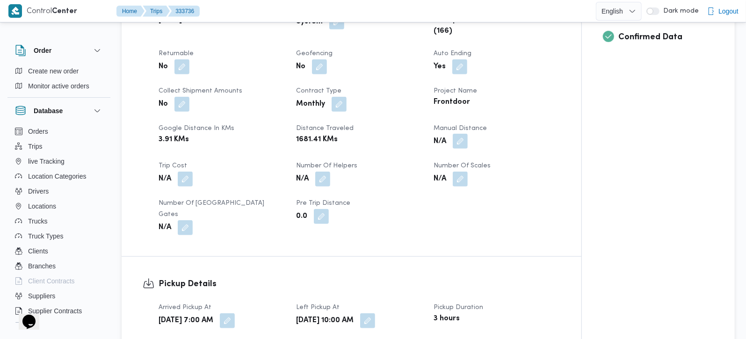
click at [467, 145] on button "button" at bounding box center [460, 141] width 15 height 15
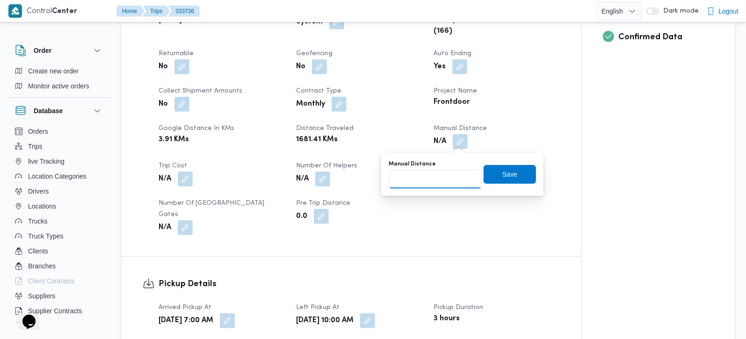
click at [438, 175] on input "Manual Distance" at bounding box center [435, 179] width 93 height 19
type input "91"
click at [512, 170] on span "Save" at bounding box center [510, 174] width 52 height 19
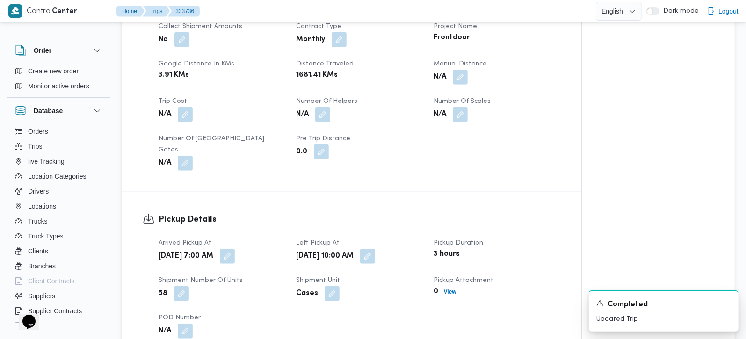
scroll to position [605, 0]
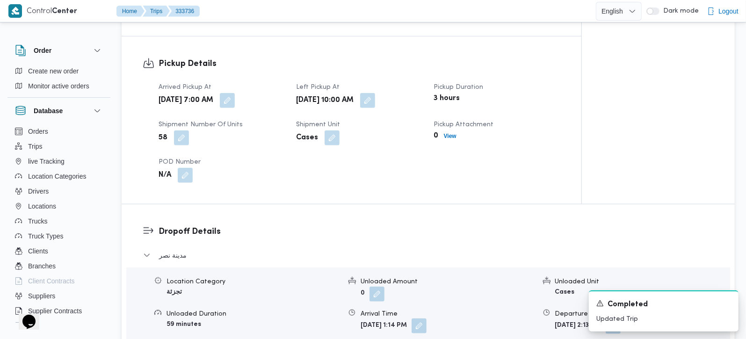
click at [427, 319] on button "button" at bounding box center [419, 326] width 15 height 15
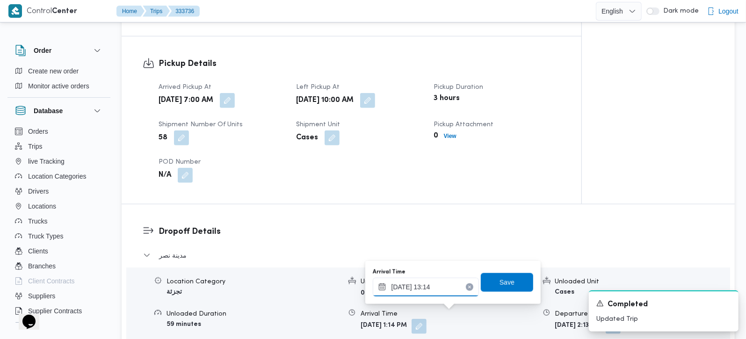
click at [437, 282] on input "[DATE] 13:14" at bounding box center [426, 287] width 106 height 19
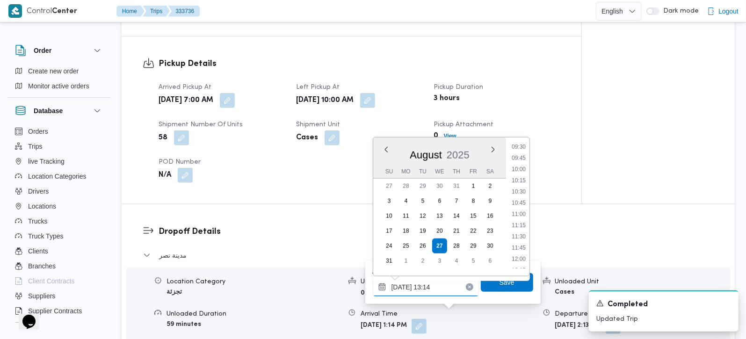
scroll to position [410, 0]
click at [520, 213] on li "10:30" at bounding box center [519, 211] width 22 height 9
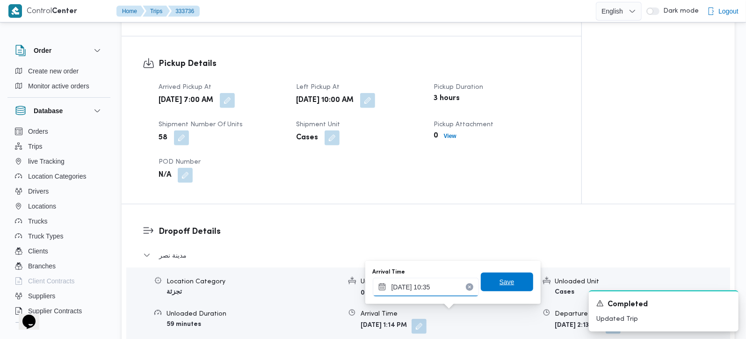
type input "[DATE] 10:35"
click at [513, 277] on span "Save" at bounding box center [507, 282] width 52 height 19
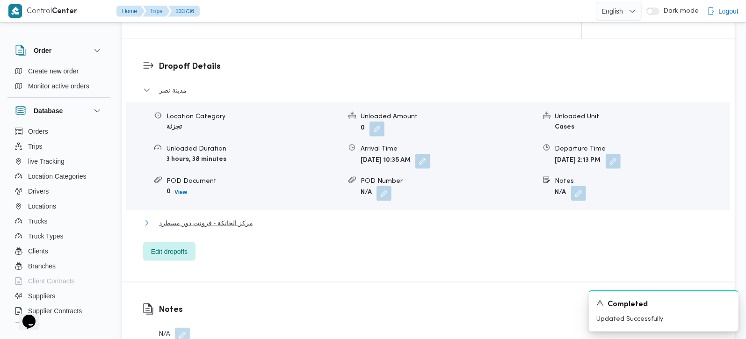
click at [222, 218] on span "مركز الخانكة - فرونت دور مسطرد" at bounding box center [206, 223] width 94 height 11
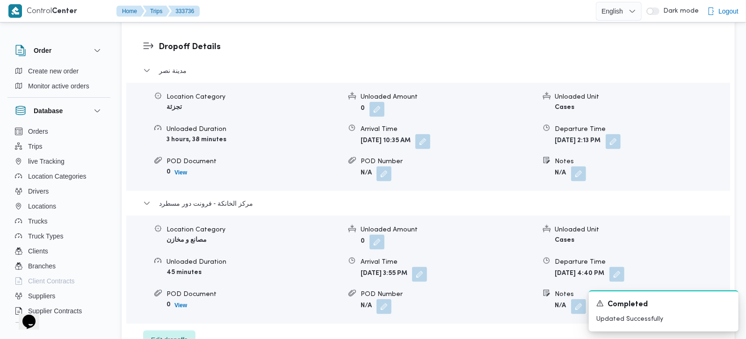
scroll to position [825, 0]
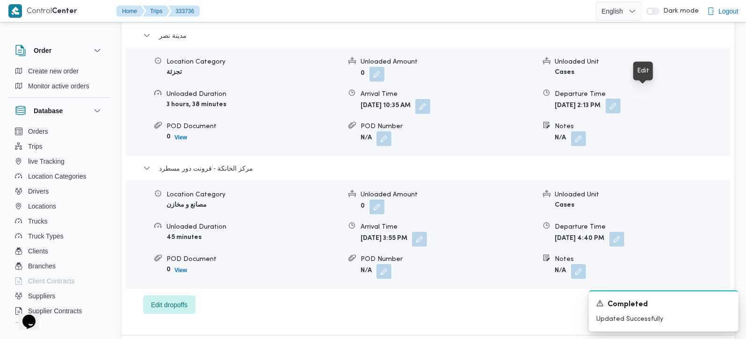
click at [621, 100] on button "button" at bounding box center [613, 106] width 15 height 15
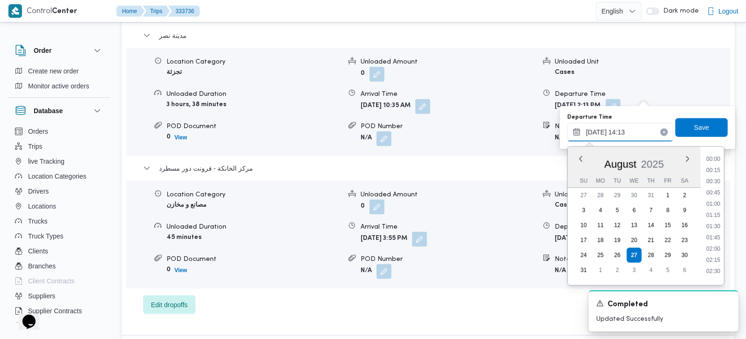
click at [624, 129] on input "[DATE] 14:13" at bounding box center [621, 132] width 106 height 19
click at [717, 263] on li "15:00" at bounding box center [714, 267] width 22 height 9
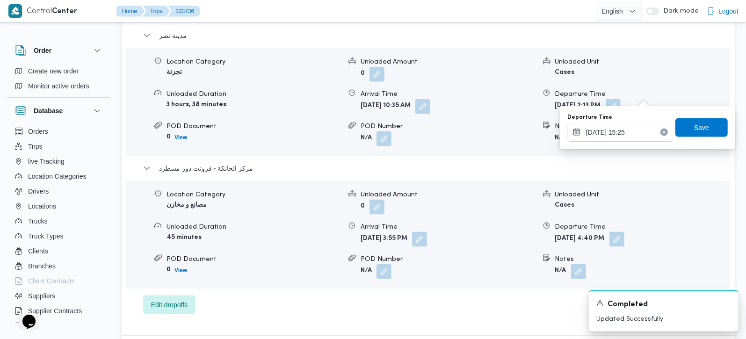
type input "[DATE] 15:25"
click at [702, 139] on div "Departure Time [DATE] 15:25 Save" at bounding box center [648, 128] width 162 height 30
click at [694, 130] on span "Save" at bounding box center [701, 127] width 15 height 11
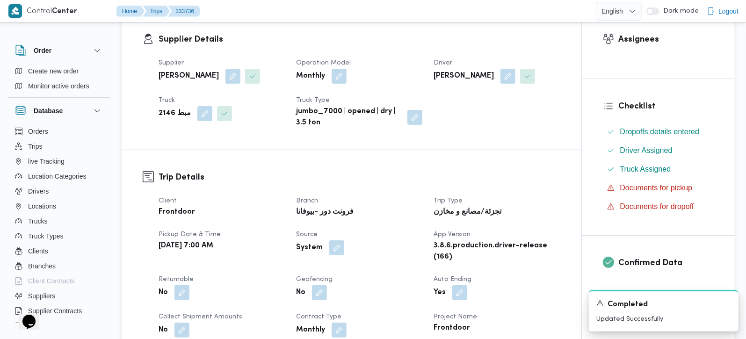
scroll to position [0, 0]
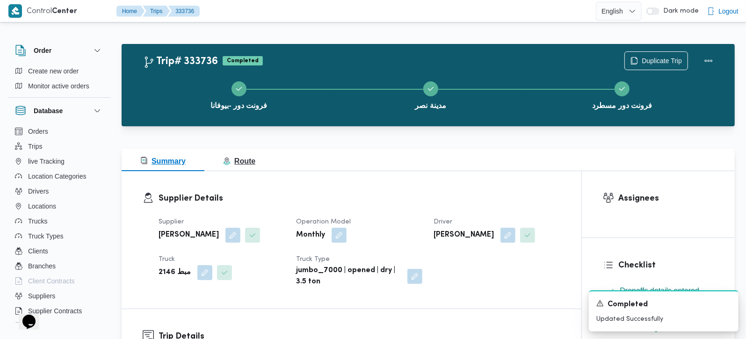
click at [249, 157] on span "Route" at bounding box center [239, 161] width 32 height 8
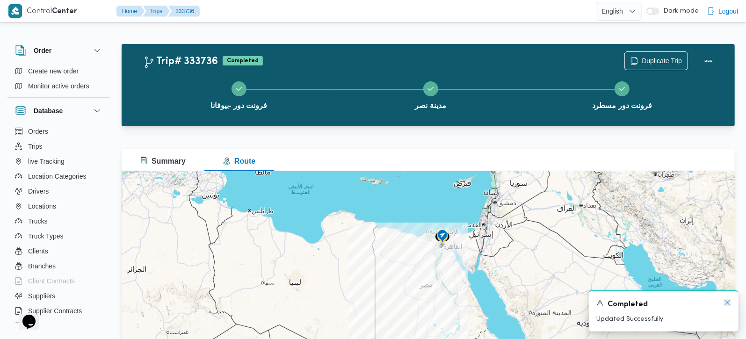
click at [725, 304] on icon "Dismiss toast" at bounding box center [727, 302] width 7 height 7
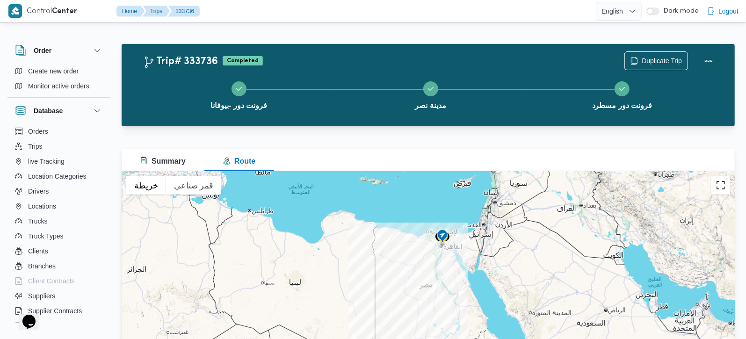
click at [718, 185] on button "تبديل إلى العرض ملء الشاشة" at bounding box center [721, 185] width 19 height 19
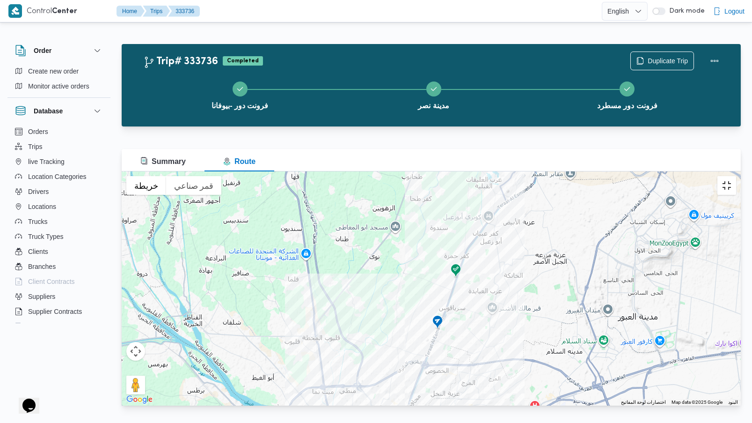
click at [736, 176] on button "تبديل إلى العرض ملء الشاشة" at bounding box center [726, 185] width 19 height 19
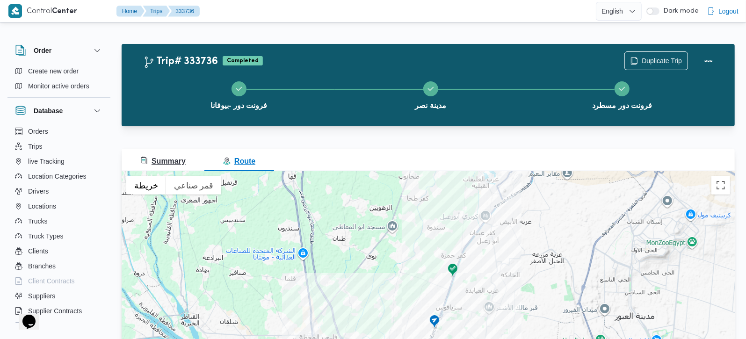
click at [175, 153] on button "Summary" at bounding box center [163, 160] width 83 height 22
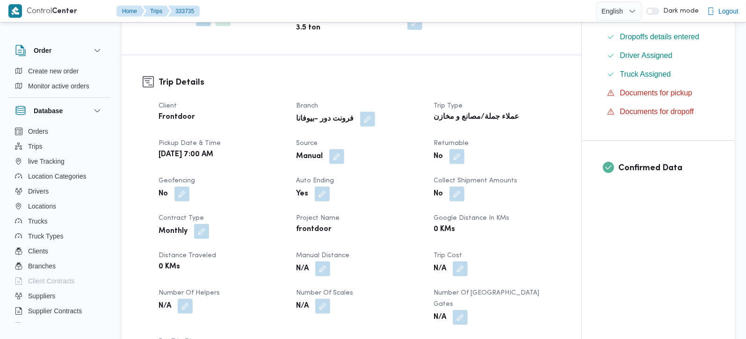
scroll to position [275, 0]
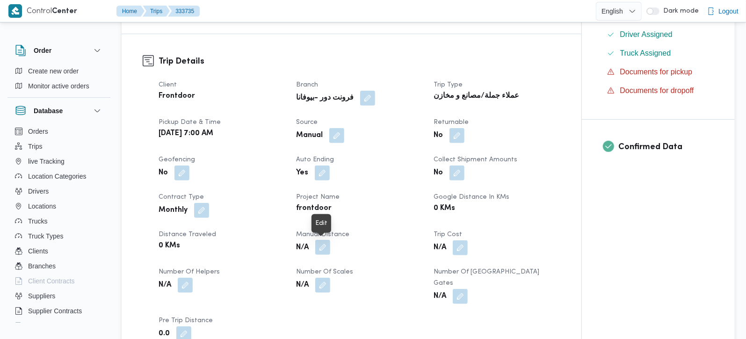
click at [322, 247] on button "button" at bounding box center [322, 247] width 15 height 15
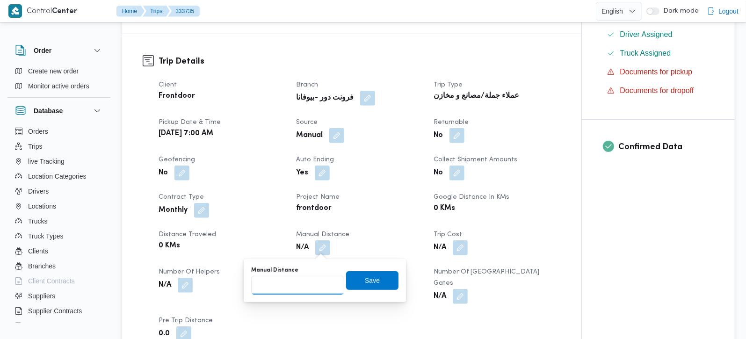
click at [305, 279] on input "Manual Distance" at bounding box center [297, 285] width 93 height 19
type input "131"
click at [353, 276] on span "Save" at bounding box center [372, 280] width 52 height 19
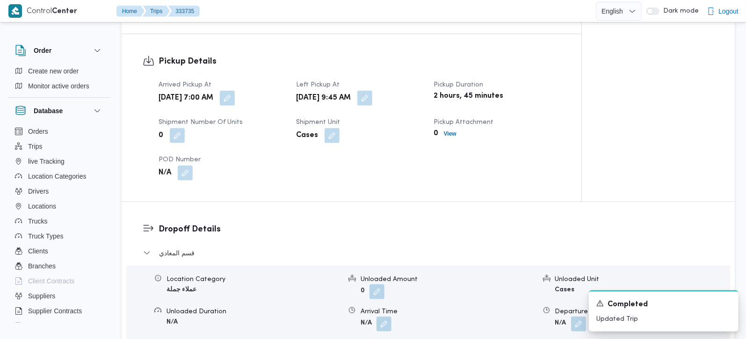
scroll to position [605, 0]
click at [378, 315] on button "button" at bounding box center [384, 322] width 15 height 15
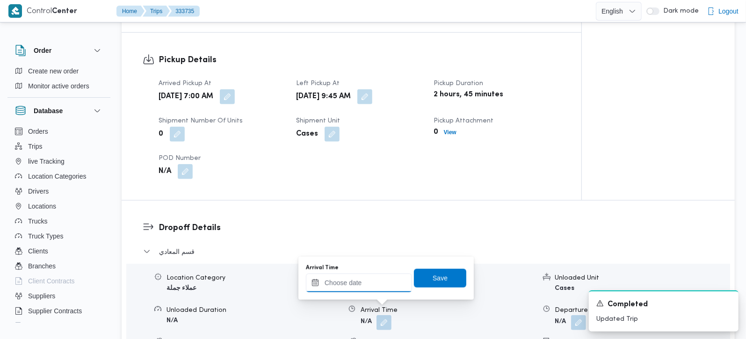
click at [378, 292] on input "Arrival Time" at bounding box center [359, 283] width 106 height 19
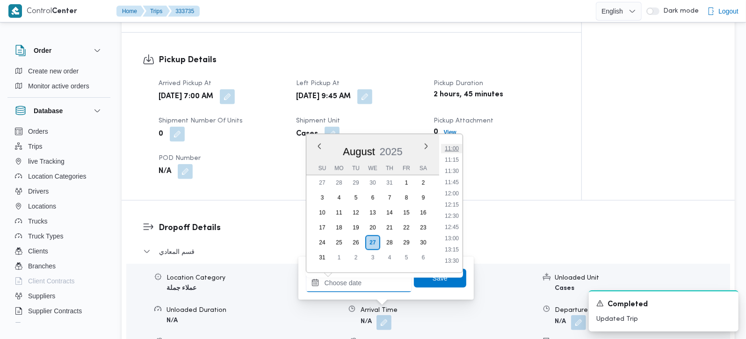
scroll to position [437, 0]
click at [456, 191] on li "10:45" at bounding box center [452, 192] width 22 height 9
type input "[DATE] 10:45"
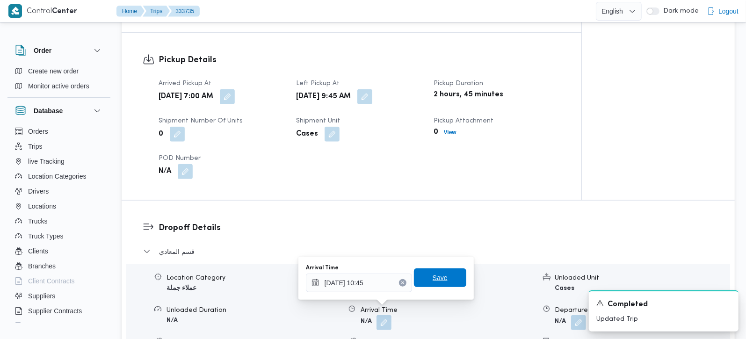
click at [440, 274] on span "Save" at bounding box center [440, 278] width 52 height 19
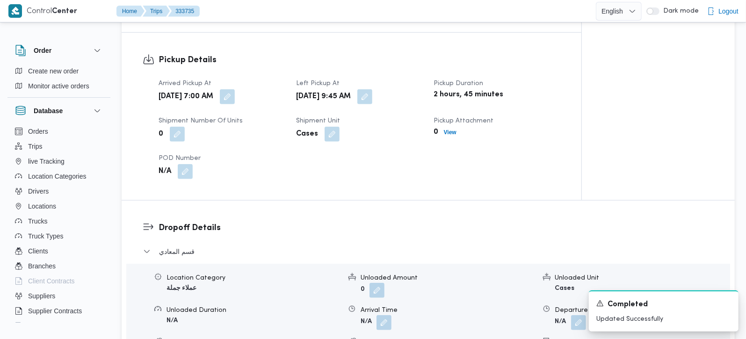
scroll to position [715, 0]
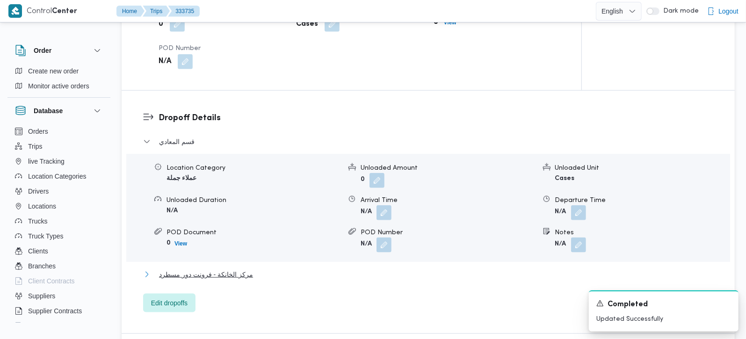
click at [211, 269] on span "مركز الخانكة - فرونت دور مسطرد" at bounding box center [206, 274] width 94 height 11
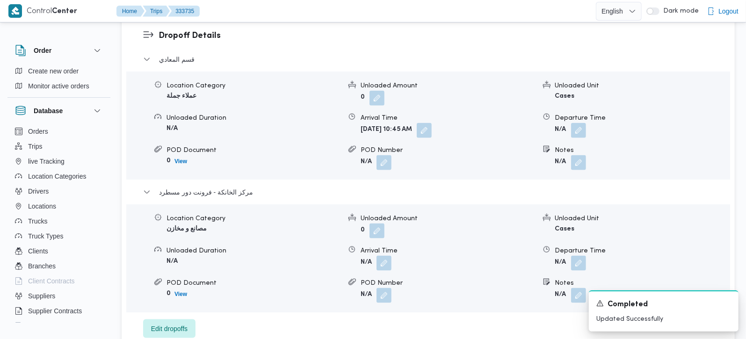
scroll to position [881, 0]
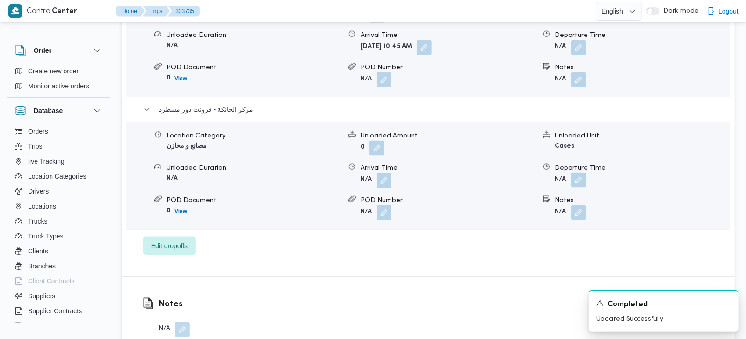
click at [579, 174] on button "button" at bounding box center [578, 180] width 15 height 15
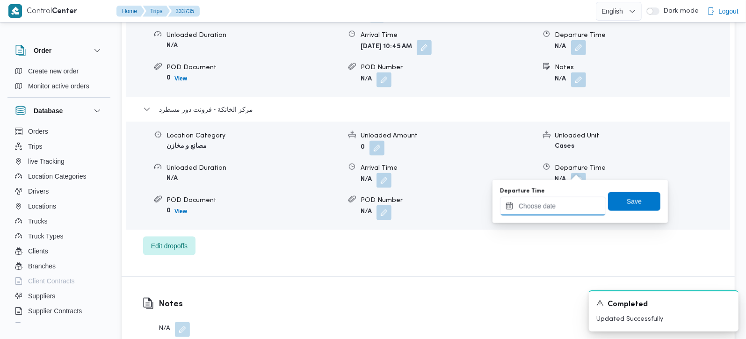
click at [564, 214] on input "Departure Time" at bounding box center [553, 206] width 106 height 19
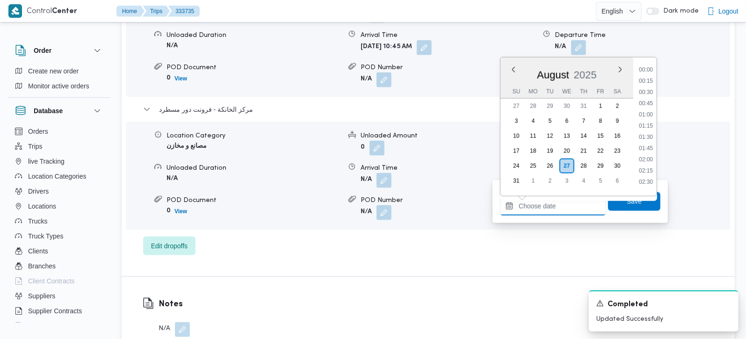
scroll to position [767, 0]
click at [652, 76] on li "17:15" at bounding box center [646, 77] width 22 height 9
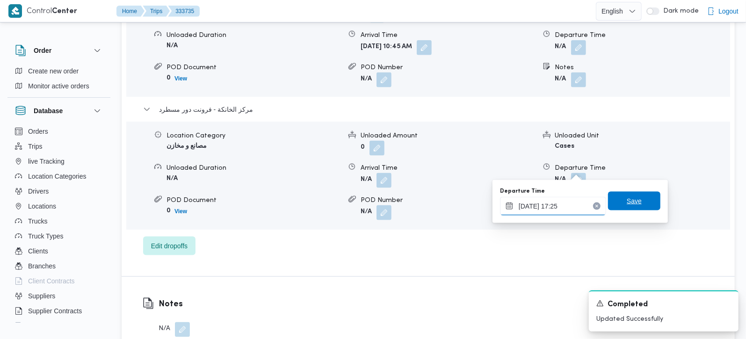
type input "[DATE] 17:25"
click at [645, 194] on span "Save" at bounding box center [634, 201] width 52 height 19
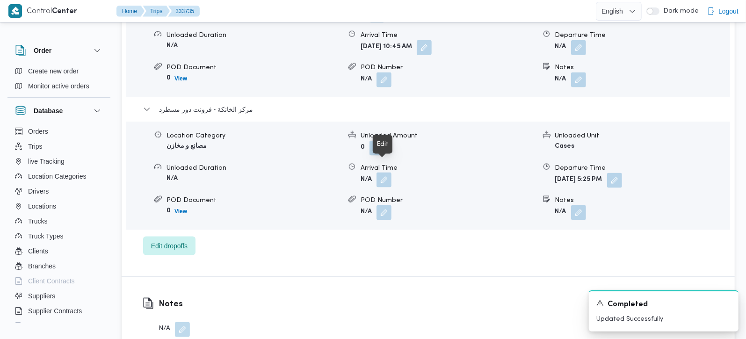
click at [387, 173] on button "button" at bounding box center [384, 180] width 15 height 15
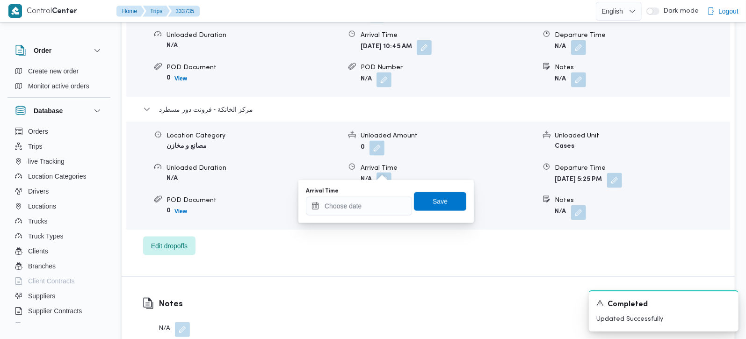
click at [372, 218] on div "You are in a dialog. To close this dialog, hit escape. Arrival Time Save" at bounding box center [386, 201] width 175 height 43
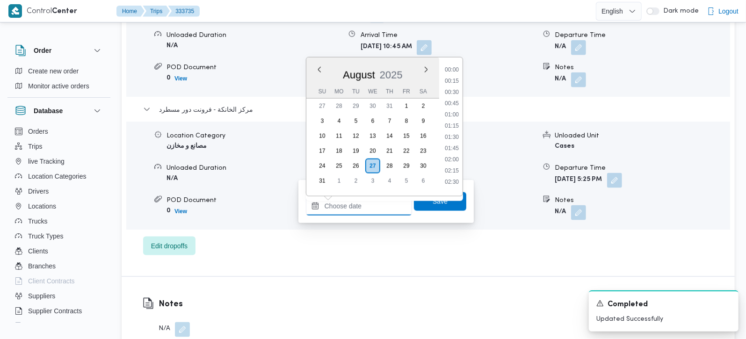
click at [366, 211] on input "Arrival Time" at bounding box center [359, 206] width 106 height 19
click at [450, 79] on li "17:15" at bounding box center [452, 77] width 22 height 9
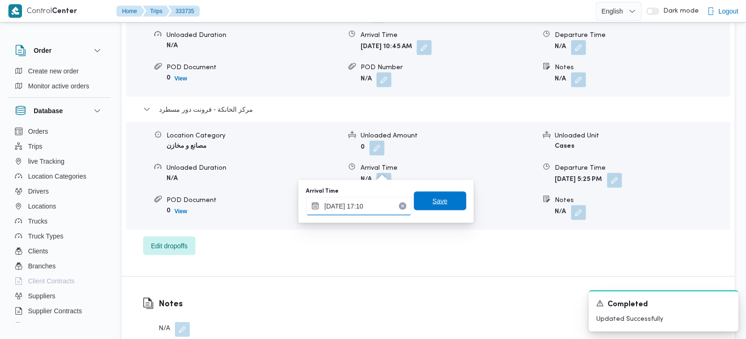
type input "[DATE] 17:10"
click at [452, 197] on span "Save" at bounding box center [440, 201] width 52 height 19
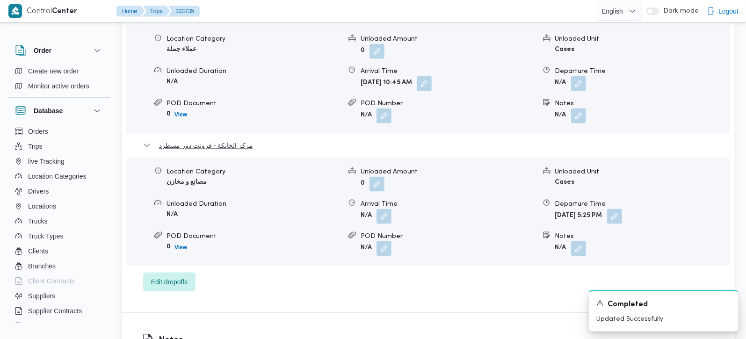
scroll to position [825, 0]
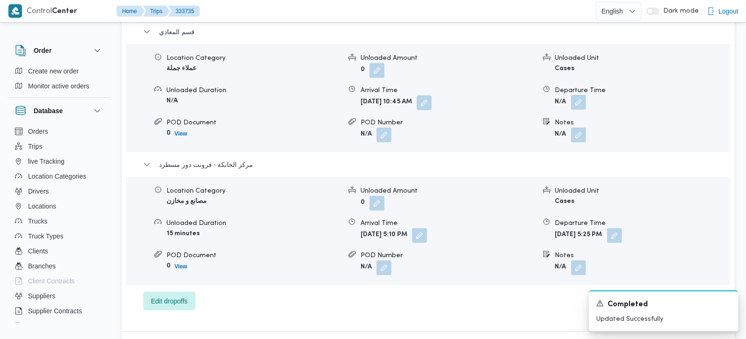
click at [582, 95] on button "button" at bounding box center [578, 102] width 15 height 15
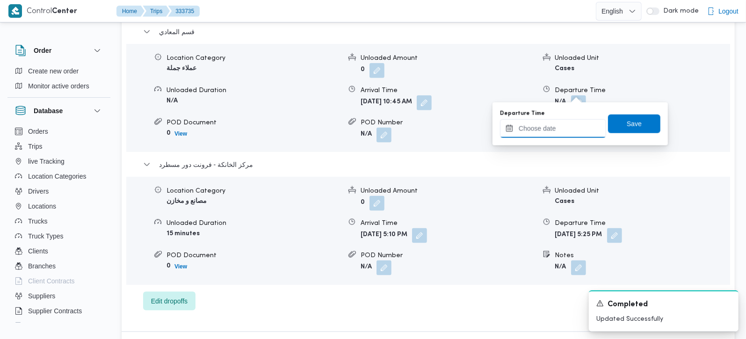
drag, startPoint x: 576, startPoint y: 125, endPoint x: 598, endPoint y: 136, distance: 24.9
click at [576, 125] on input "Departure Time" at bounding box center [553, 128] width 106 height 19
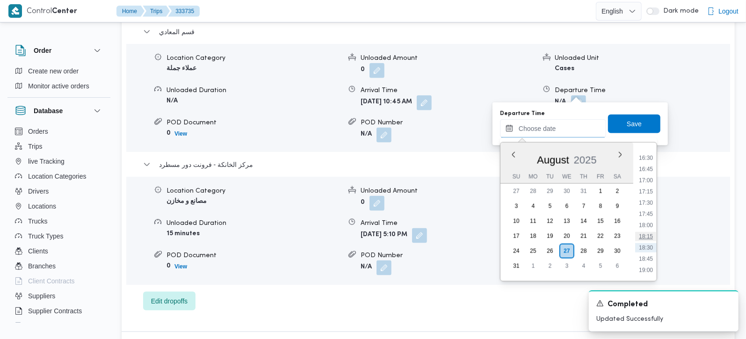
scroll to position [712, 0]
click at [644, 157] on li "16:00" at bounding box center [646, 161] width 22 height 9
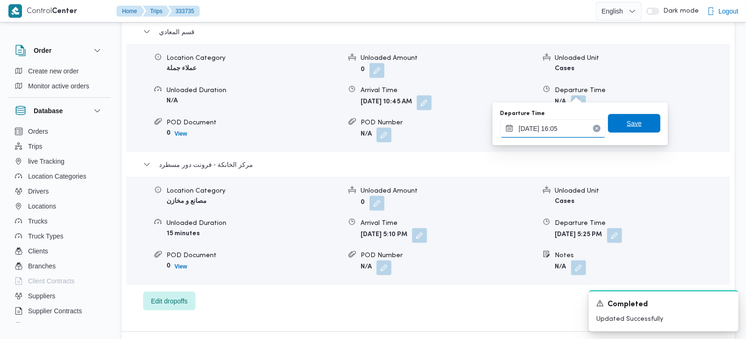
type input "27/08/2025 16:05"
click at [634, 128] on span "Save" at bounding box center [634, 123] width 15 height 11
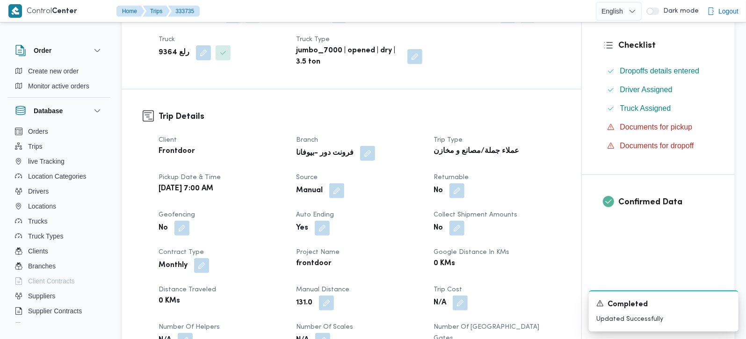
scroll to position [0, 0]
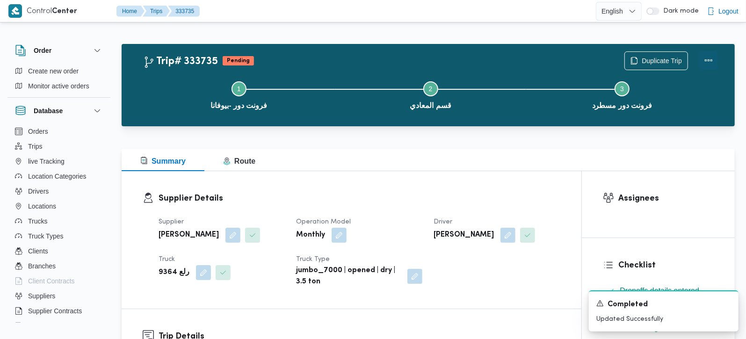
click at [714, 60] on button "Actions" at bounding box center [709, 60] width 19 height 19
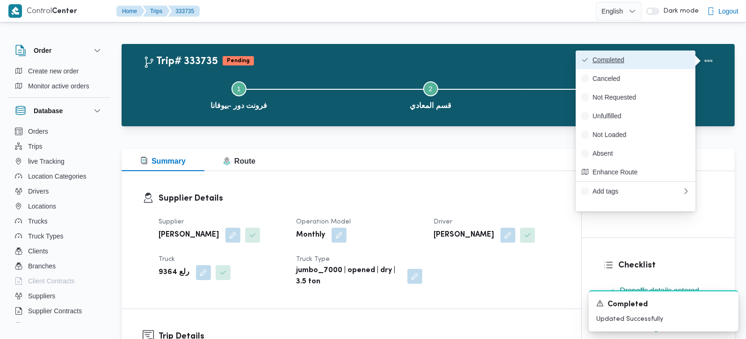
click at [669, 60] on span "Completed" at bounding box center [641, 59] width 97 height 7
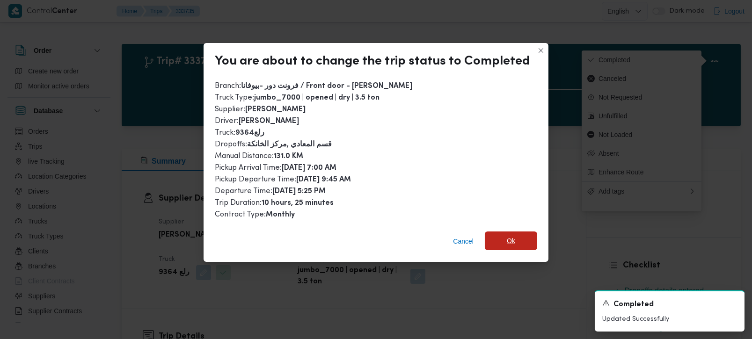
click at [514, 238] on span "Ok" at bounding box center [511, 241] width 52 height 19
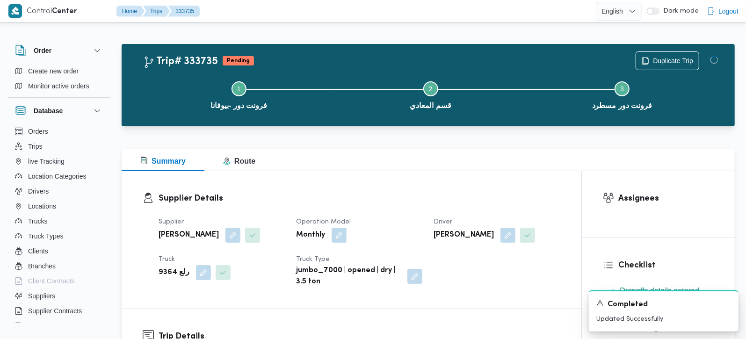
click at [474, 179] on div "Supplier Details Supplier محمد صلاح عبداللطيف الشريف Operation Model Monthly Dr…" at bounding box center [352, 240] width 460 height 138
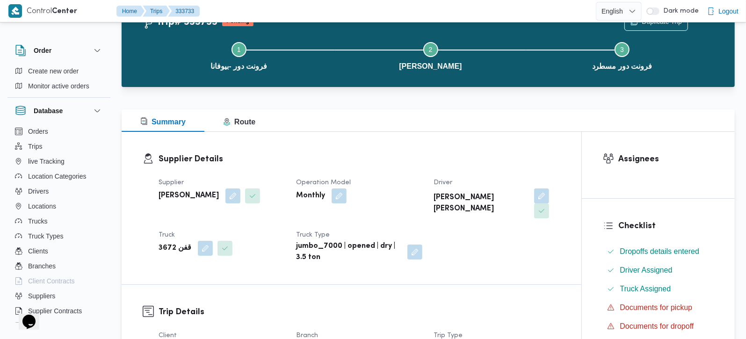
scroll to position [275, 0]
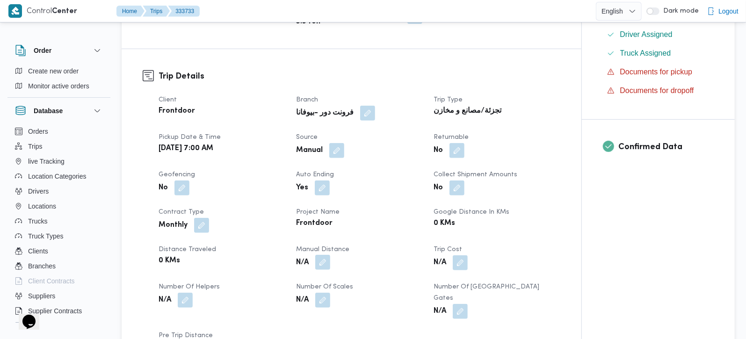
click at [320, 258] on button "button" at bounding box center [322, 262] width 15 height 15
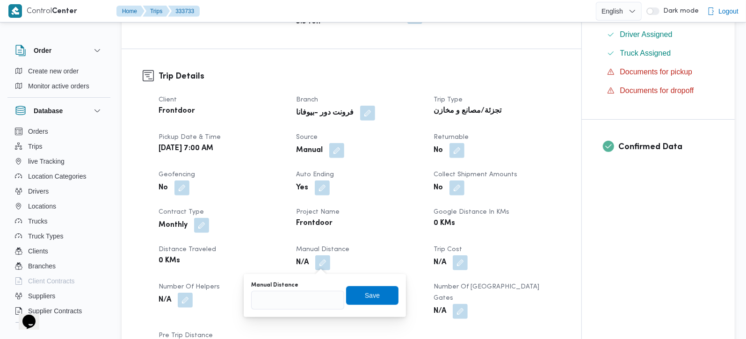
click at [300, 289] on div "Manual Distance" at bounding box center [297, 296] width 93 height 28
click at [271, 299] on input "Manual Distance" at bounding box center [297, 300] width 93 height 19
type input "105"
click at [372, 299] on span "Save" at bounding box center [372, 295] width 52 height 19
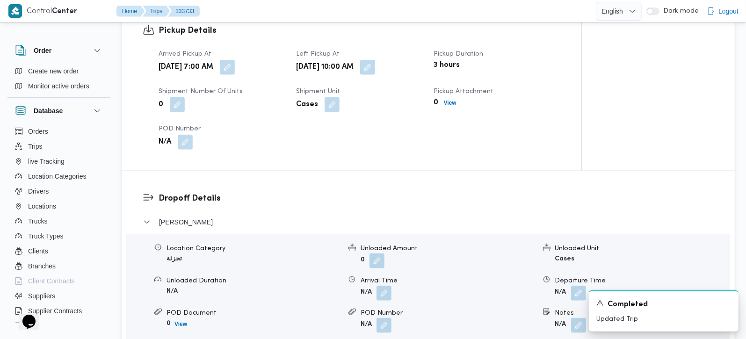
scroll to position [660, 0]
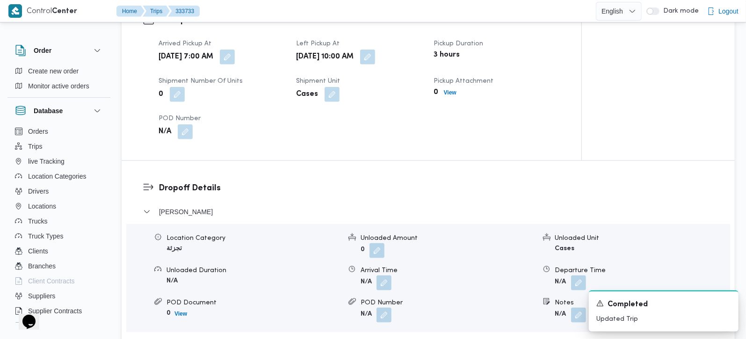
drag, startPoint x: 372, startPoint y: 275, endPoint x: 382, endPoint y: 271, distance: 10.5
click at [373, 276] on span at bounding box center [382, 283] width 20 height 15
click at [382, 275] on button "button" at bounding box center [384, 282] width 15 height 15
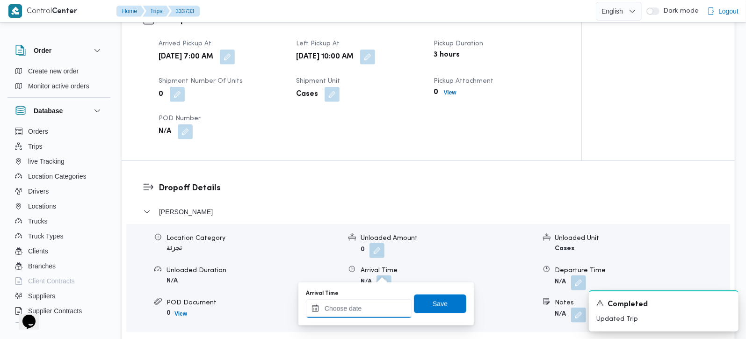
click at [366, 316] on input "Arrival Time" at bounding box center [359, 308] width 106 height 19
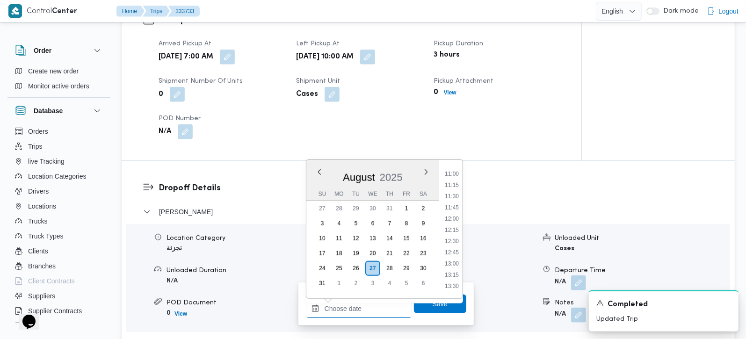
scroll to position [492, 0]
click at [459, 176] on li "11:00" at bounding box center [452, 174] width 22 height 9
type input "27/08/2025 11:00"
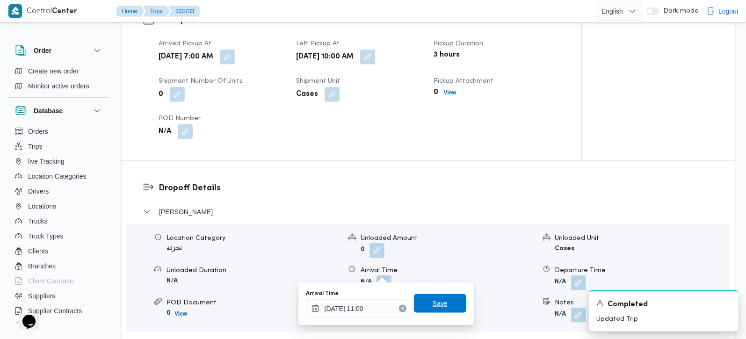
click at [433, 299] on span "Save" at bounding box center [440, 303] width 15 height 11
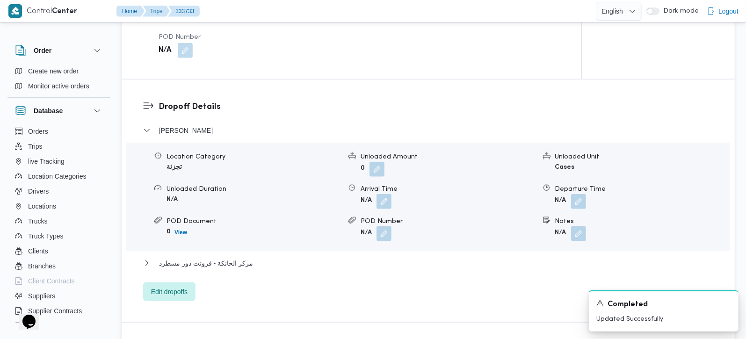
scroll to position [771, 0]
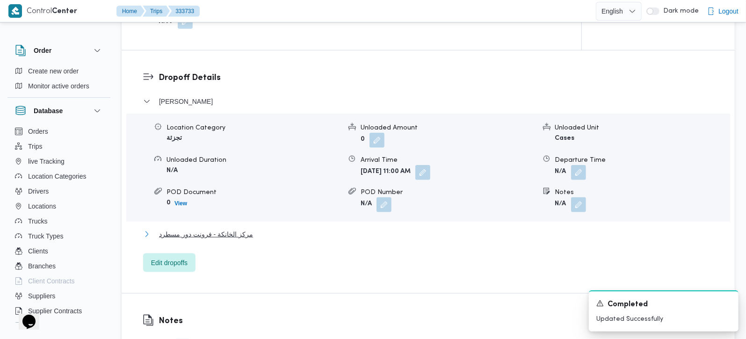
click at [210, 229] on span "مركز الخانكة - فرونت دور مسطرد" at bounding box center [206, 234] width 94 height 11
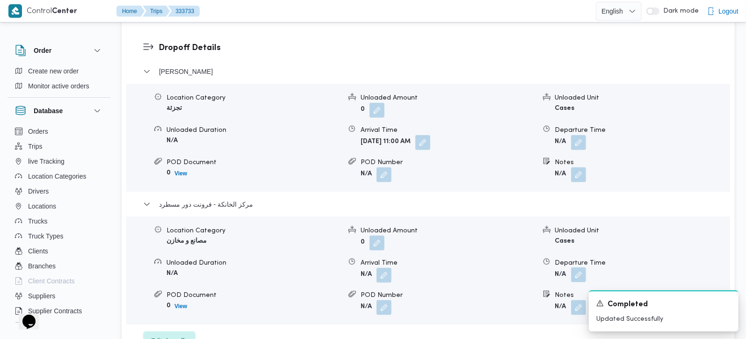
scroll to position [825, 0]
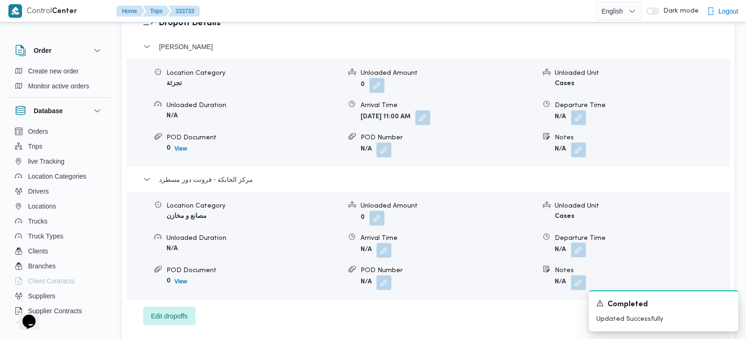
click at [584, 244] on button "button" at bounding box center [578, 250] width 15 height 15
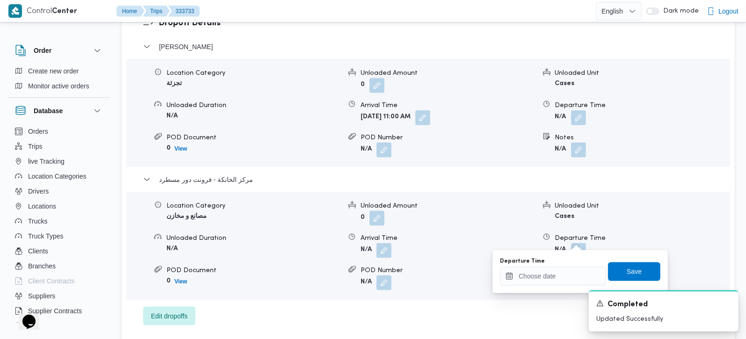
click at [568, 266] on div "Departure Time" at bounding box center [553, 272] width 106 height 28
click at [573, 271] on input "Departure Time" at bounding box center [553, 276] width 106 height 19
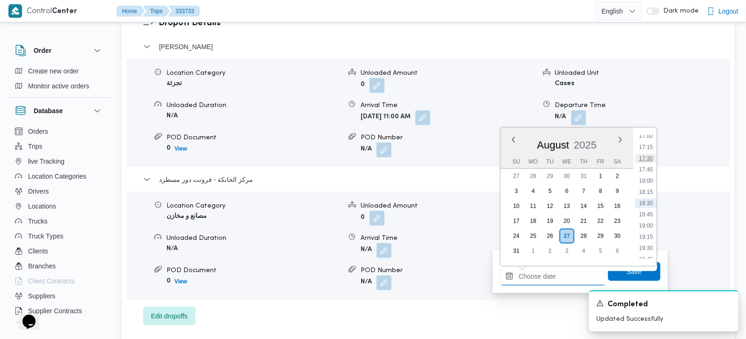
scroll to position [712, 0]
click at [653, 179] on li "16:45" at bounding box center [646, 179] width 22 height 9
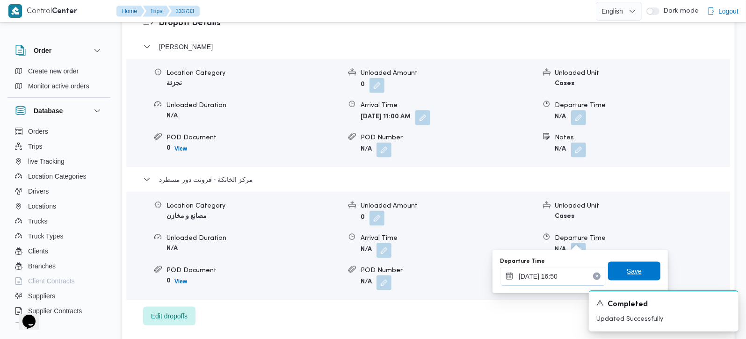
type input "27/08/2025 16:50"
click at [646, 275] on span "Save" at bounding box center [634, 271] width 52 height 19
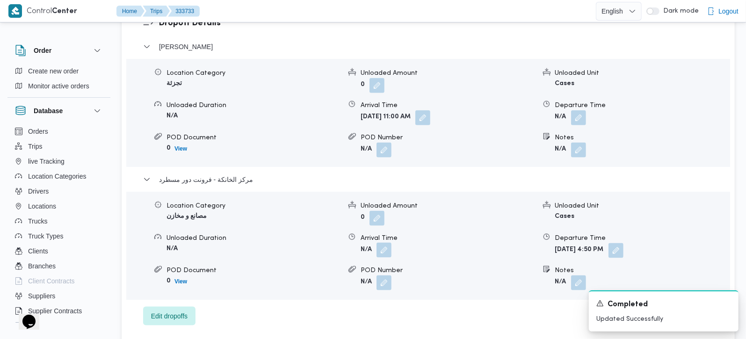
click at [385, 243] on button "button" at bounding box center [384, 250] width 15 height 15
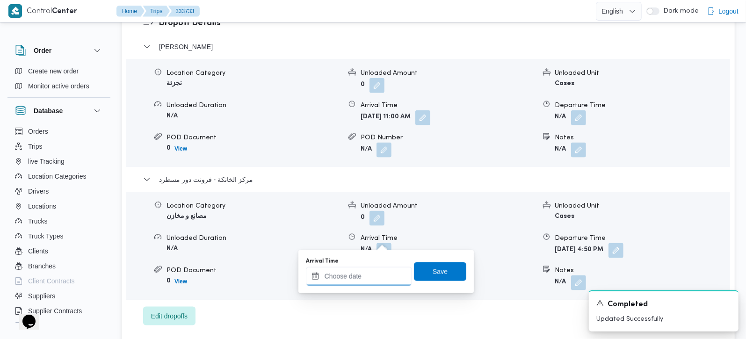
click at [372, 281] on input "Arrival Time" at bounding box center [359, 276] width 106 height 19
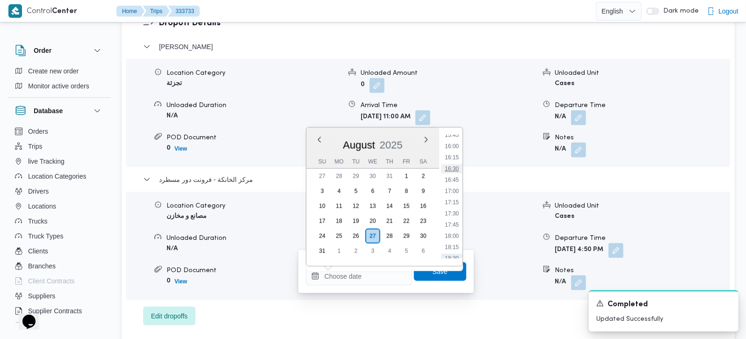
click at [456, 171] on li "16:30" at bounding box center [452, 168] width 22 height 9
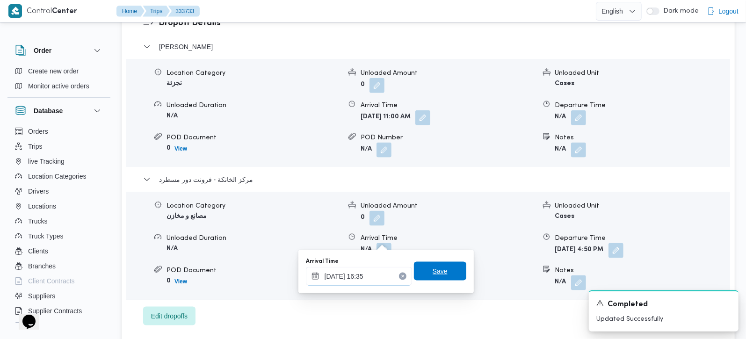
type input "27/08/2025 16:35"
click at [444, 270] on span "Save" at bounding box center [440, 271] width 52 height 19
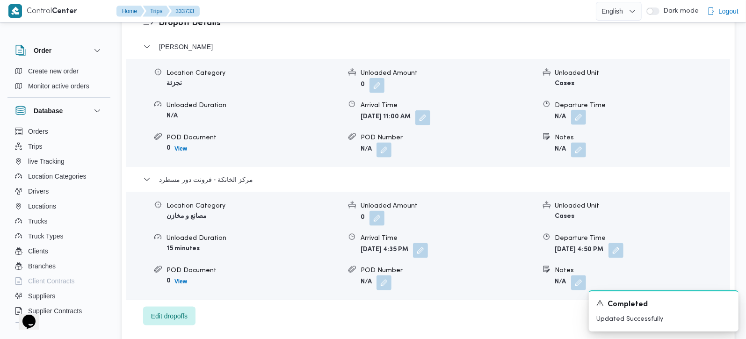
click at [578, 113] on button "button" at bounding box center [578, 117] width 15 height 15
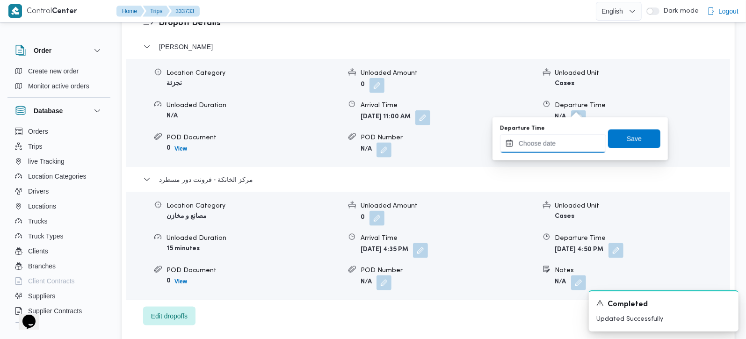
click at [565, 146] on input "Departure Time" at bounding box center [553, 143] width 106 height 19
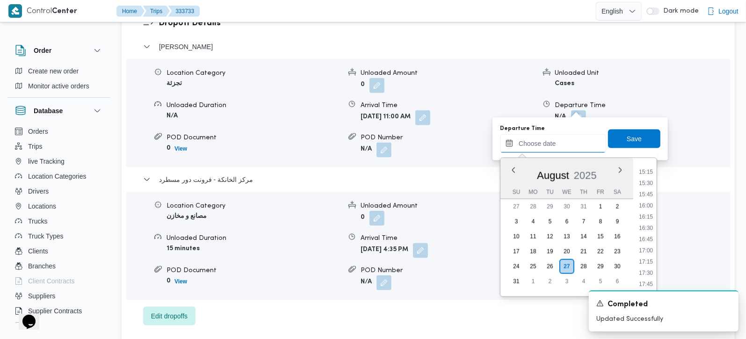
scroll to position [657, 0]
click at [654, 211] on li "15:30" at bounding box center [646, 209] width 22 height 9
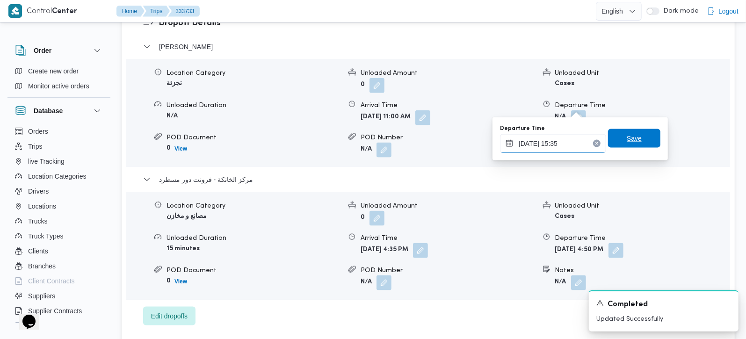
type input "27/08/2025 15:35"
click at [634, 132] on span "Save" at bounding box center [634, 138] width 52 height 19
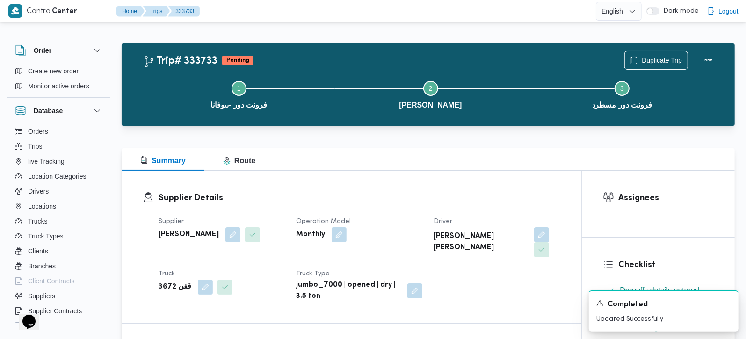
scroll to position [0, 0]
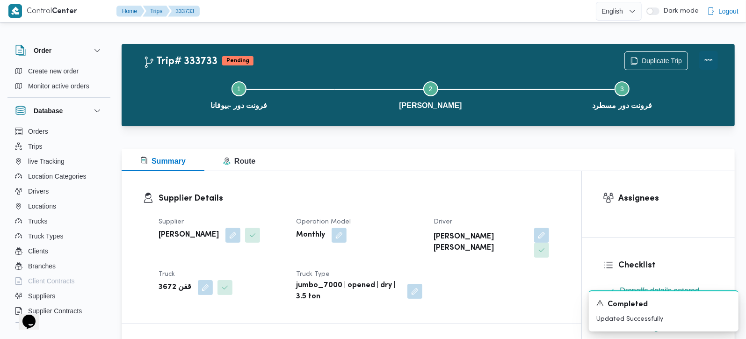
click at [707, 55] on button "Actions" at bounding box center [709, 60] width 19 height 19
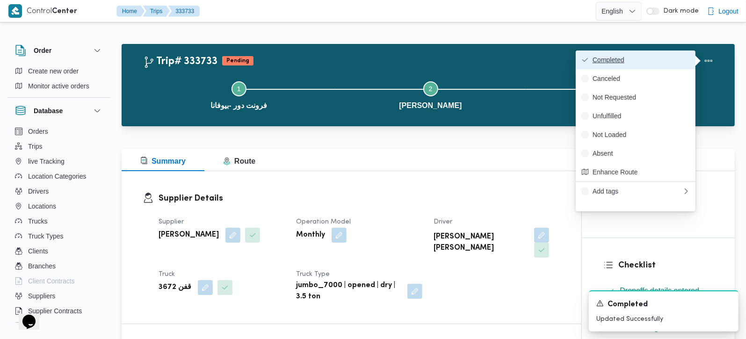
click at [652, 60] on span "Completed" at bounding box center [641, 59] width 97 height 7
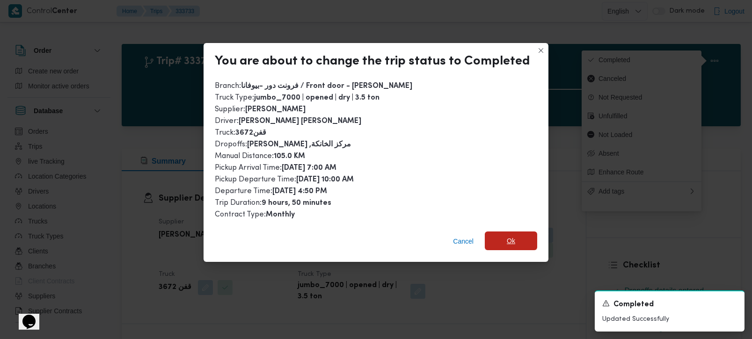
click at [525, 239] on span "Ok" at bounding box center [511, 241] width 52 height 19
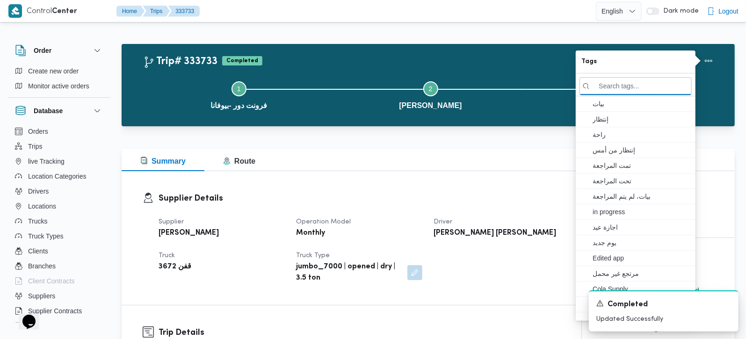
click at [434, 173] on div "Supplier Details Supplier محمد صلاح عبداللطيف الشريف Operation Model Monthly Dr…" at bounding box center [352, 238] width 460 height 134
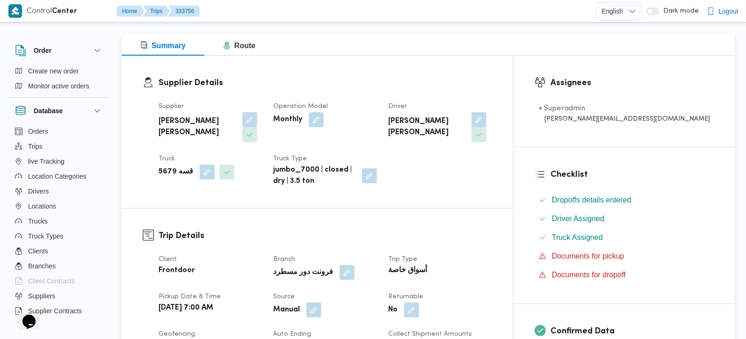
scroll to position [275, 0]
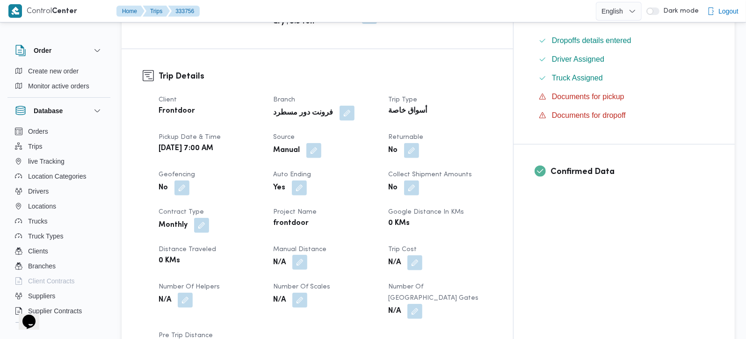
click at [307, 255] on button "button" at bounding box center [299, 262] width 15 height 15
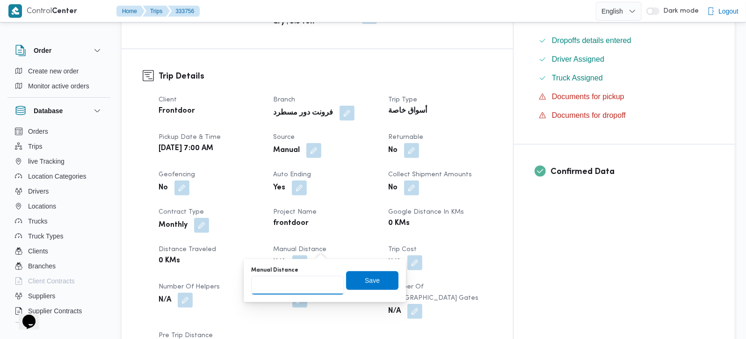
click at [301, 286] on input "Manual Distance" at bounding box center [297, 285] width 93 height 19
type input "100"
click at [383, 275] on span "Save" at bounding box center [372, 280] width 52 height 19
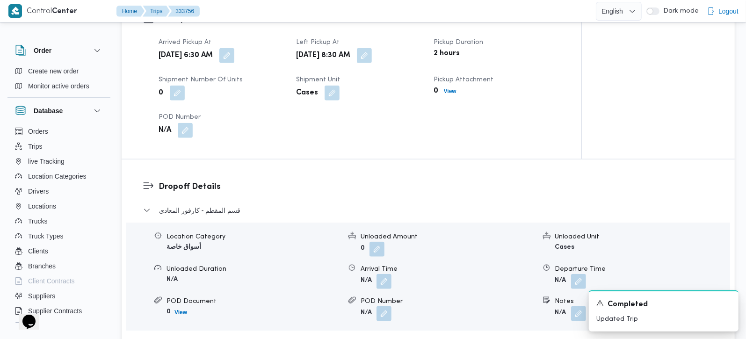
scroll to position [771, 0]
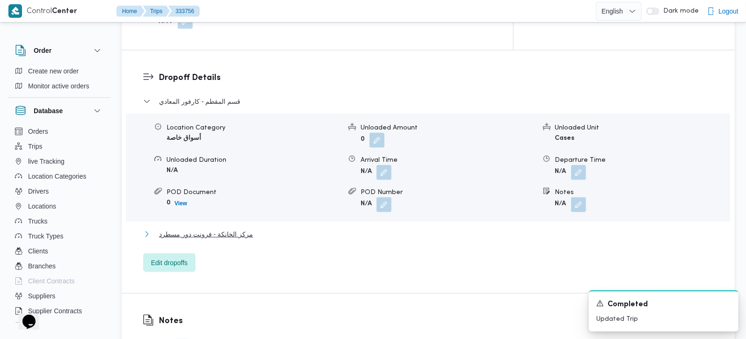
click at [229, 229] on span "مركز الخانكة - فرونت دور مسطرد" at bounding box center [206, 234] width 94 height 11
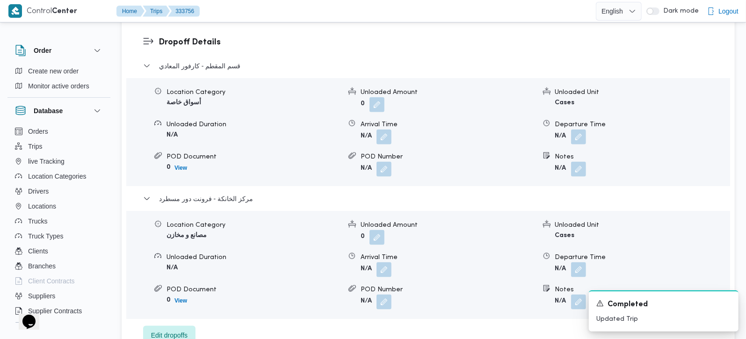
scroll to position [825, 0]
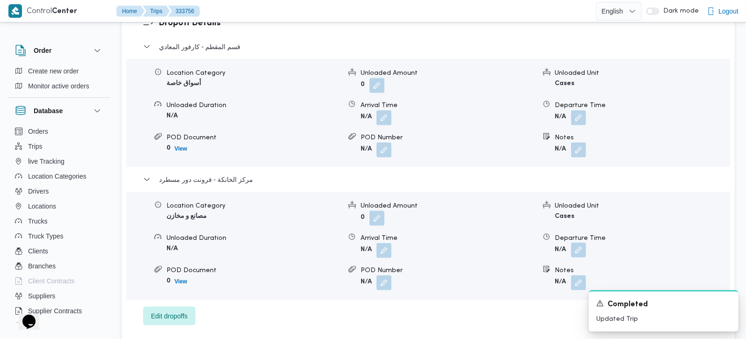
click at [585, 243] on button "button" at bounding box center [578, 250] width 15 height 15
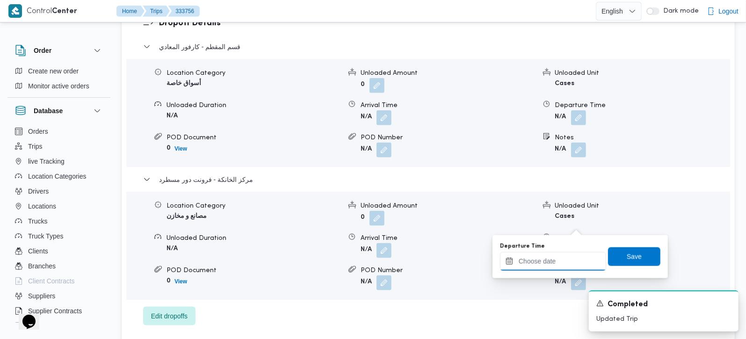
click at [554, 263] on input "Departure Time" at bounding box center [553, 261] width 106 height 19
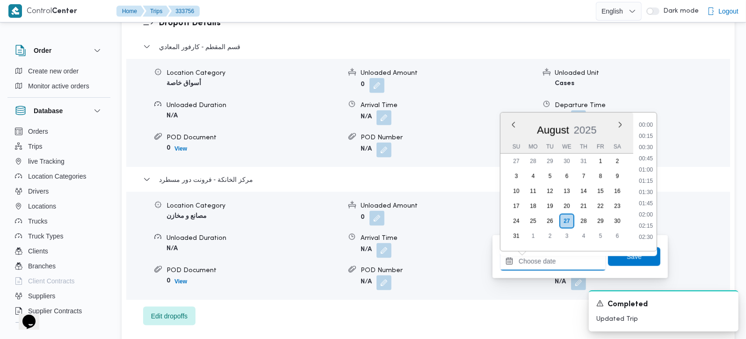
scroll to position [779, 0]
click at [649, 121] on li "17:15" at bounding box center [646, 121] width 22 height 9
type input "27/08/2025 17:15"
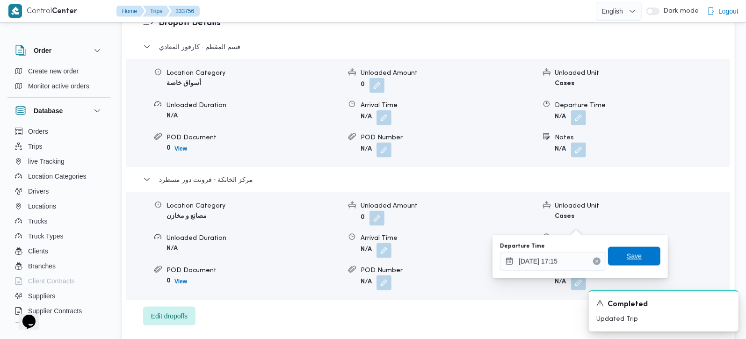
click at [619, 257] on span "Save" at bounding box center [634, 256] width 52 height 19
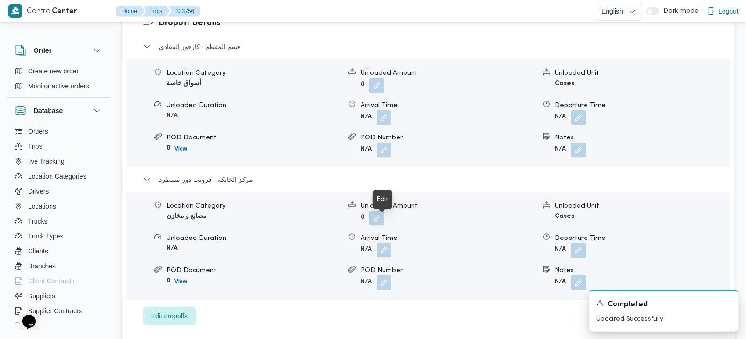
click at [380, 243] on button "button" at bounding box center [384, 250] width 15 height 15
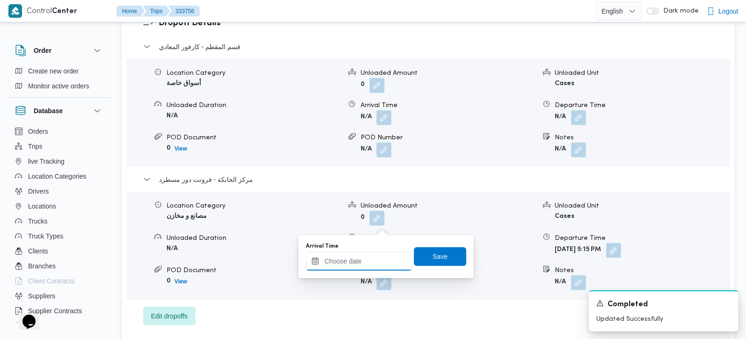
click at [378, 258] on input "Arrival Time" at bounding box center [359, 261] width 106 height 19
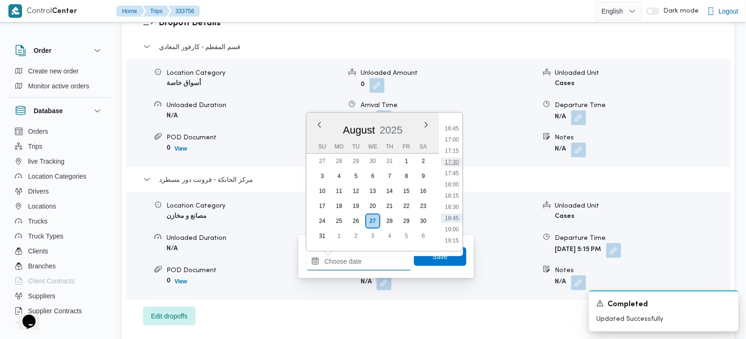
scroll to position [724, 0]
drag, startPoint x: 458, startPoint y: 160, endPoint x: 450, endPoint y: 189, distance: 29.3
click at [458, 160] on li "17:00" at bounding box center [452, 164] width 22 height 9
type input "27/08/2025 17:00"
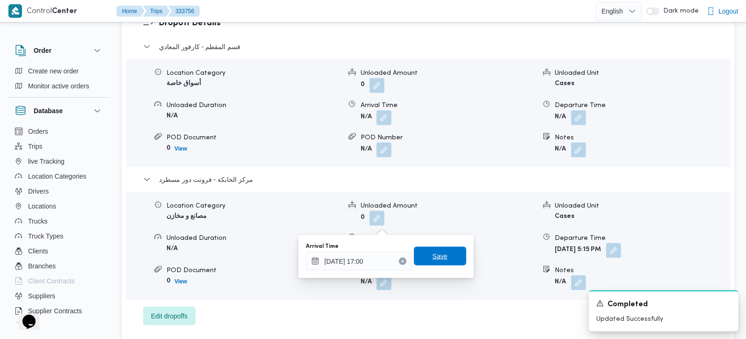
click at [432, 251] on span "Save" at bounding box center [440, 256] width 52 height 19
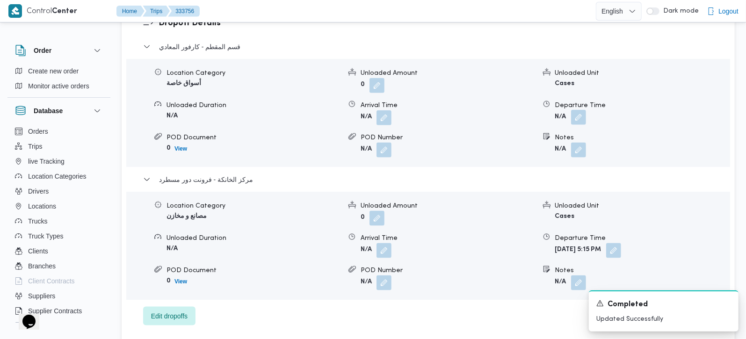
click at [573, 110] on button "button" at bounding box center [578, 117] width 15 height 15
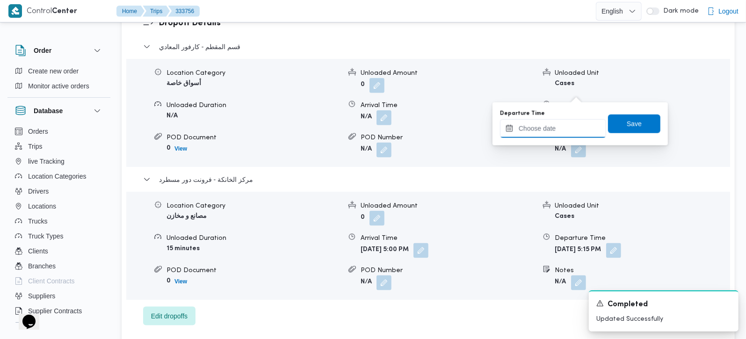
click at [555, 121] on input "Departure Time" at bounding box center [553, 128] width 106 height 19
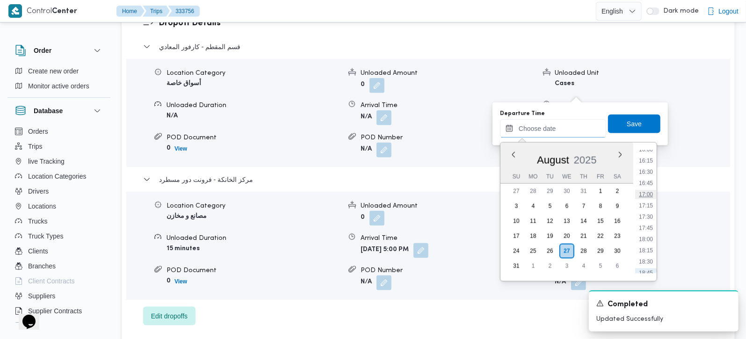
scroll to position [669, 0]
click at [646, 204] on li "16:00" at bounding box center [646, 204] width 22 height 9
type input "27/08/2025 16:00"
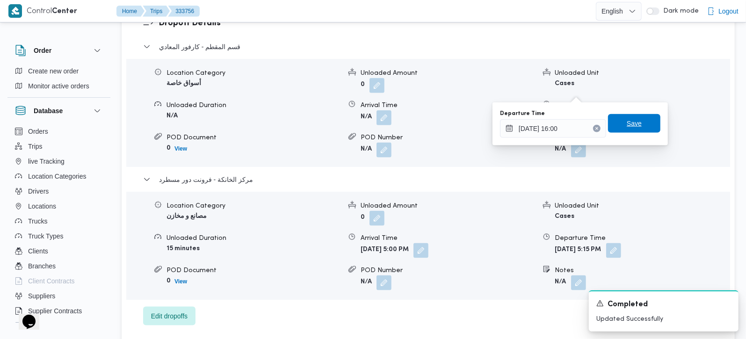
click at [634, 114] on span "Save" at bounding box center [634, 123] width 52 height 19
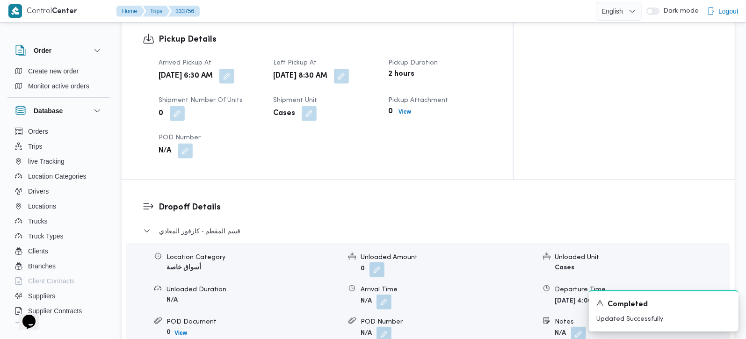
scroll to position [660, 0]
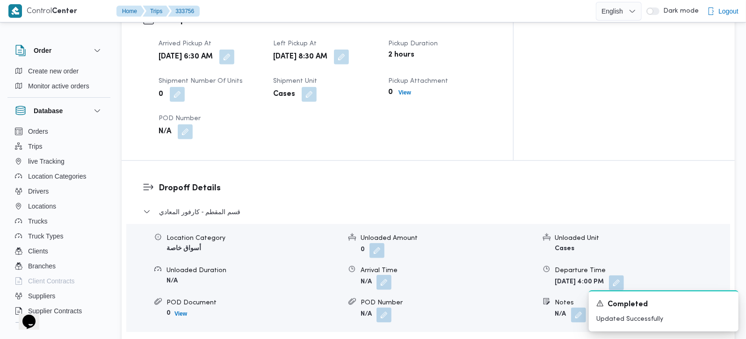
click at [383, 275] on button "button" at bounding box center [384, 282] width 15 height 15
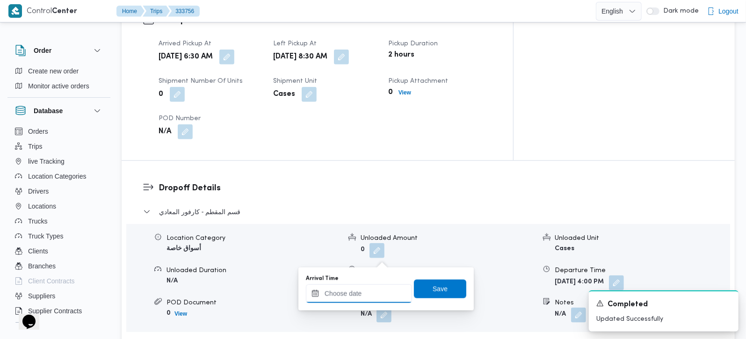
click at [372, 288] on input "Arrival Time" at bounding box center [359, 293] width 106 height 19
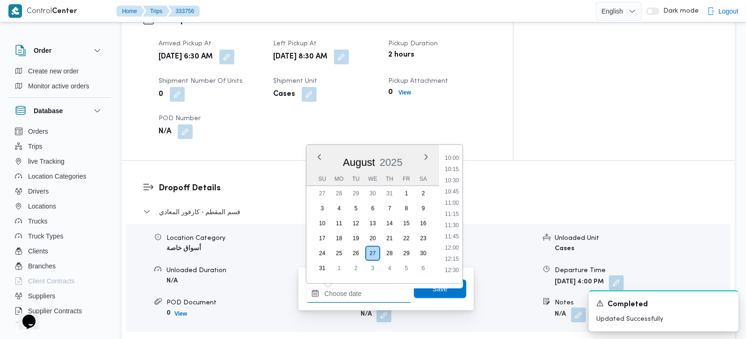
scroll to position [394, 0]
click at [456, 191] on li "09:30" at bounding box center [452, 190] width 22 height 9
type input "27/08/2025 09:30"
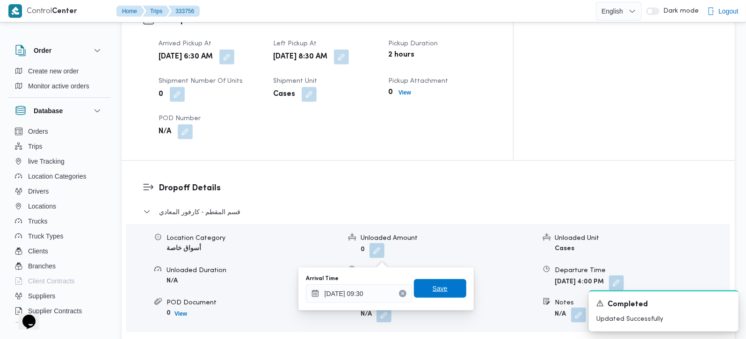
click at [442, 284] on span "Save" at bounding box center [440, 288] width 52 height 19
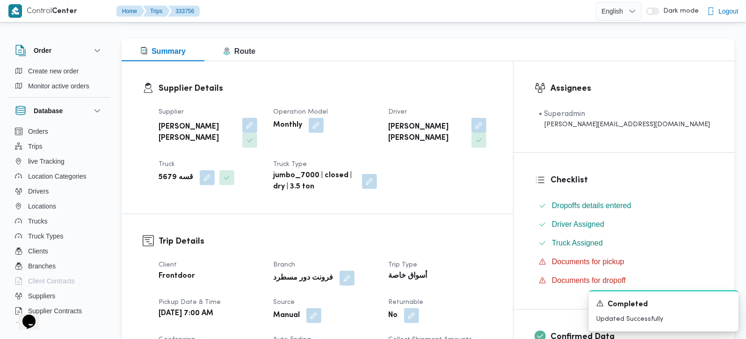
scroll to position [0, 0]
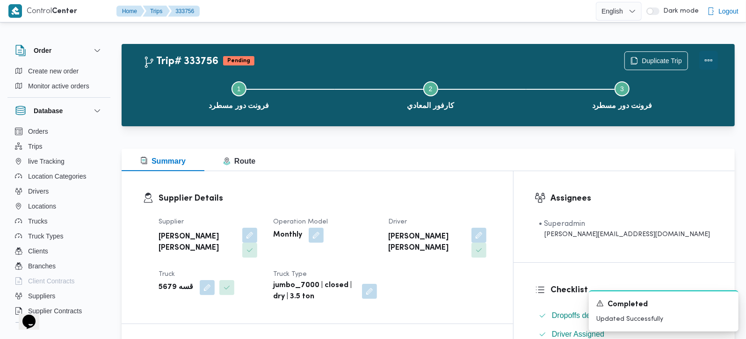
click at [713, 58] on button "Actions" at bounding box center [709, 60] width 19 height 19
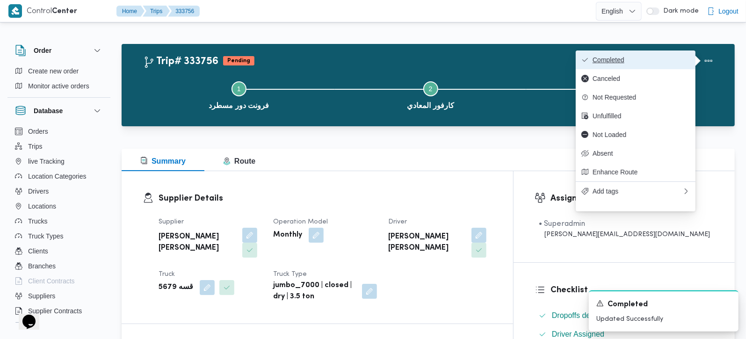
click at [615, 61] on span "Completed" at bounding box center [641, 59] width 97 height 7
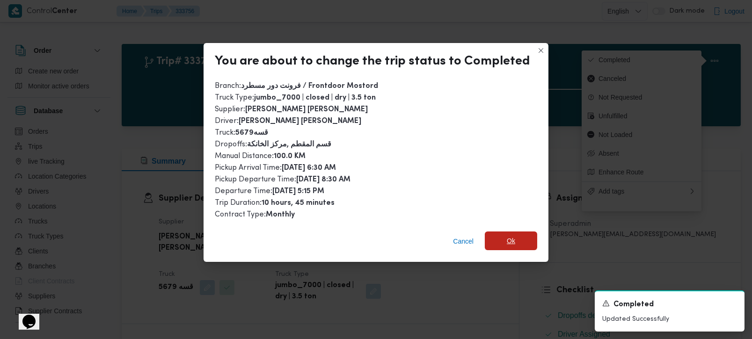
click at [499, 236] on span "Ok" at bounding box center [511, 241] width 52 height 19
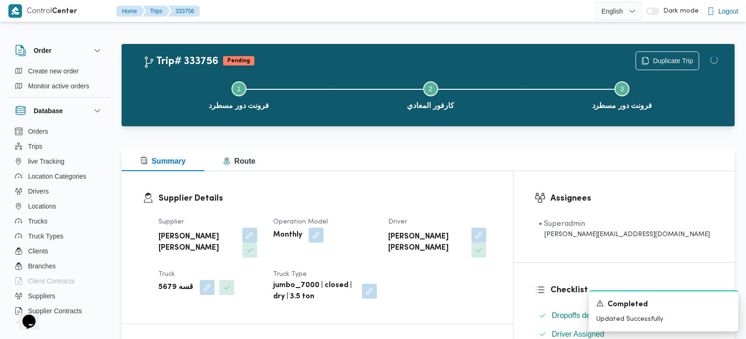
drag, startPoint x: 423, startPoint y: 160, endPoint x: 416, endPoint y: 152, distance: 11.3
click at [423, 160] on div "Summary Route" at bounding box center [428, 160] width 613 height 22
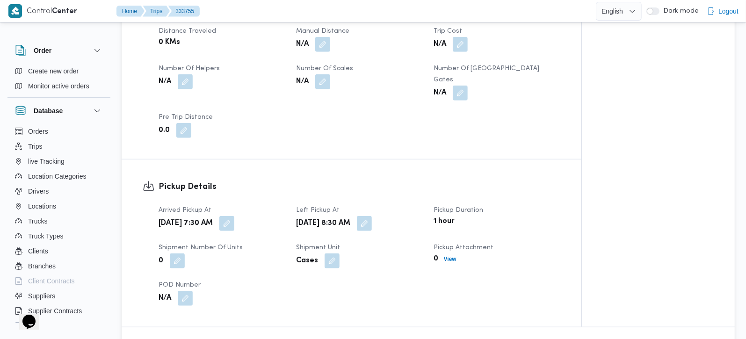
scroll to position [330, 0]
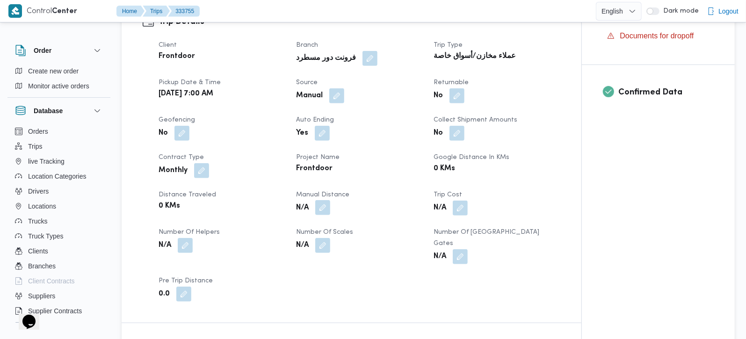
click at [326, 200] on button "button" at bounding box center [322, 207] width 15 height 15
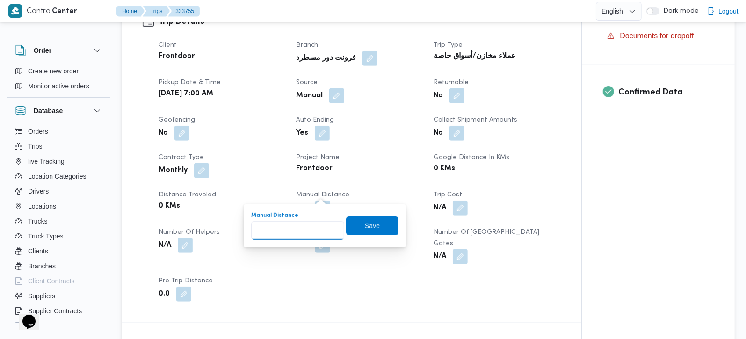
click at [292, 236] on input "Manual Distance" at bounding box center [297, 230] width 93 height 19
type input "110"
click at [346, 225] on span "Save" at bounding box center [372, 225] width 52 height 19
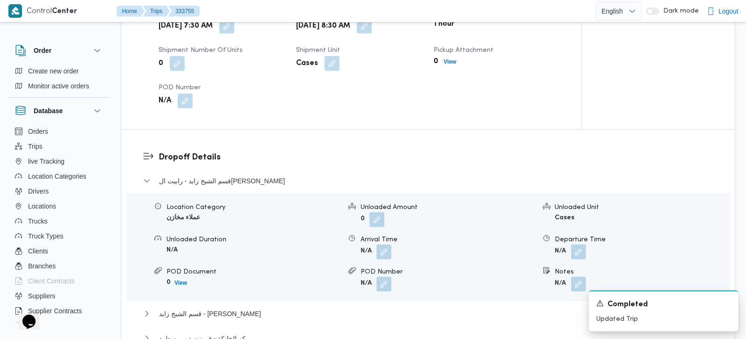
scroll to position [771, 0]
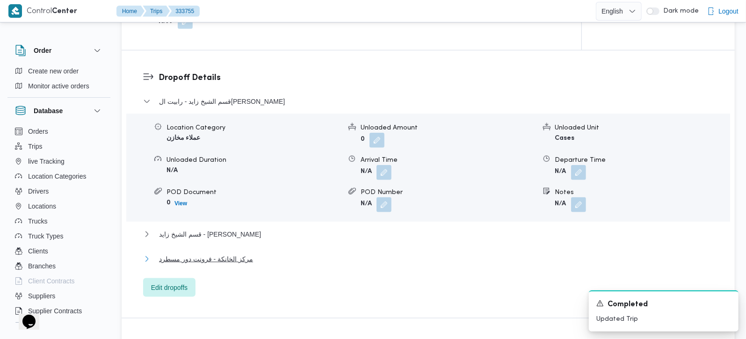
click at [219, 254] on span "مركز الخانكة - فرونت دور مسطرد" at bounding box center [206, 259] width 94 height 11
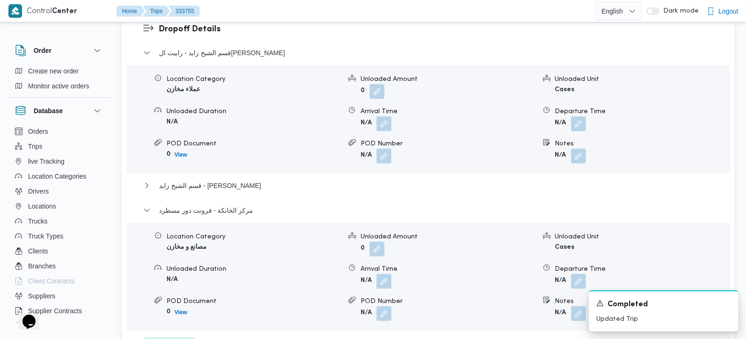
scroll to position [881, 0]
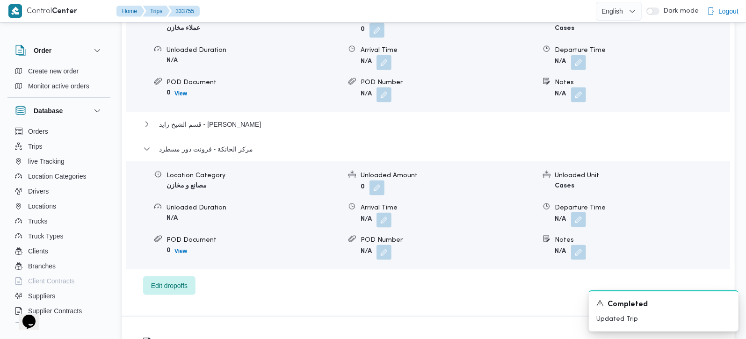
click at [582, 212] on button "button" at bounding box center [578, 219] width 15 height 15
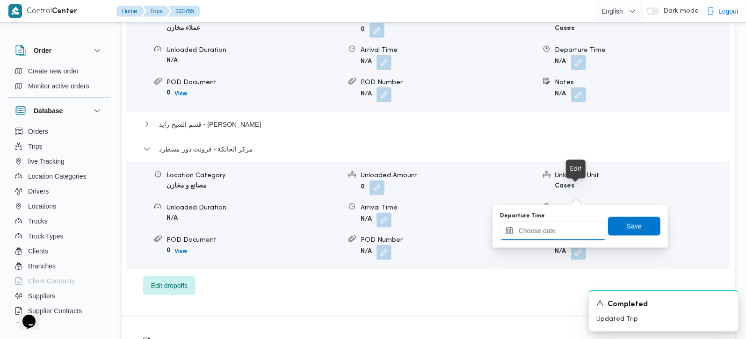
click at [566, 233] on input "Departure Time" at bounding box center [553, 231] width 106 height 19
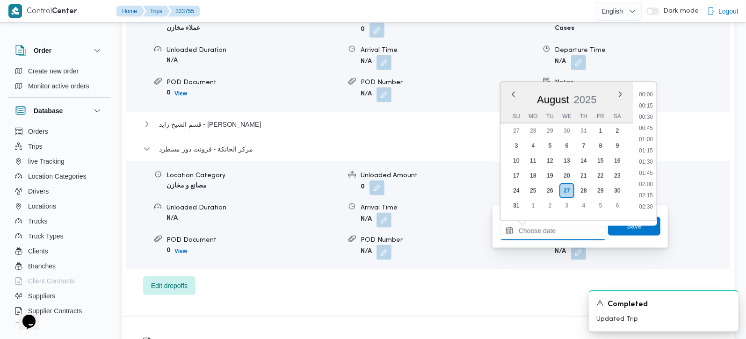
scroll to position [779, 0]
click at [644, 103] on li "17:30" at bounding box center [646, 101] width 22 height 9
type input "27/08/2025 17:30"
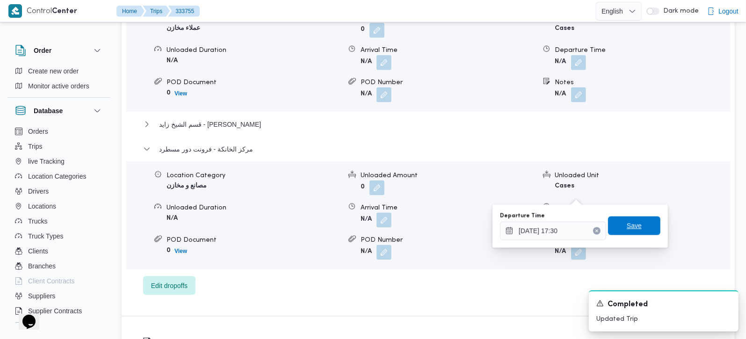
click at [633, 219] on span "Save" at bounding box center [634, 226] width 52 height 19
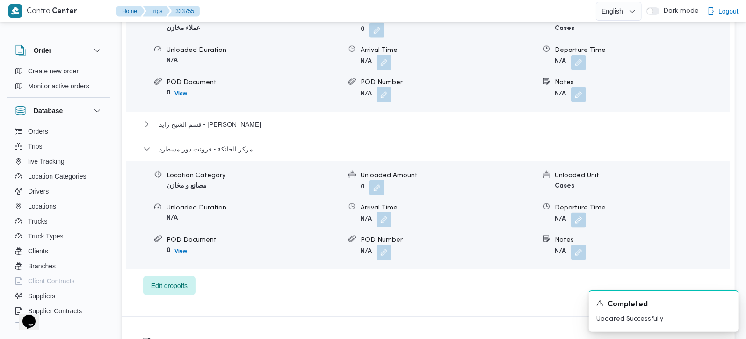
click at [382, 212] on button "button" at bounding box center [384, 219] width 15 height 15
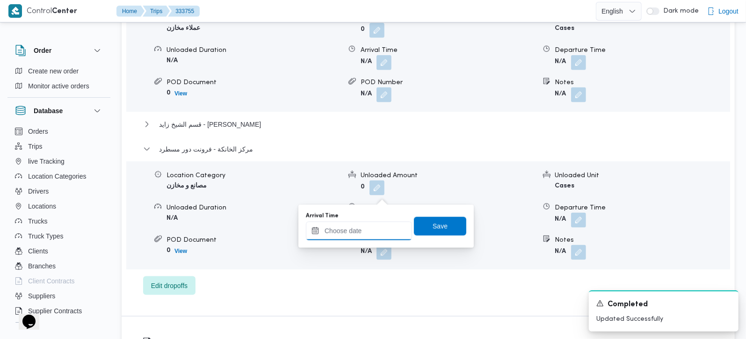
click at [370, 239] on input "Arrival Time" at bounding box center [359, 231] width 106 height 19
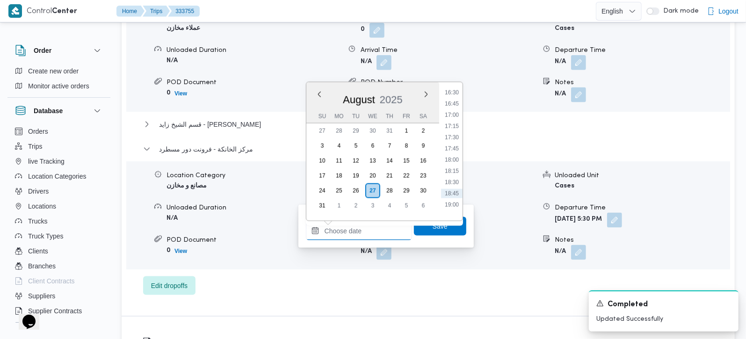
scroll to position [724, 0]
drag, startPoint x: 457, startPoint y: 135, endPoint x: 457, endPoint y: 142, distance: 7.5
click at [457, 135] on li "17:00" at bounding box center [452, 134] width 22 height 9
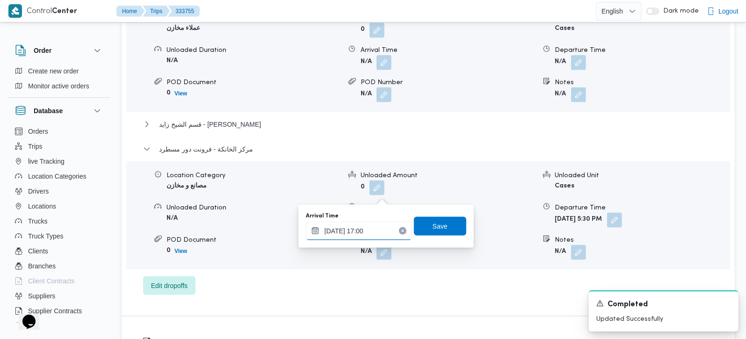
click at [372, 227] on input "[DATE] 17:00" at bounding box center [359, 231] width 106 height 19
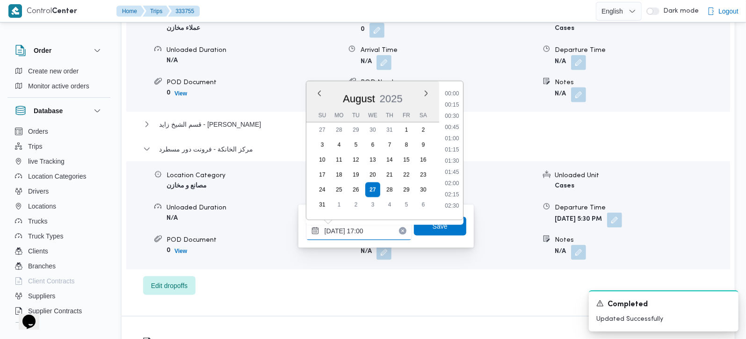
scroll to position [700, 0]
click at [448, 168] on li "17:15" at bounding box center [452, 168] width 22 height 9
type input "27/08/2025 17:15"
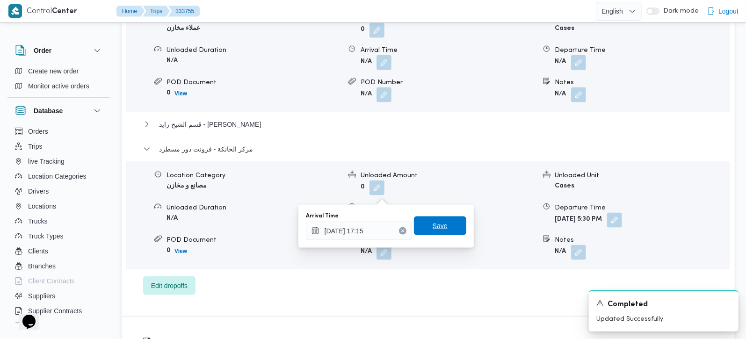
click at [445, 227] on span "Save" at bounding box center [440, 226] width 52 height 19
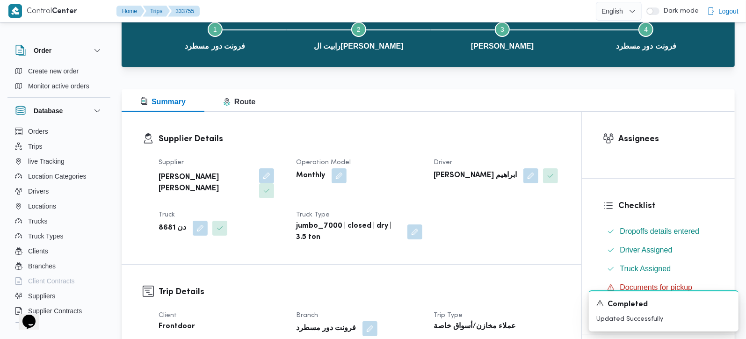
scroll to position [0, 0]
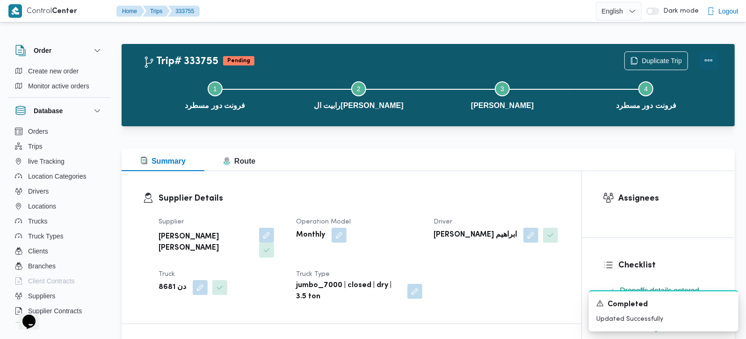
click at [714, 58] on button "Actions" at bounding box center [709, 60] width 19 height 19
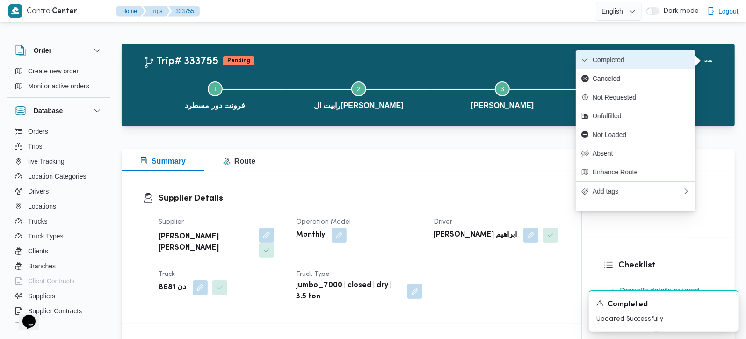
click at [660, 54] on button "Completed" at bounding box center [636, 60] width 120 height 19
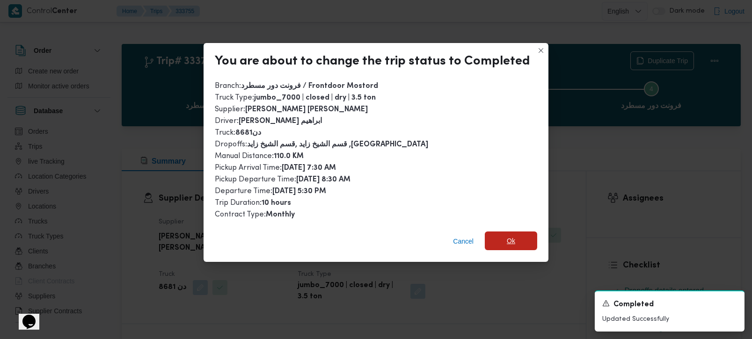
click at [522, 232] on span "Ok" at bounding box center [511, 241] width 52 height 19
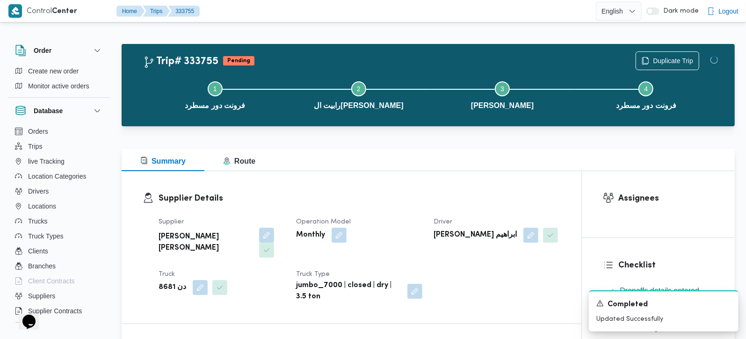
click at [491, 200] on h3 "Supplier Details" at bounding box center [360, 198] width 402 height 13
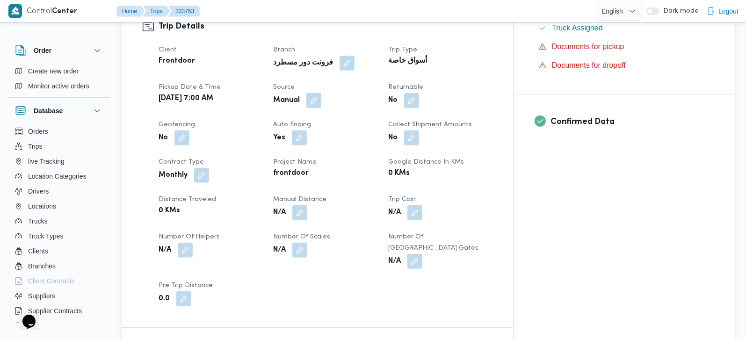
scroll to position [330, 0]
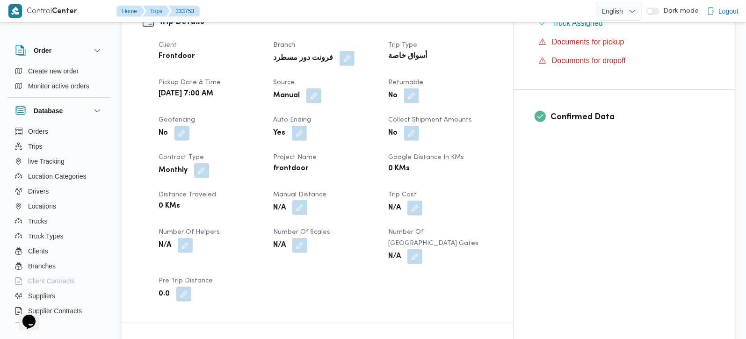
click at [307, 200] on button "button" at bounding box center [299, 207] width 15 height 15
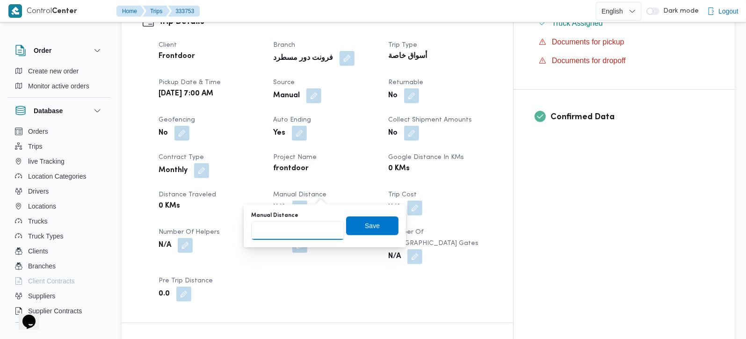
click at [298, 230] on input "Manual Distance" at bounding box center [297, 230] width 93 height 19
type input "100"
click at [354, 226] on span "Save" at bounding box center [372, 225] width 52 height 19
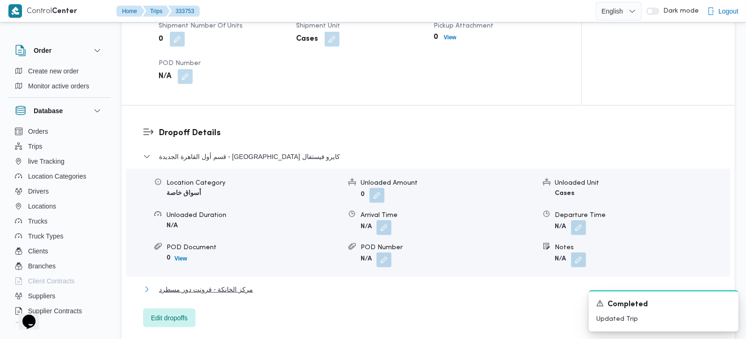
click at [216, 284] on span "مركز الخانكة - فرونت دور مسطرد" at bounding box center [206, 289] width 94 height 11
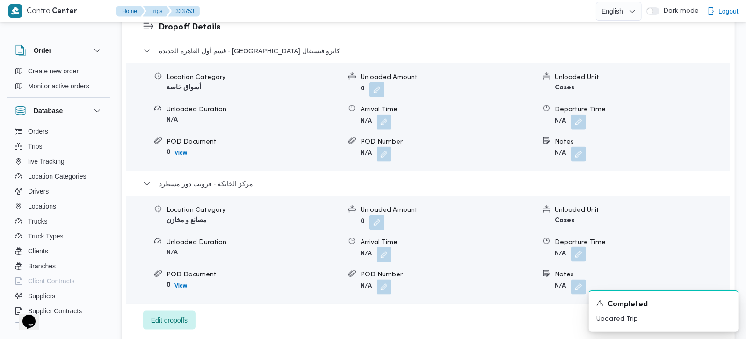
scroll to position [825, 0]
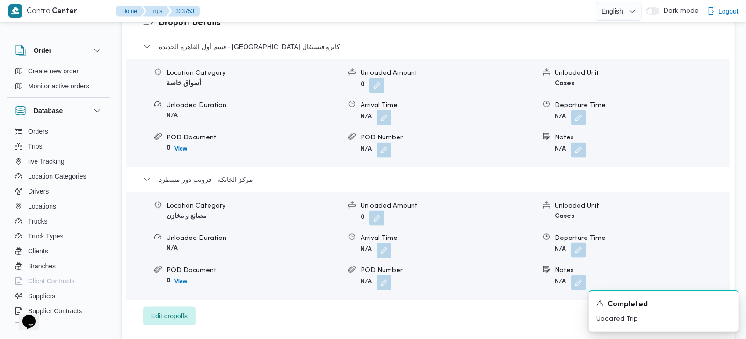
click at [578, 243] on button "button" at bounding box center [578, 250] width 15 height 15
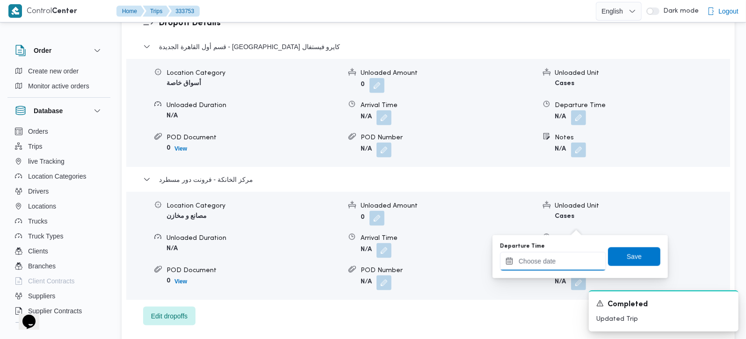
click at [537, 260] on input "Departure Time" at bounding box center [553, 261] width 106 height 19
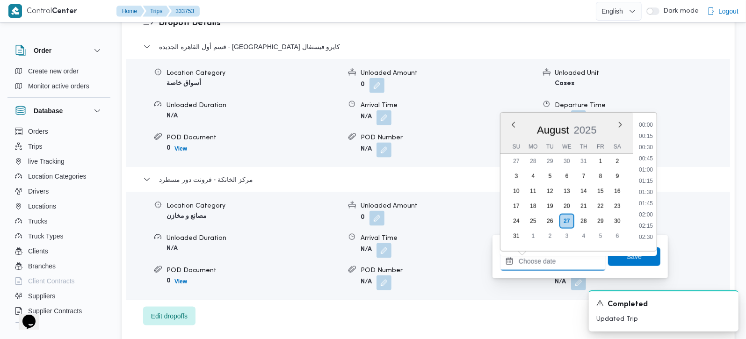
scroll to position [779, 0]
click at [647, 155] on li "18:00" at bounding box center [646, 154] width 22 height 9
type input "[DATE] 18:00"
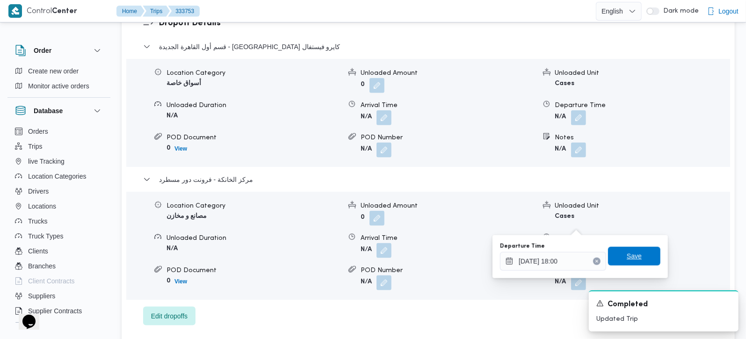
click at [643, 251] on span "Save" at bounding box center [634, 256] width 52 height 19
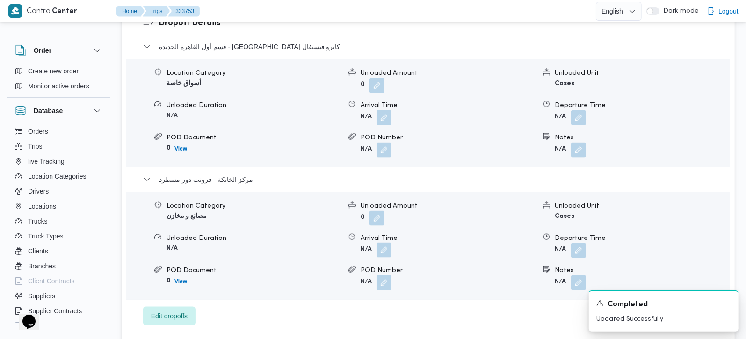
click at [389, 243] on button "button" at bounding box center [384, 250] width 15 height 15
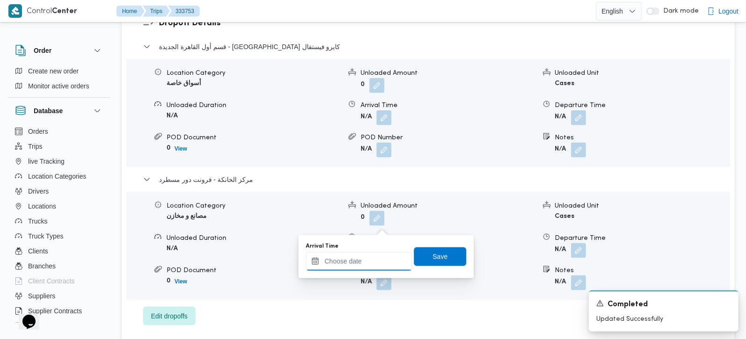
click at [379, 255] on input "Arrival Time" at bounding box center [359, 261] width 106 height 19
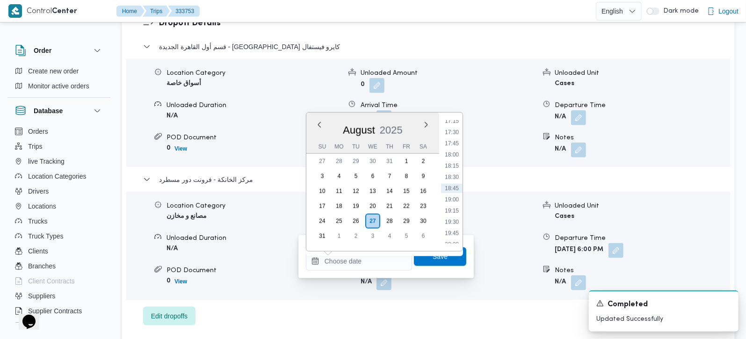
drag, startPoint x: 452, startPoint y: 146, endPoint x: 452, endPoint y: 180, distance: 34.6
click at [452, 146] on li "17:45" at bounding box center [452, 143] width 22 height 9
type input "[DATE] 17:45"
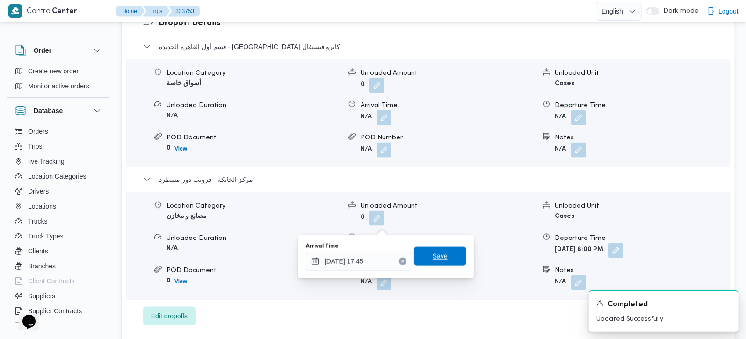
click at [435, 261] on span "Save" at bounding box center [440, 256] width 15 height 11
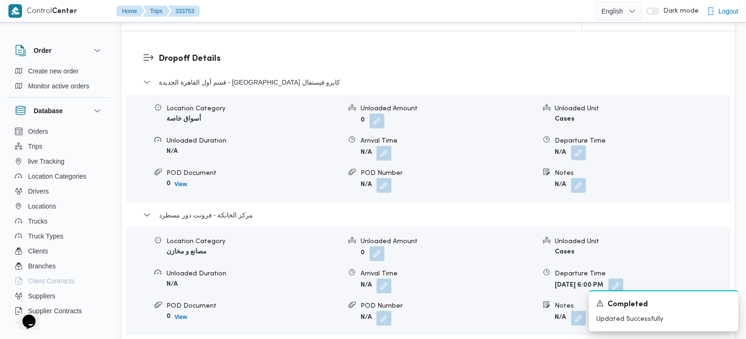
scroll to position [771, 0]
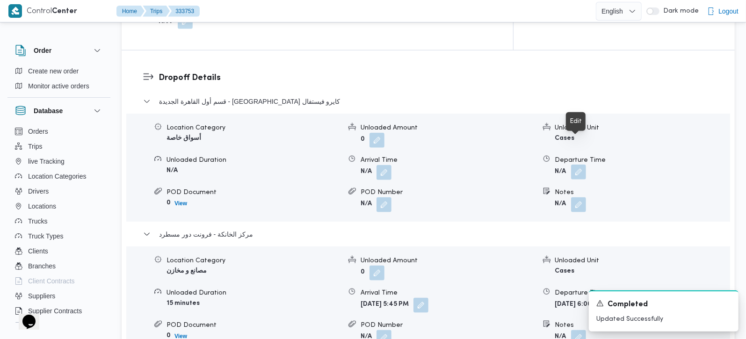
drag, startPoint x: 578, startPoint y: 142, endPoint x: 578, endPoint y: 153, distance: 11.2
click at [578, 165] on button "button" at bounding box center [578, 172] width 15 height 15
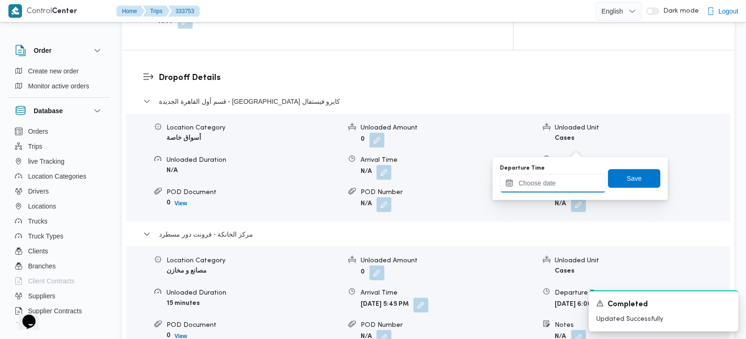
click at [563, 180] on input "Departure Time" at bounding box center [553, 183] width 106 height 19
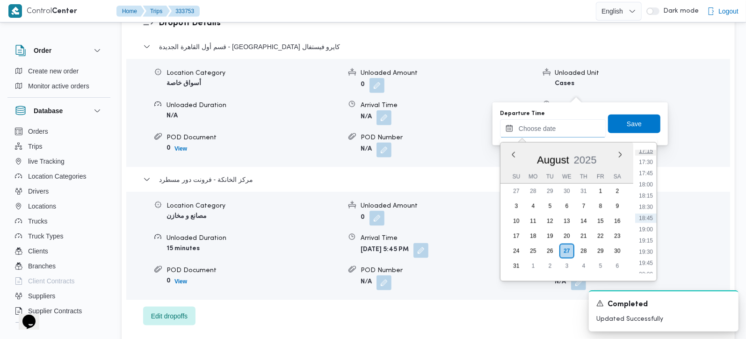
scroll to position [724, 0]
click at [650, 195] on li "17:00" at bounding box center [646, 194] width 22 height 9
type input "27/08/2025 17:00"
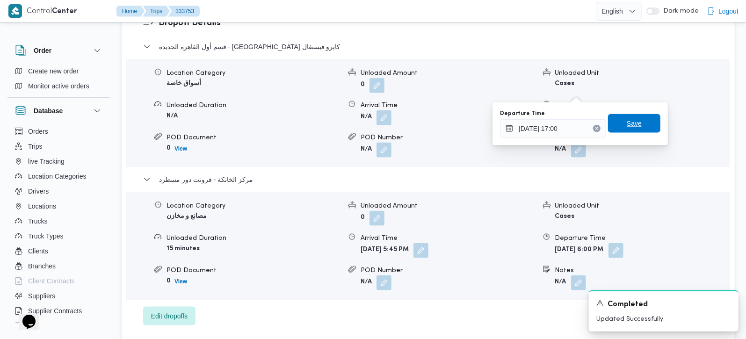
click at [647, 126] on span "Save" at bounding box center [634, 123] width 52 height 19
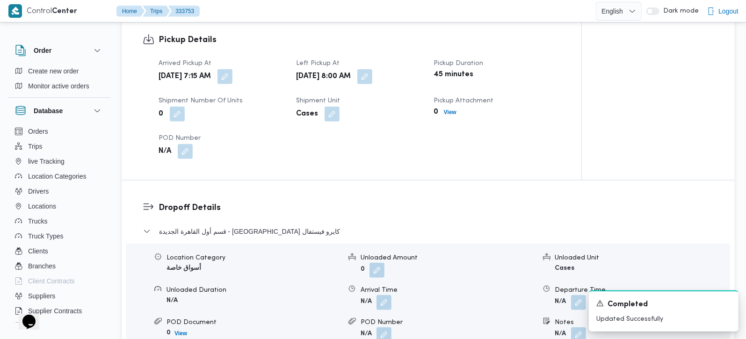
scroll to position [660, 0]
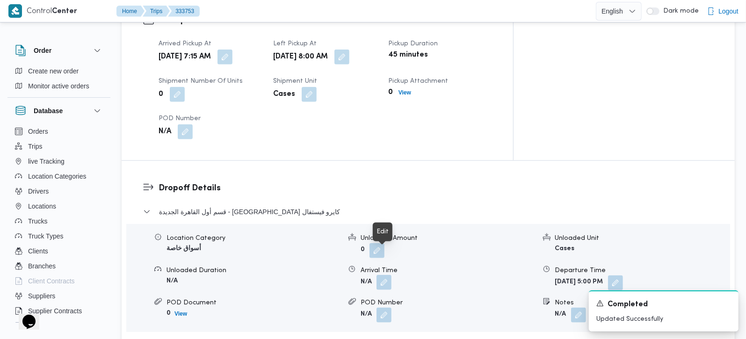
click at [384, 275] on button "button" at bounding box center [384, 282] width 15 height 15
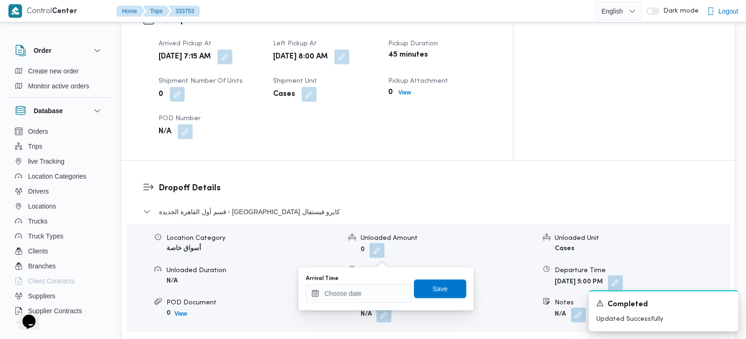
click at [360, 304] on div "You are in a dialog. To close this dialog, hit escape. Arrival Time Save" at bounding box center [386, 289] width 175 height 43
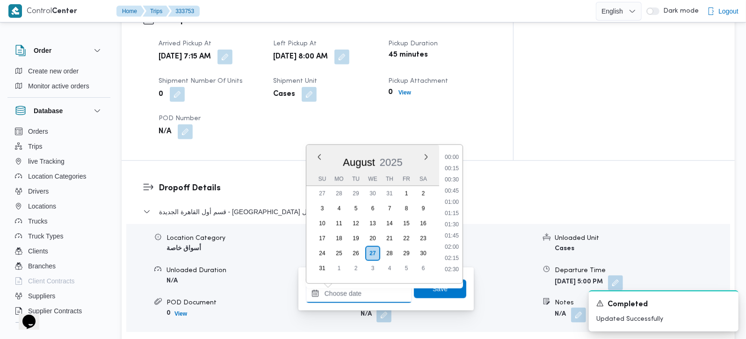
drag, startPoint x: 364, startPoint y: 293, endPoint x: 455, endPoint y: 261, distance: 96.9
click at [364, 293] on input "Arrival Time" at bounding box center [359, 293] width 106 height 19
click at [456, 222] on li "09:00" at bounding box center [452, 223] width 22 height 9
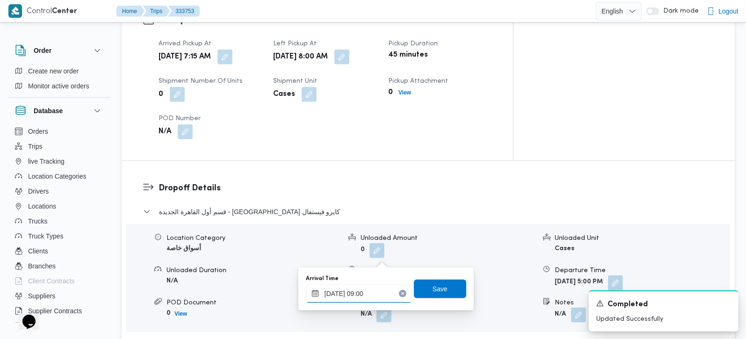
click at [364, 293] on input "27/08/2025 09:00" at bounding box center [359, 293] width 106 height 19
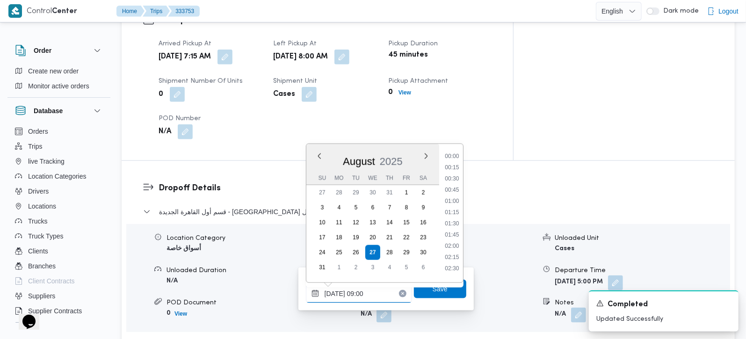
scroll to position [341, 0]
click at [448, 210] on li "08:45" at bounding box center [452, 208] width 22 height 9
type input "27/08/2025 08:45"
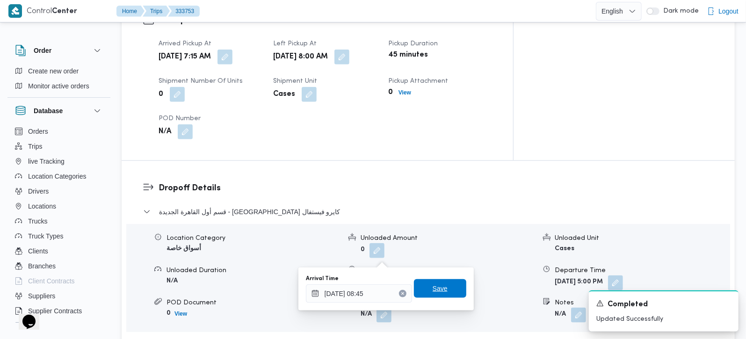
click at [440, 279] on span "Save" at bounding box center [440, 288] width 52 height 19
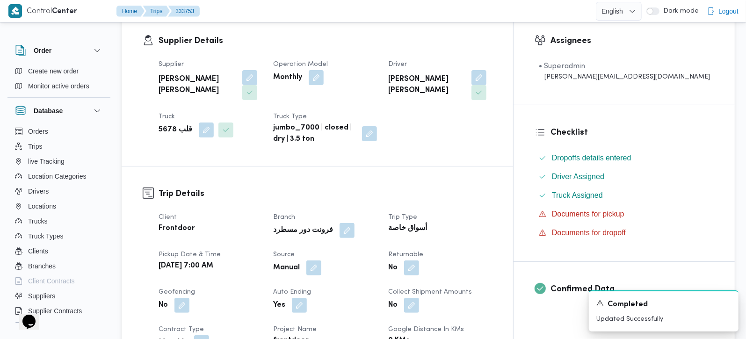
scroll to position [0, 0]
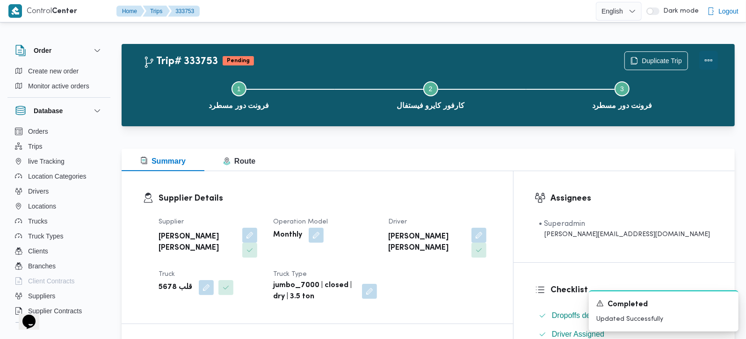
click at [710, 62] on button "Actions" at bounding box center [709, 60] width 19 height 19
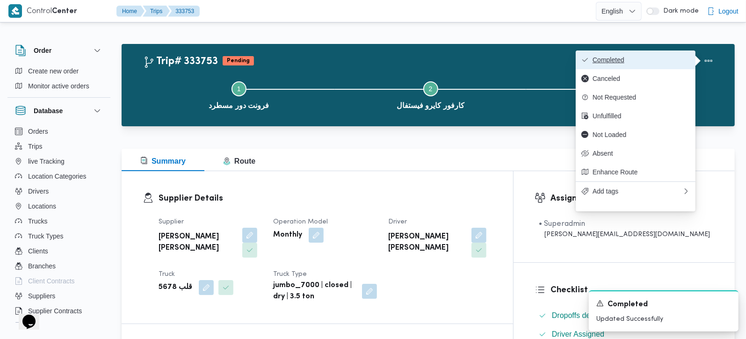
click at [666, 52] on button "Completed" at bounding box center [636, 60] width 120 height 19
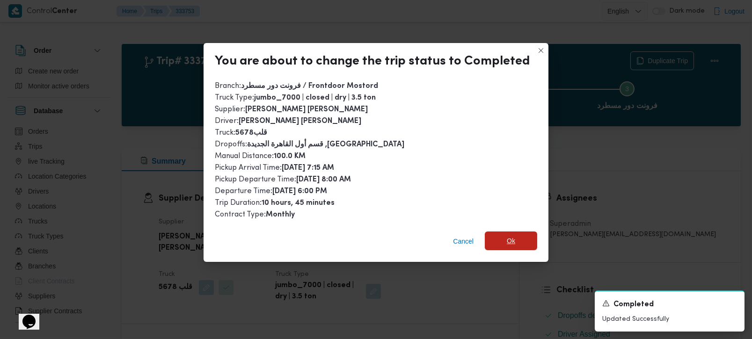
click at [498, 239] on span "Ok" at bounding box center [511, 241] width 52 height 19
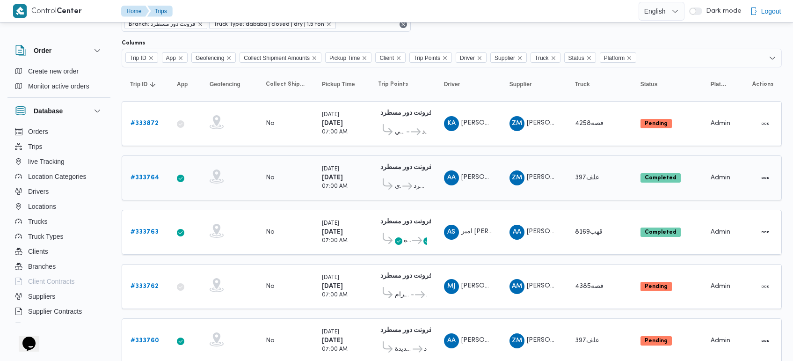
scroll to position [67, 0]
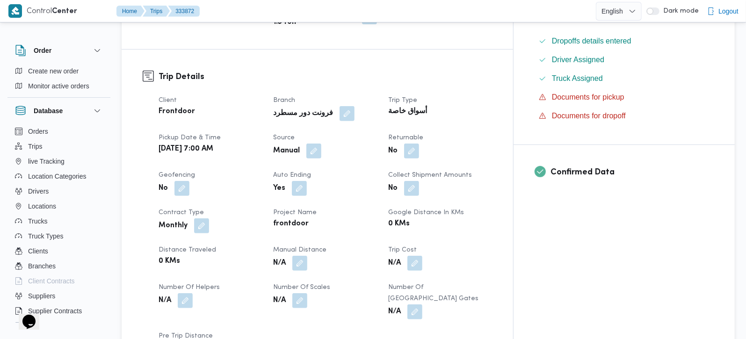
scroll to position [275, 0]
click at [307, 255] on button "button" at bounding box center [299, 262] width 15 height 15
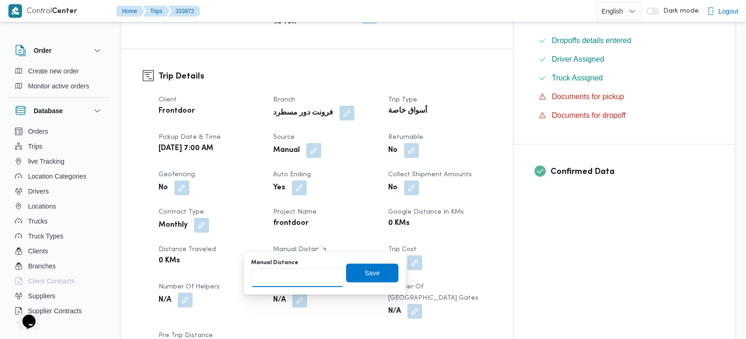
click at [316, 269] on input "Manual Distance" at bounding box center [297, 278] width 93 height 19
type input "111"
click at [379, 273] on span "Save" at bounding box center [372, 272] width 52 height 19
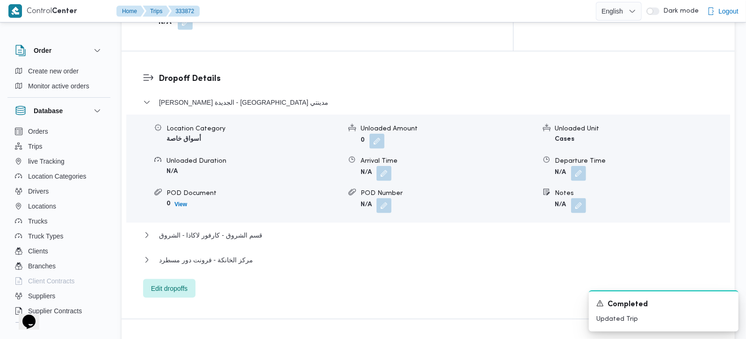
scroll to position [771, 0]
click at [219, 254] on div "مركز الخانكة - فرونت دور مسطرد" at bounding box center [428, 263] width 571 height 18
click at [243, 254] on span "مركز الخانكة - فرونت دور مسطرد" at bounding box center [206, 259] width 94 height 11
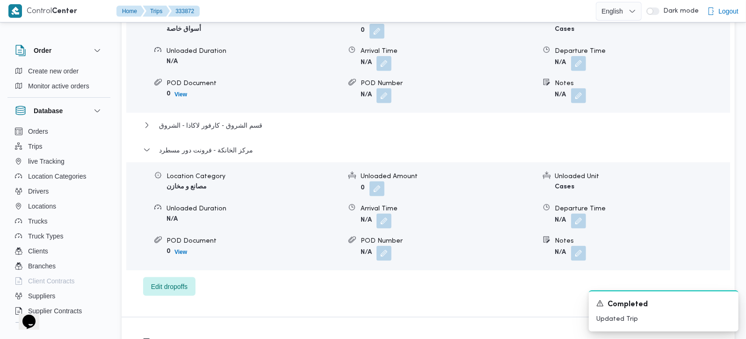
scroll to position [881, 0]
click at [731, 306] on div "A new notification appears Completed Updated Trip" at bounding box center [664, 311] width 150 height 41
click at [729, 304] on icon "Dismiss toast" at bounding box center [727, 302] width 7 height 7
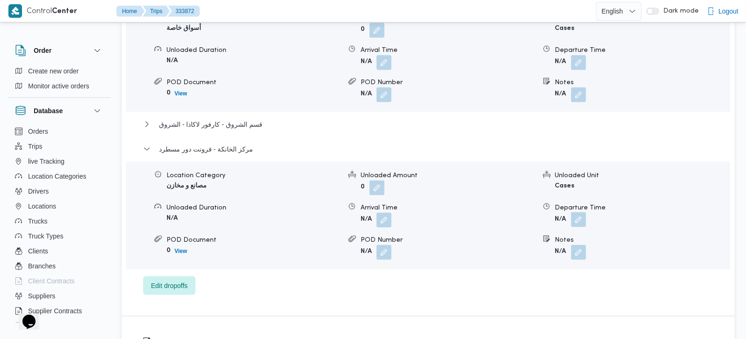
click at [581, 212] on button "button" at bounding box center [578, 219] width 15 height 15
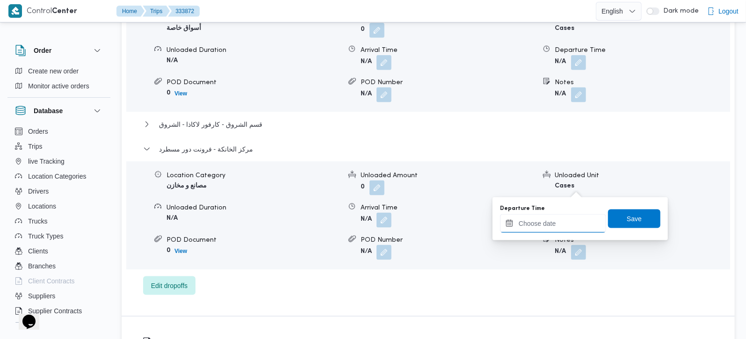
click at [567, 219] on input "Departure Time" at bounding box center [553, 223] width 106 height 19
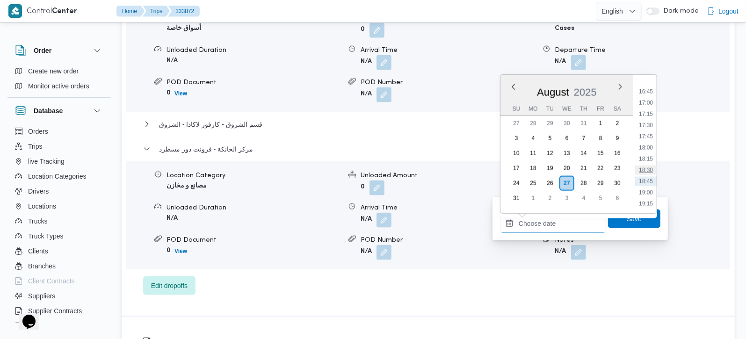
scroll to position [724, 0]
click at [648, 125] on li "17:00" at bounding box center [646, 126] width 22 height 9
type input "27/08/2025 17:00"
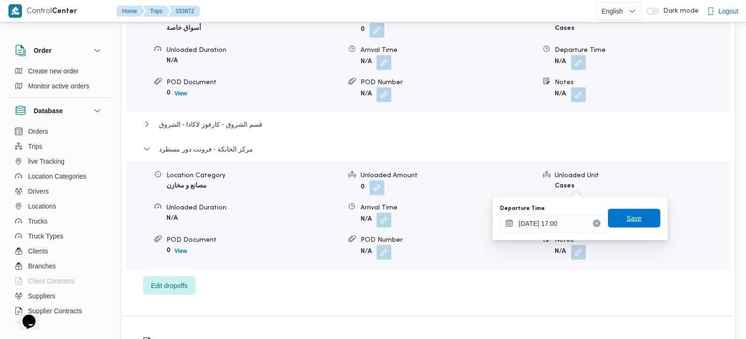
click at [632, 215] on span "Save" at bounding box center [634, 218] width 15 height 11
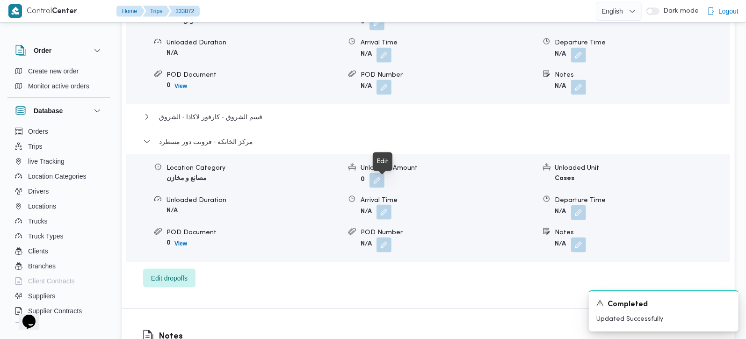
click at [385, 205] on button "button" at bounding box center [384, 212] width 15 height 15
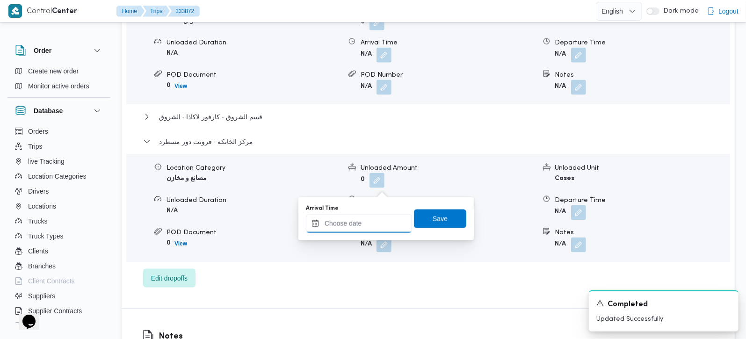
click at [378, 225] on input "Arrival Time" at bounding box center [359, 223] width 106 height 19
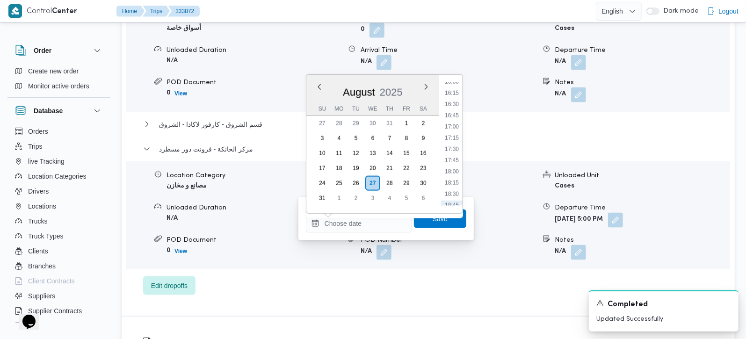
drag, startPoint x: 452, startPoint y: 115, endPoint x: 452, endPoint y: 152, distance: 37.4
click at [452, 115] on li "16:45" at bounding box center [452, 115] width 22 height 9
type input "27/08/2025 16:45"
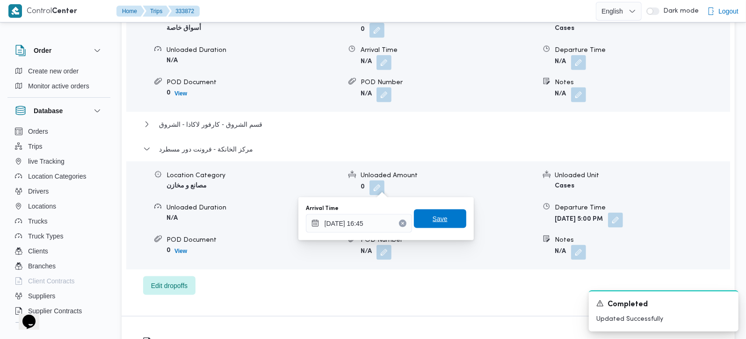
drag, startPoint x: 436, startPoint y: 224, endPoint x: 404, endPoint y: 198, distance: 41.2
click at [436, 224] on span "Save" at bounding box center [440, 219] width 52 height 19
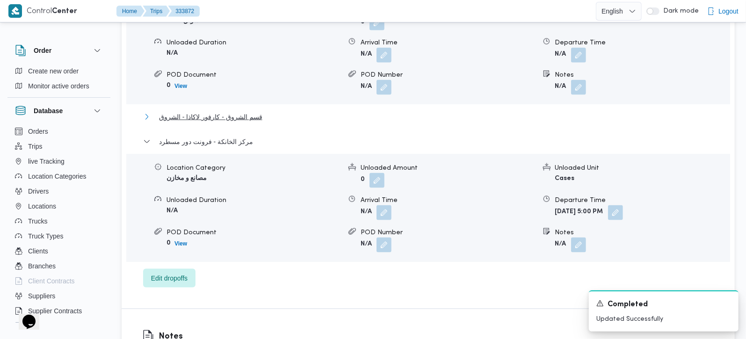
click at [244, 111] on span "قسم الشروق - كارفور لاكاذا - الشروق" at bounding box center [210, 116] width 103 height 11
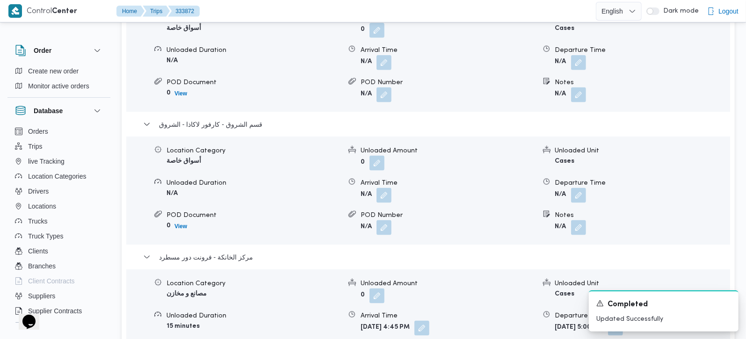
click at [589, 188] on form "N/A" at bounding box center [642, 195] width 175 height 15
click at [576, 188] on button "button" at bounding box center [578, 195] width 15 height 15
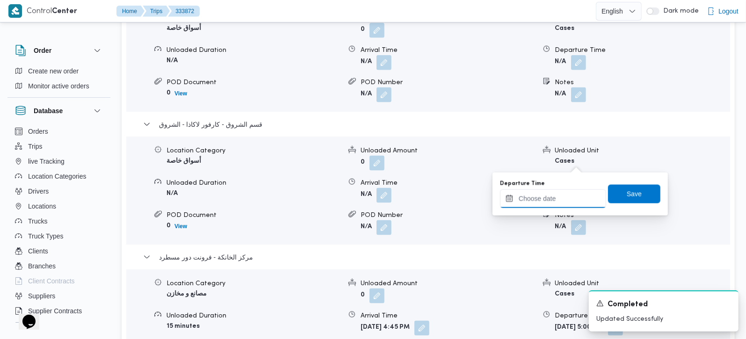
click at [556, 202] on input "Departure Time" at bounding box center [553, 198] width 106 height 19
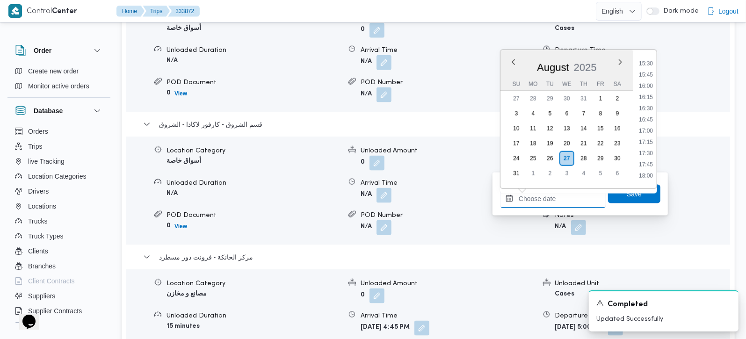
scroll to position [669, 0]
drag, startPoint x: 651, startPoint y: 108, endPoint x: 647, endPoint y: 131, distance: 22.8
click at [651, 108] on li "16:00" at bounding box center [646, 112] width 22 height 9
type input "27/08/2025 16:00"
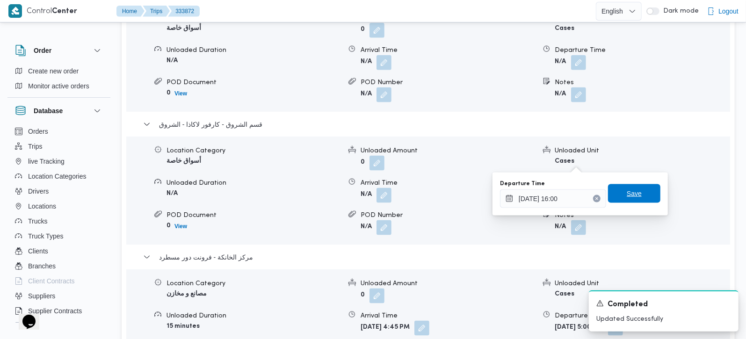
click at [631, 189] on span "Save" at bounding box center [634, 193] width 15 height 11
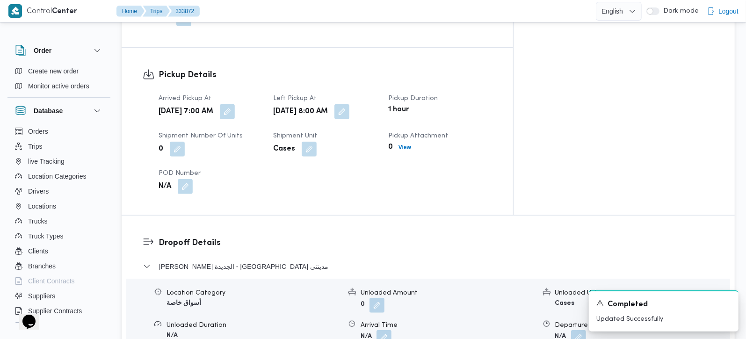
scroll to position [660, 0]
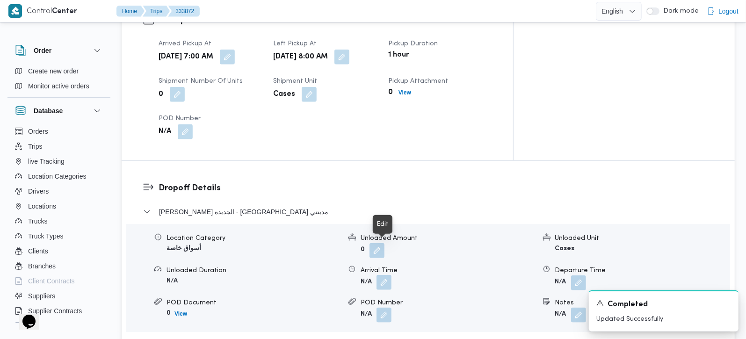
click at [386, 275] on button "button" at bounding box center [384, 282] width 15 height 15
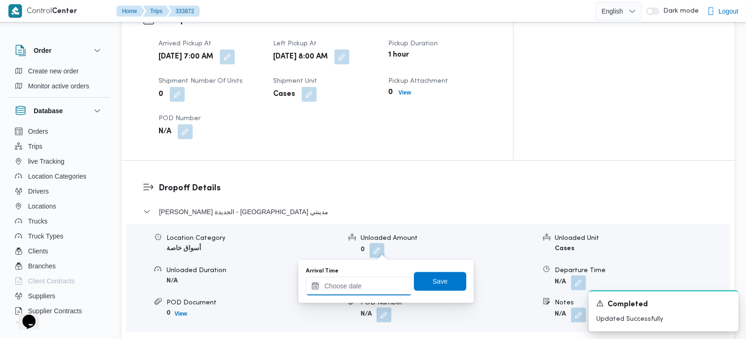
click at [364, 285] on input "Arrival Time" at bounding box center [359, 286] width 106 height 19
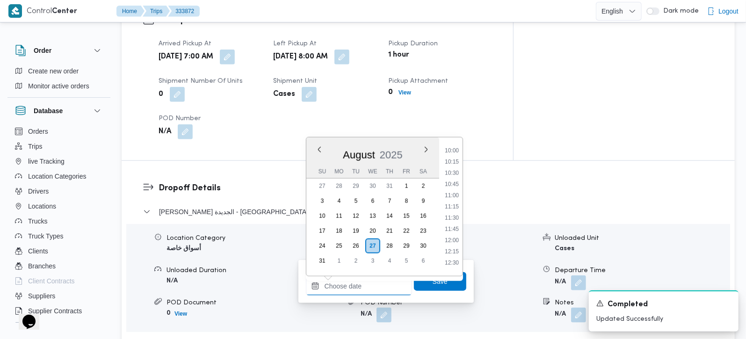
scroll to position [394, 0]
click at [453, 148] on li "08:45" at bounding box center [452, 149] width 22 height 9
type input "27/08/2025 08:45"
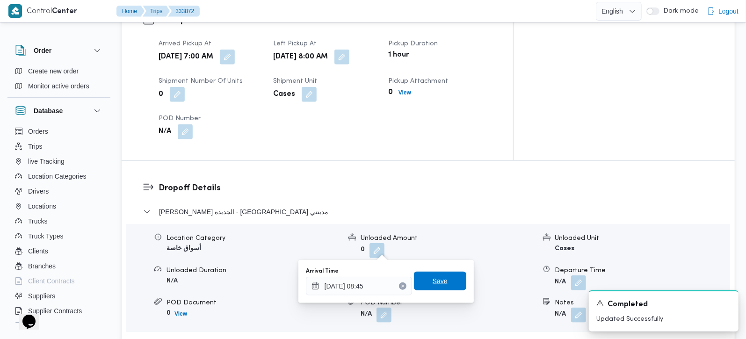
click at [423, 281] on span "Save" at bounding box center [440, 281] width 52 height 19
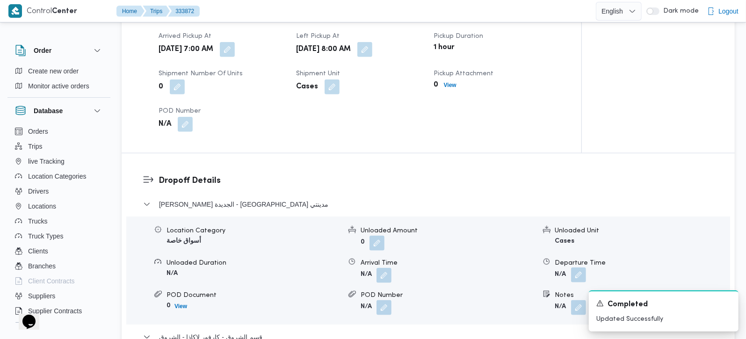
click at [576, 268] on button "button" at bounding box center [578, 275] width 15 height 15
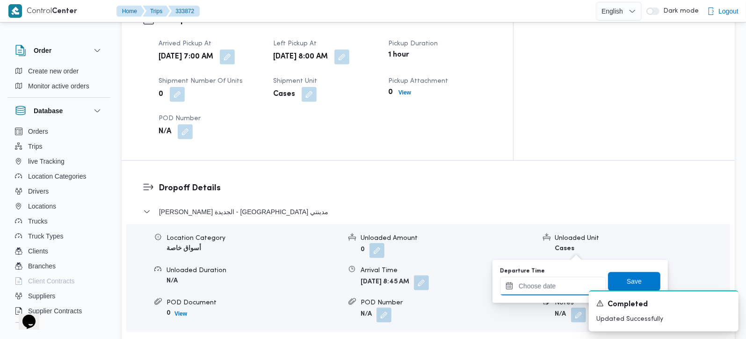
click at [561, 283] on input "Departure Time" at bounding box center [553, 286] width 106 height 19
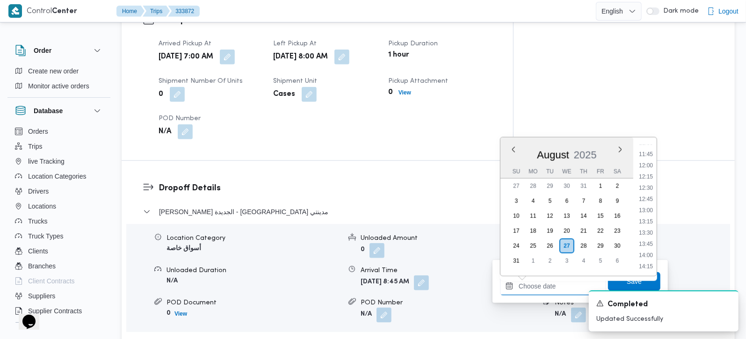
scroll to position [503, 0]
drag, startPoint x: 649, startPoint y: 193, endPoint x: 649, endPoint y: 222, distance: 29.0
click at [649, 193] on li "12:15" at bounding box center [646, 196] width 22 height 9
type input "27/08/2025 12:15"
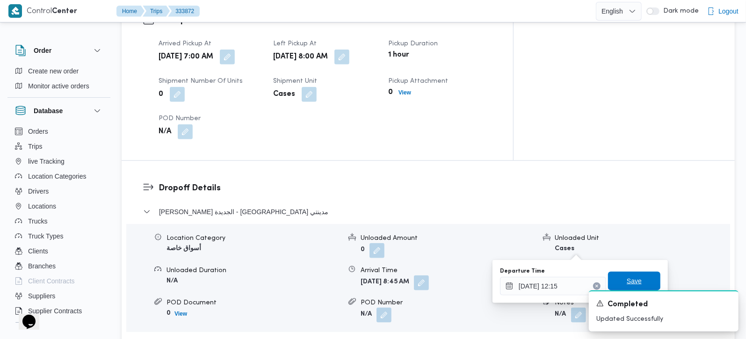
click at [640, 276] on span "Save" at bounding box center [634, 281] width 52 height 19
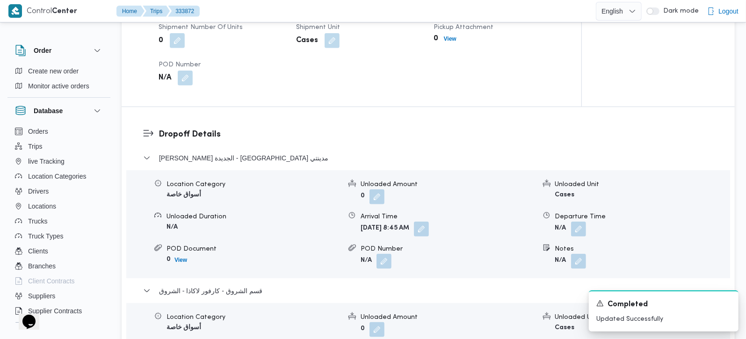
scroll to position [771, 0]
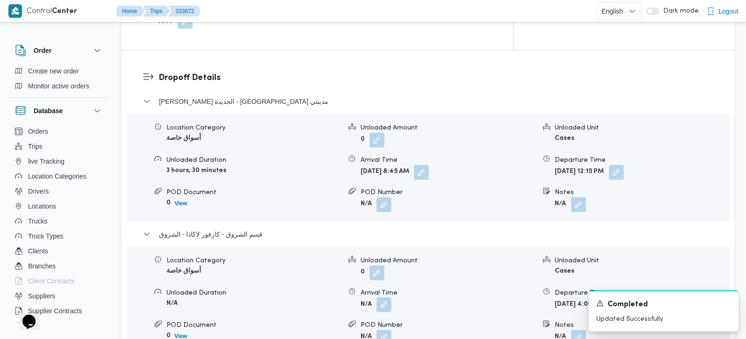
click at [386, 298] on button "button" at bounding box center [384, 305] width 15 height 15
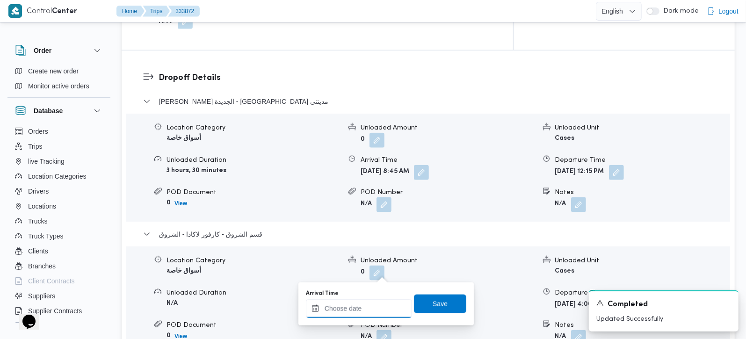
click at [368, 305] on input "Arrival Time" at bounding box center [359, 308] width 106 height 19
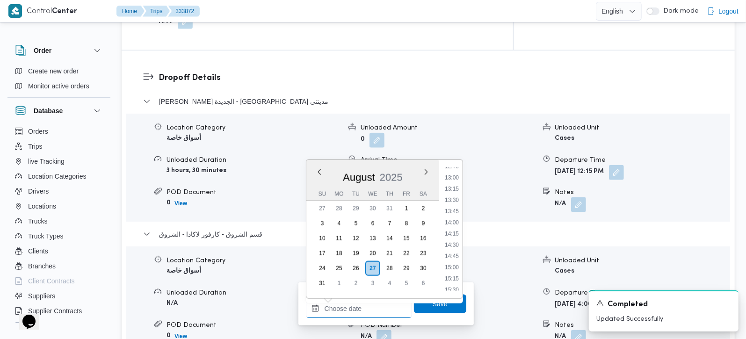
scroll to position [559, 0]
drag, startPoint x: 458, startPoint y: 183, endPoint x: 458, endPoint y: 198, distance: 15.0
click at [458, 183] on li "12:45" at bounding box center [452, 186] width 22 height 9
type input "27/08/2025 12:45"
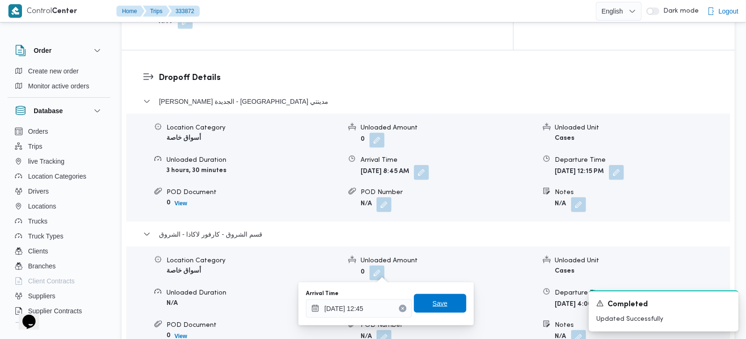
click at [449, 297] on span "Save" at bounding box center [440, 303] width 52 height 19
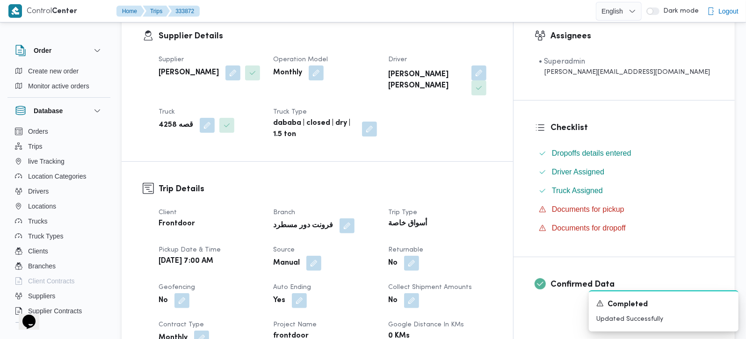
scroll to position [0, 0]
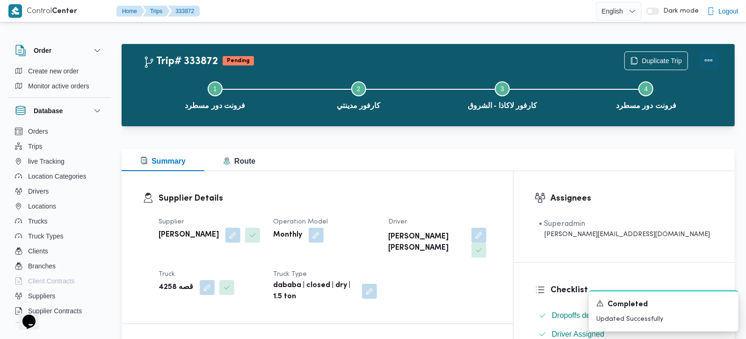
click at [714, 59] on button "Actions" at bounding box center [709, 60] width 19 height 19
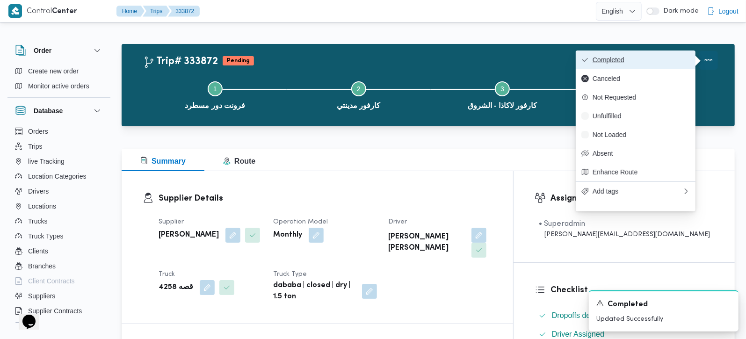
click at [681, 56] on span "Completed" at bounding box center [641, 59] width 97 height 7
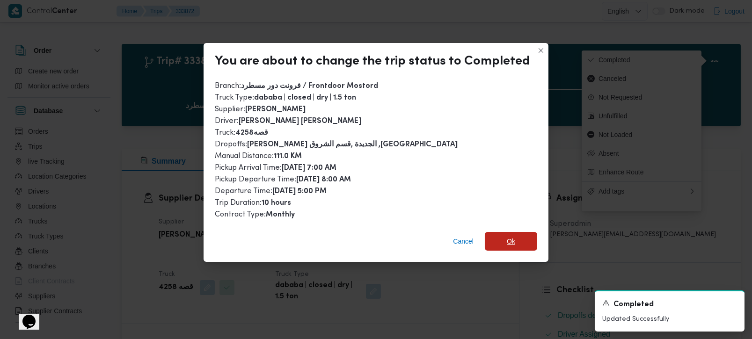
click at [526, 233] on span "Ok" at bounding box center [511, 241] width 52 height 19
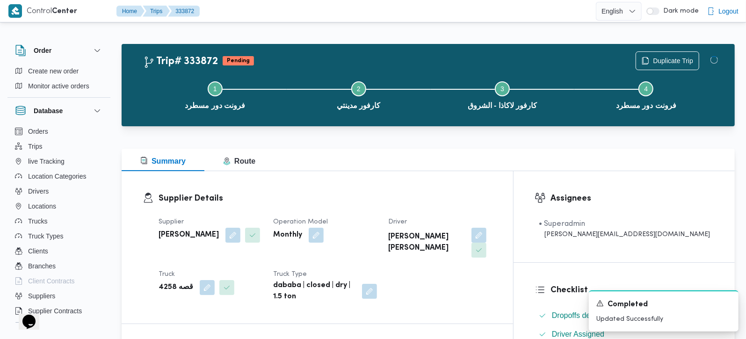
click at [484, 145] on div at bounding box center [428, 143] width 613 height 11
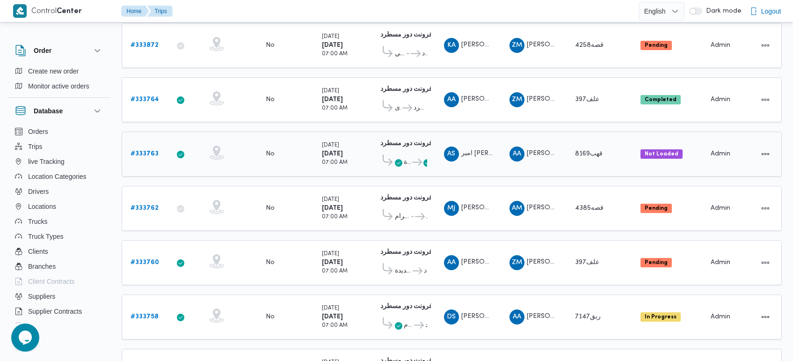
scroll to position [66, 0]
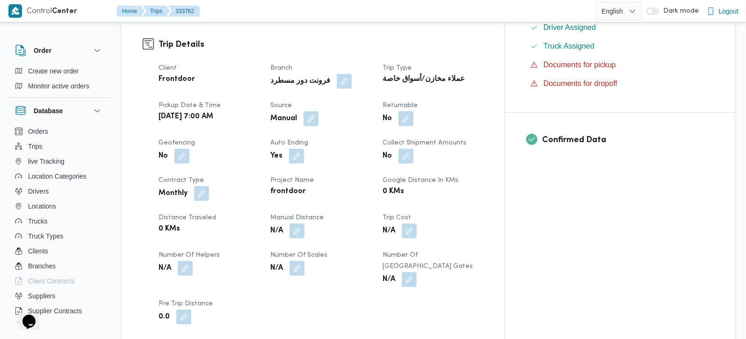
scroll to position [330, 0]
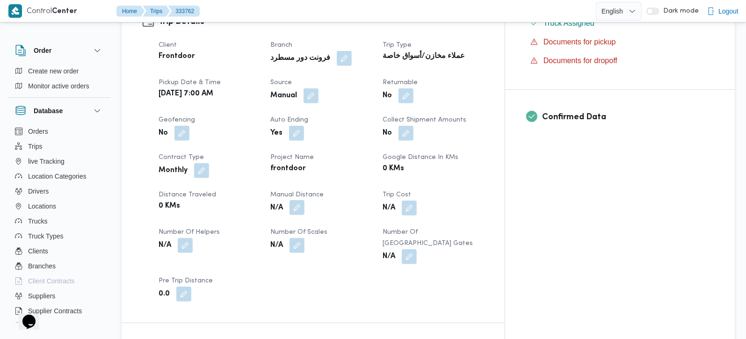
click at [305, 200] on button "button" at bounding box center [297, 207] width 15 height 15
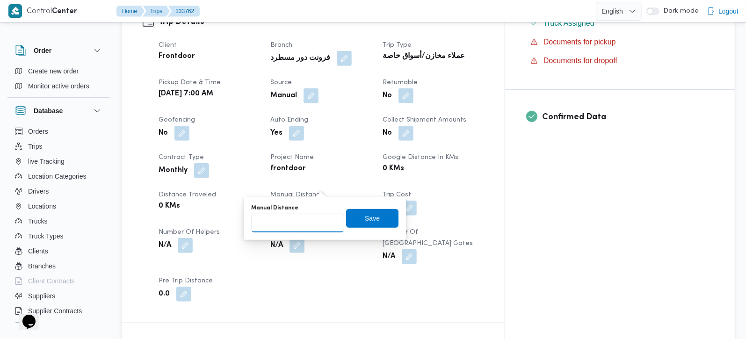
click at [307, 215] on input "Manual Distance" at bounding box center [297, 223] width 93 height 19
type input "115"
click at [364, 226] on span "Save" at bounding box center [372, 218] width 52 height 19
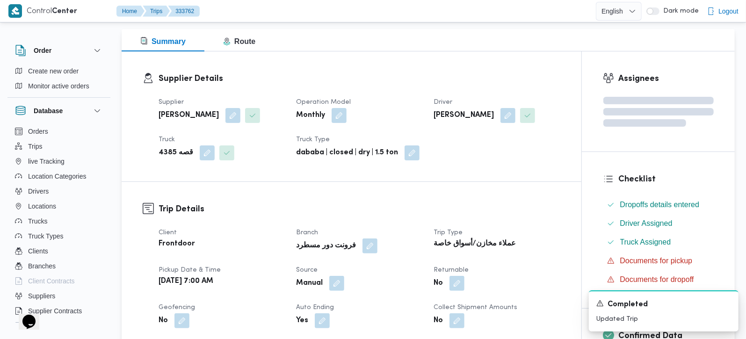
scroll to position [0, 0]
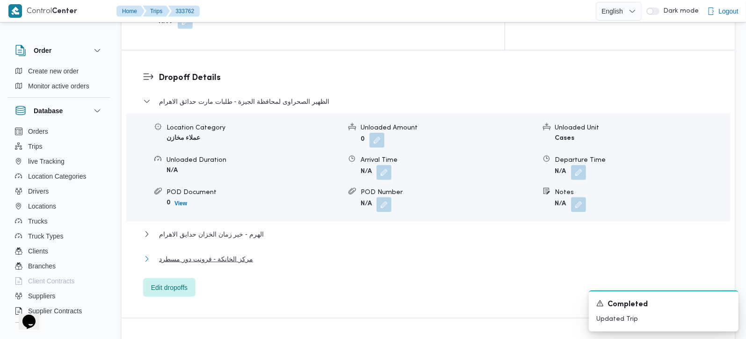
click at [201, 254] on span "مركز الخانكة - فرونت دور مسطرد" at bounding box center [206, 259] width 94 height 11
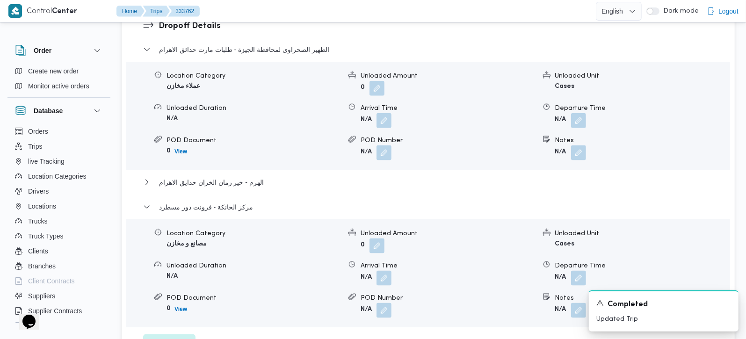
scroll to position [825, 0]
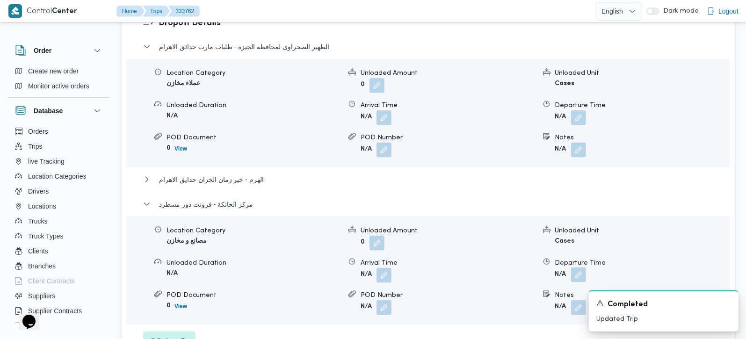
click at [575, 268] on button "button" at bounding box center [578, 275] width 15 height 15
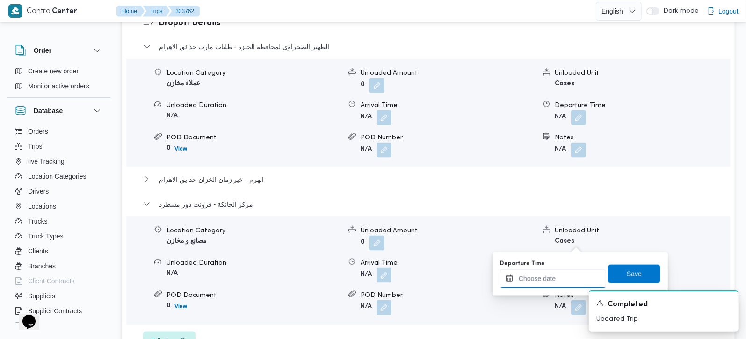
click at [562, 277] on input "Departure Time" at bounding box center [553, 279] width 106 height 19
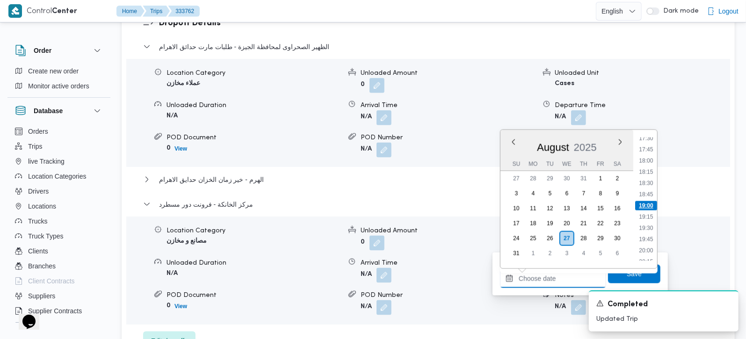
scroll to position [735, 0]
drag, startPoint x: 653, startPoint y: 149, endPoint x: 651, endPoint y: 163, distance: 14.2
click at [653, 149] on li "16:30" at bounding box center [646, 148] width 22 height 9
type input "27/08/2025 16:30"
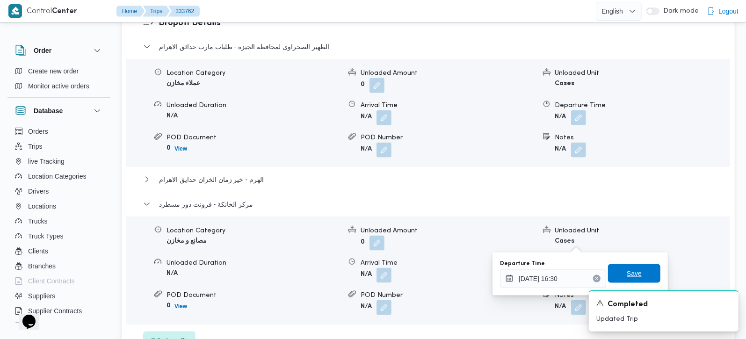
click at [628, 266] on span "Save" at bounding box center [634, 273] width 52 height 19
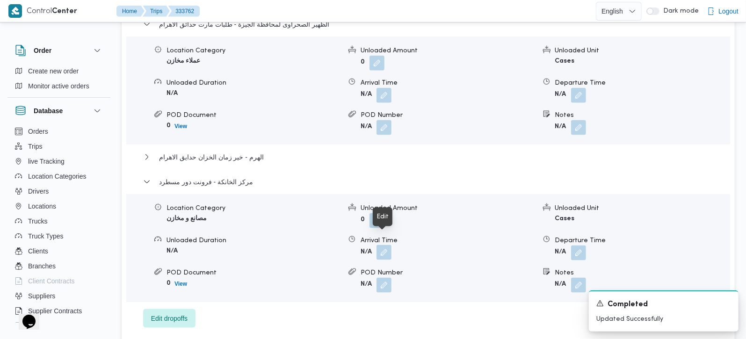
click at [384, 245] on button "button" at bounding box center [384, 252] width 15 height 15
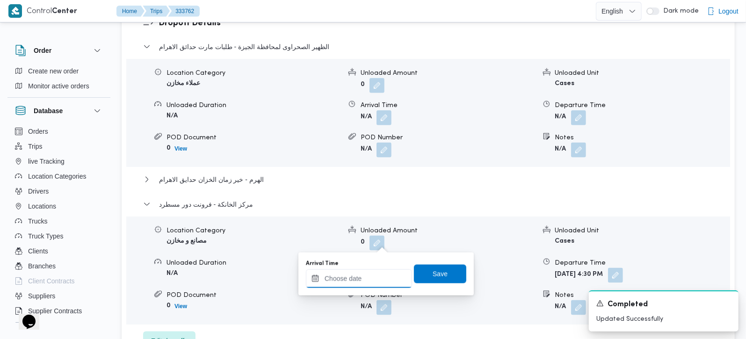
click at [379, 275] on input "Arrival Time" at bounding box center [359, 279] width 106 height 19
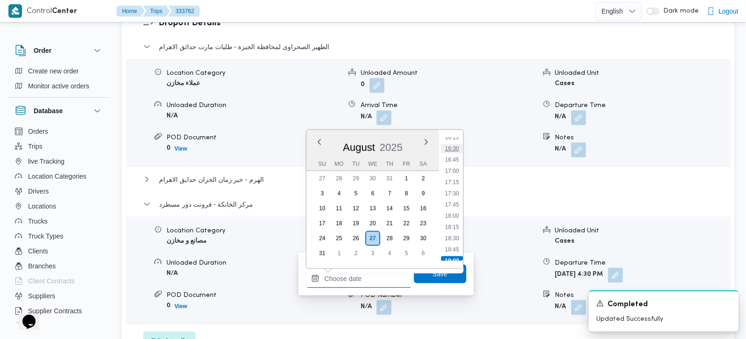
scroll to position [679, 0]
click at [458, 191] on li "16:15" at bounding box center [452, 192] width 22 height 9
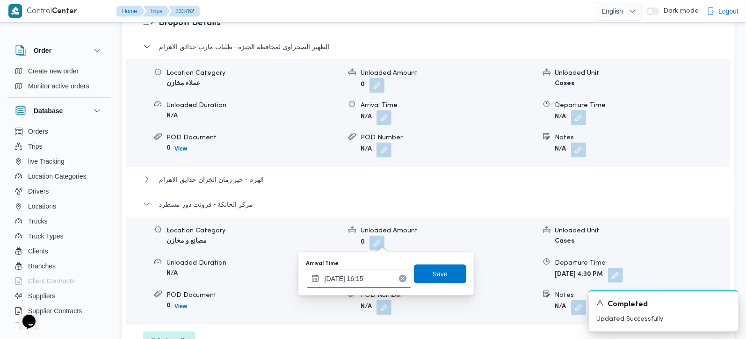
type input "27/08/2025 16:15"
click at [451, 270] on span "Save" at bounding box center [440, 273] width 52 height 19
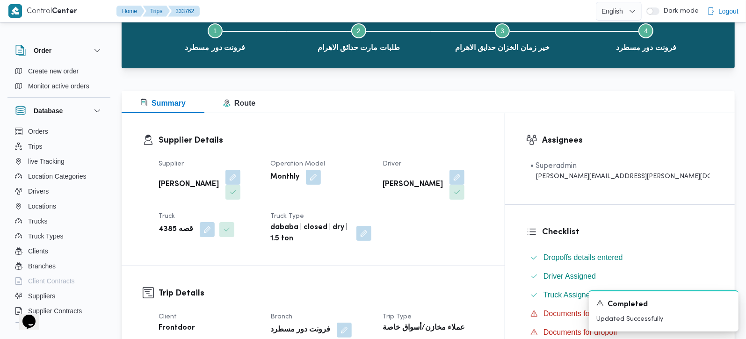
scroll to position [0, 0]
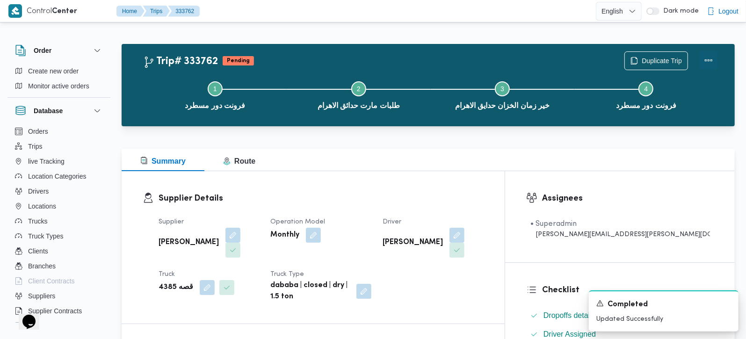
click at [705, 58] on button "Actions" at bounding box center [709, 60] width 19 height 19
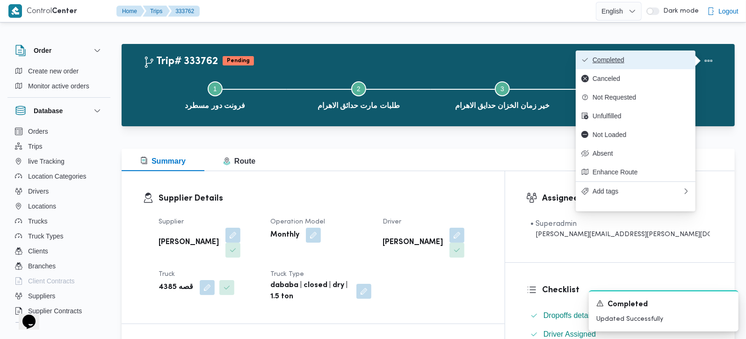
click at [676, 58] on span "Completed" at bounding box center [641, 59] width 97 height 7
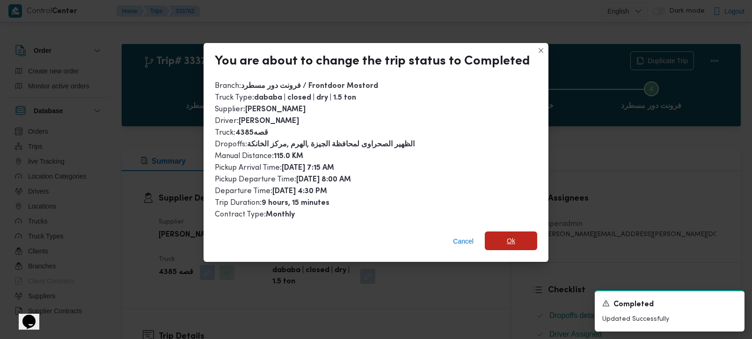
click at [519, 248] on span "Ok" at bounding box center [511, 241] width 52 height 19
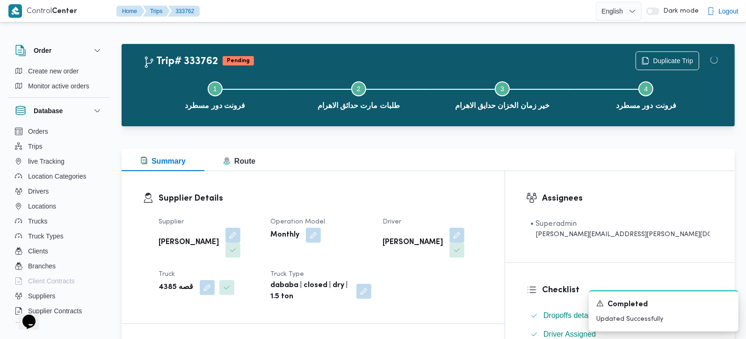
click at [465, 243] on span at bounding box center [455, 250] width 20 height 15
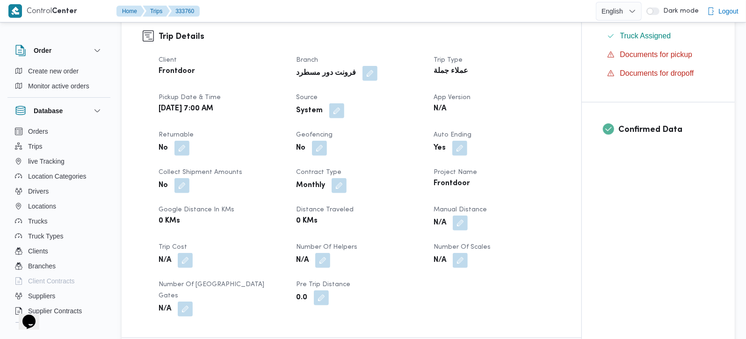
scroll to position [220, 0]
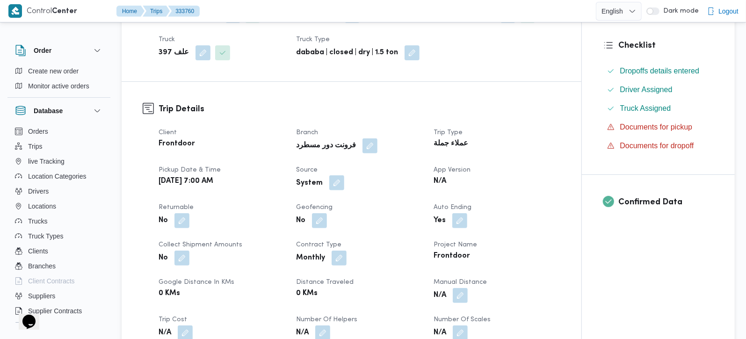
click at [335, 179] on button "button" at bounding box center [336, 182] width 15 height 15
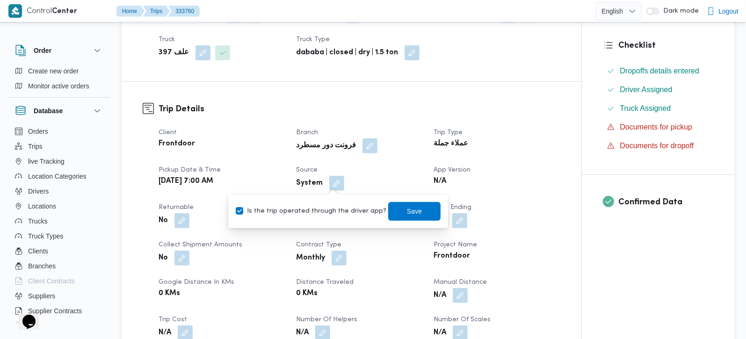
click at [328, 211] on label "Is the trip operated through the driver app?" at bounding box center [311, 211] width 151 height 11
checkbox input "false"
click at [416, 211] on span "Save" at bounding box center [414, 211] width 52 height 19
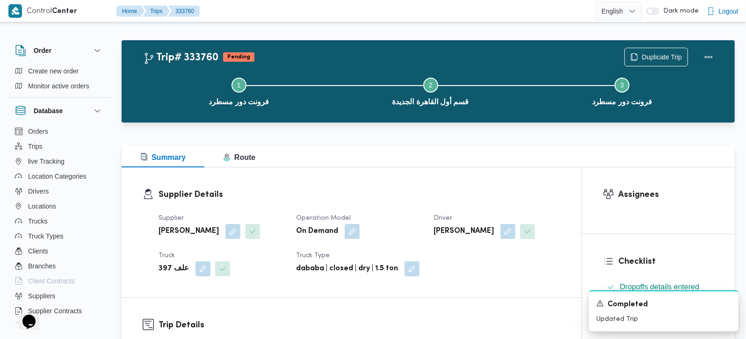
scroll to position [0, 0]
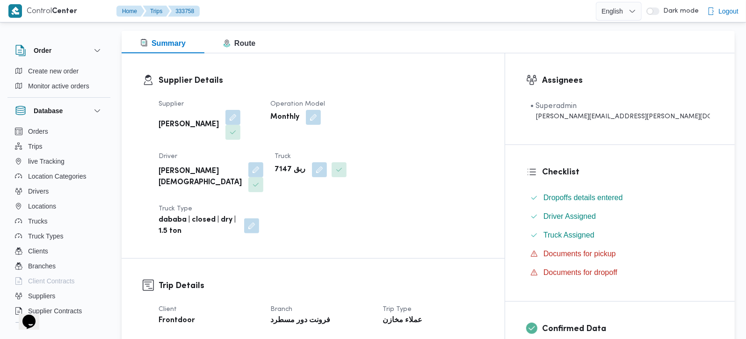
scroll to position [330, 0]
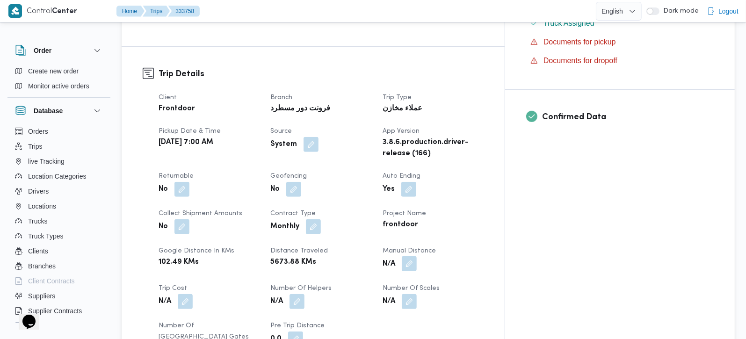
click at [417, 256] on button "button" at bounding box center [409, 263] width 15 height 15
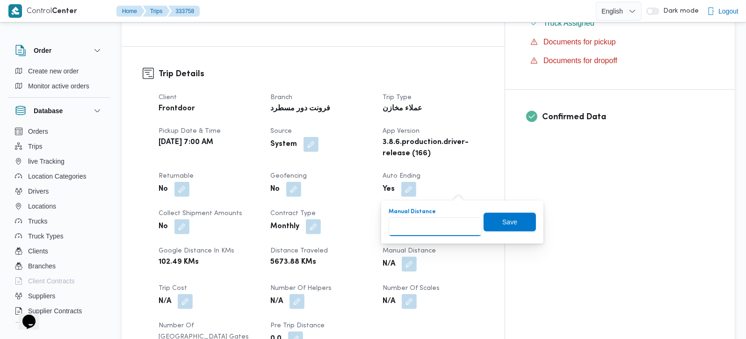
click at [444, 226] on input "Manual Distance" at bounding box center [435, 227] width 93 height 19
type input "110"
click at [503, 221] on span "Save" at bounding box center [510, 221] width 15 height 11
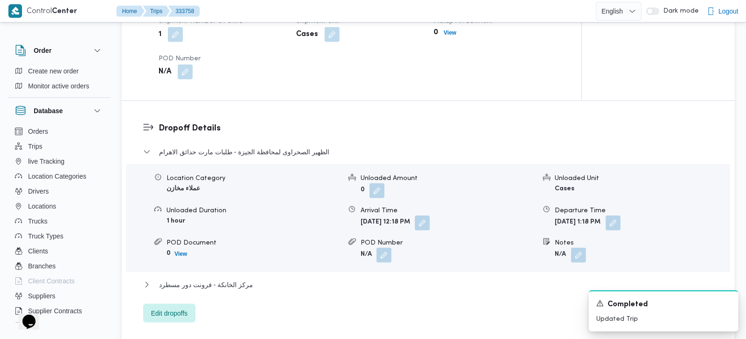
scroll to position [719, 0]
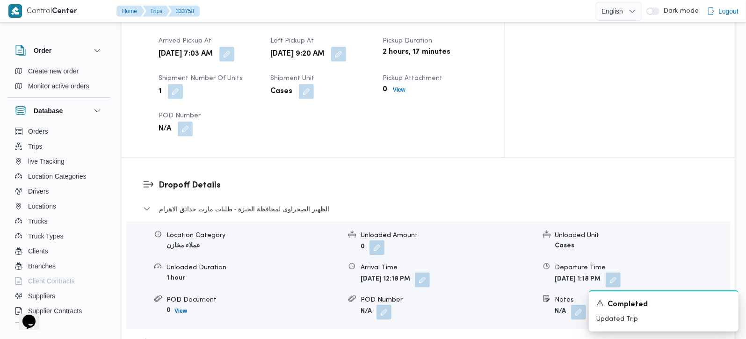
click at [224, 336] on span "مركز الخانكة - فرونت دور مسطرد" at bounding box center [206, 341] width 94 height 11
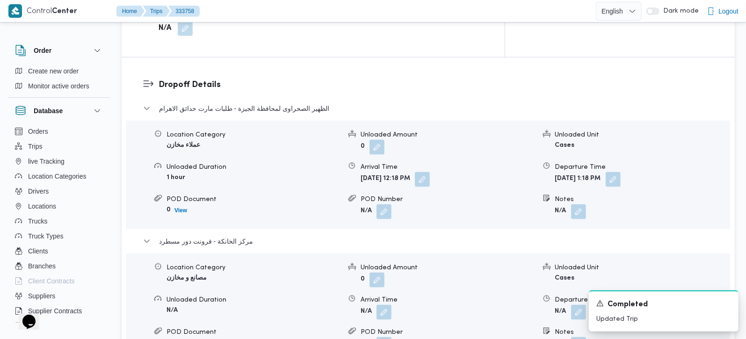
scroll to position [829, 0]
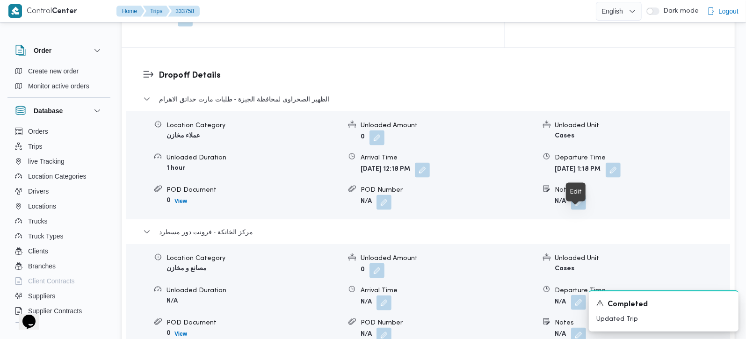
click at [573, 295] on button "button" at bounding box center [578, 302] width 15 height 15
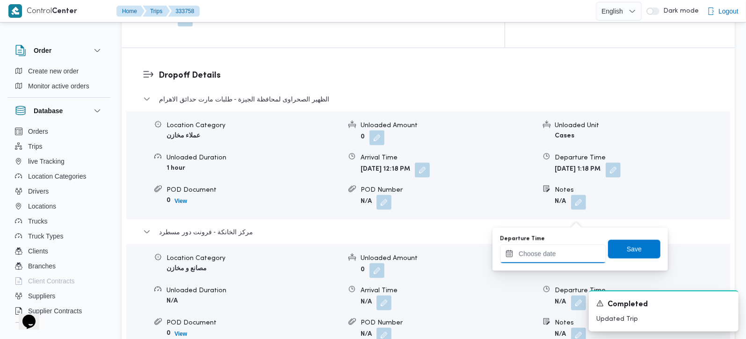
click at [568, 255] on input "Departure Time" at bounding box center [553, 254] width 106 height 19
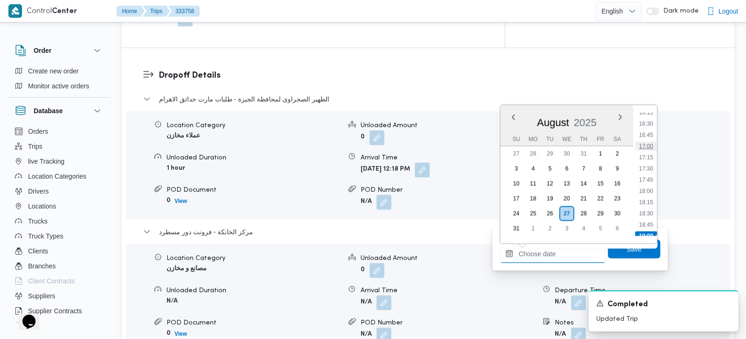
scroll to position [679, 0]
click at [646, 163] on li "16:15" at bounding box center [646, 167] width 22 height 9
type input "[DATE] 16:15"
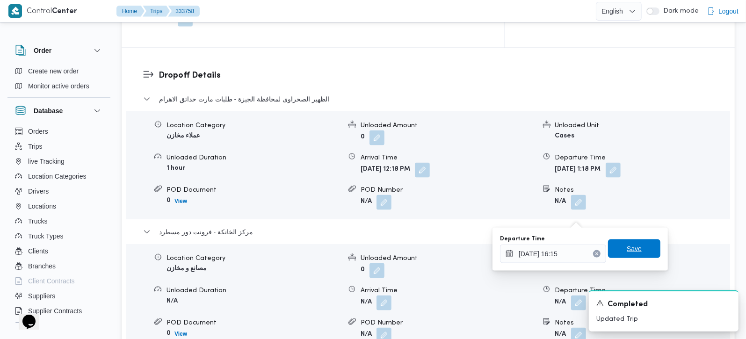
click at [628, 248] on span "Save" at bounding box center [634, 248] width 15 height 11
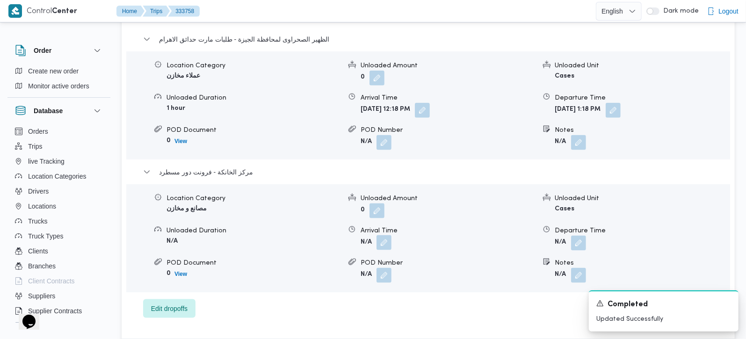
click at [383, 235] on button "button" at bounding box center [384, 242] width 15 height 15
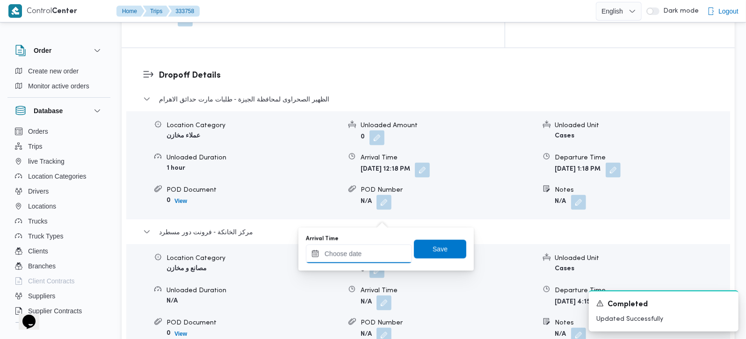
drag, startPoint x: 373, startPoint y: 255, endPoint x: 388, endPoint y: 248, distance: 16.5
click at [373, 255] on input "Arrival Time" at bounding box center [359, 254] width 106 height 19
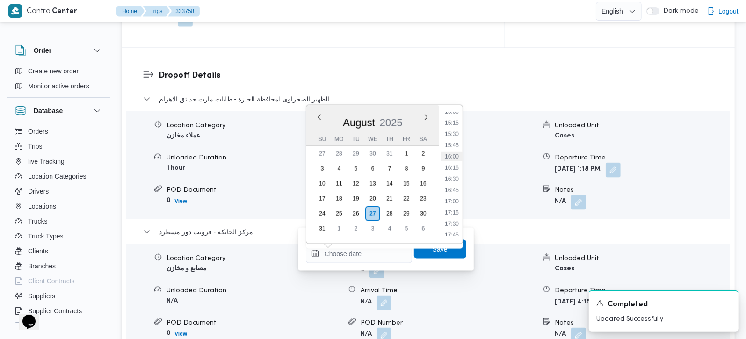
click at [458, 154] on li "16:00" at bounding box center [452, 156] width 22 height 9
type input "[DATE] 16:00"
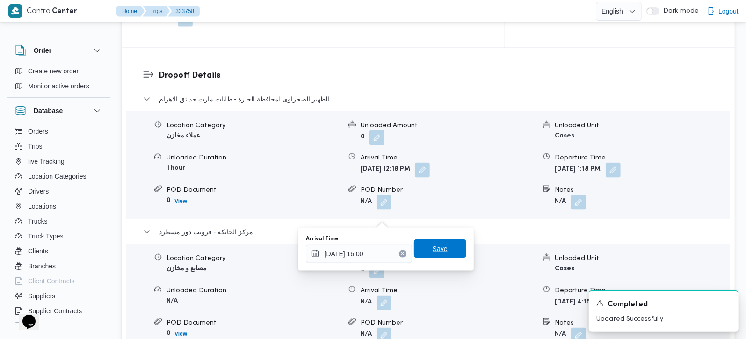
click at [438, 244] on span "Save" at bounding box center [440, 248] width 15 height 11
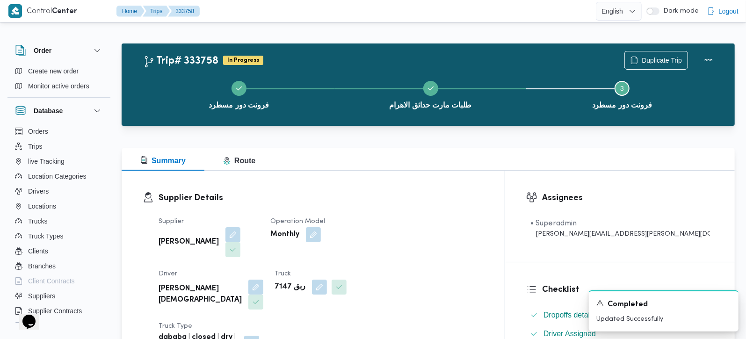
scroll to position [0, 0]
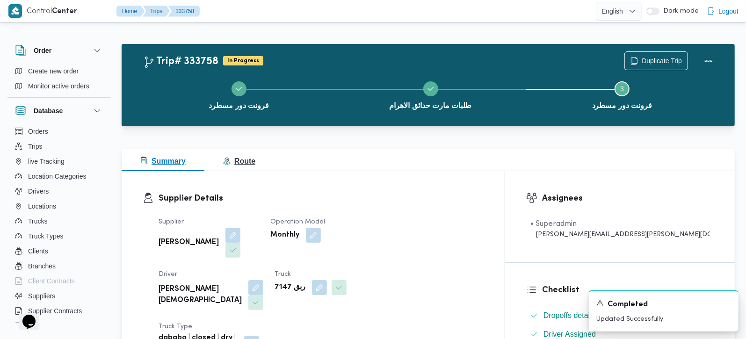
click at [220, 158] on button "Route" at bounding box center [239, 160] width 70 height 22
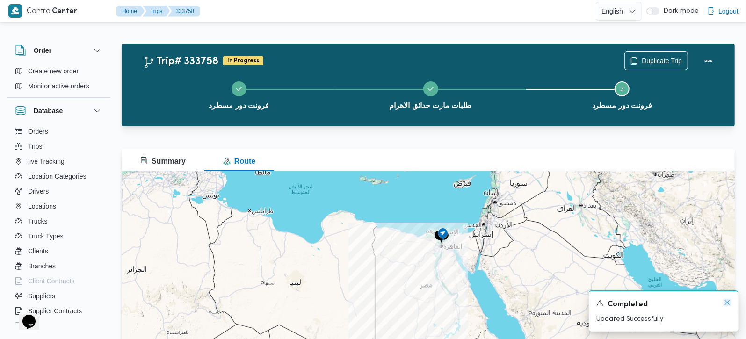
click at [724, 301] on icon "Dismiss toast" at bounding box center [727, 302] width 7 height 7
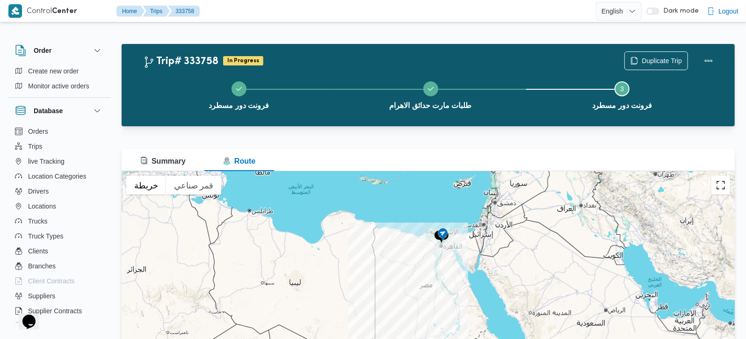
click at [724, 183] on button "تبديل إلى العرض ملء الشاشة" at bounding box center [721, 185] width 19 height 19
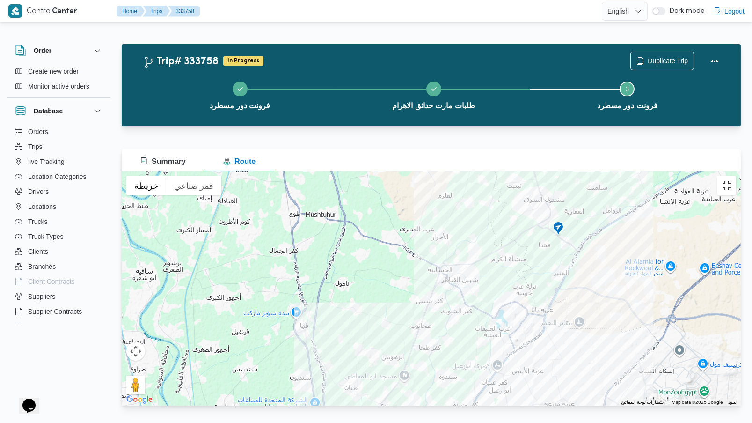
click at [736, 176] on button "تبديل إلى العرض ملء الشاشة" at bounding box center [726, 185] width 19 height 19
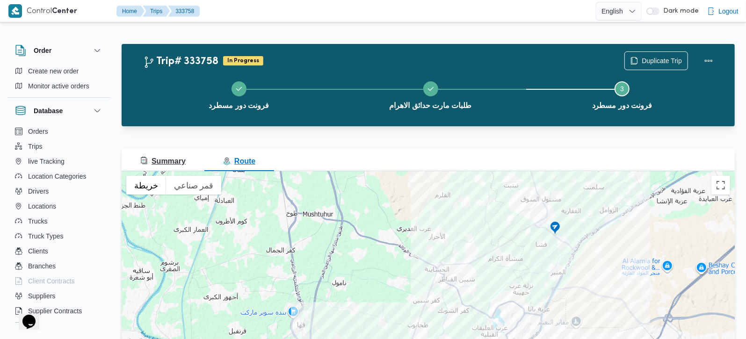
click at [181, 162] on span "Summary" at bounding box center [162, 161] width 45 height 8
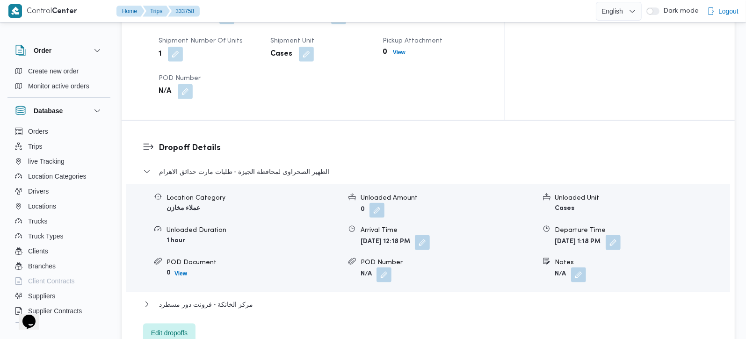
scroll to position [771, 0]
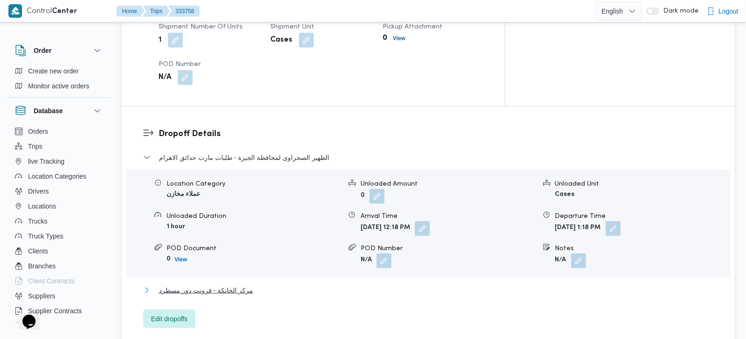
click at [231, 285] on span "مركز الخانكة - فرونت دور مسطرد" at bounding box center [206, 290] width 94 height 11
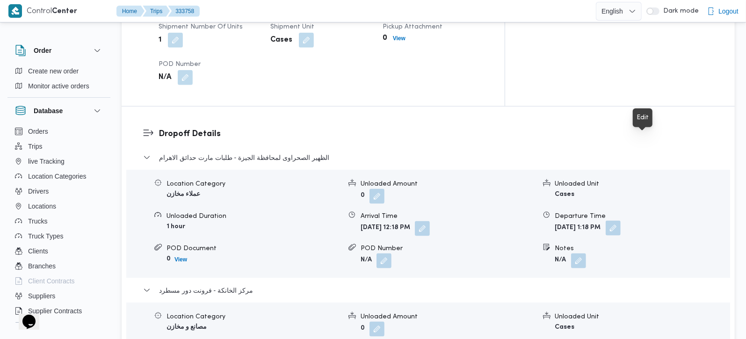
click at [621, 221] on button "button" at bounding box center [613, 228] width 15 height 15
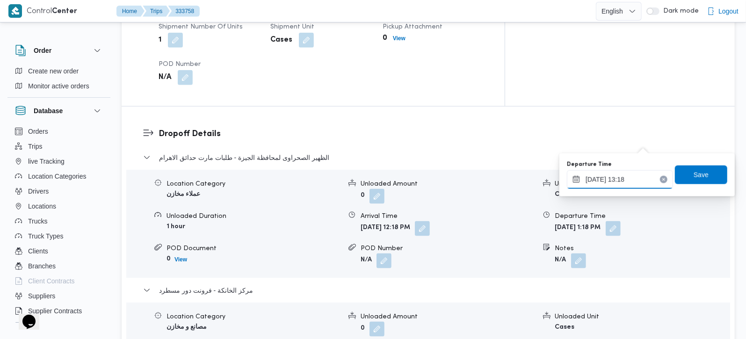
click at [633, 172] on input "27/08/2025 13:18" at bounding box center [620, 179] width 106 height 19
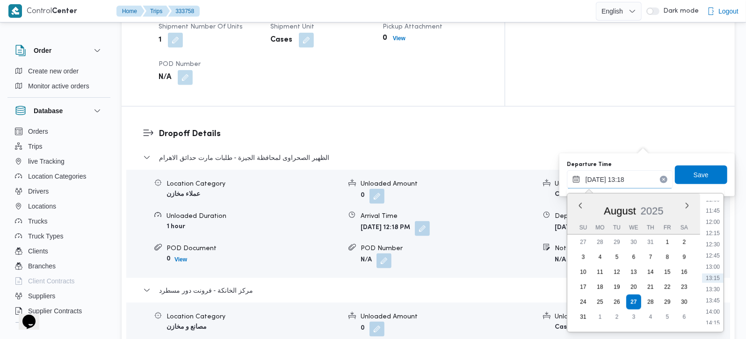
scroll to position [587, 0]
click at [715, 295] on li "15:00" at bounding box center [713, 292] width 22 height 9
type input "27/08/2025 15:00"
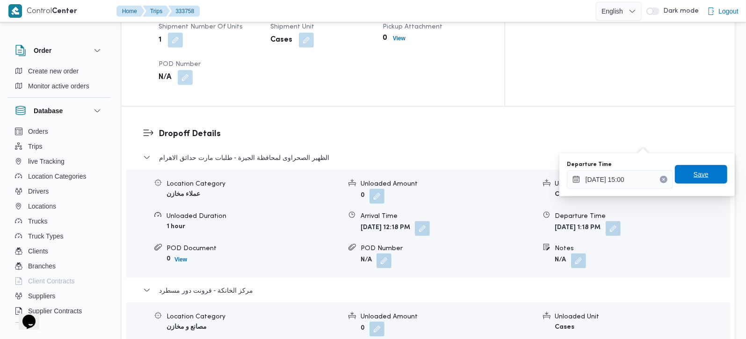
click at [700, 183] on span "Save" at bounding box center [701, 174] width 52 height 19
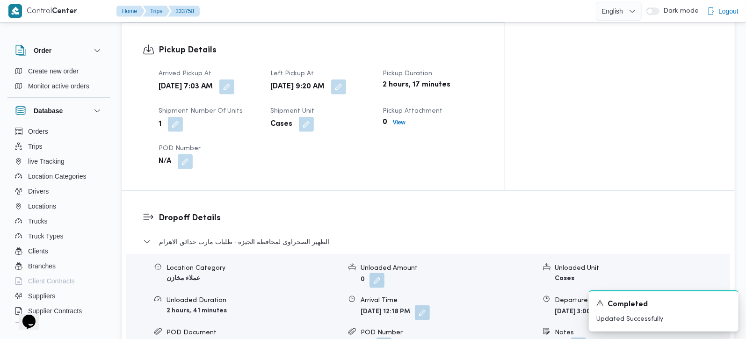
scroll to position [660, 0]
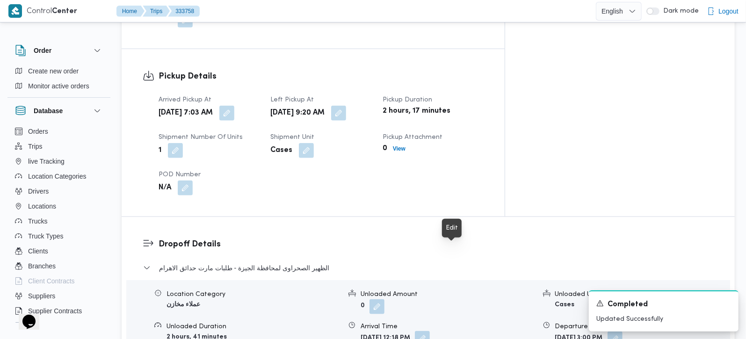
click at [430, 331] on button "button" at bounding box center [422, 338] width 15 height 15
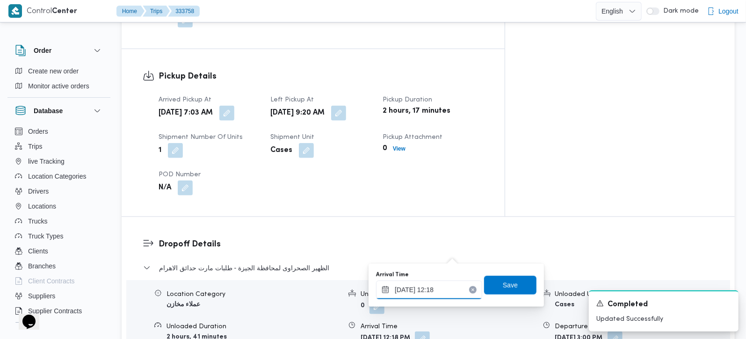
click at [437, 297] on input "27/08/2025 12:18" at bounding box center [429, 290] width 106 height 19
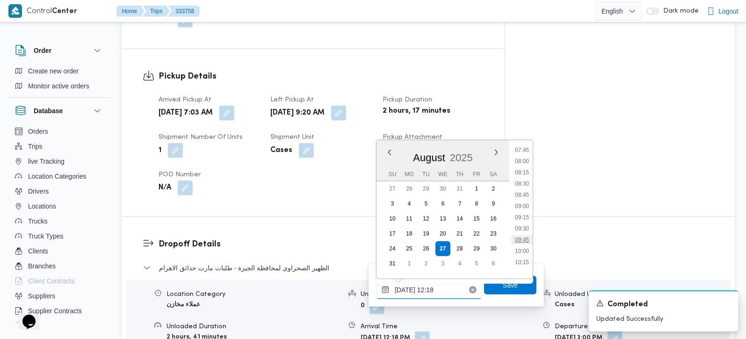
scroll to position [377, 0]
click at [525, 232] on li "10:15" at bounding box center [522, 236] width 22 height 9
type input "27/08/2025 10:15"
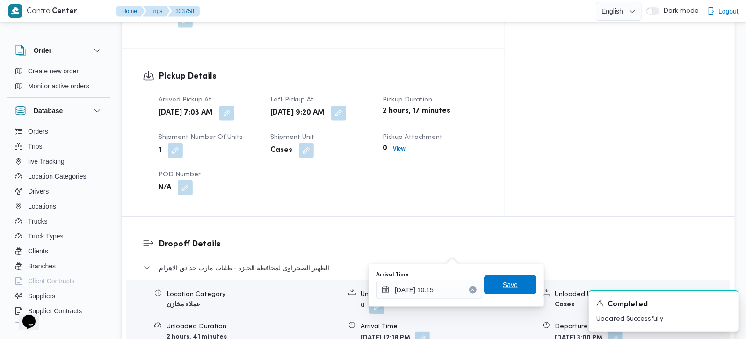
click at [511, 282] on span "Save" at bounding box center [510, 285] width 52 height 19
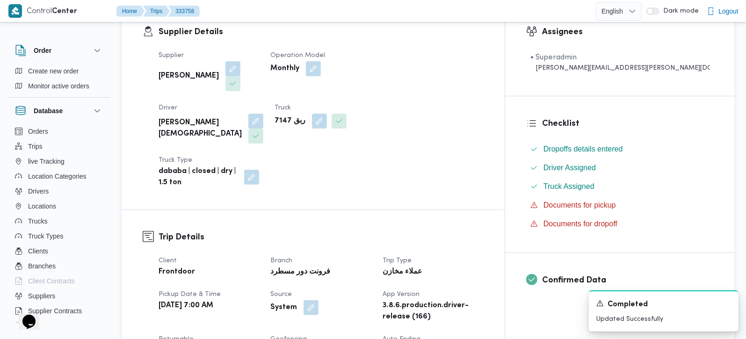
scroll to position [0, 0]
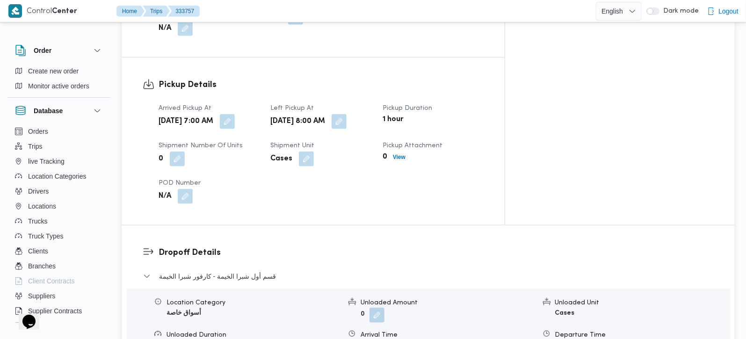
scroll to position [440, 0]
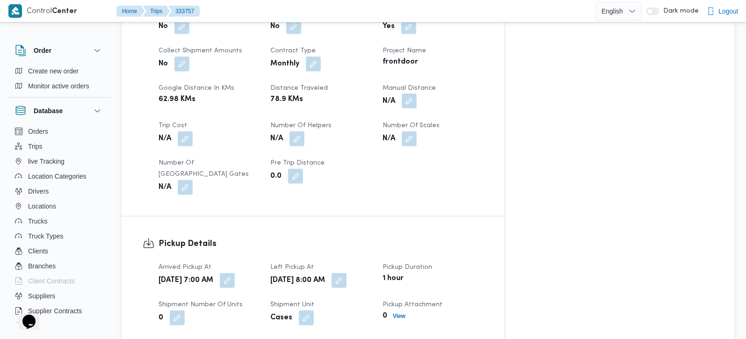
click at [417, 94] on button "button" at bounding box center [409, 101] width 15 height 15
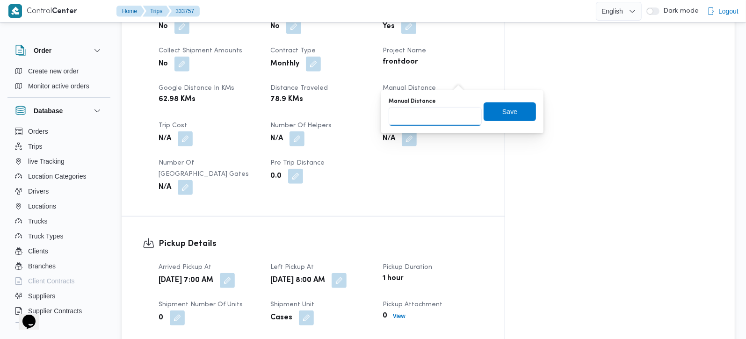
click at [442, 110] on input "Manual Distance" at bounding box center [435, 116] width 93 height 19
type input "45"
drag, startPoint x: 503, startPoint y: 115, endPoint x: 495, endPoint y: 117, distance: 7.8
click at [503, 114] on span "Save" at bounding box center [510, 111] width 15 height 11
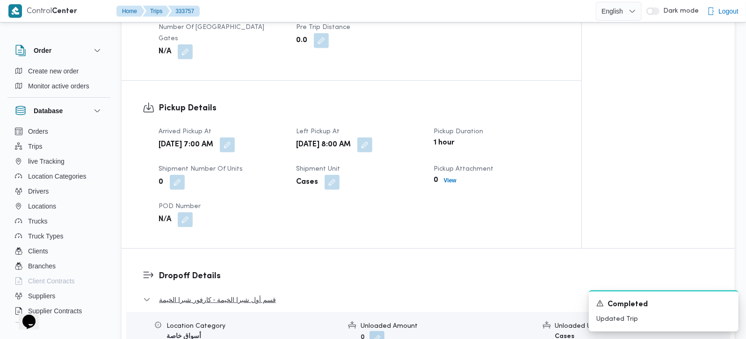
scroll to position [829, 0]
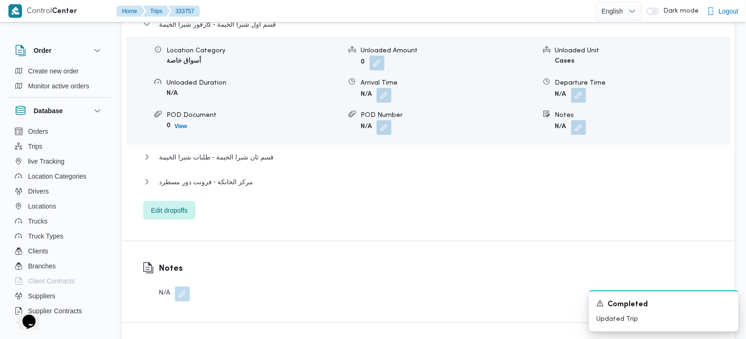
click at [206, 160] on div "قسم أول شبرا الخيمة - كارفور شبرا الخيمة Location Category أسواق خاصة Unloaded …" at bounding box center [428, 119] width 571 height 201
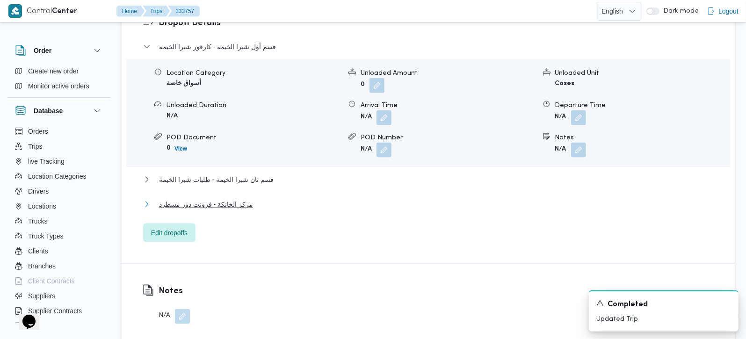
click at [208, 199] on span "مركز الخانكة - فرونت دور مسطرد" at bounding box center [206, 204] width 94 height 11
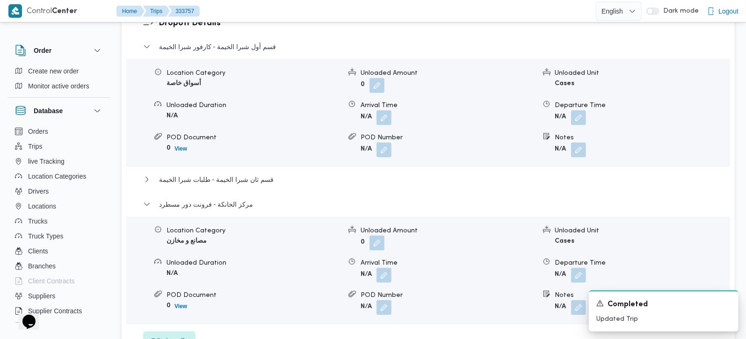
scroll to position [884, 0]
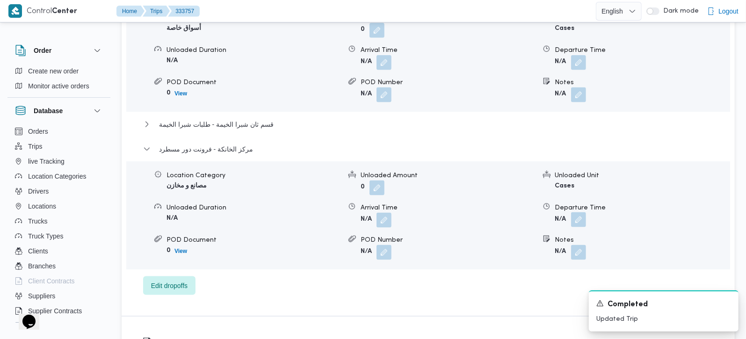
click at [572, 212] on button "button" at bounding box center [578, 219] width 15 height 15
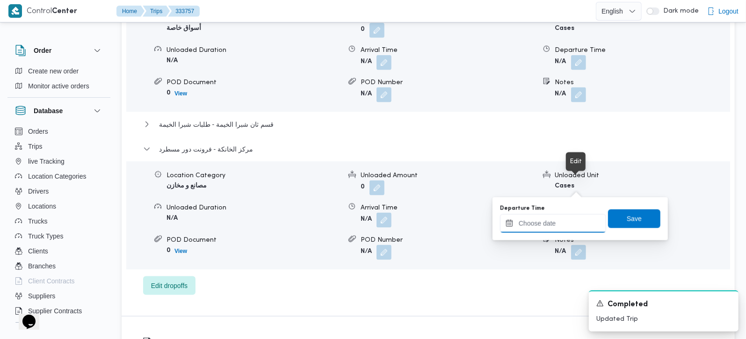
click at [566, 223] on input "Departure Time" at bounding box center [553, 223] width 106 height 19
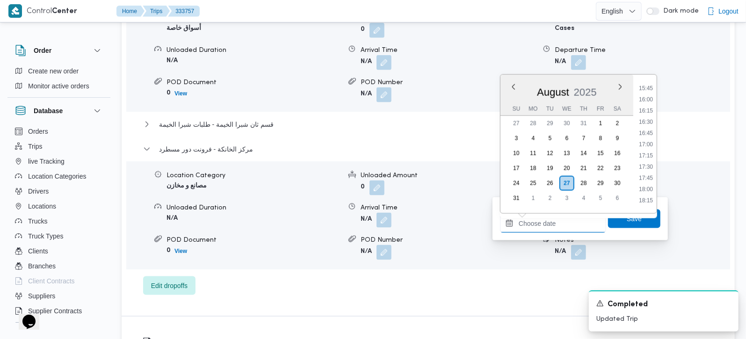
scroll to position [679, 0]
drag, startPoint x: 651, startPoint y: 123, endPoint x: 651, endPoint y: 156, distance: 33.2
click at [651, 123] on li "16:00" at bounding box center [646, 126] width 22 height 9
type input "[DATE] 16:00"
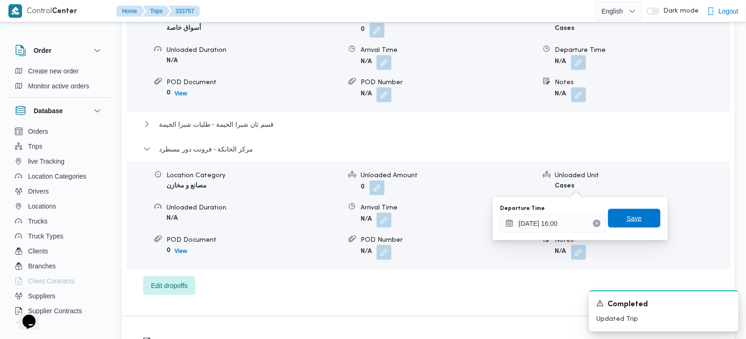
click at [642, 217] on span "Save" at bounding box center [634, 218] width 52 height 19
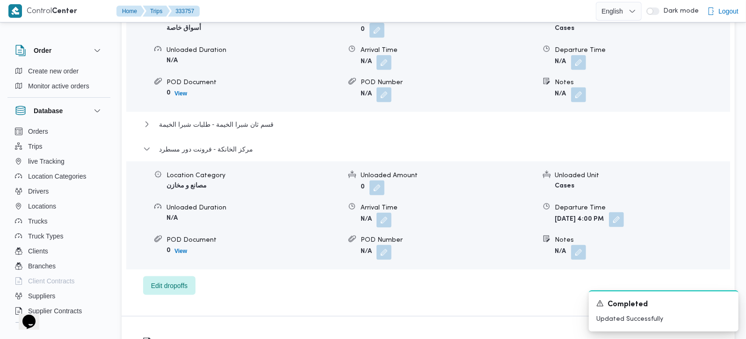
click at [624, 212] on button "button" at bounding box center [616, 219] width 15 height 15
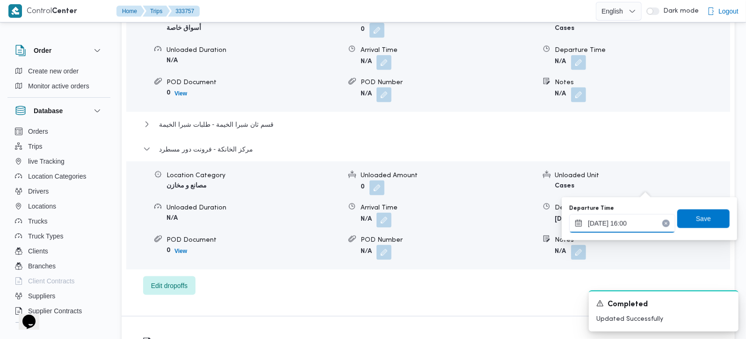
click at [642, 223] on input "[DATE] 16:00" at bounding box center [622, 223] width 106 height 19
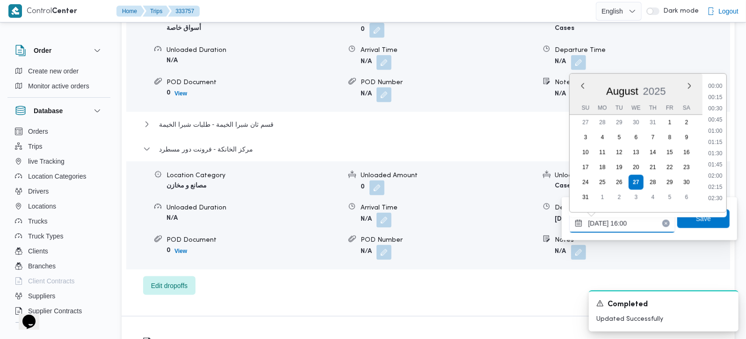
scroll to position [655, 0]
click at [719, 127] on li "15:30" at bounding box center [716, 127] width 22 height 9
type input "[DATE] 15:30"
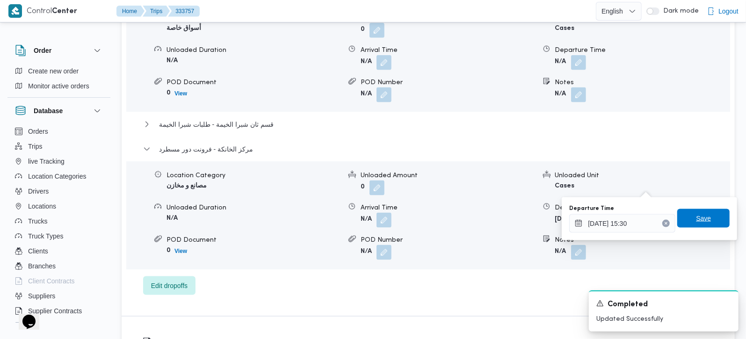
click at [696, 213] on span "Save" at bounding box center [703, 218] width 15 height 11
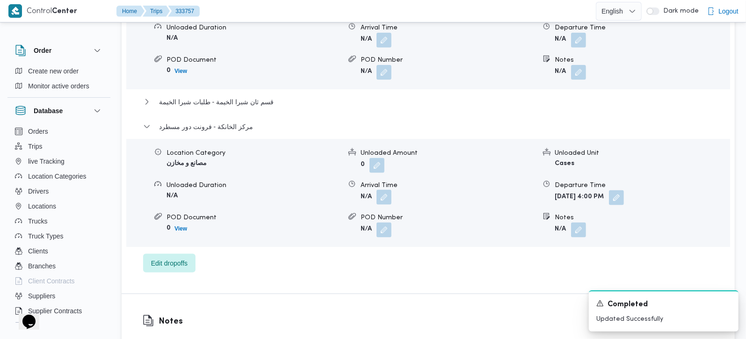
click at [392, 190] on button "button" at bounding box center [384, 197] width 15 height 15
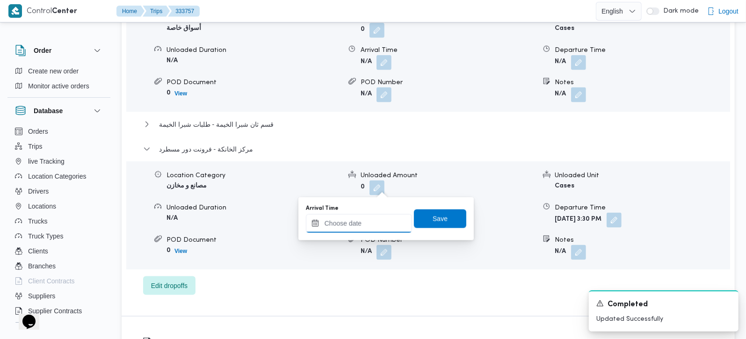
click at [375, 222] on input "Arrival Time" at bounding box center [359, 223] width 106 height 19
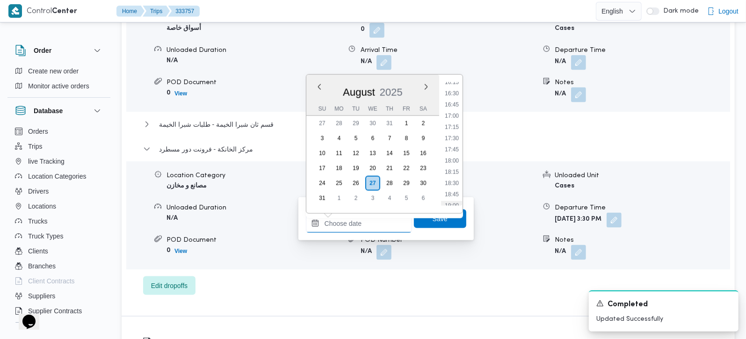
scroll to position [679, 0]
click at [451, 92] on li "15:15" at bounding box center [452, 92] width 22 height 9
type input "[DATE] 15:15"
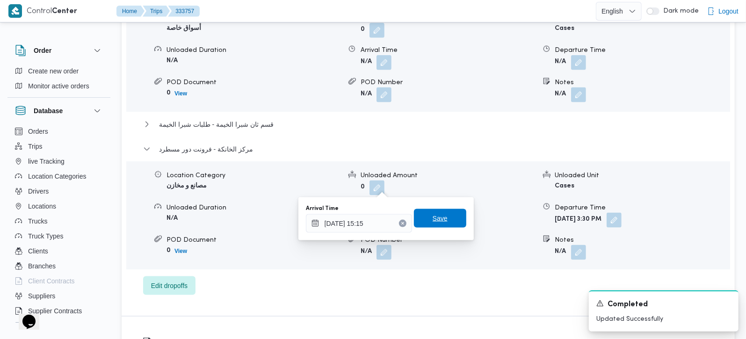
click at [434, 225] on span "Save" at bounding box center [440, 218] width 52 height 19
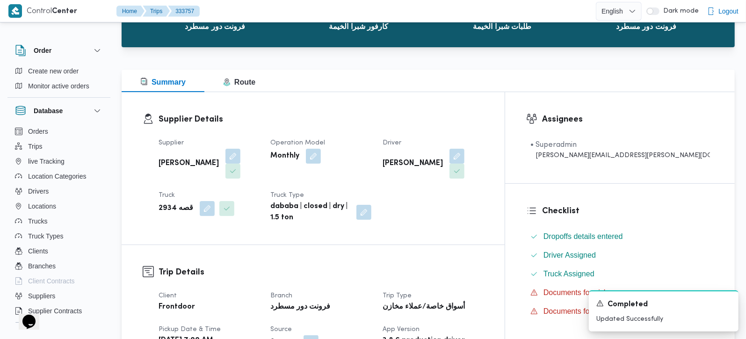
scroll to position [0, 0]
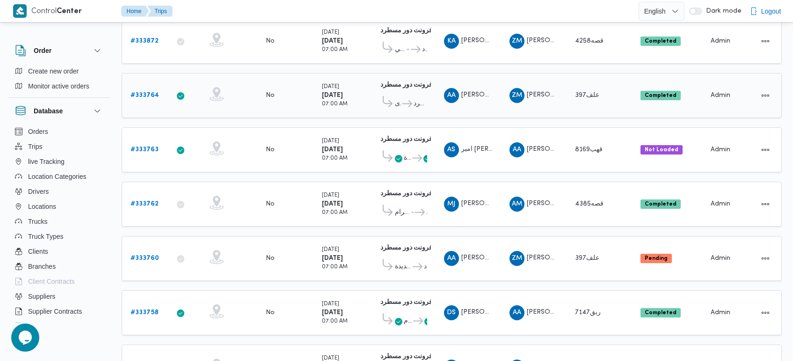
scroll to position [184, 0]
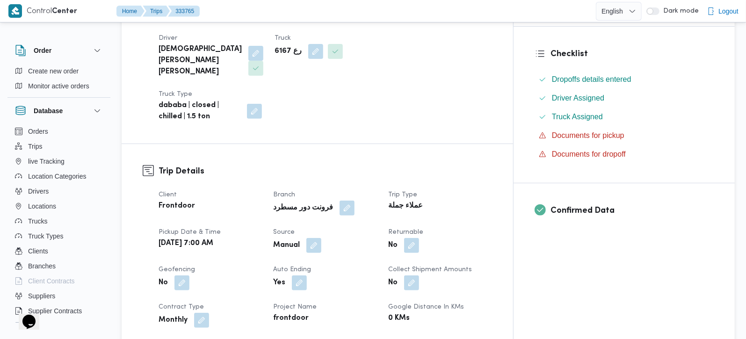
scroll to position [275, 0]
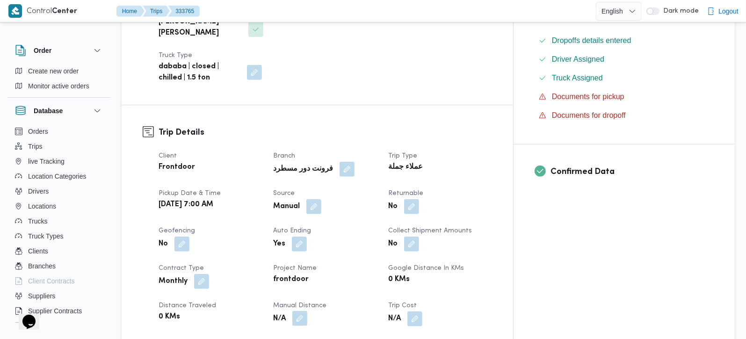
click at [307, 311] on button "button" at bounding box center [299, 318] width 15 height 15
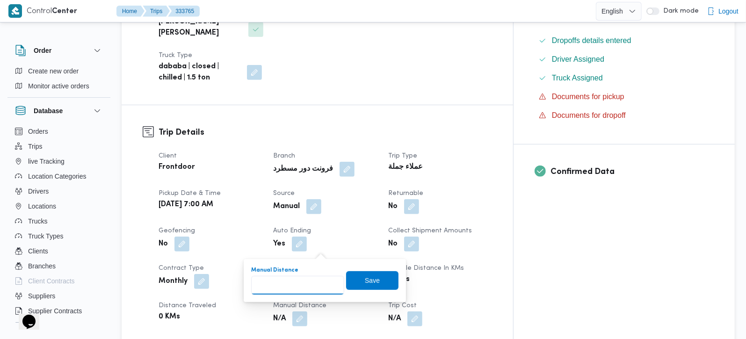
click at [293, 281] on input "Manual Distance" at bounding box center [297, 285] width 93 height 19
type input "135"
click at [372, 277] on span "Save" at bounding box center [372, 280] width 52 height 19
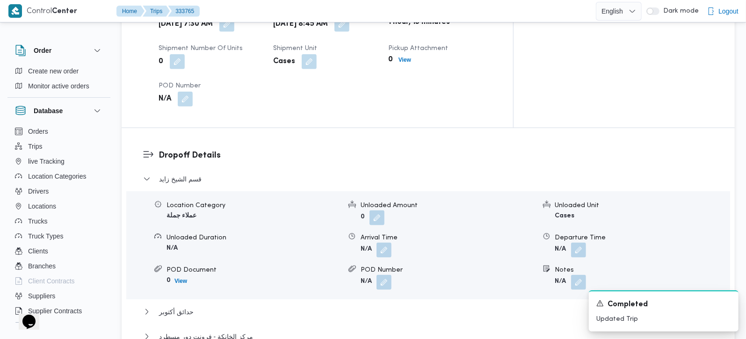
scroll to position [771, 0]
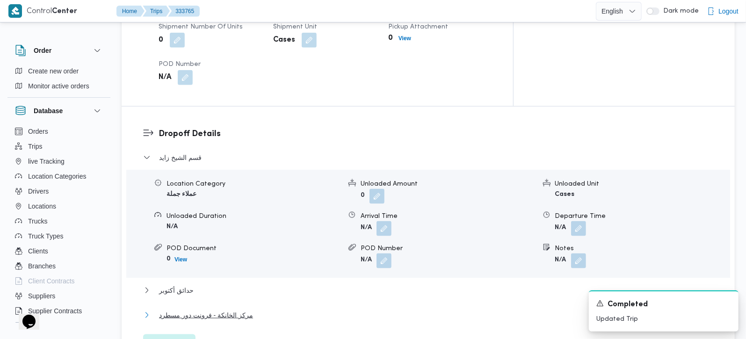
click at [207, 310] on span "مركز الخانكة - فرونت دور مسطرد" at bounding box center [206, 315] width 94 height 11
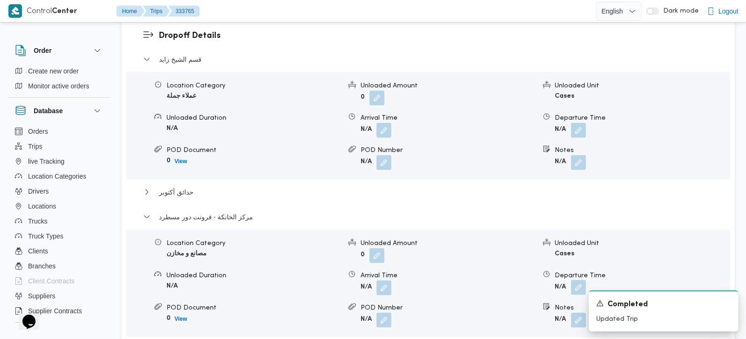
scroll to position [881, 0]
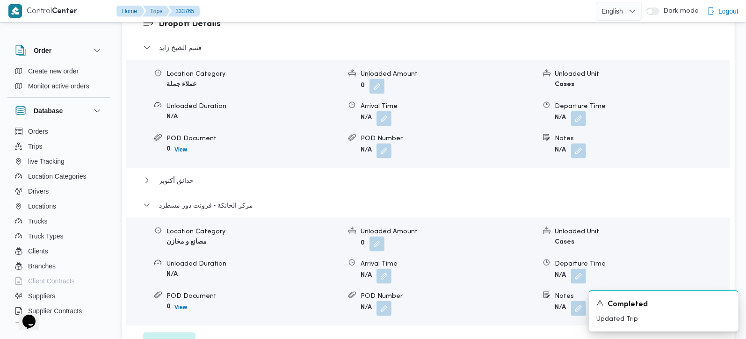
click at [576, 259] on div "Departure Time" at bounding box center [642, 264] width 175 height 10
click at [576, 269] on button "button" at bounding box center [578, 276] width 15 height 15
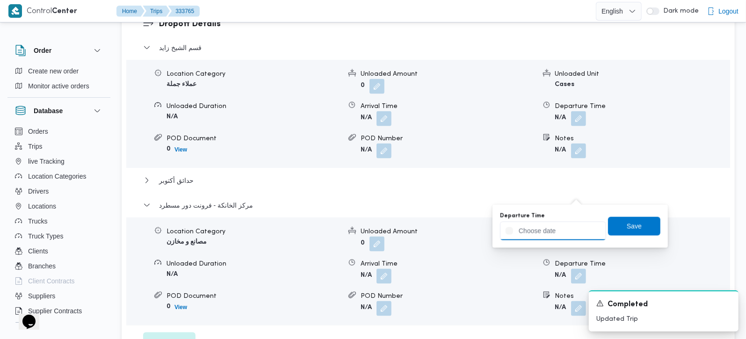
click at [557, 236] on input "Departure Time" at bounding box center [553, 231] width 106 height 19
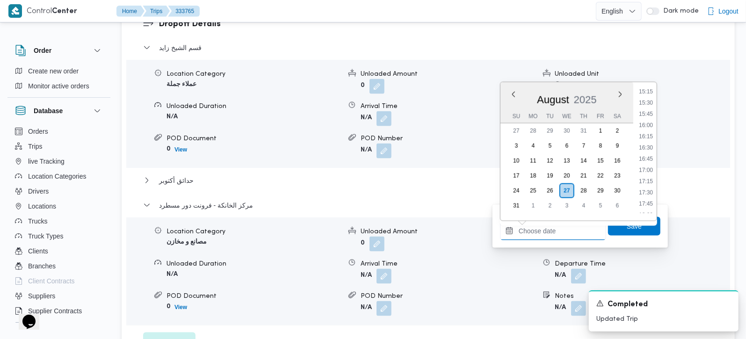
scroll to position [679, 0]
click at [649, 142] on li "16:15" at bounding box center [646, 144] width 22 height 9
type input "27/08/2025 16:15"
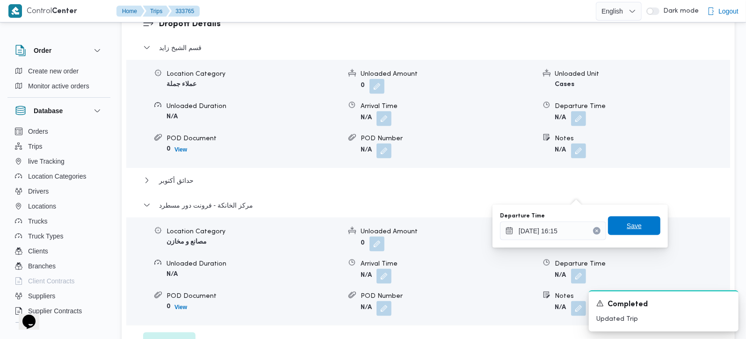
click at [628, 221] on span "Save" at bounding box center [634, 225] width 15 height 11
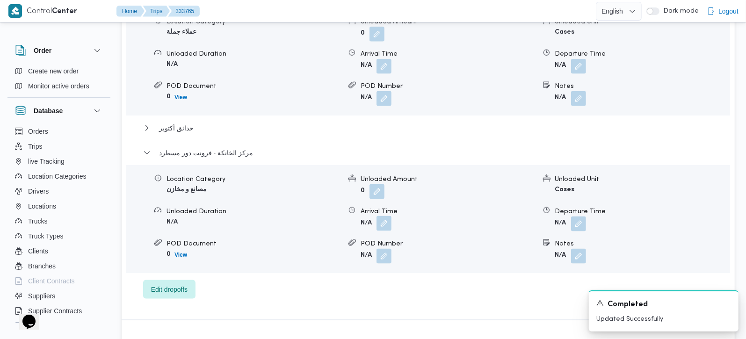
click at [385, 216] on button "button" at bounding box center [384, 223] width 15 height 15
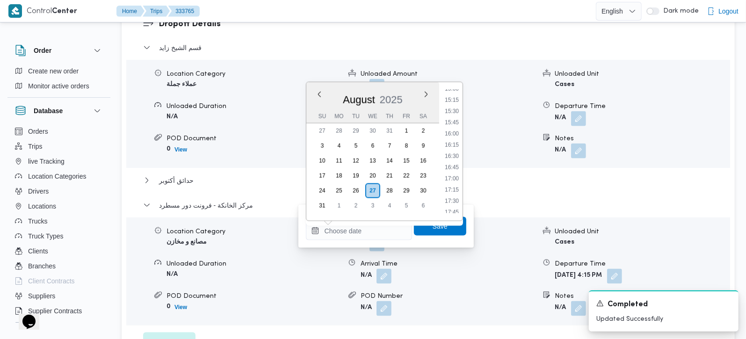
drag, startPoint x: 451, startPoint y: 133, endPoint x: 451, endPoint y: 149, distance: 15.9
click at [451, 133] on li "16:00" at bounding box center [452, 133] width 22 height 9
type input "27/08/2025 16:00"
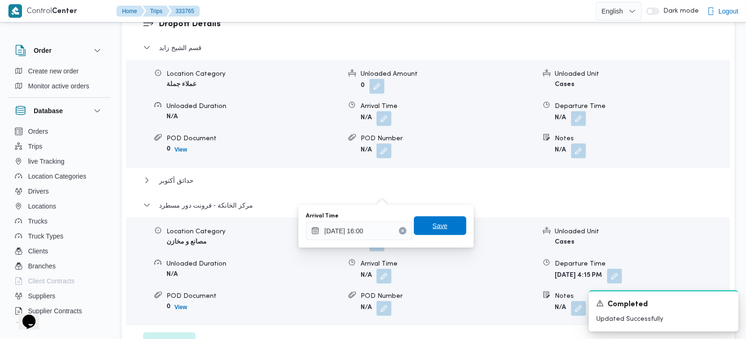
click at [433, 224] on span "Save" at bounding box center [440, 225] width 15 height 11
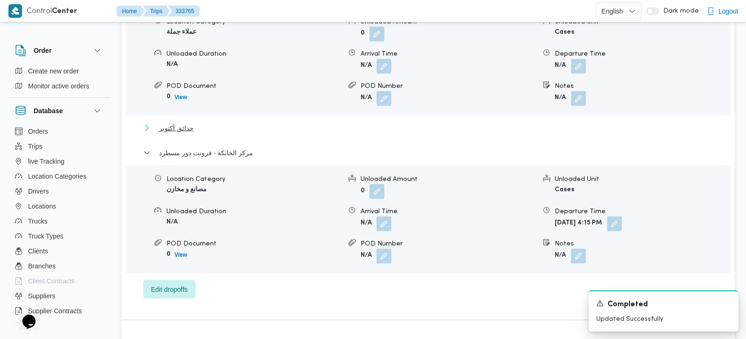
click at [151, 123] on button "حدائق أكتوبر" at bounding box center [428, 128] width 571 height 11
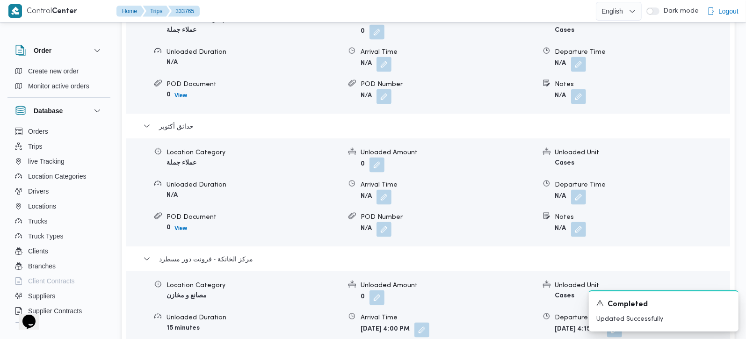
scroll to position [936, 0]
click at [578, 189] on button "button" at bounding box center [578, 196] width 15 height 15
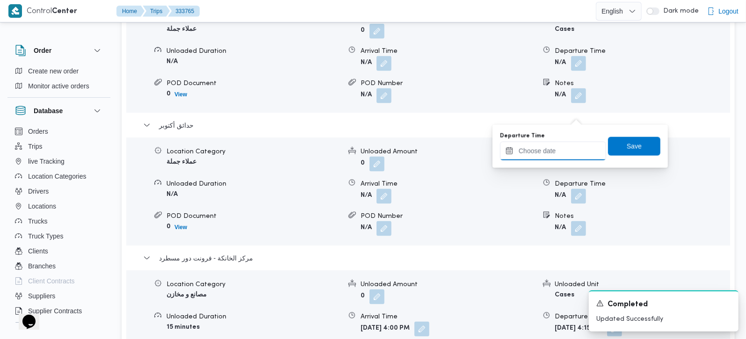
click at [566, 152] on input "Departure Time" at bounding box center [553, 151] width 106 height 19
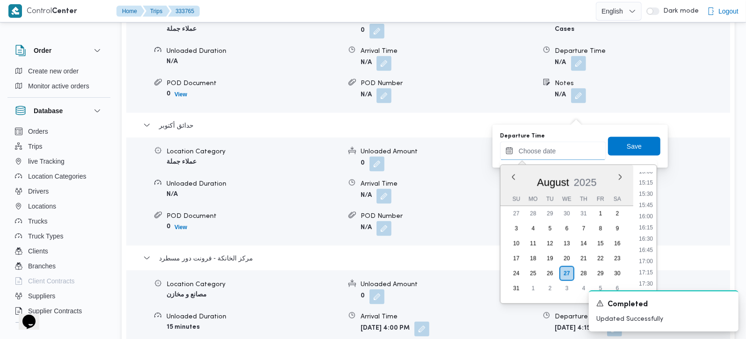
scroll to position [625, 0]
click at [650, 223] on li "15:00" at bounding box center [646, 226] width 22 height 9
type input "27/08/2025 15:00"
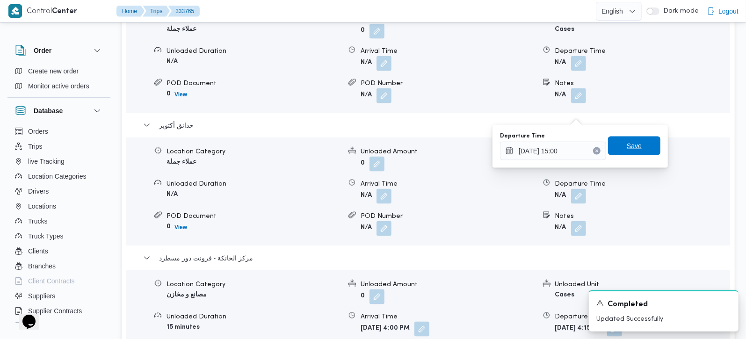
click at [637, 140] on span "Save" at bounding box center [634, 146] width 52 height 19
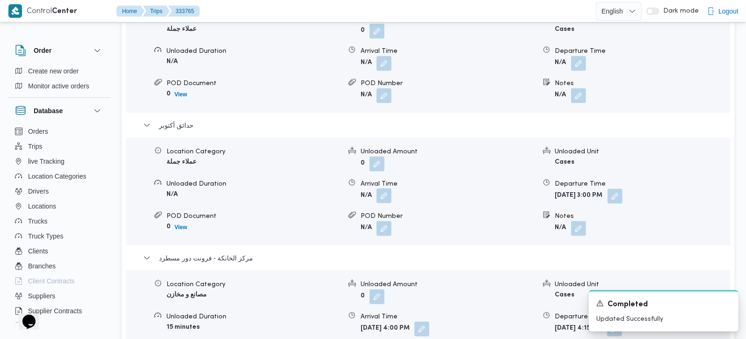
click at [387, 189] on button "button" at bounding box center [384, 196] width 15 height 15
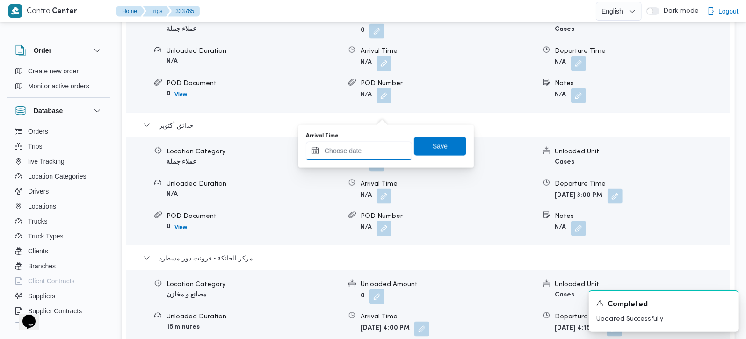
click at [379, 147] on input "Arrival Time" at bounding box center [359, 151] width 106 height 19
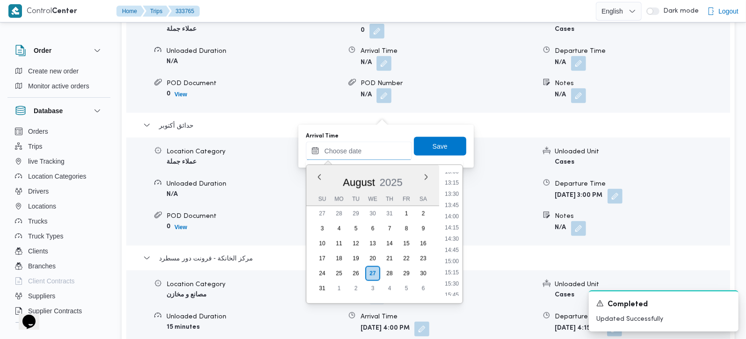
scroll to position [569, 0]
click at [454, 191] on li "13:00" at bounding box center [452, 191] width 22 height 9
type input "27/08/2025 13:00"
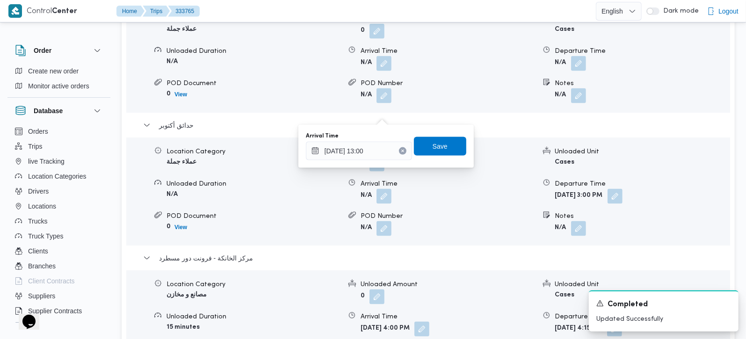
click at [427, 134] on div "Arrival Time 27/08/2025 13:00 Save" at bounding box center [386, 146] width 162 height 30
click at [433, 144] on span "Save" at bounding box center [440, 145] width 15 height 11
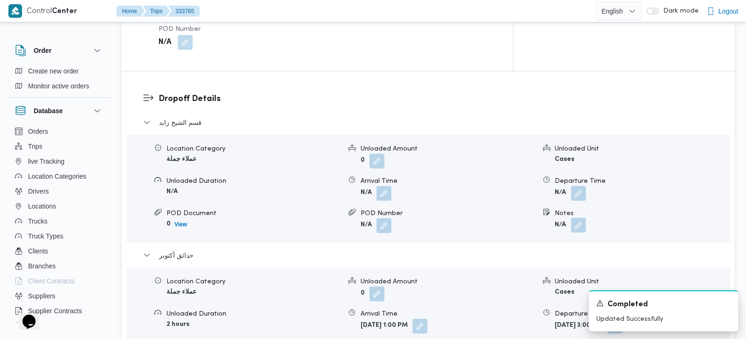
scroll to position [825, 0]
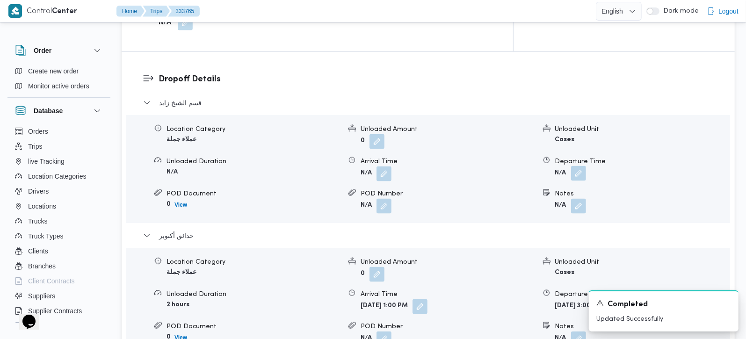
click at [580, 166] on button "button" at bounding box center [578, 173] width 15 height 15
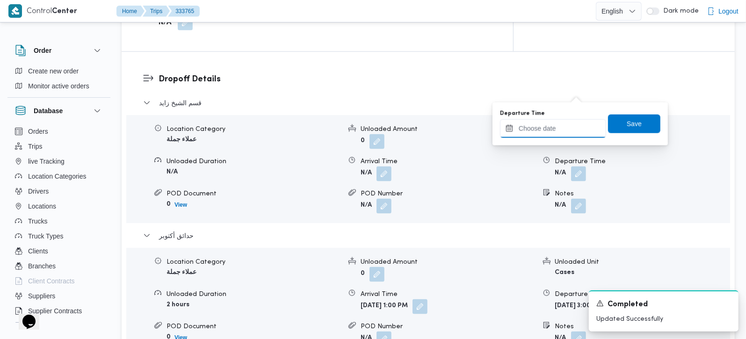
click at [562, 130] on input "Departure Time" at bounding box center [553, 128] width 106 height 19
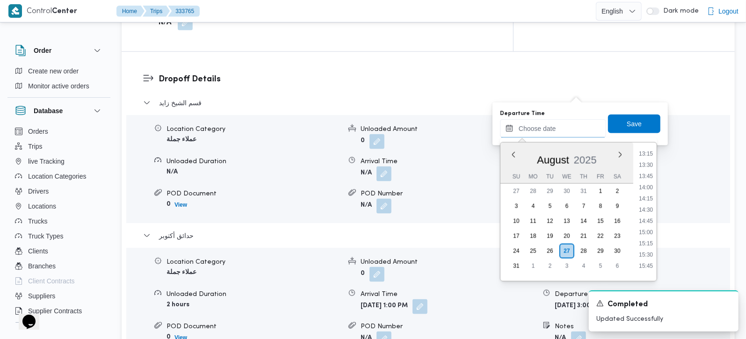
scroll to position [569, 0]
click at [644, 160] on li "12:45" at bounding box center [646, 157] width 22 height 9
type input "27/08/2025 12:45"
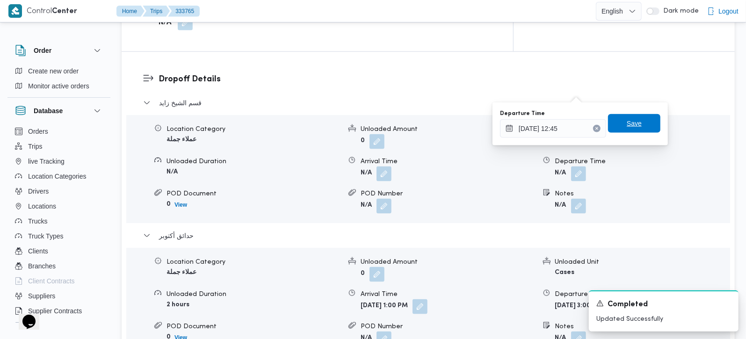
click at [631, 126] on span "Save" at bounding box center [634, 123] width 15 height 11
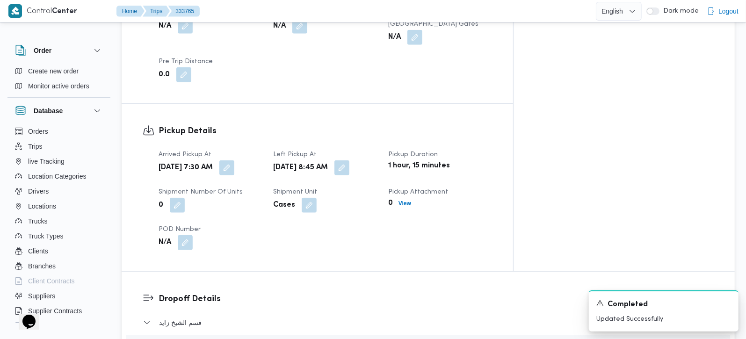
scroll to position [660, 0]
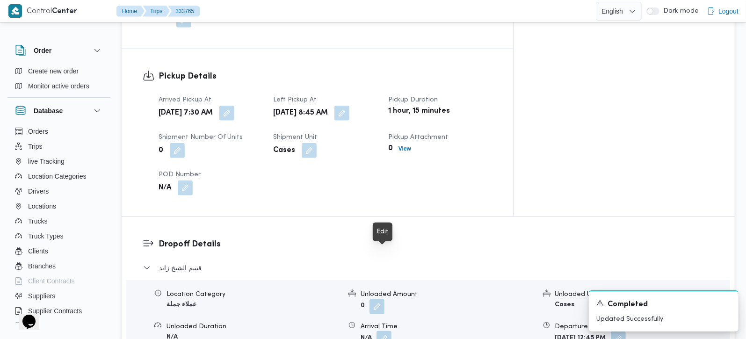
click at [389, 331] on button "button" at bounding box center [384, 338] width 15 height 15
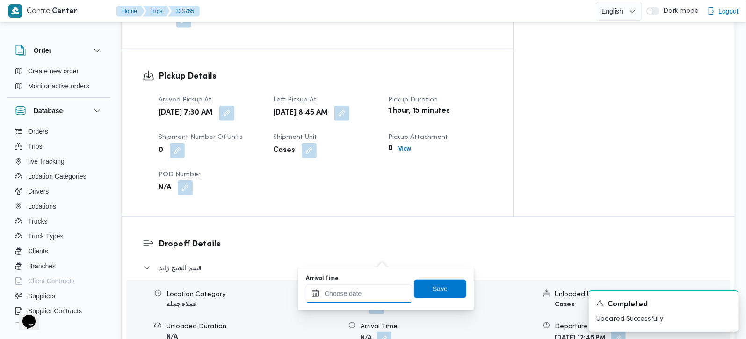
click at [372, 286] on input "Arrival Time" at bounding box center [359, 293] width 106 height 19
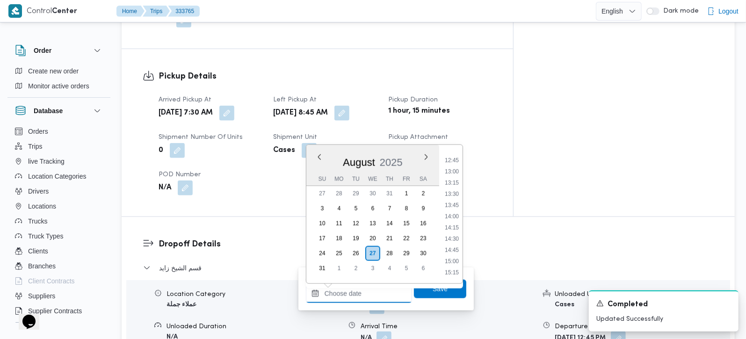
scroll to position [350, 0]
click at [453, 250] on ul "00:00 00:15 00:30 00:45 01:00 01:15 01:30 01:45 02:00 02:15 02:30 02:45 03:00 0…" at bounding box center [452, 215] width 22 height 124
click at [453, 247] on li "09:45" at bounding box center [452, 245] width 22 height 9
type input "27/08/2025 09:45"
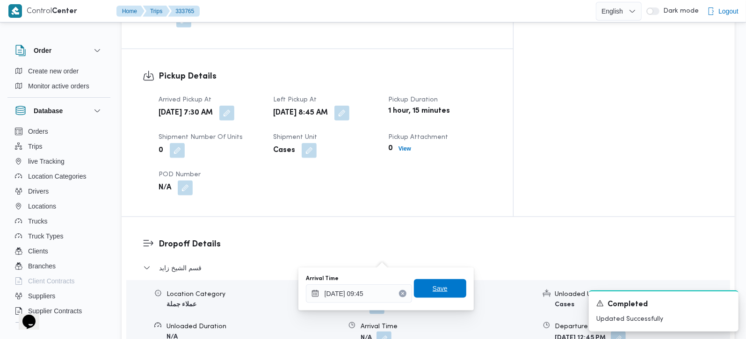
click at [439, 288] on span "Save" at bounding box center [440, 288] width 52 height 19
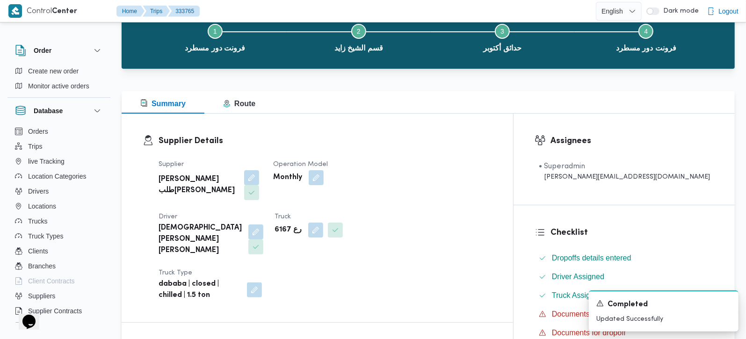
scroll to position [0, 0]
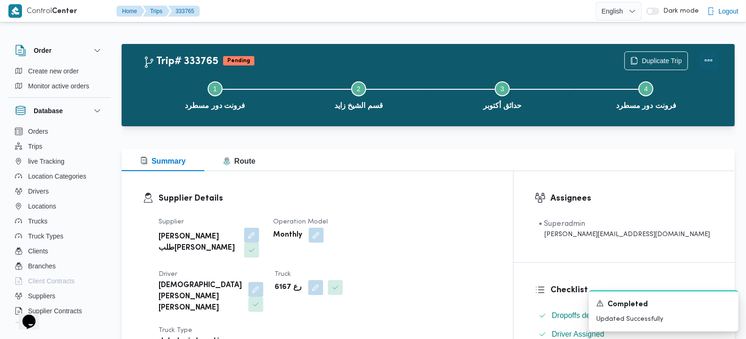
click at [704, 69] on button "Actions" at bounding box center [709, 60] width 19 height 19
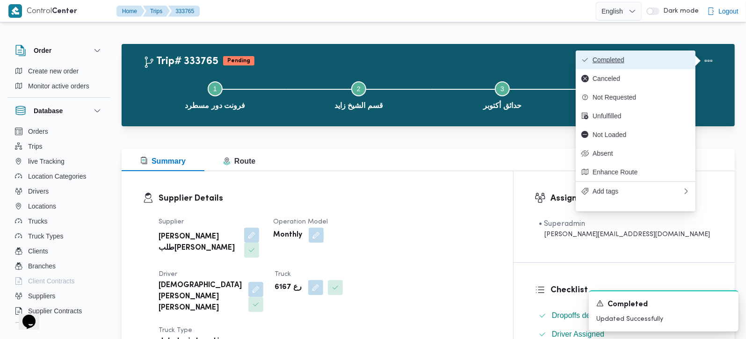
click at [620, 66] on button "Completed" at bounding box center [636, 60] width 120 height 19
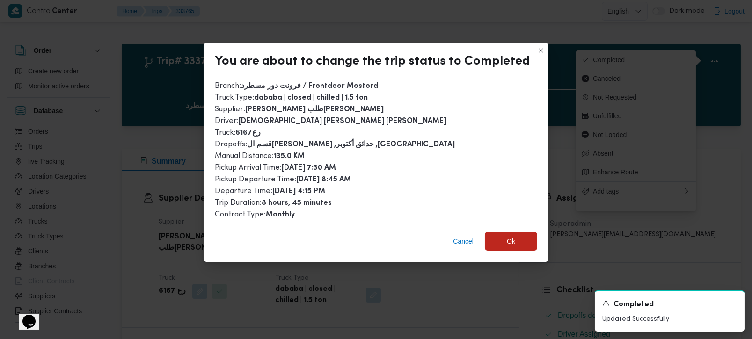
click at [506, 229] on div "Cancel Ok" at bounding box center [376, 243] width 345 height 37
click at [500, 227] on div "Cancel Ok" at bounding box center [376, 243] width 345 height 37
click at [502, 232] on span "Ok" at bounding box center [511, 241] width 52 height 19
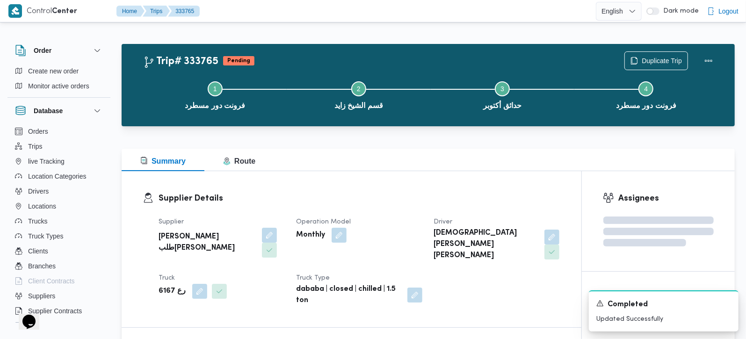
click at [458, 168] on div "Summary Route" at bounding box center [428, 160] width 613 height 22
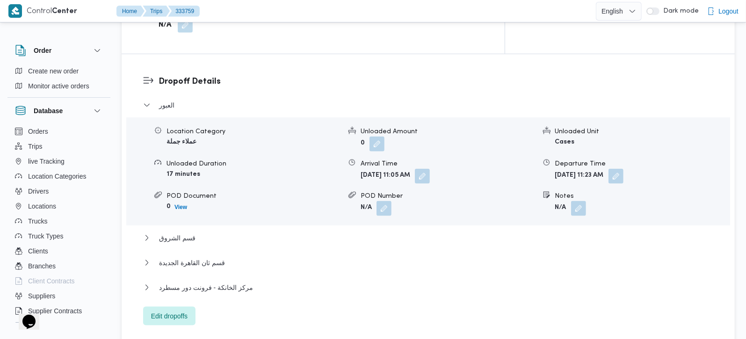
scroll to position [825, 0]
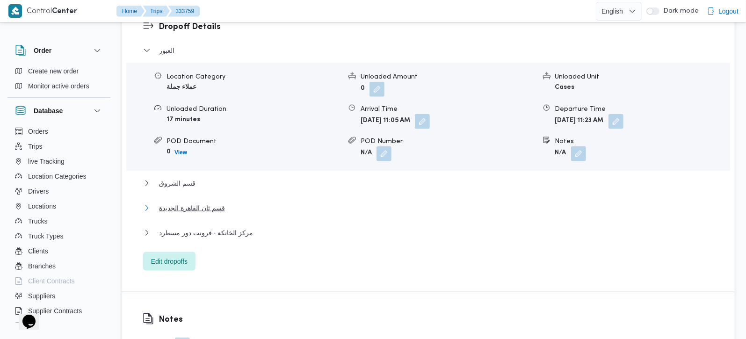
click at [188, 203] on span "قسم ثان القاهرة الجديدة" at bounding box center [192, 208] width 66 height 11
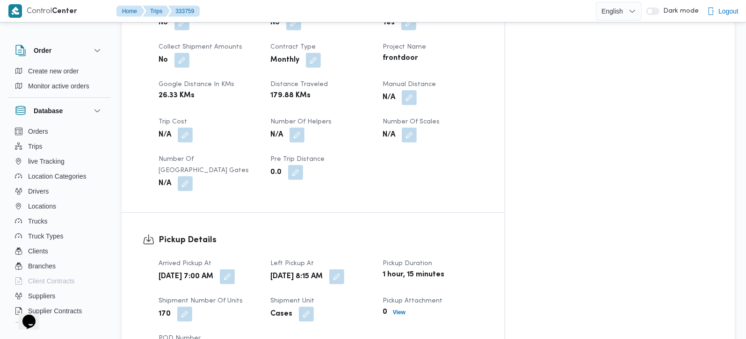
scroll to position [440, 0]
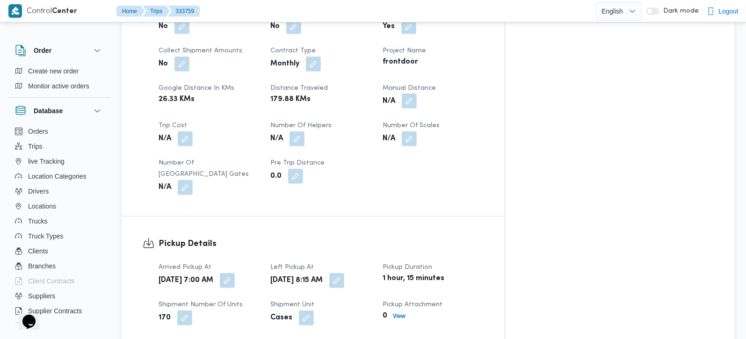
click at [417, 94] on button "button" at bounding box center [409, 101] width 15 height 15
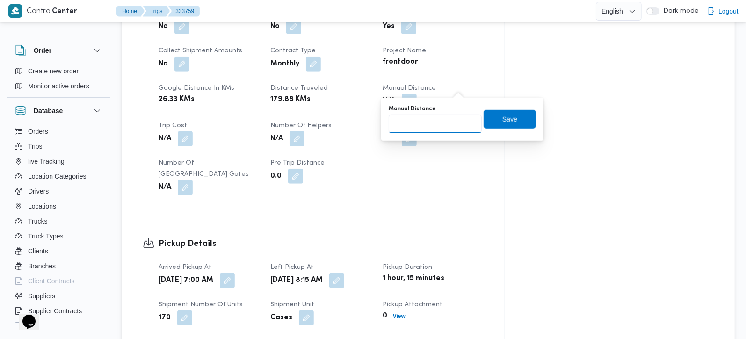
click at [437, 129] on input "Manual Distance" at bounding box center [435, 124] width 93 height 19
type input "114"
click at [509, 119] on span "Save" at bounding box center [510, 118] width 15 height 11
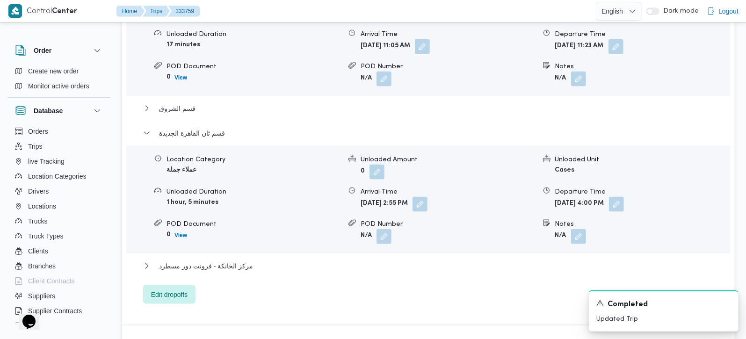
scroll to position [940, 0]
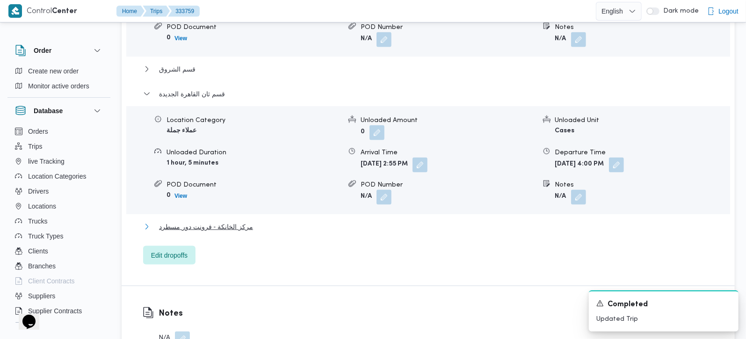
click at [197, 221] on span "مركز الخانكة - فرونت دور مسطرد" at bounding box center [206, 226] width 94 height 11
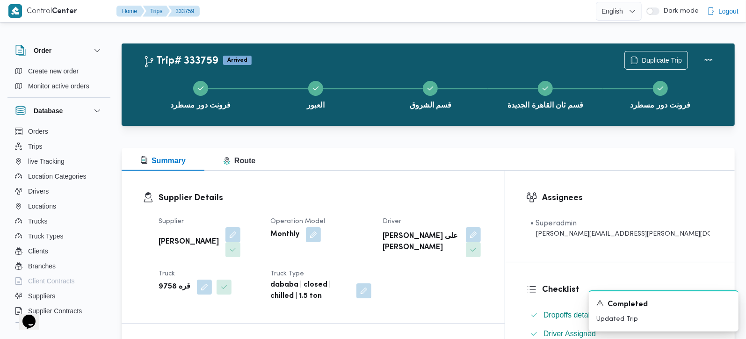
scroll to position [0, 0]
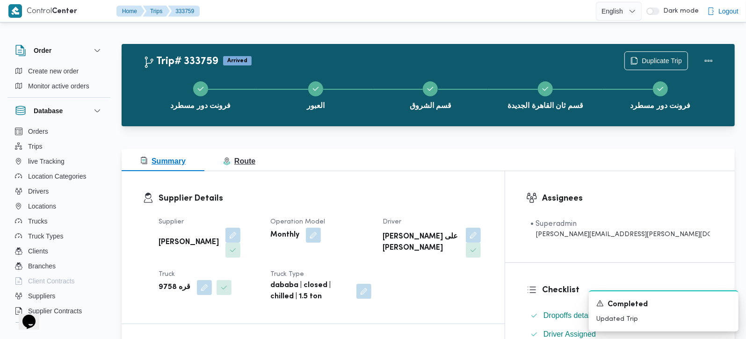
click at [230, 158] on span "Route" at bounding box center [239, 161] width 32 height 8
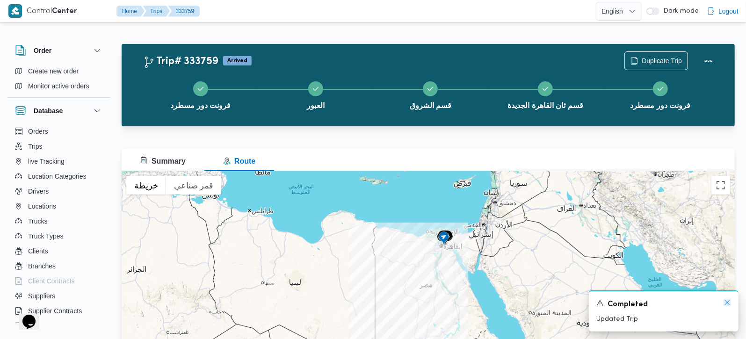
click at [726, 302] on icon "Dismiss toast" at bounding box center [727, 302] width 5 height 5
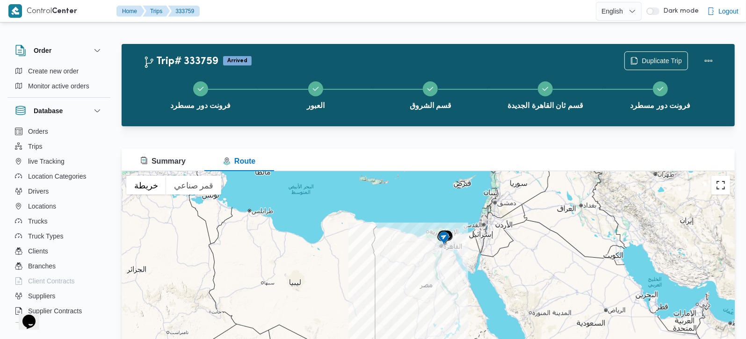
click at [724, 186] on button "تبديل إلى العرض ملء الشاشة" at bounding box center [721, 185] width 19 height 19
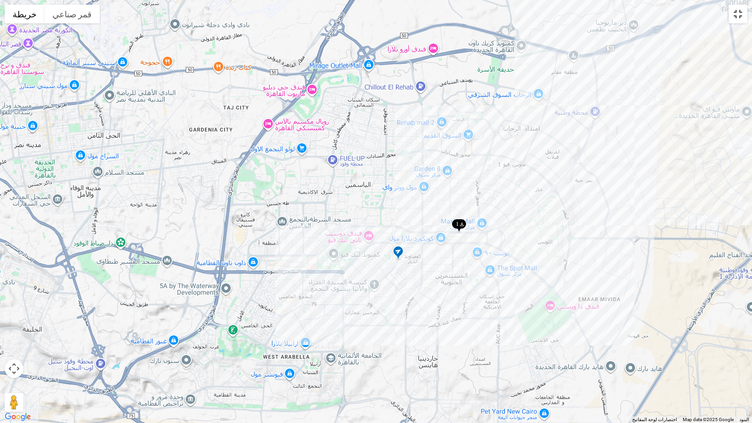
click at [738, 8] on button "تبديل إلى العرض ملء الشاشة" at bounding box center [738, 14] width 19 height 19
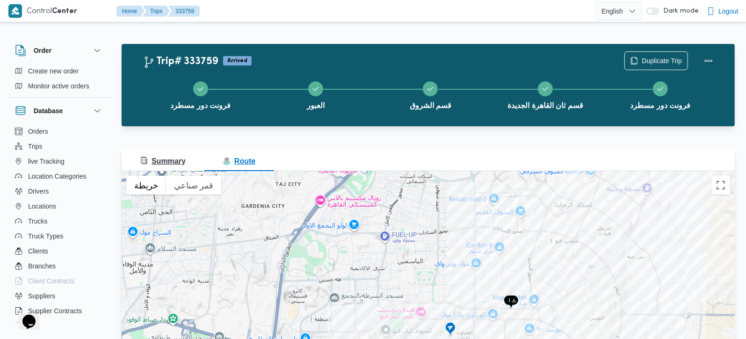
click at [164, 157] on span "Summary" at bounding box center [162, 161] width 45 height 8
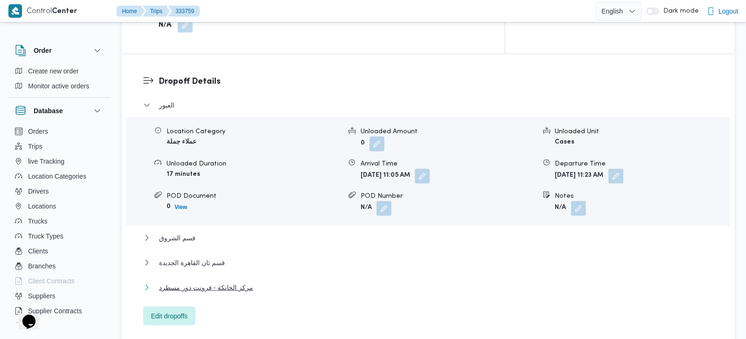
click at [188, 282] on span "مركز الخانكة - فرونت دور مسطرد" at bounding box center [206, 287] width 94 height 11
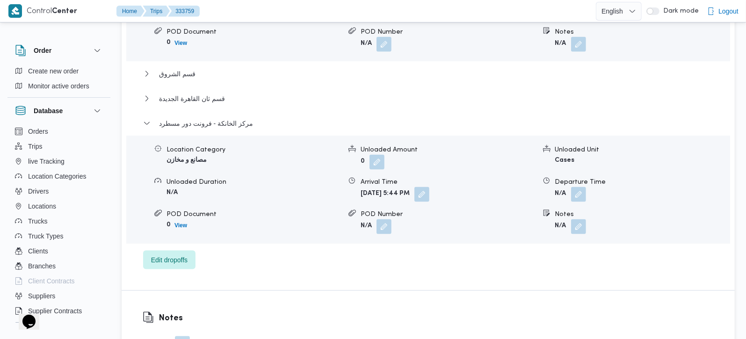
scroll to position [936, 0]
click at [430, 186] on button "button" at bounding box center [422, 193] width 15 height 15
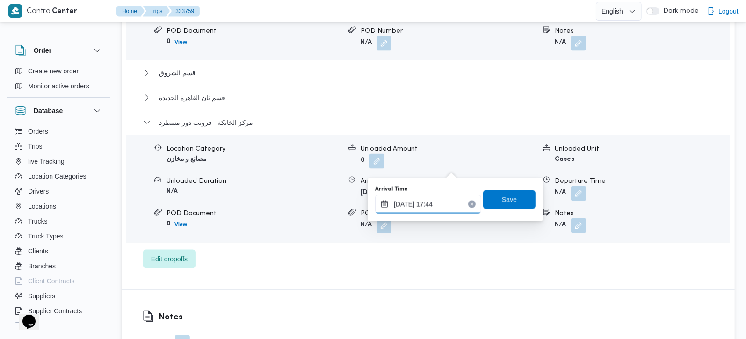
click at [430, 205] on input "[DATE] 17:44" at bounding box center [428, 204] width 106 height 19
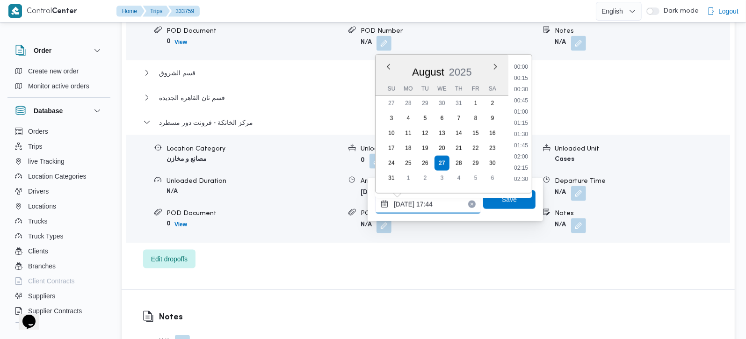
scroll to position [722, 0]
click at [525, 109] on li "17:00" at bounding box center [521, 108] width 22 height 9
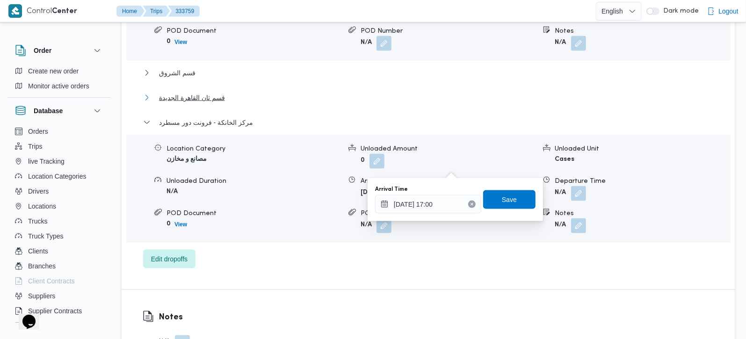
type input "[DATE] 17:44"
click at [233, 92] on button "قسم ثان القاهرة الجديدة" at bounding box center [428, 97] width 571 height 11
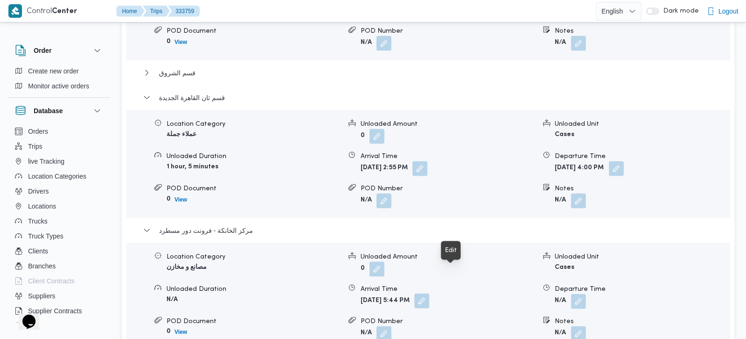
click at [430, 294] on button "button" at bounding box center [422, 301] width 15 height 15
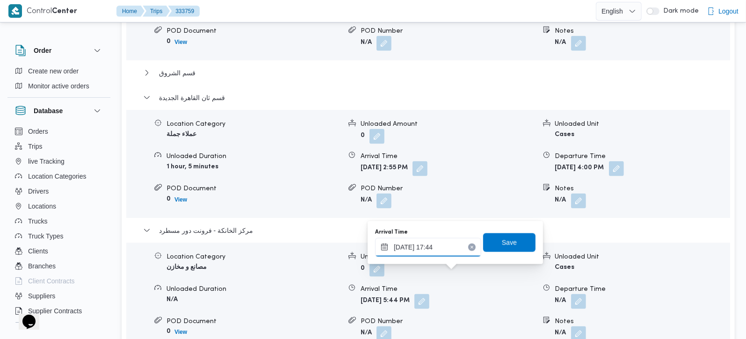
click at [425, 250] on input "[DATE] 17:44" at bounding box center [428, 247] width 106 height 19
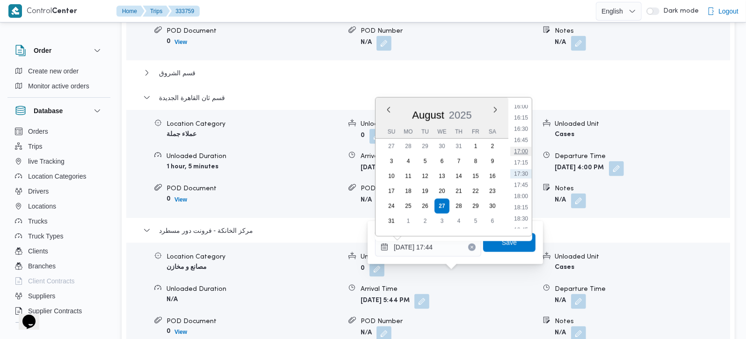
click at [525, 147] on li "17:00" at bounding box center [521, 151] width 22 height 9
type input "[DATE] 17:00"
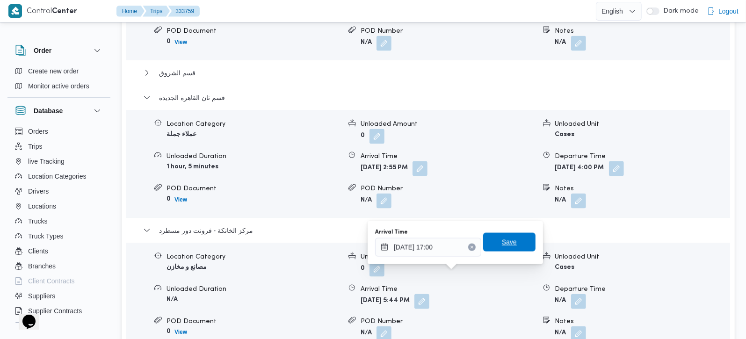
click at [507, 239] on span "Save" at bounding box center [509, 242] width 15 height 11
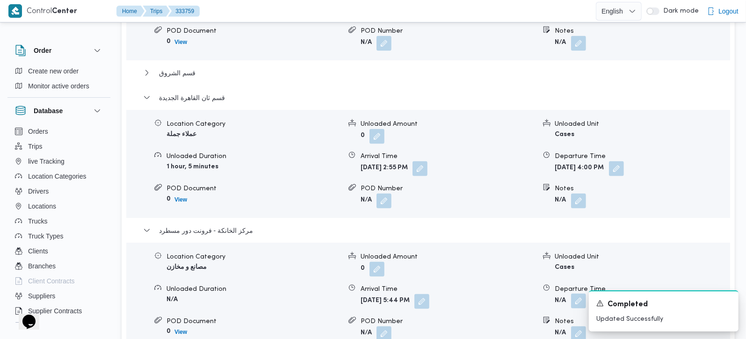
click at [575, 294] on button "button" at bounding box center [578, 301] width 15 height 15
click at [429, 294] on button "button" at bounding box center [421, 301] width 15 height 15
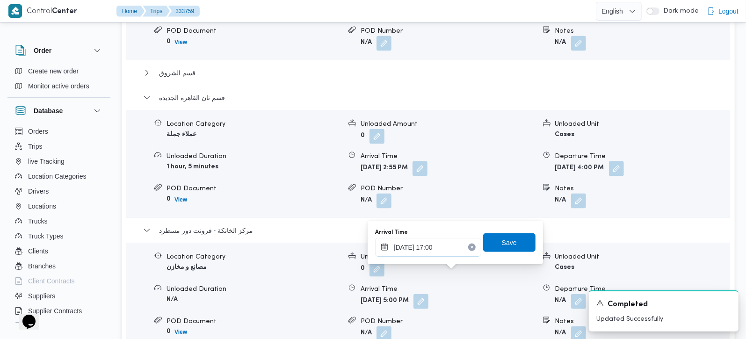
click at [422, 251] on input "27/08/2025 17:00" at bounding box center [428, 247] width 106 height 19
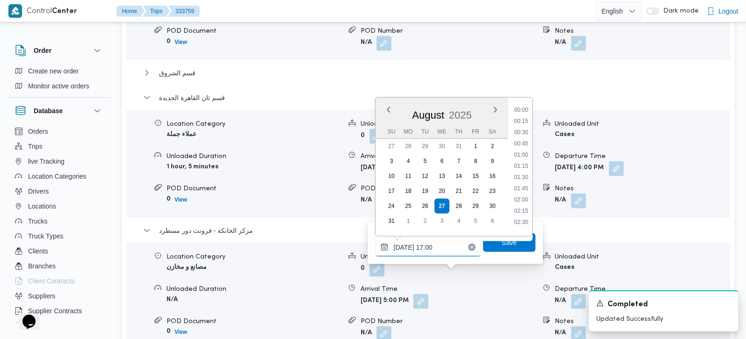
scroll to position [700, 0]
click at [522, 159] on li "16:45" at bounding box center [521, 162] width 22 height 9
type input "27/08/2025 16:45"
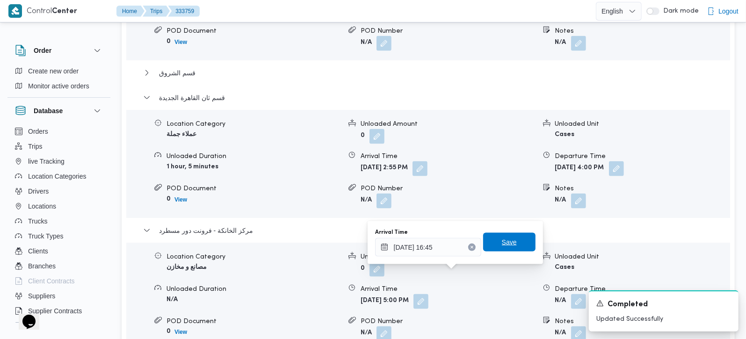
click at [493, 243] on span "Save" at bounding box center [509, 242] width 52 height 19
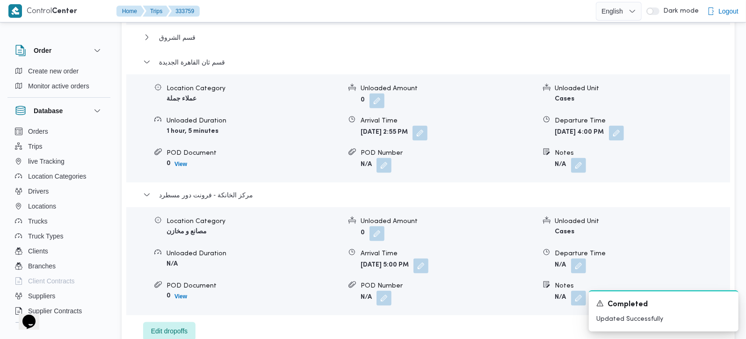
scroll to position [991, 0]
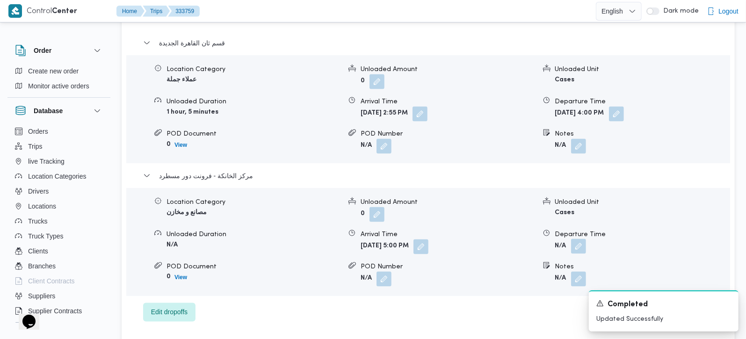
click at [583, 239] on button "button" at bounding box center [578, 246] width 15 height 15
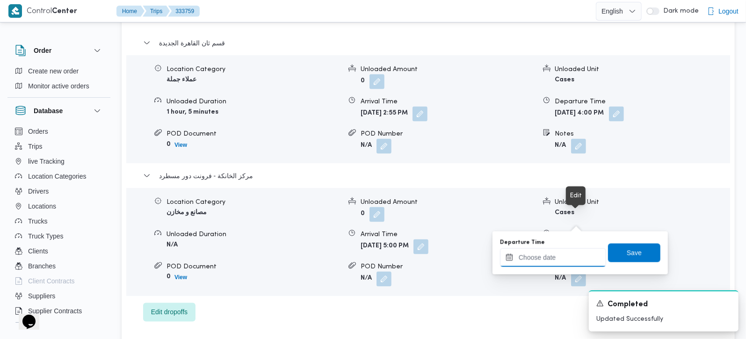
click at [561, 248] on div at bounding box center [553, 257] width 106 height 19
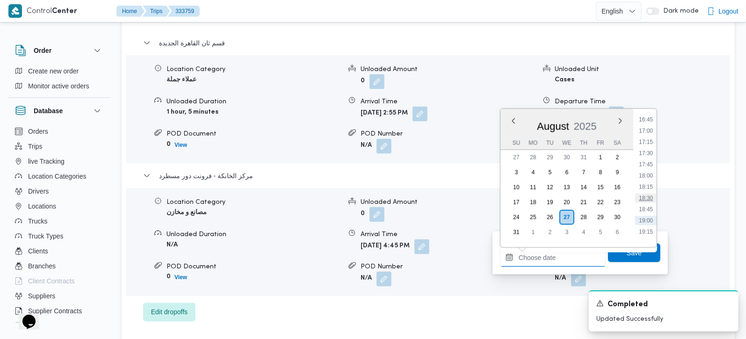
scroll to position [735, 0]
drag, startPoint x: 654, startPoint y: 145, endPoint x: 652, endPoint y: 157, distance: 11.8
click at [654, 146] on li "17:00" at bounding box center [646, 150] width 22 height 9
type input "27/08/2025 17:00"
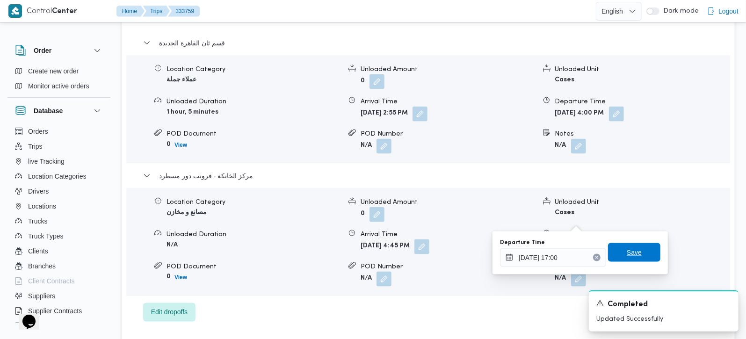
click at [618, 262] on div "Save" at bounding box center [634, 253] width 52 height 19
click at [615, 248] on span "Save" at bounding box center [634, 252] width 52 height 19
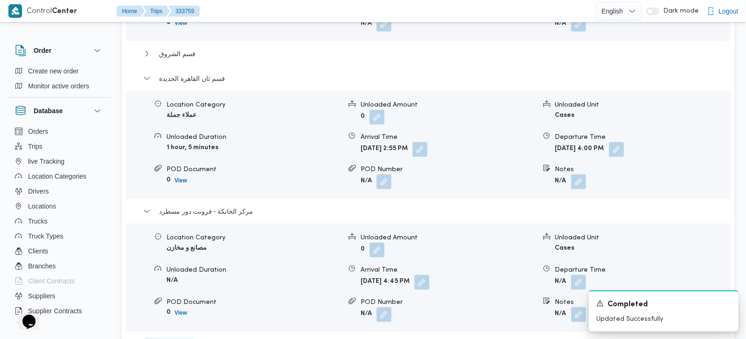
scroll to position [936, 0]
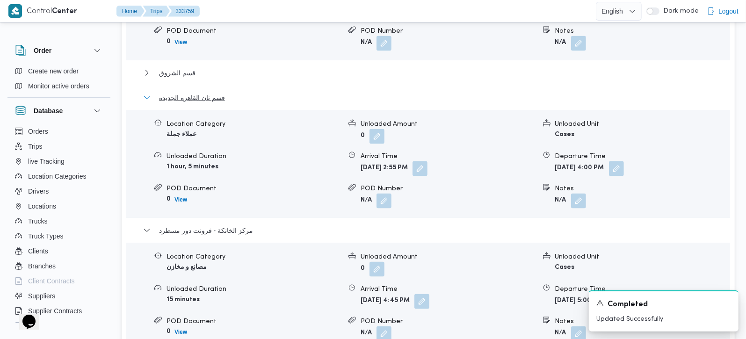
click at [196, 92] on span "قسم ثان القاهرة الجديدة" at bounding box center [192, 97] width 66 height 11
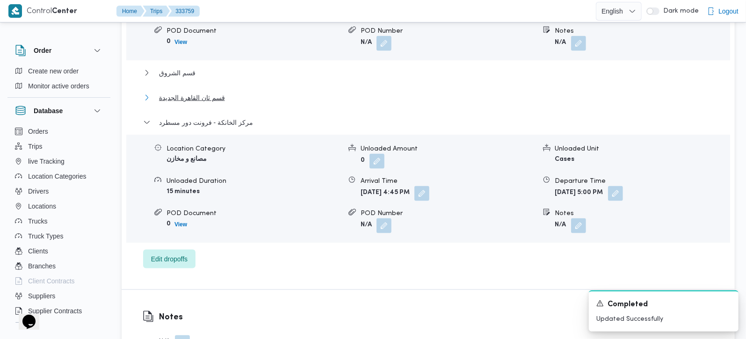
click at [196, 92] on span "قسم ثان القاهرة الجديدة" at bounding box center [192, 97] width 66 height 11
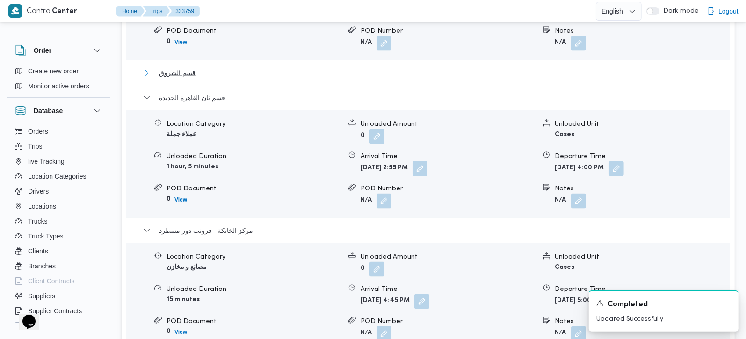
click at [177, 67] on span "قسم الشروق" at bounding box center [177, 72] width 36 height 11
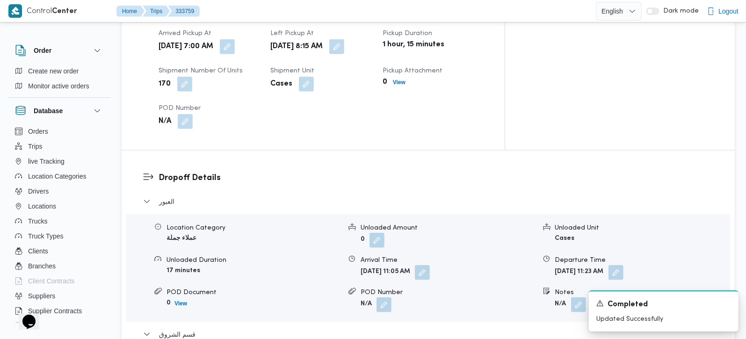
scroll to position [660, 0]
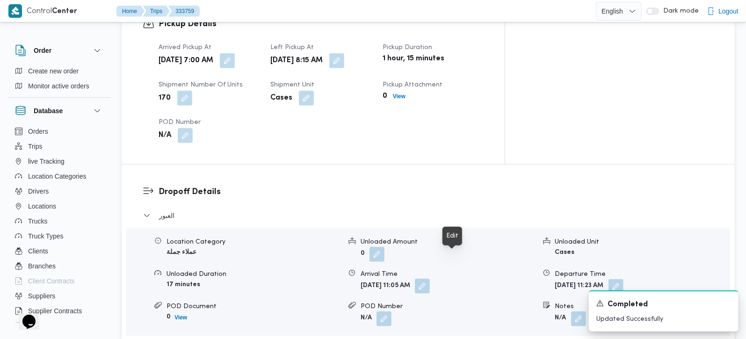
click at [430, 279] on button "button" at bounding box center [422, 286] width 15 height 15
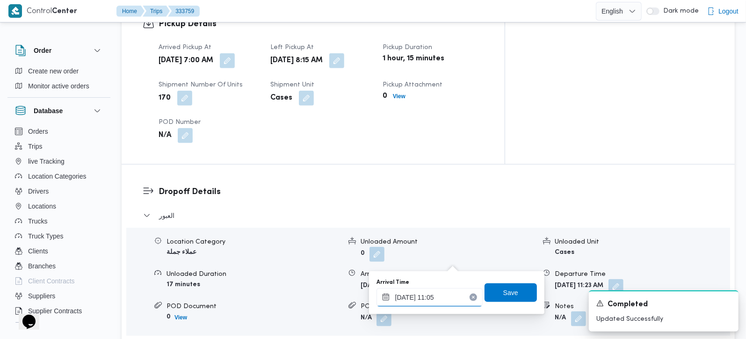
click at [432, 298] on input "27/08/2025 11:05" at bounding box center [430, 297] width 106 height 19
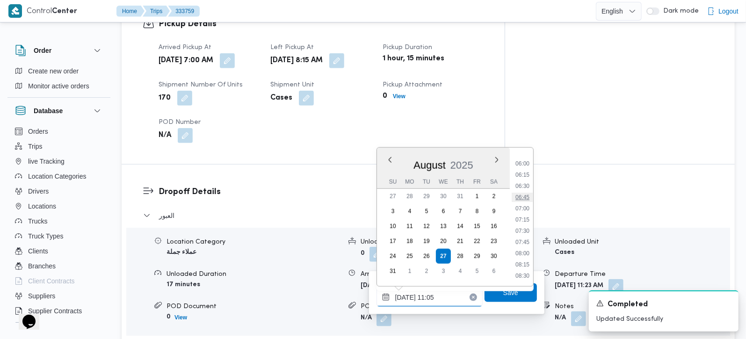
scroll to position [321, 0]
click at [526, 230] on li "08:45" at bounding box center [523, 232] width 22 height 9
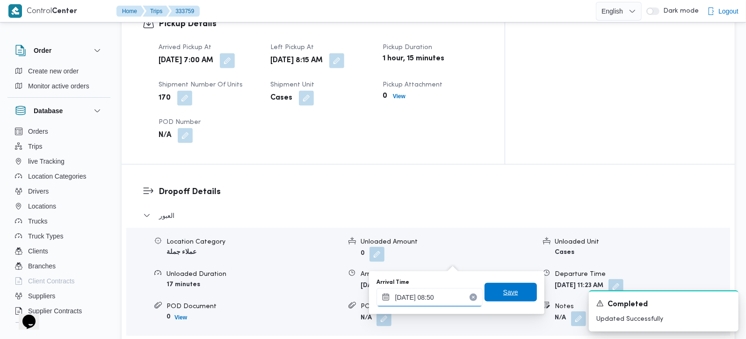
type input "27/08/2025 08:50"
click at [517, 294] on span "Save" at bounding box center [511, 292] width 52 height 19
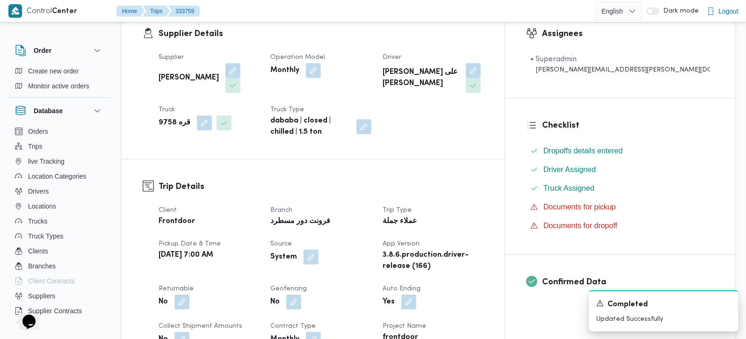
scroll to position [0, 0]
